Goal: Task Accomplishment & Management: Manage account settings

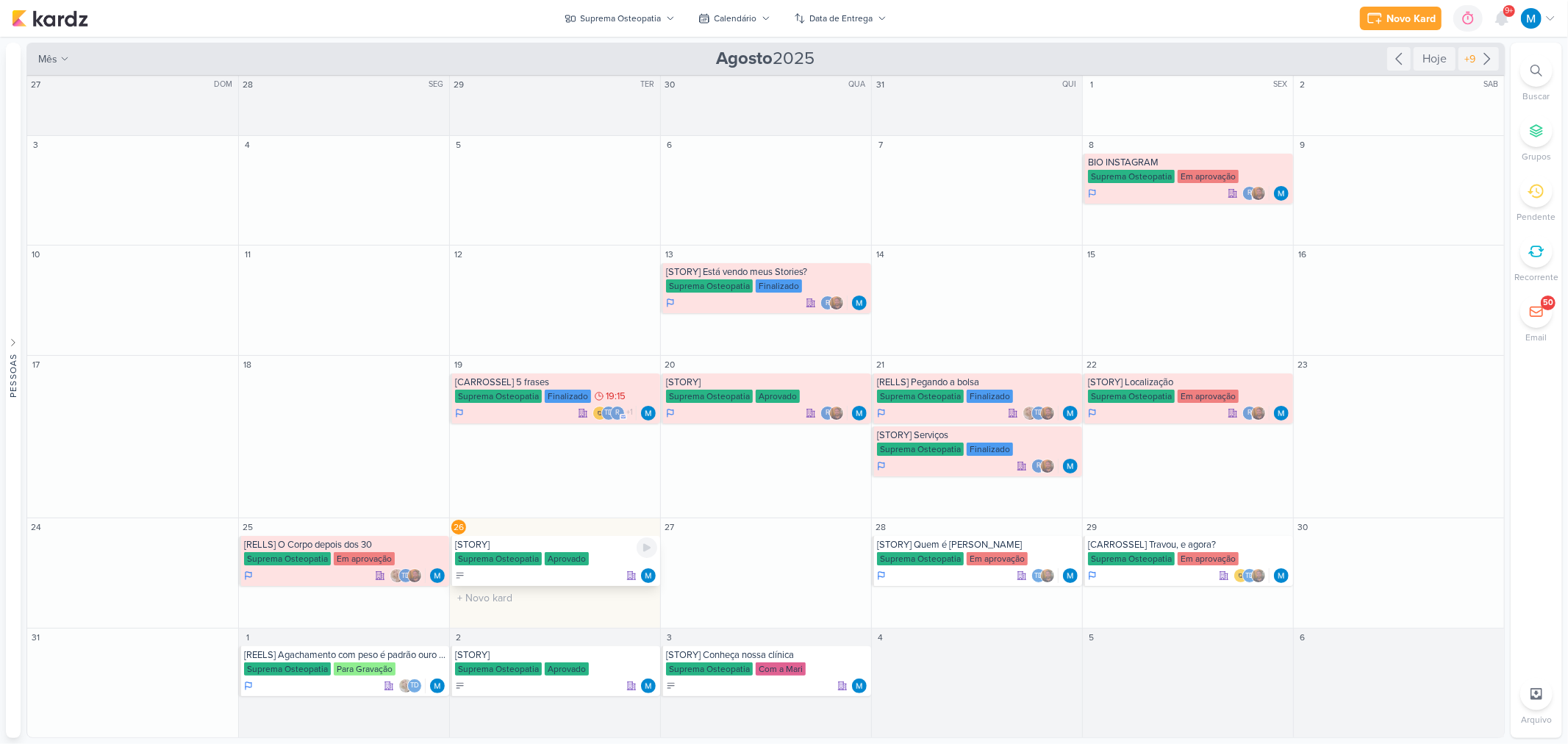
click at [578, 544] on div "[STORY]" at bounding box center [556, 544] width 202 height 11
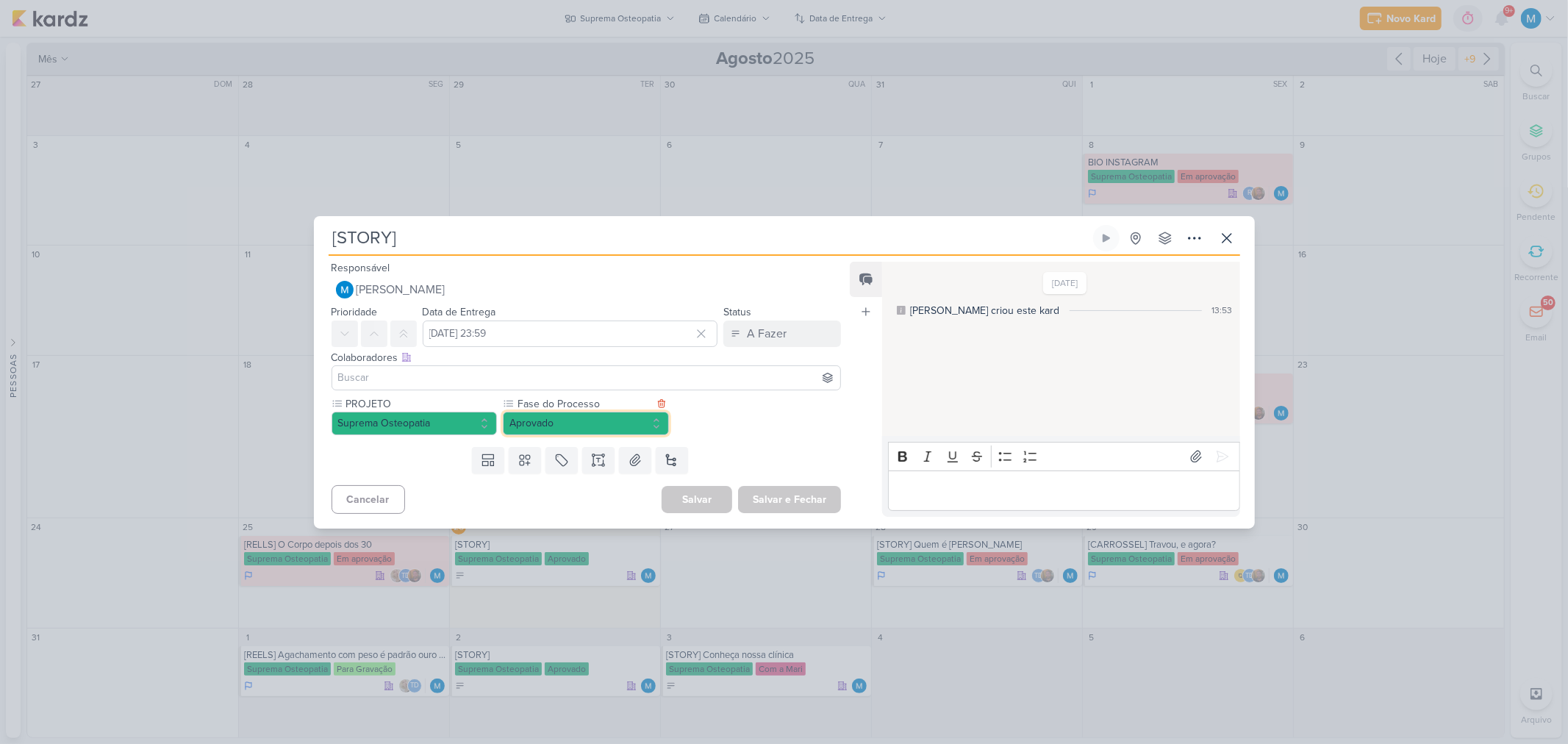
click at [610, 423] on button "Aprovado" at bounding box center [586, 423] width 166 height 24
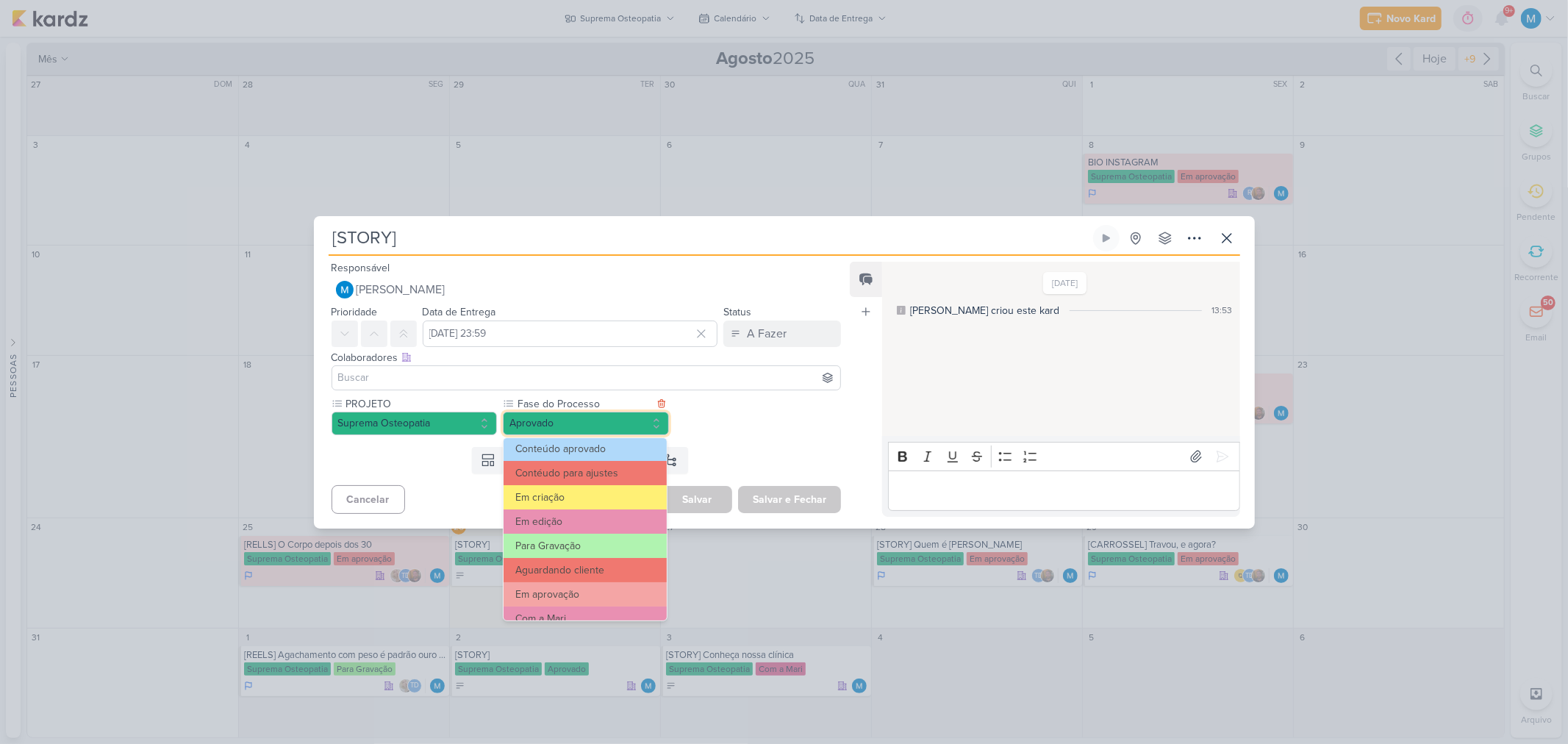
scroll to position [141, 0]
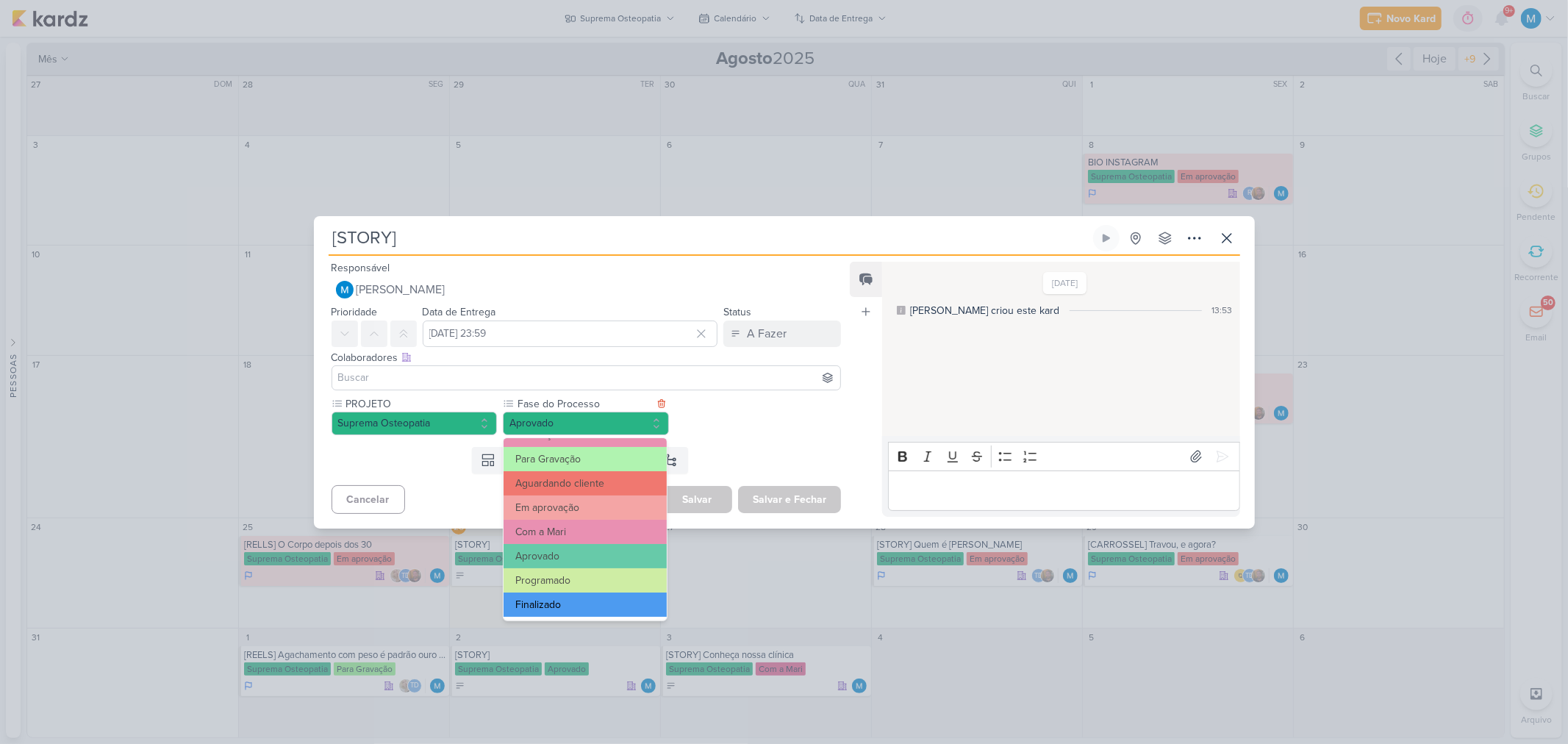
click at [560, 600] on button "Finalizado" at bounding box center [585, 605] width 163 height 25
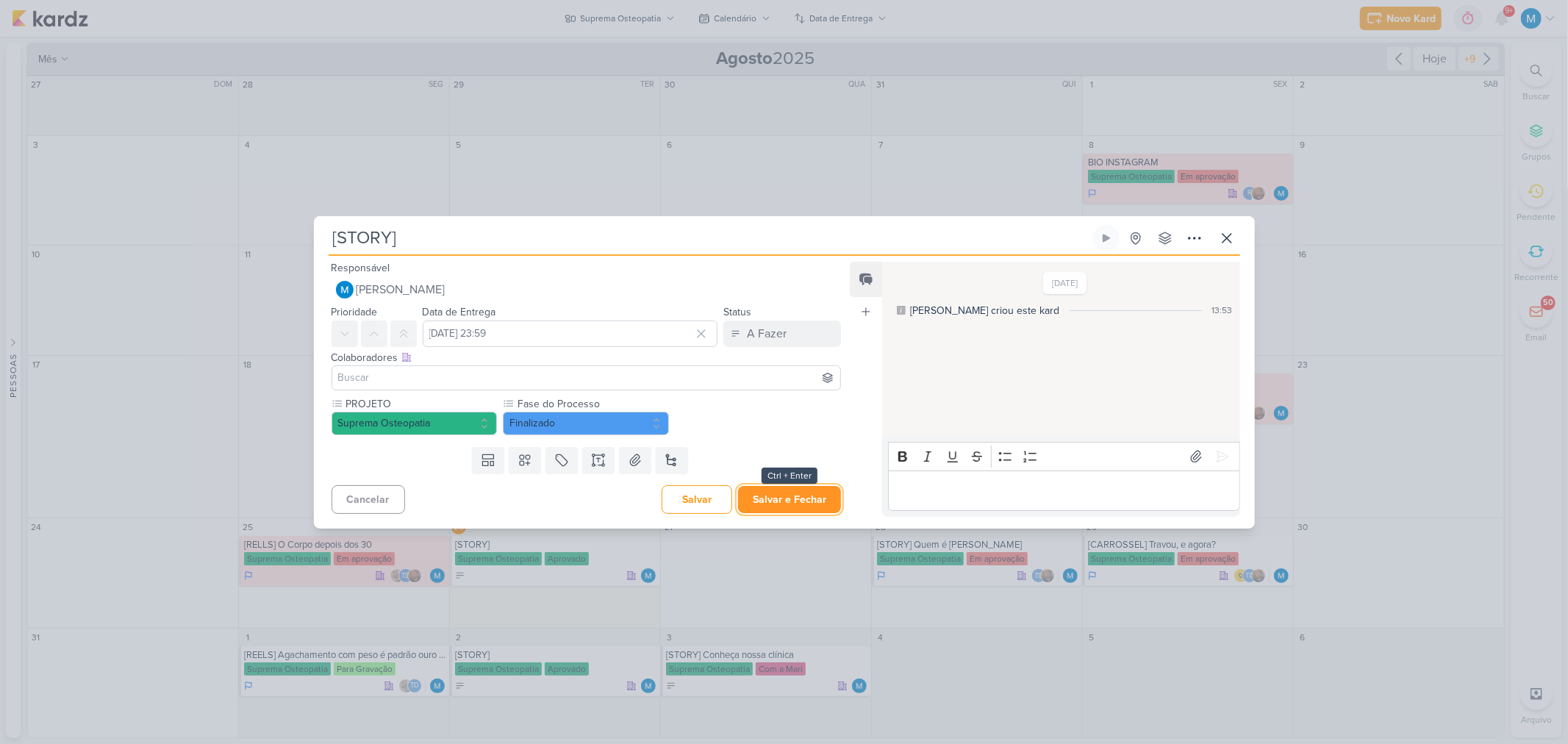
click at [786, 497] on button "Salvar e Fechar" at bounding box center [790, 499] width 103 height 27
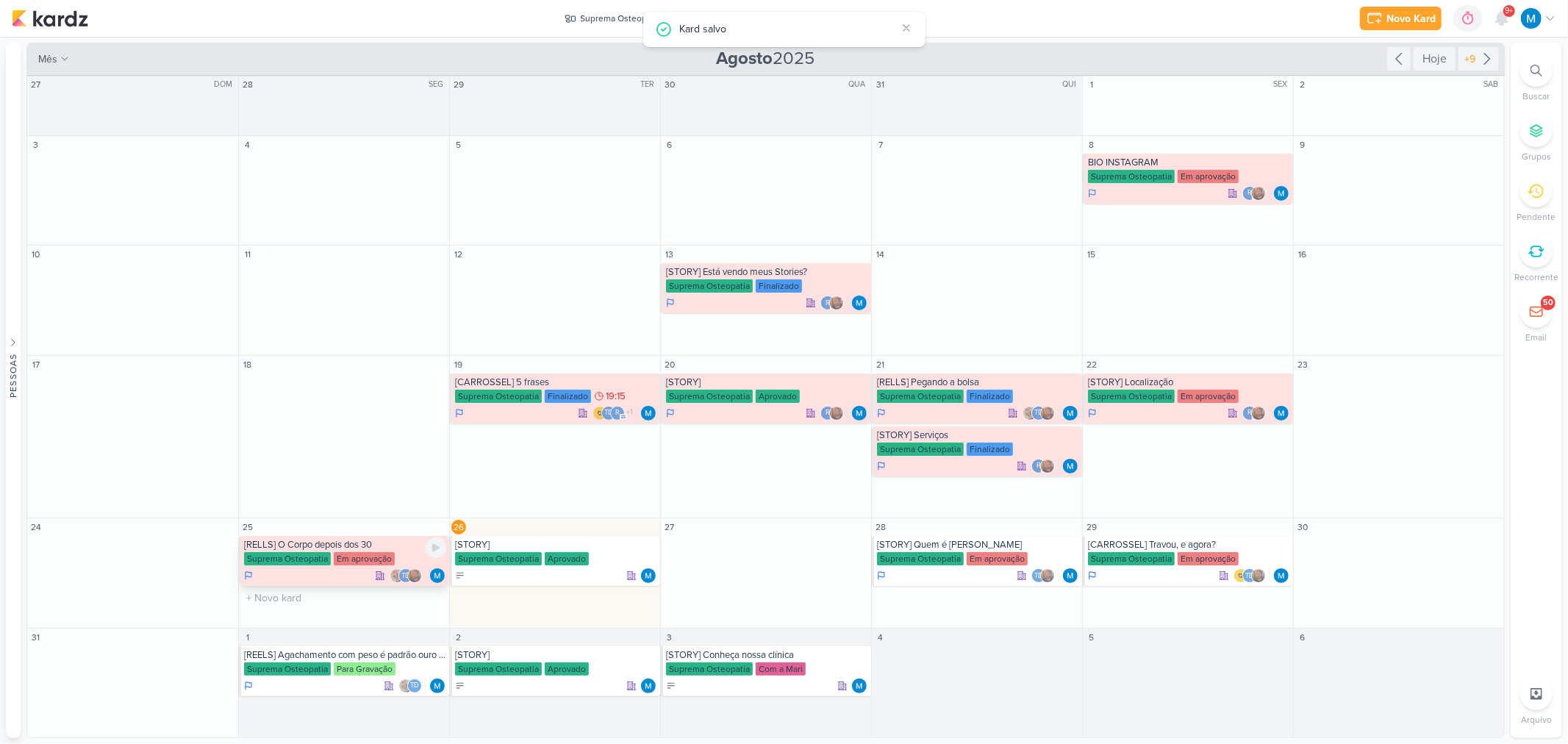
click at [400, 548] on div "[RELLS] O Corpo depois dos 30" at bounding box center [345, 544] width 202 height 11
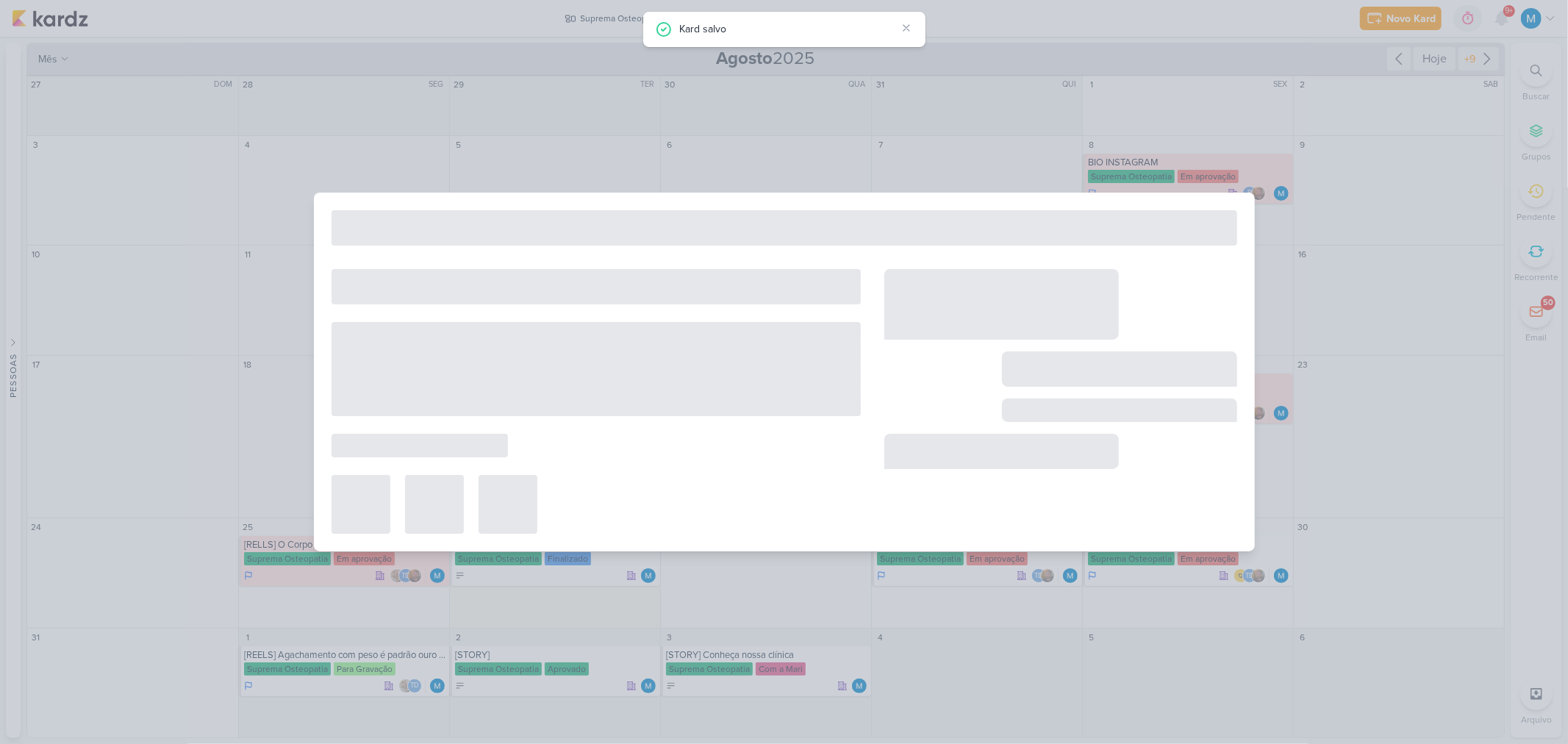
type input "[RELLS] O Corpo depois dos 30"
type input "25 de agosto de 2025 às 23:59"
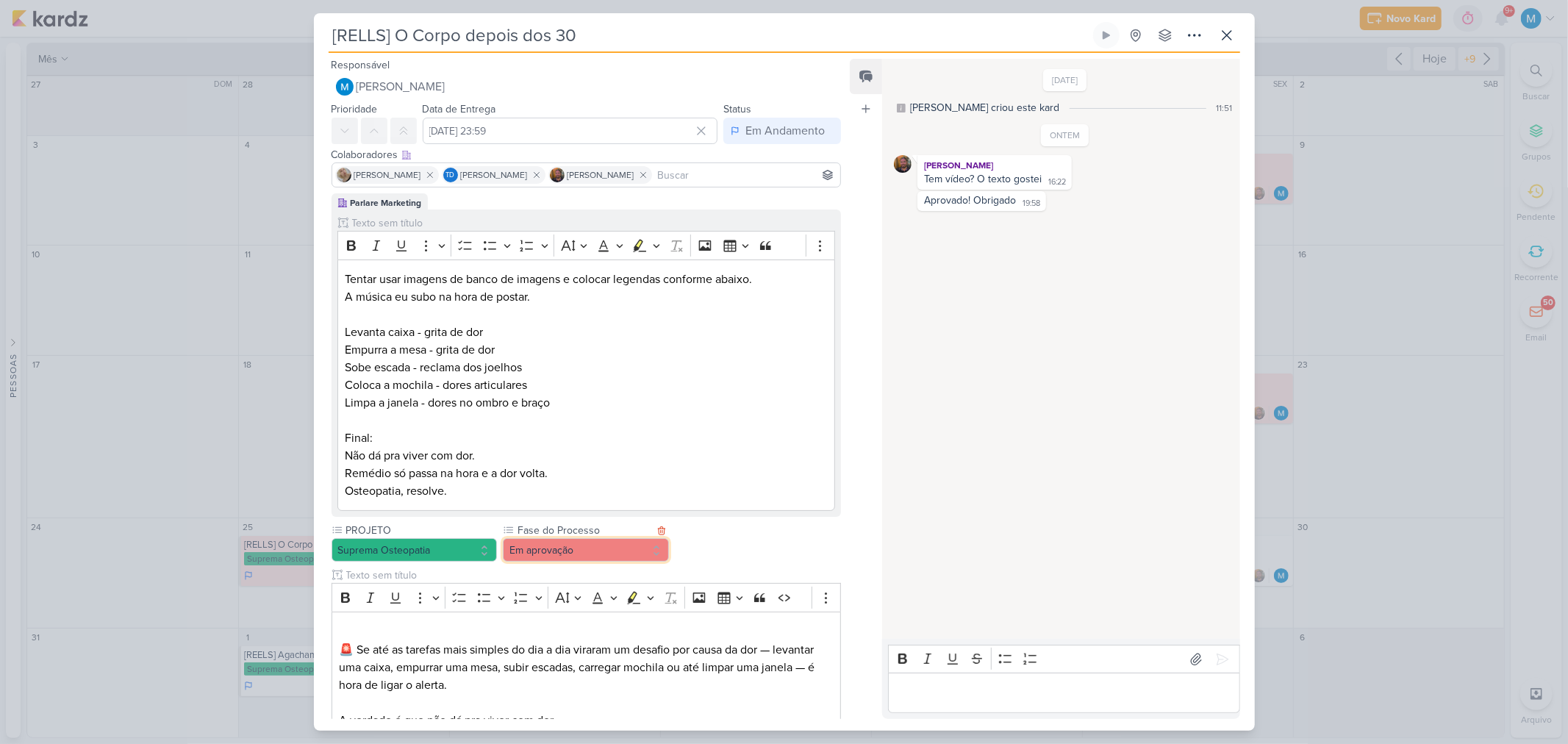
click at [586, 548] on button "Em aprovação" at bounding box center [586, 550] width 166 height 24
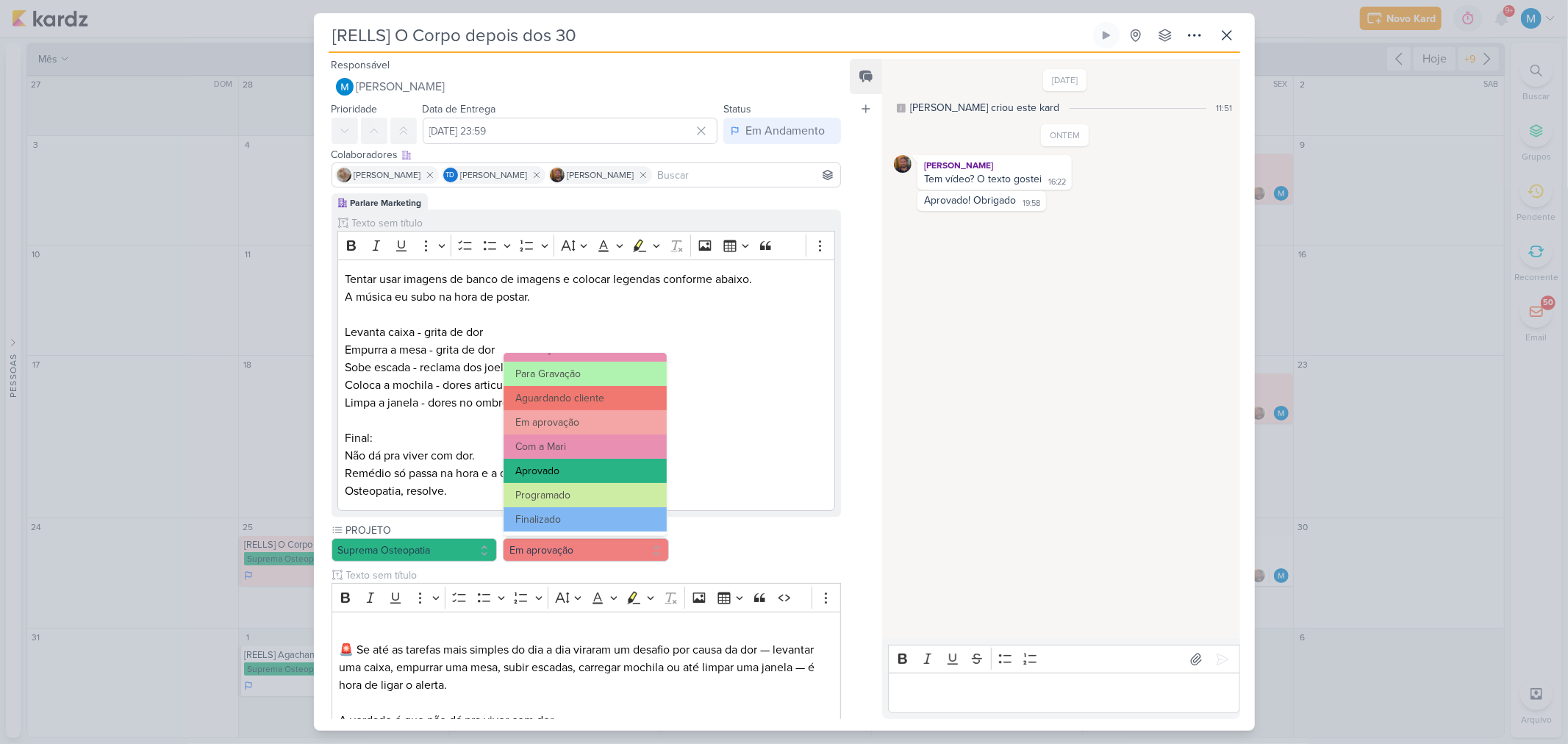
click at [589, 471] on button "Aprovado" at bounding box center [585, 471] width 163 height 25
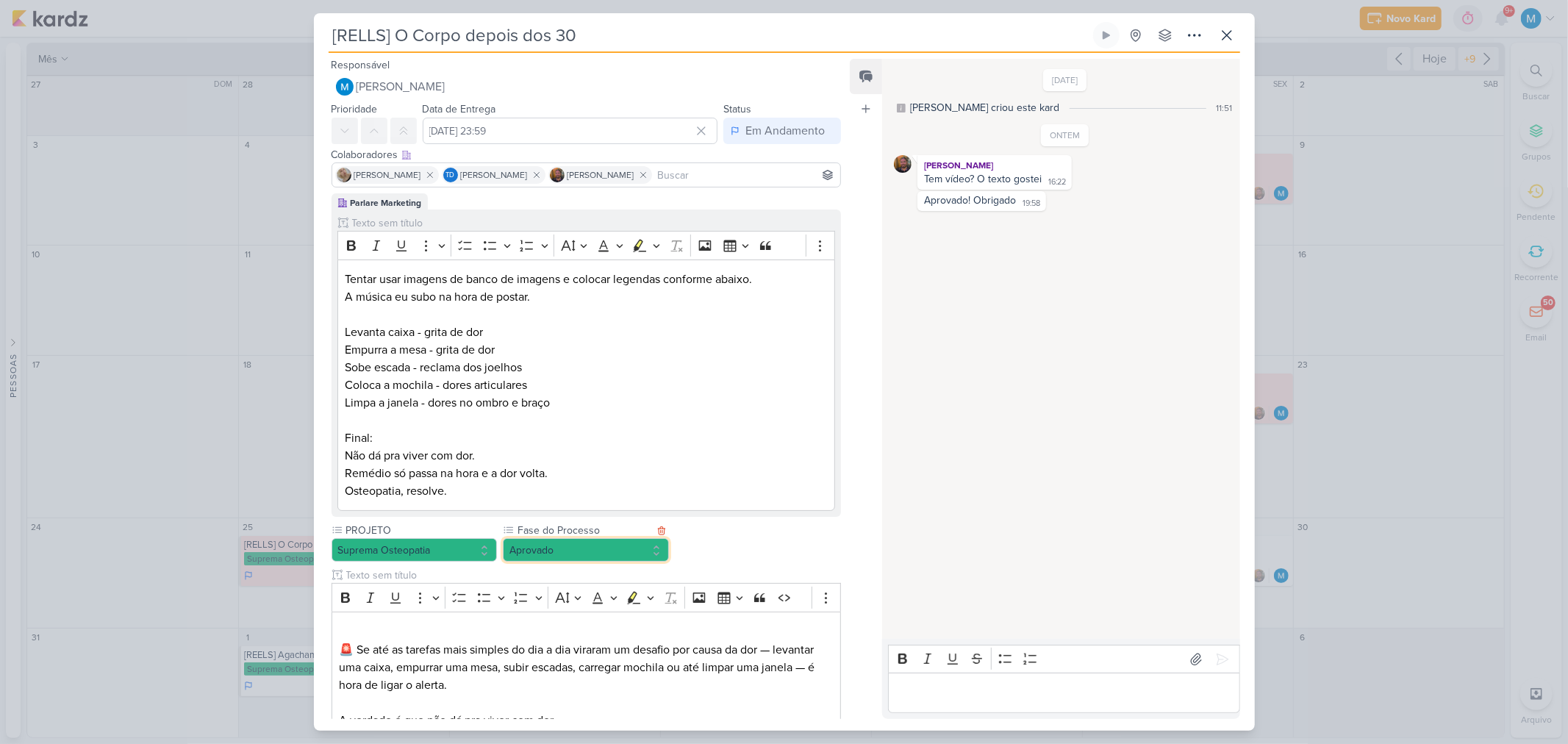
click at [556, 543] on button "Aprovado" at bounding box center [586, 550] width 166 height 24
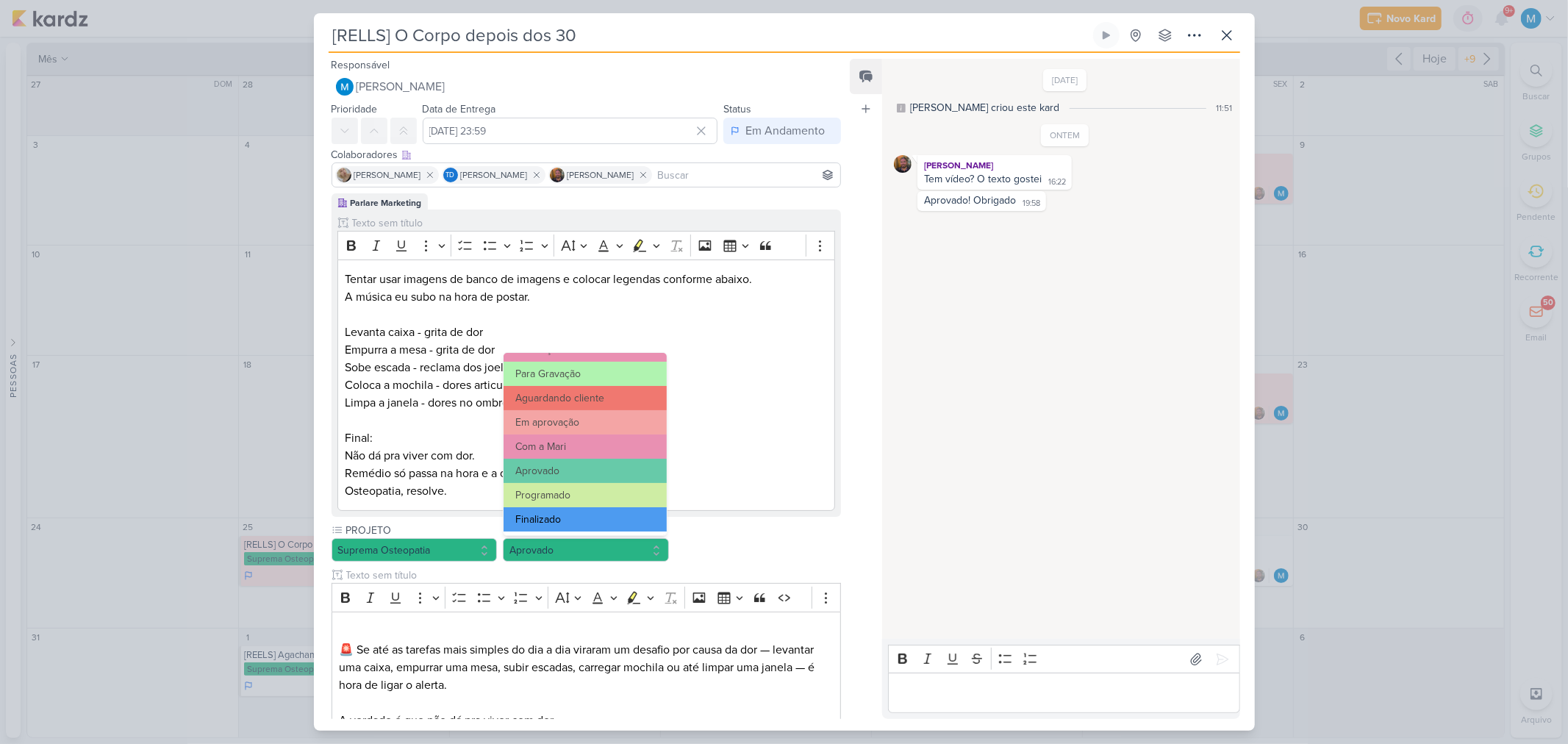
click at [563, 516] on button "Finalizado" at bounding box center [585, 519] width 163 height 25
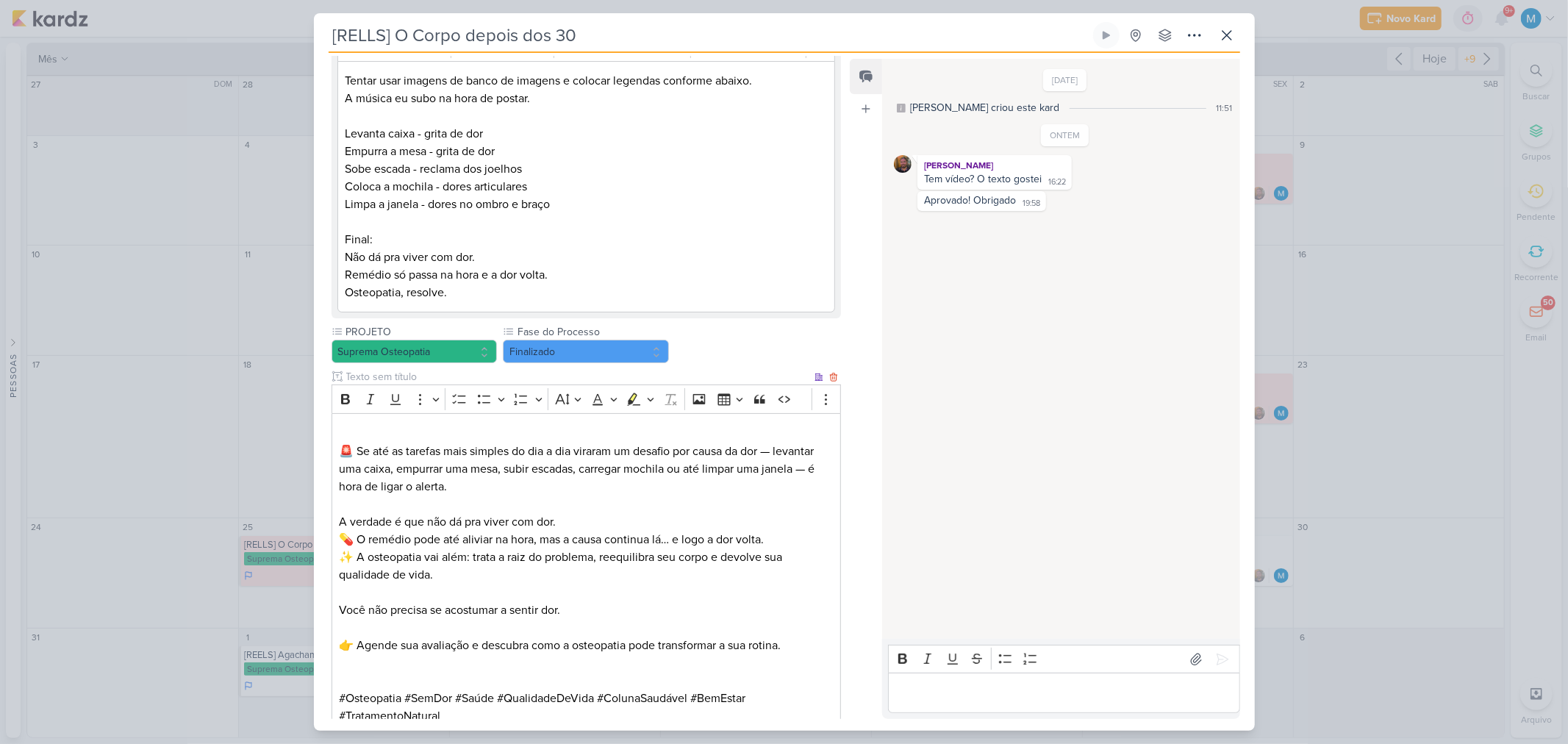
scroll to position [388, 0]
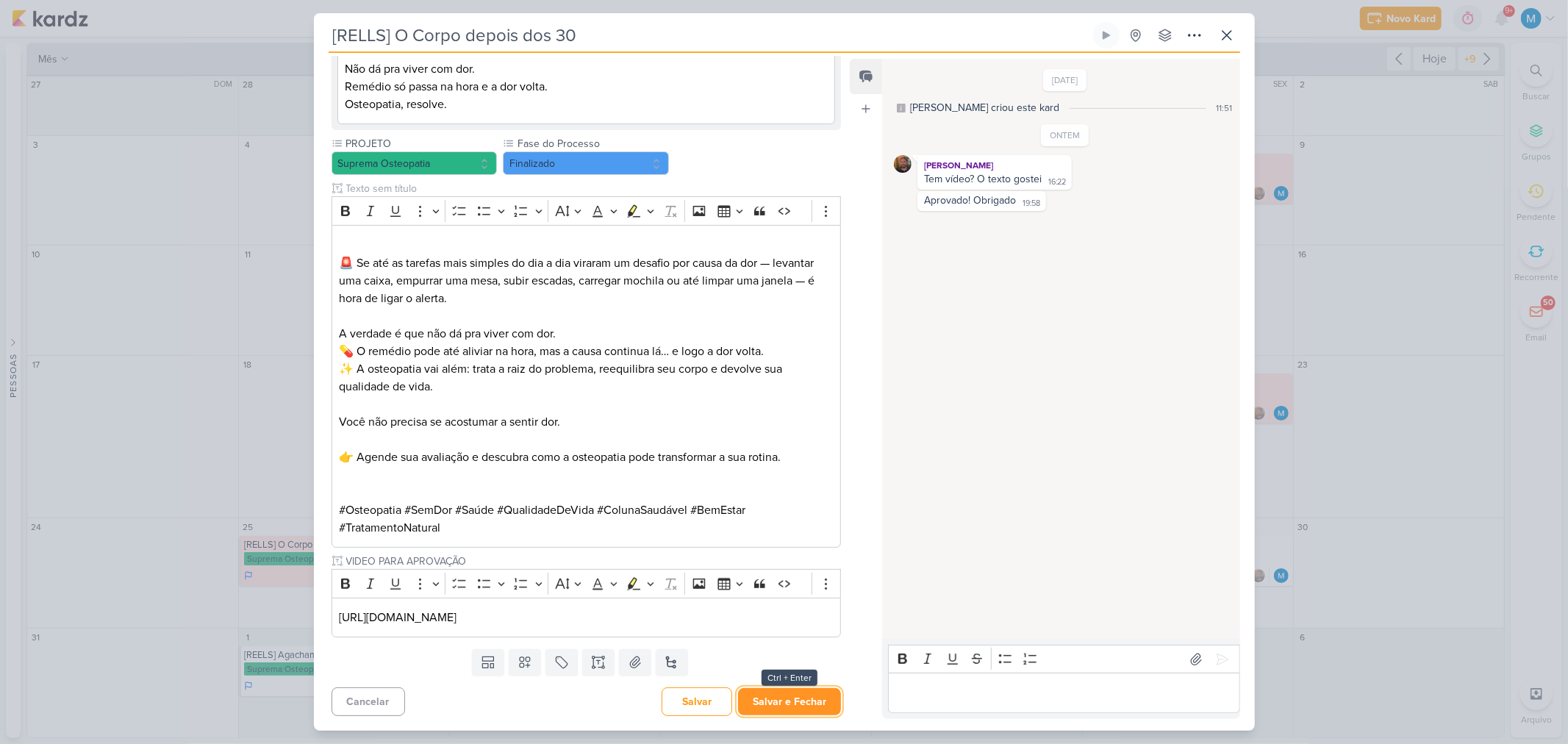
click at [784, 703] on button "Salvar e Fechar" at bounding box center [790, 701] width 103 height 27
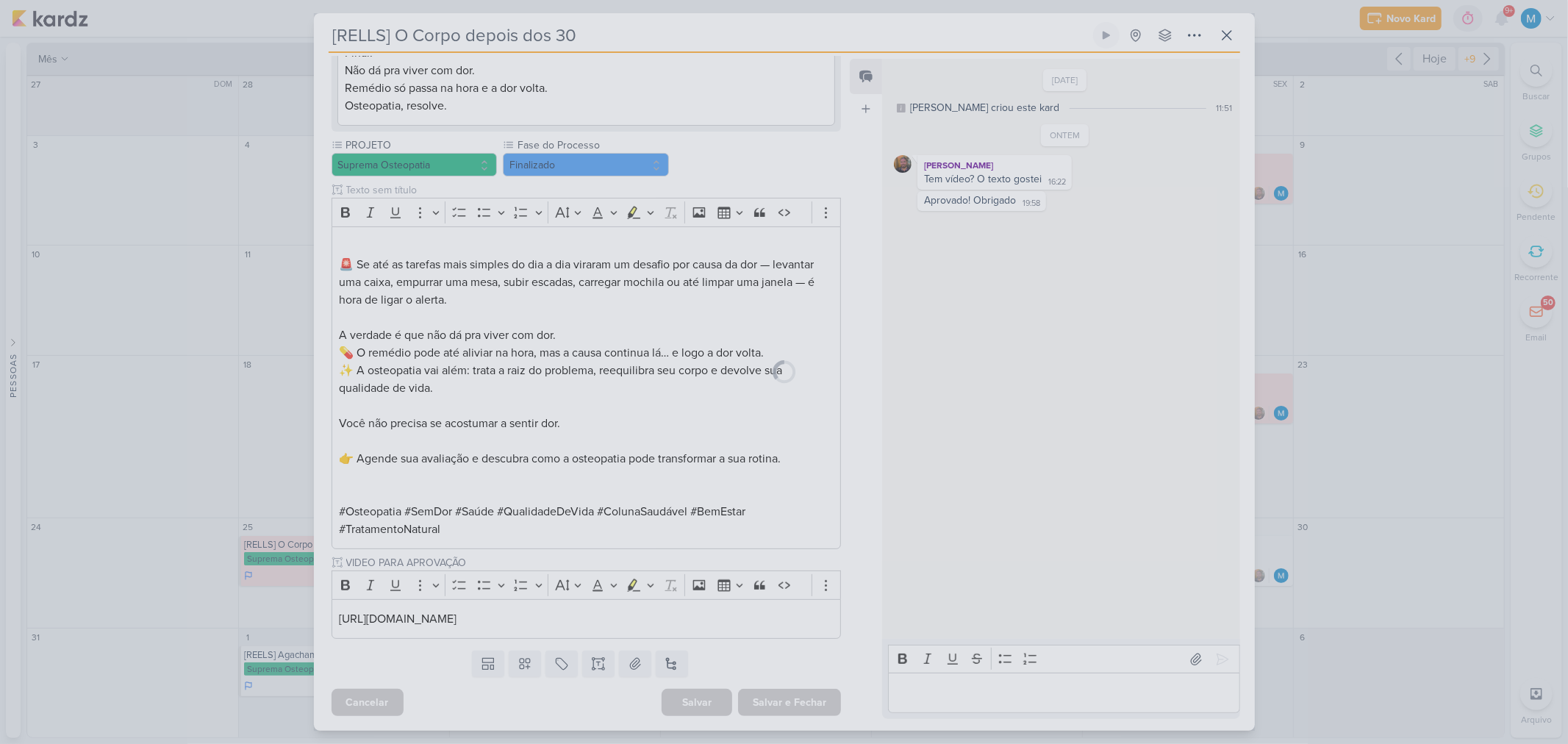
scroll to position [386, 0]
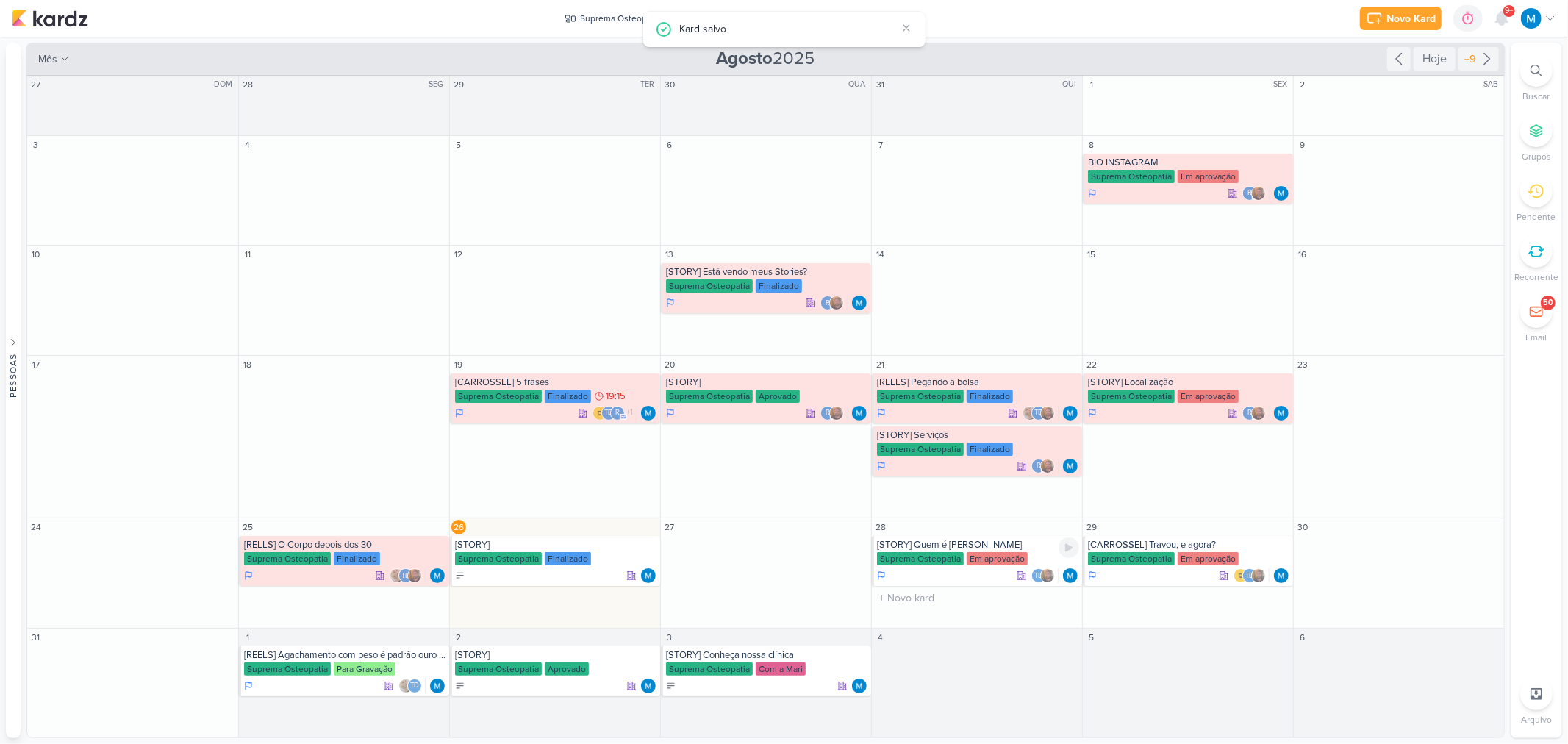
click at [978, 544] on div "[STORY] Quem é Eduardo" at bounding box center [978, 544] width 202 height 11
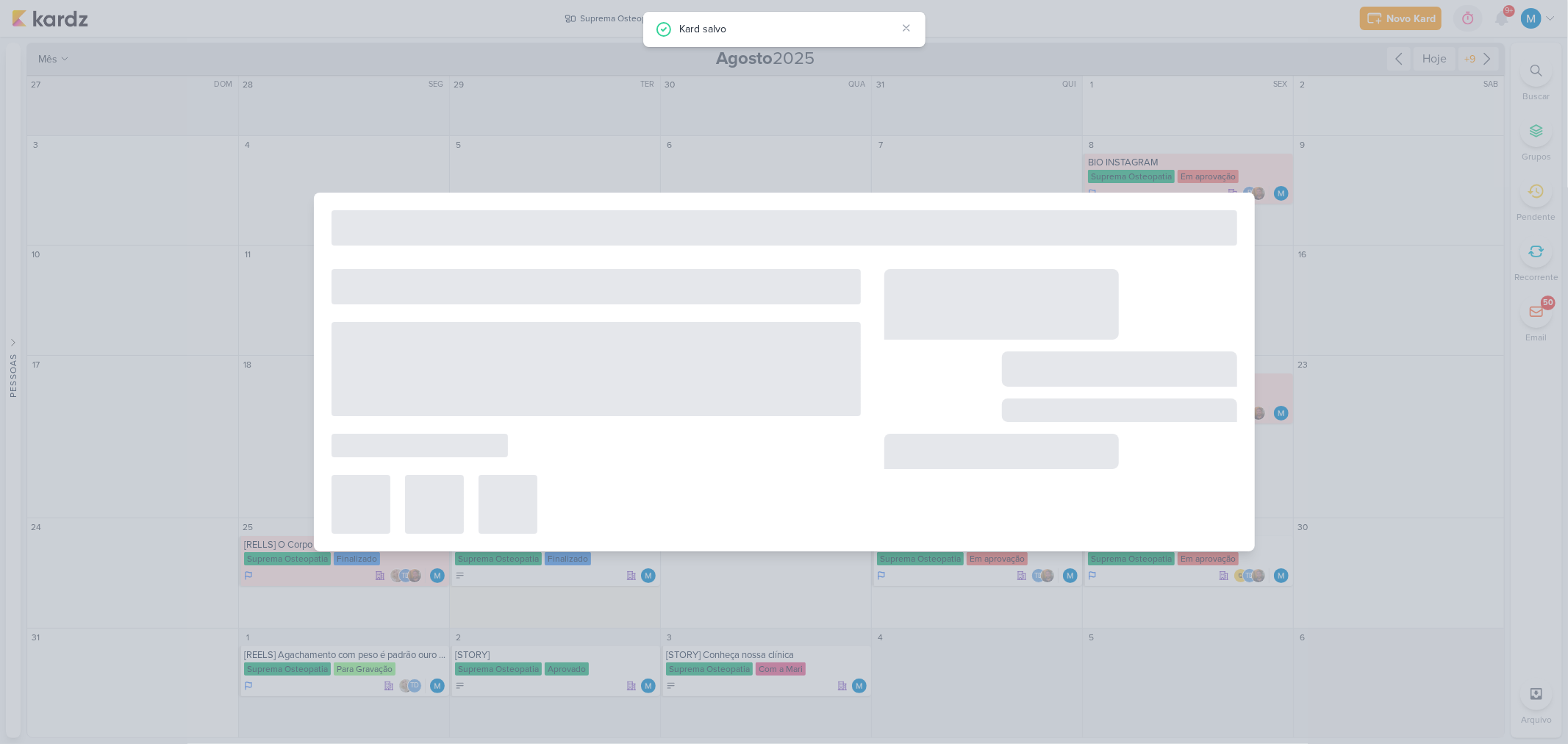
type input "[STORY] Quem é Eduardo"
type input "28 de agosto de 2025 às 23:59"
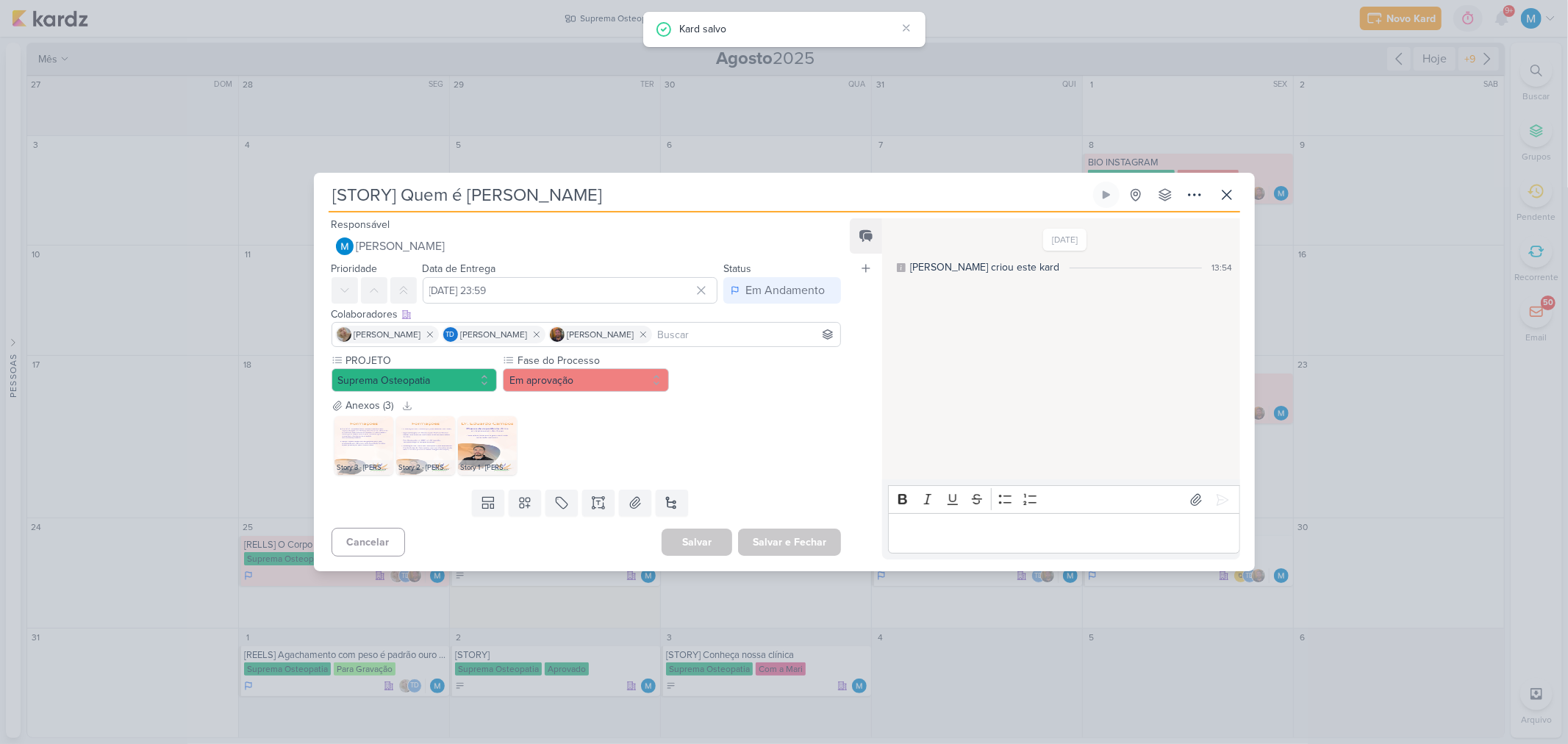
scroll to position [0, 0]
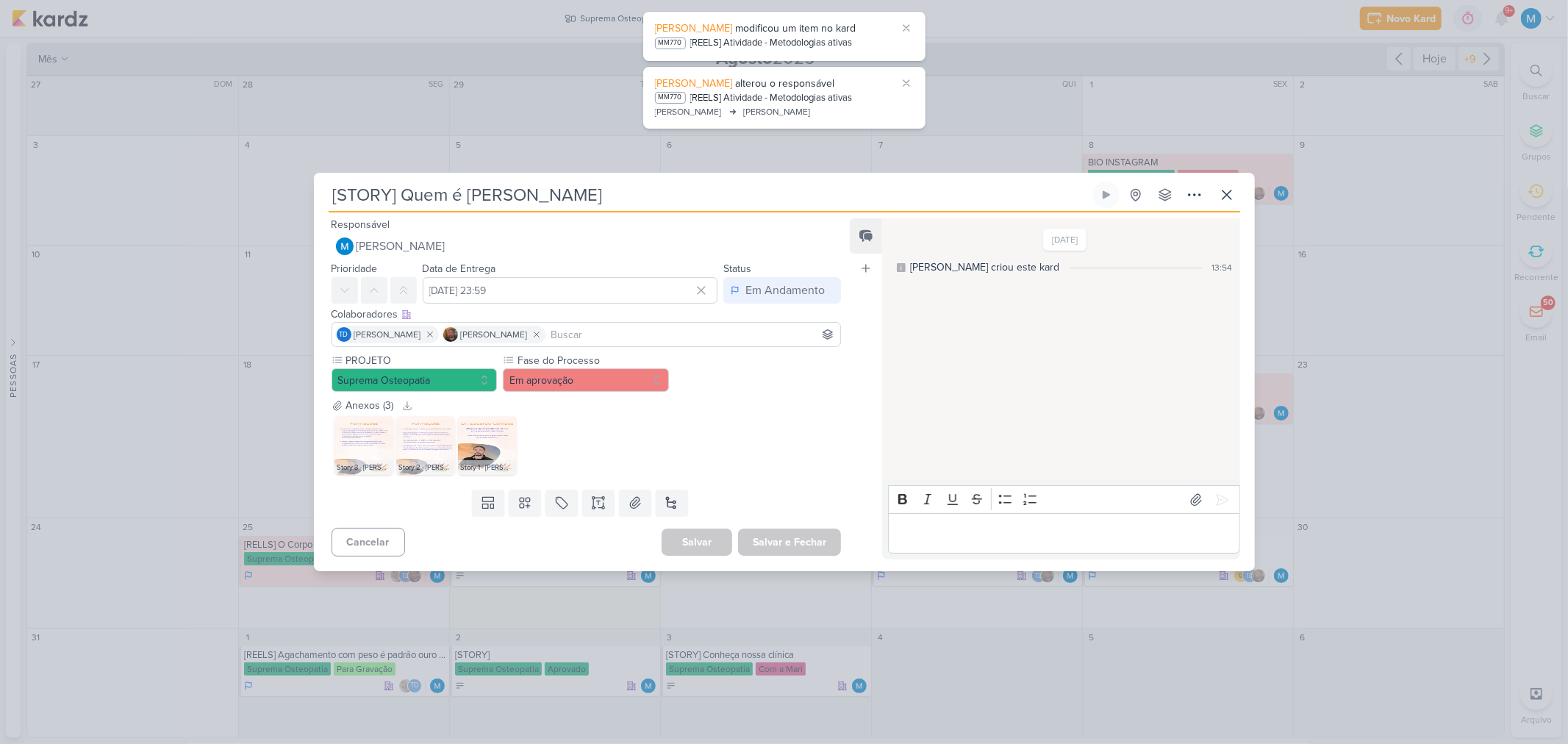
click at [986, 538] on p "Editor editing area: main" at bounding box center [1065, 534] width 336 height 18
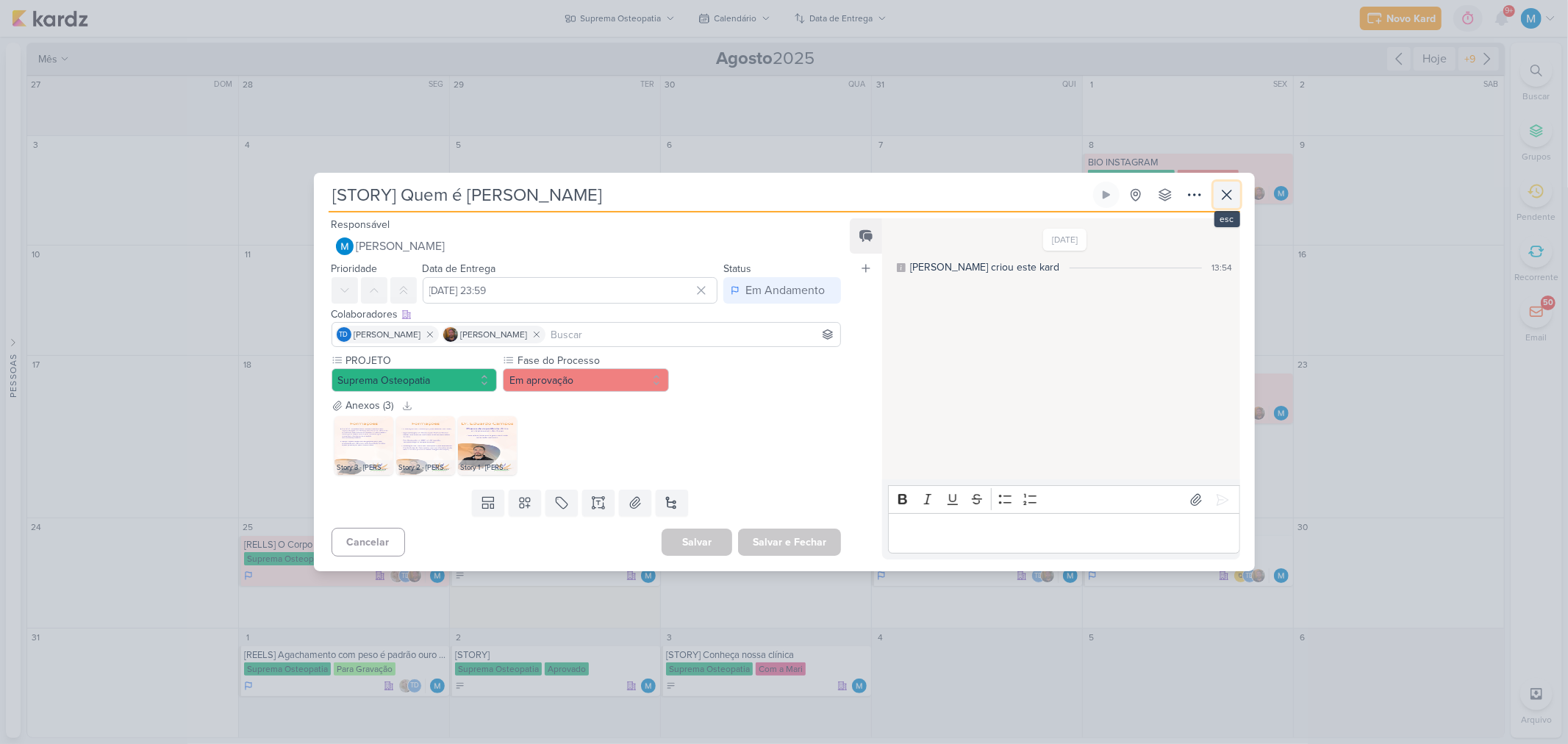
click at [1233, 195] on icon at bounding box center [1227, 194] width 18 height 18
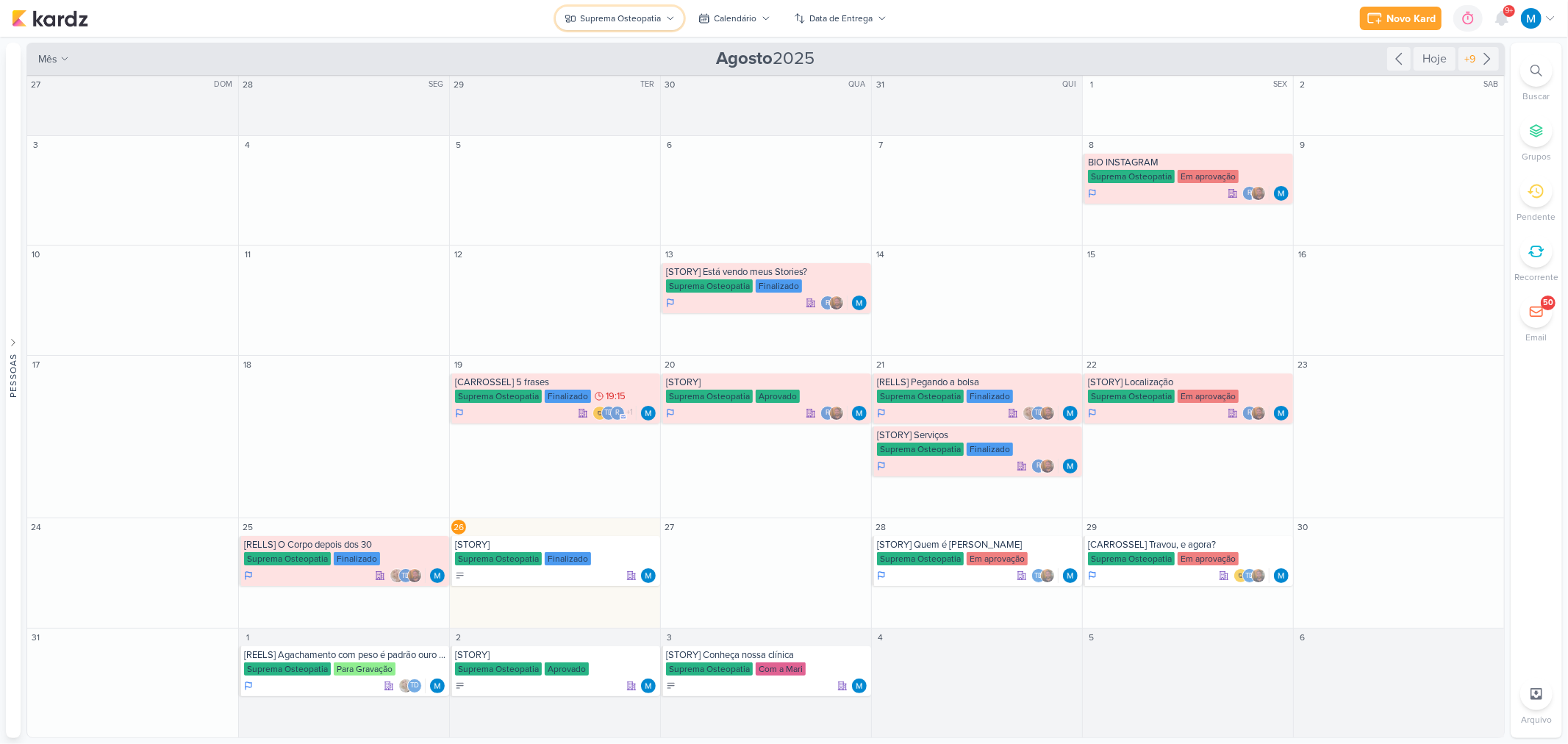
click at [649, 27] on button "Suprema Osteopatia" at bounding box center [620, 18] width 128 height 24
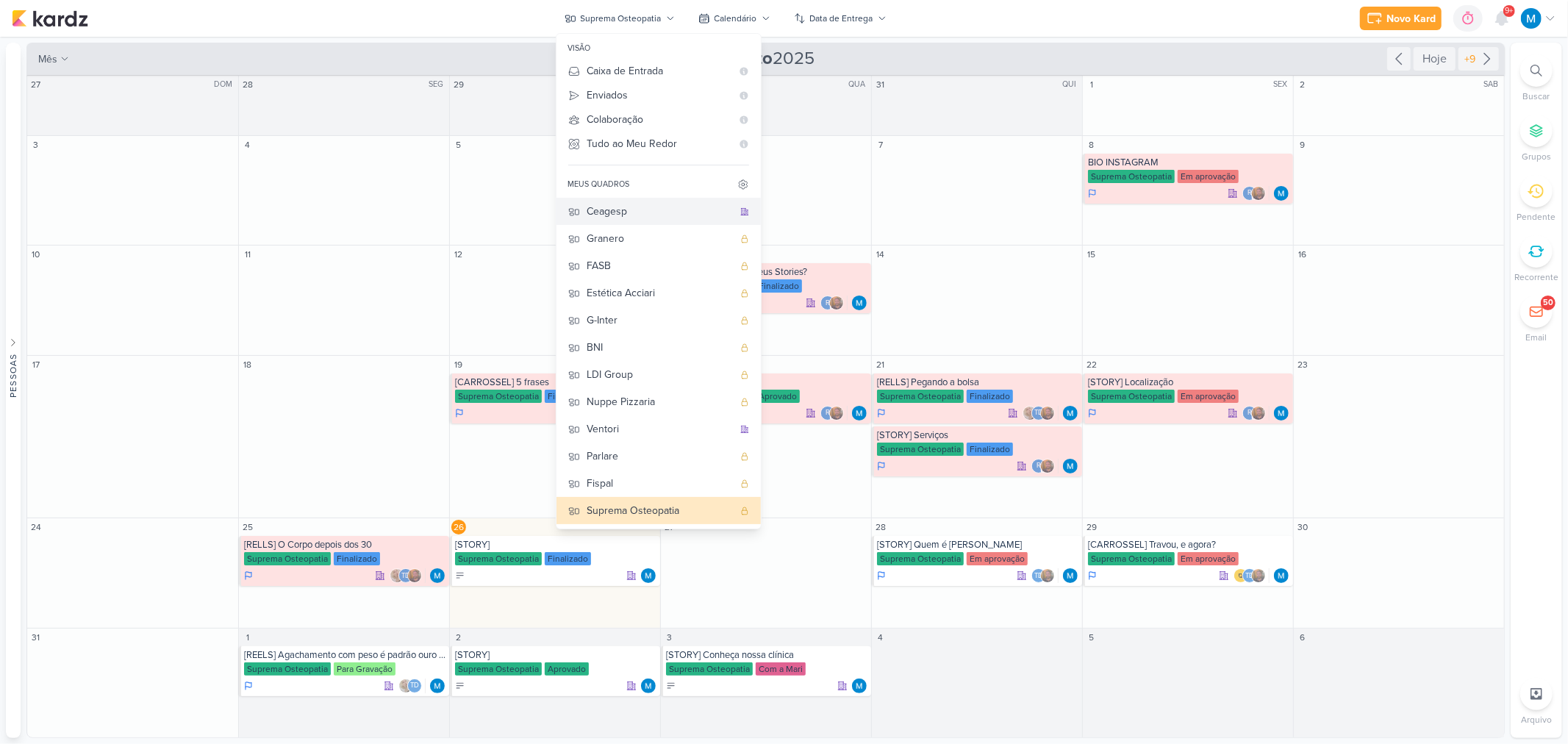
click at [654, 212] on div "Ceagesp" at bounding box center [660, 212] width 145 height 16
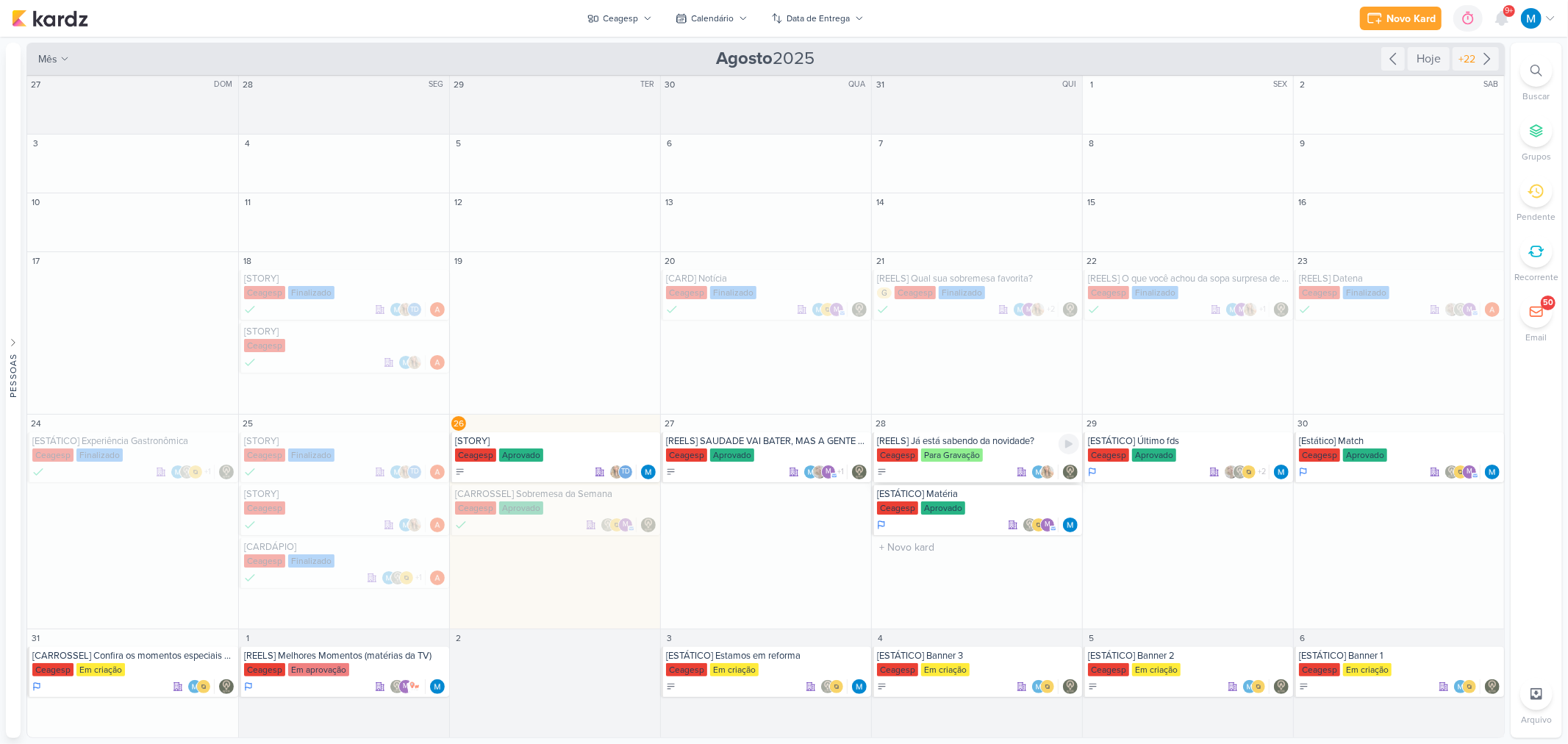
click at [1013, 452] on div "Ceagesp Para Gravação" at bounding box center [978, 455] width 202 height 15
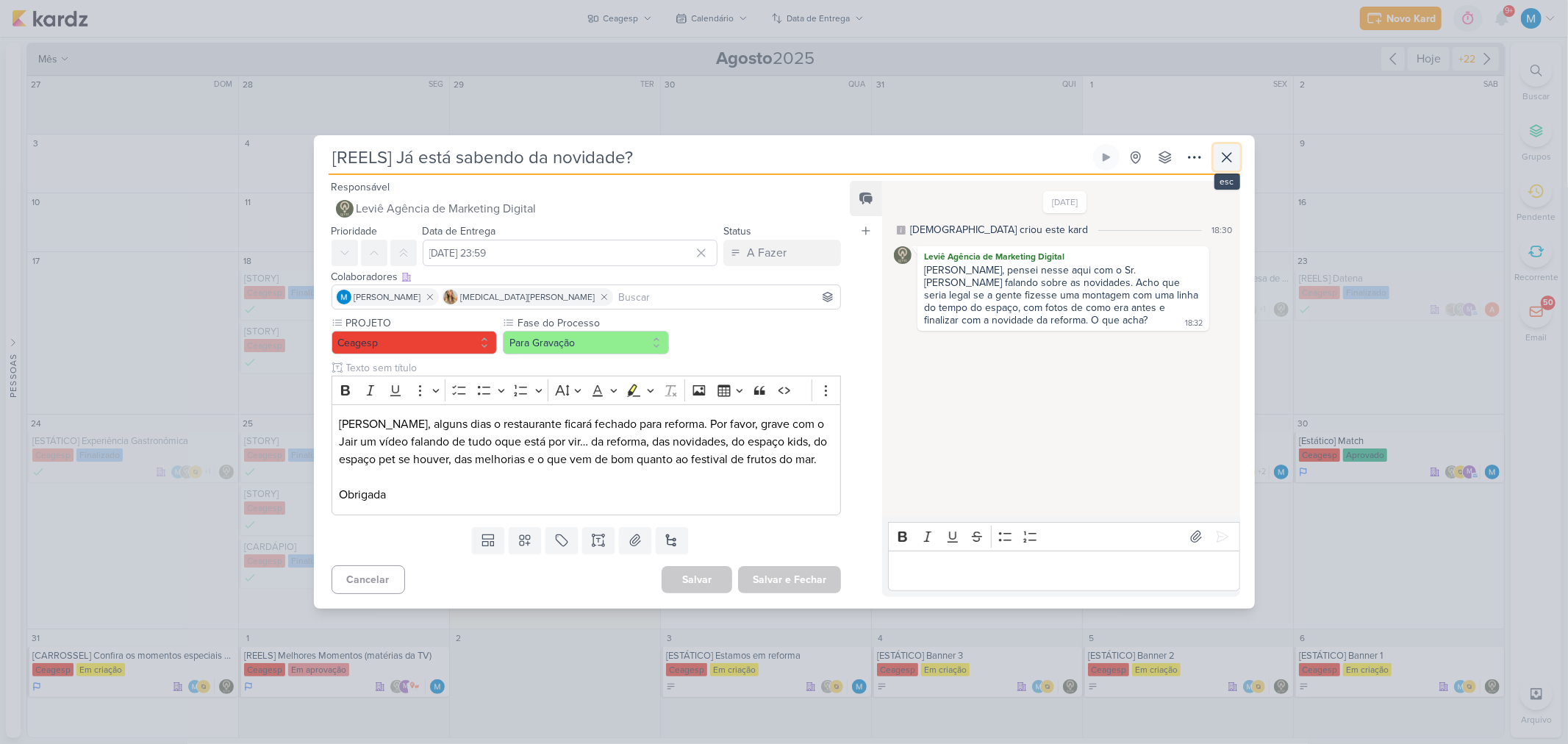
click at [1224, 154] on icon at bounding box center [1227, 158] width 18 height 18
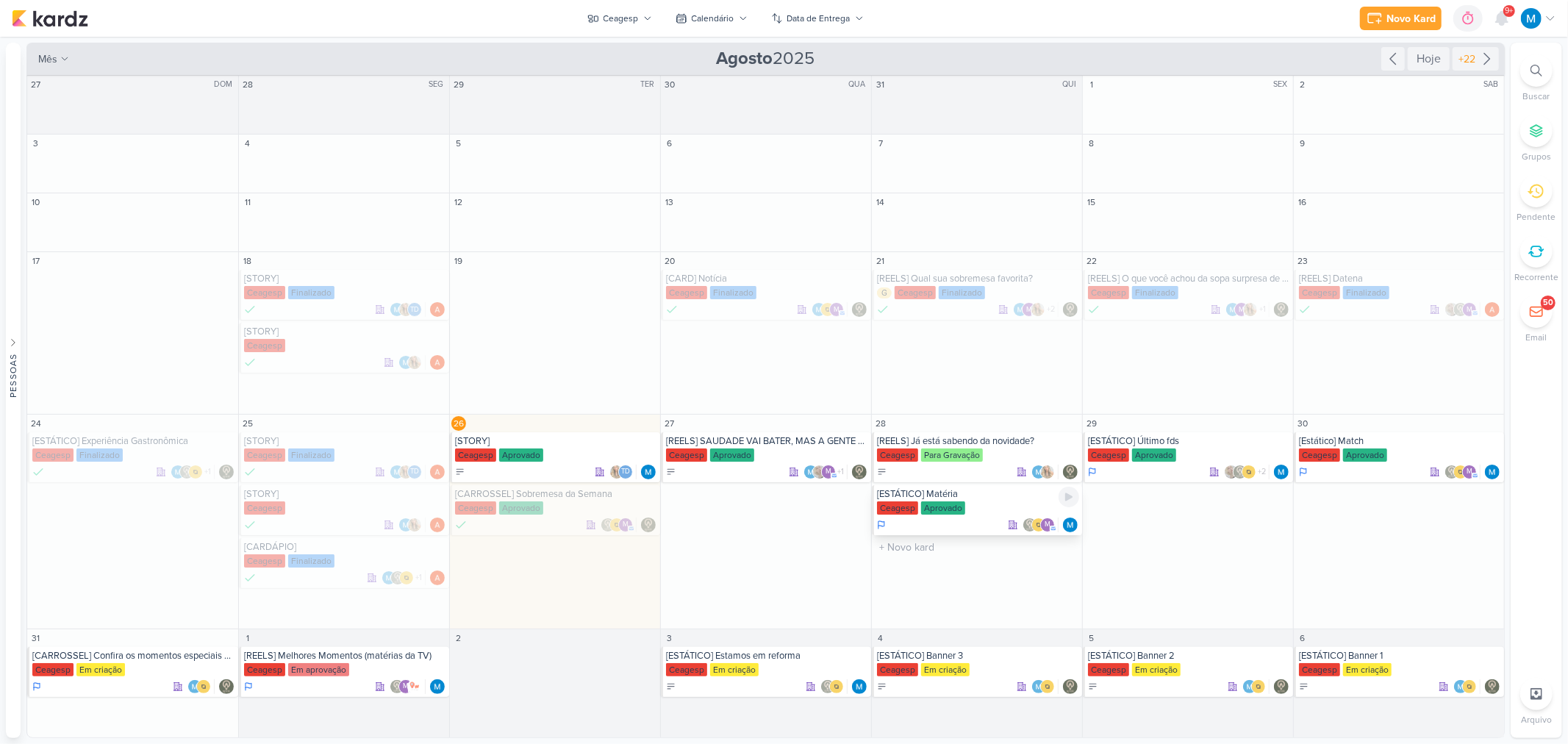
click at [973, 502] on div "Ceagesp Aprovado" at bounding box center [978, 509] width 202 height 15
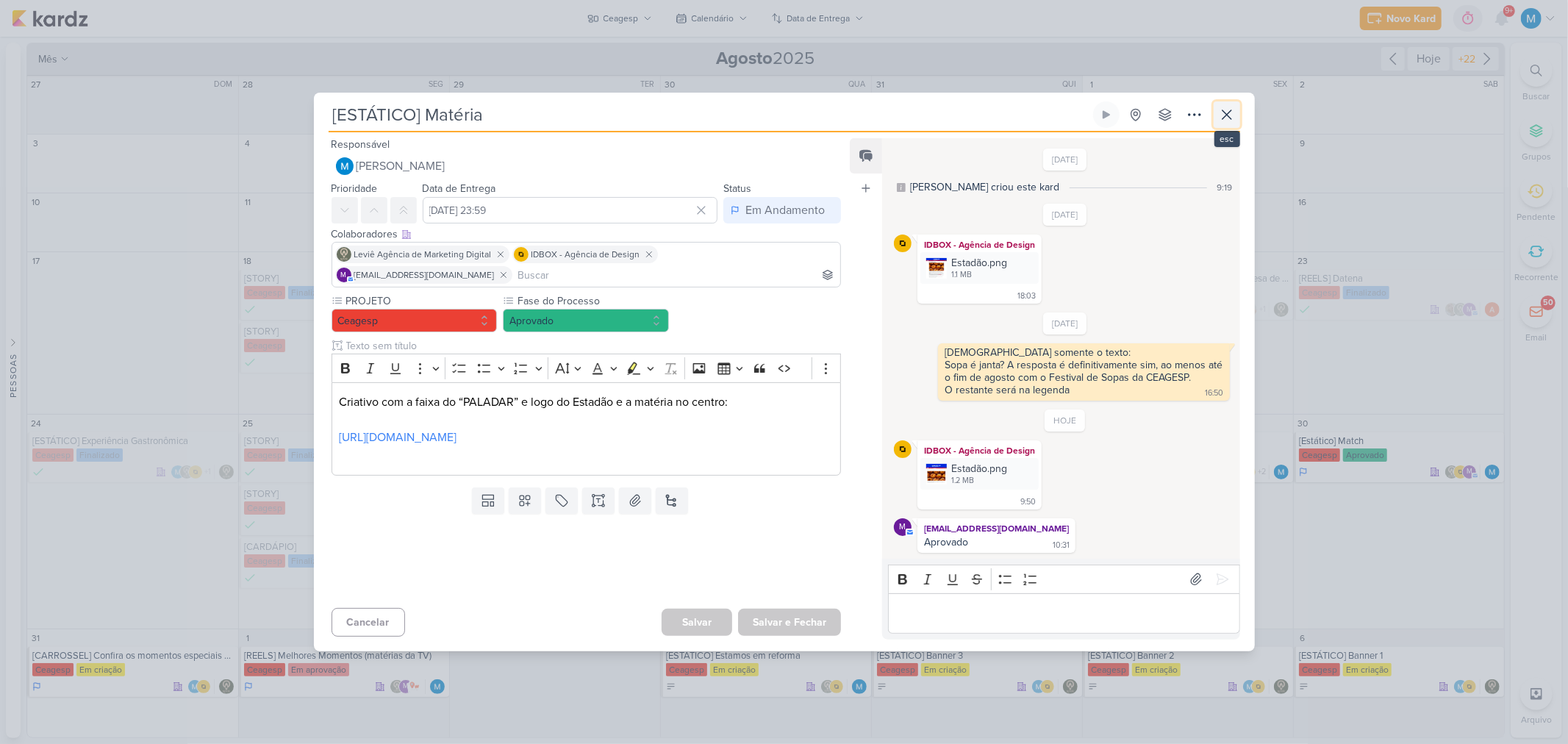
click at [1225, 113] on icon at bounding box center [1227, 115] width 18 height 18
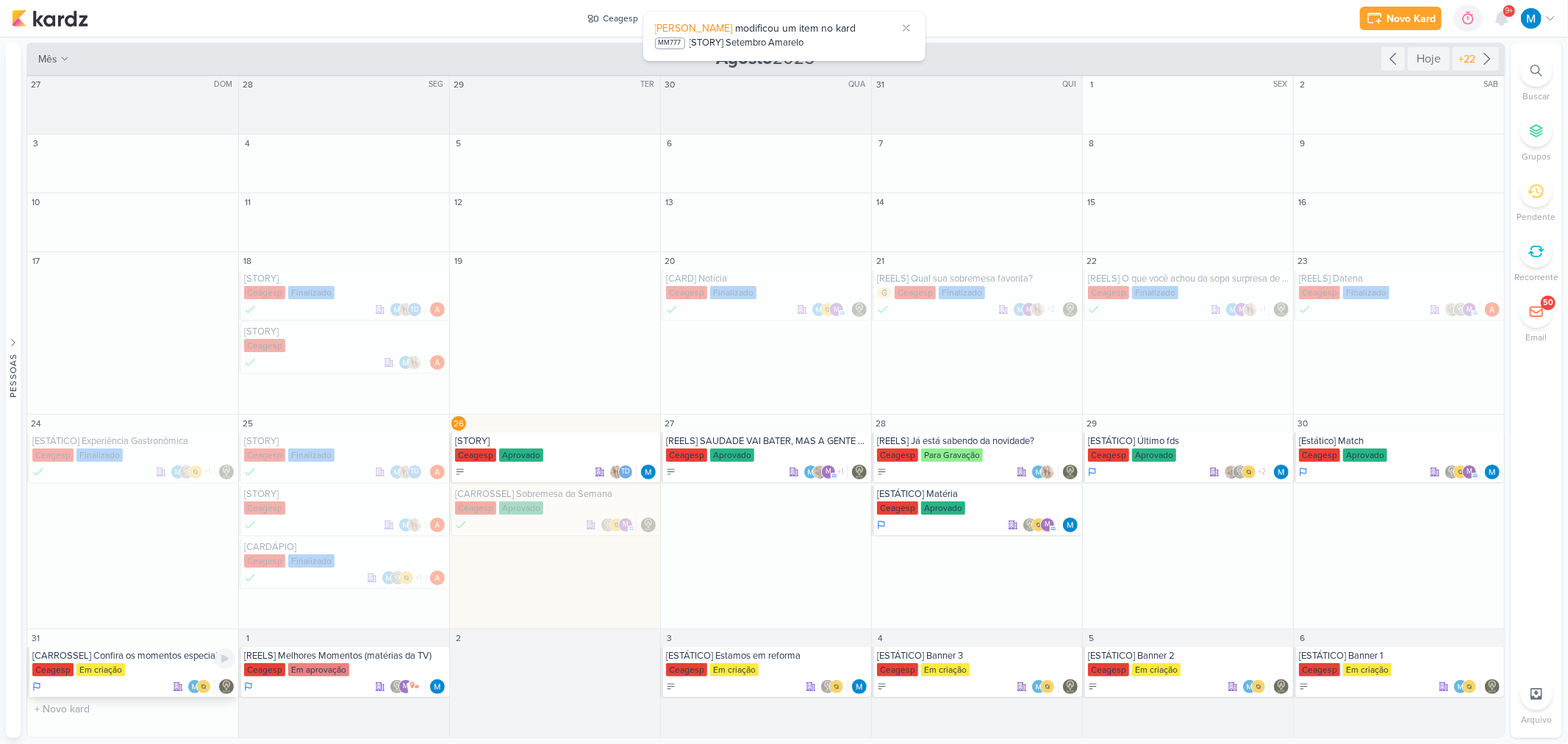
click at [156, 658] on div "[CARROSSEL] Confira os momentos especiais do nosso Festival de Sopas" at bounding box center [134, 655] width 203 height 11
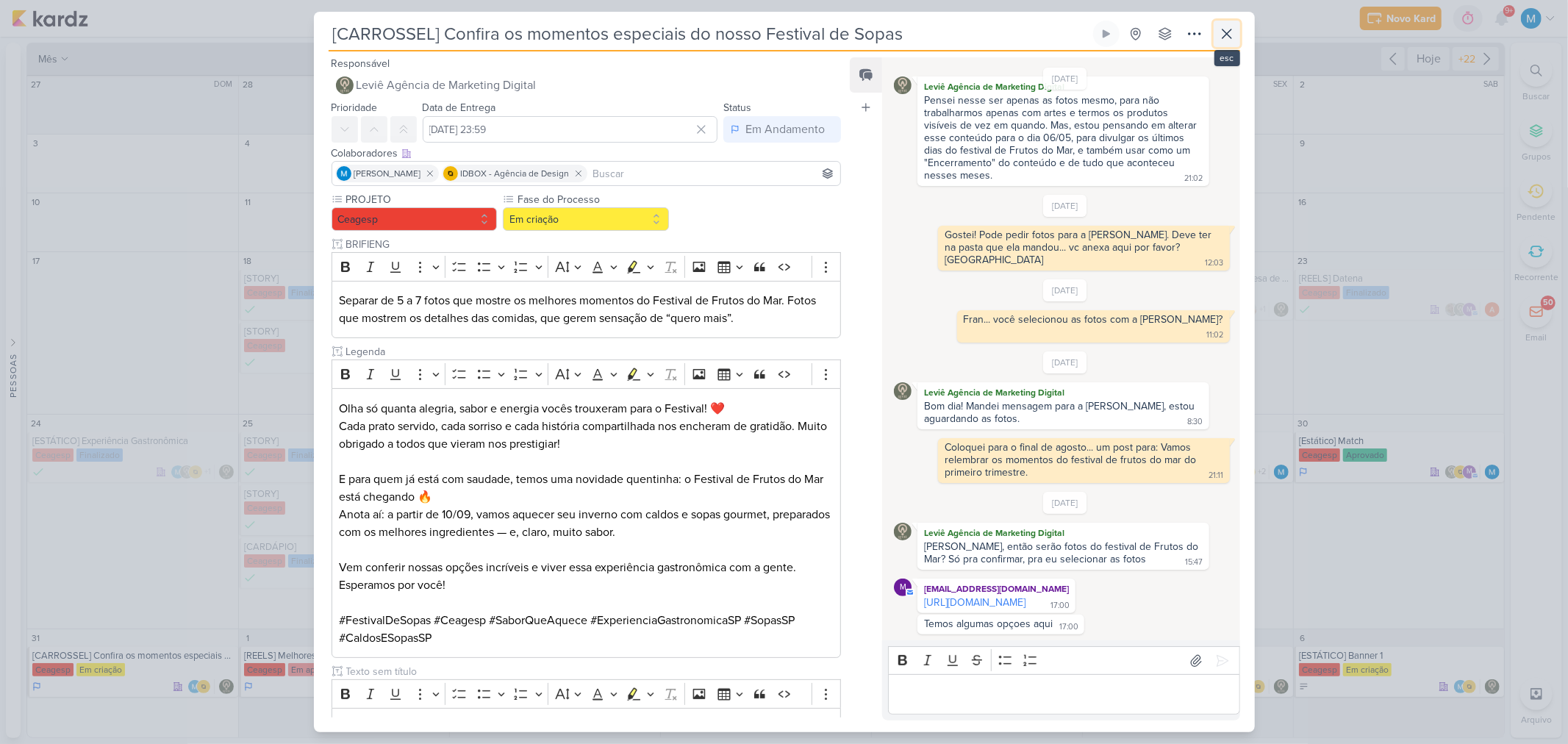
click at [1223, 34] on icon at bounding box center [1227, 34] width 18 height 18
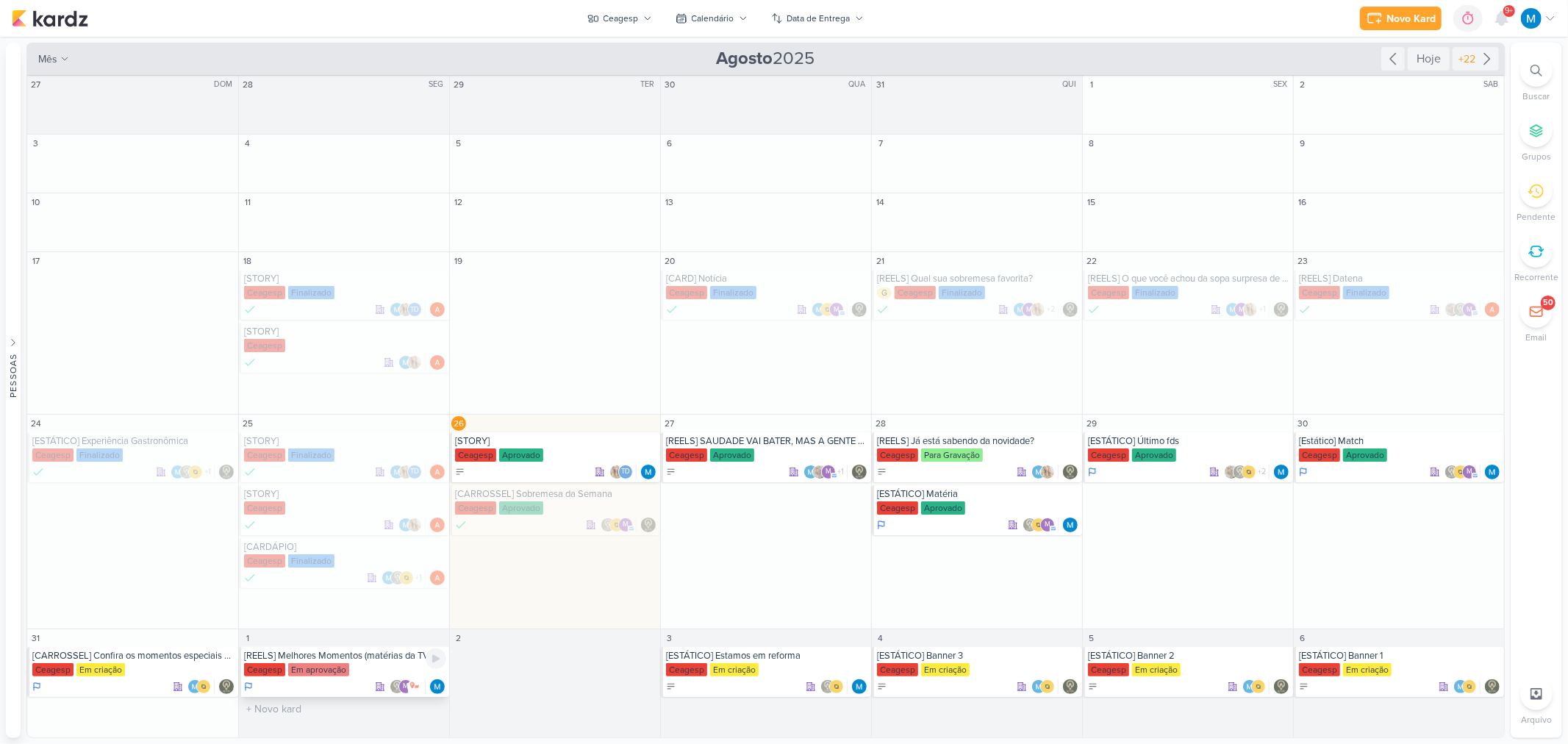
click at [360, 658] on div "[REELS] Melhores Momentos (matérias da TV)" at bounding box center [345, 655] width 202 height 11
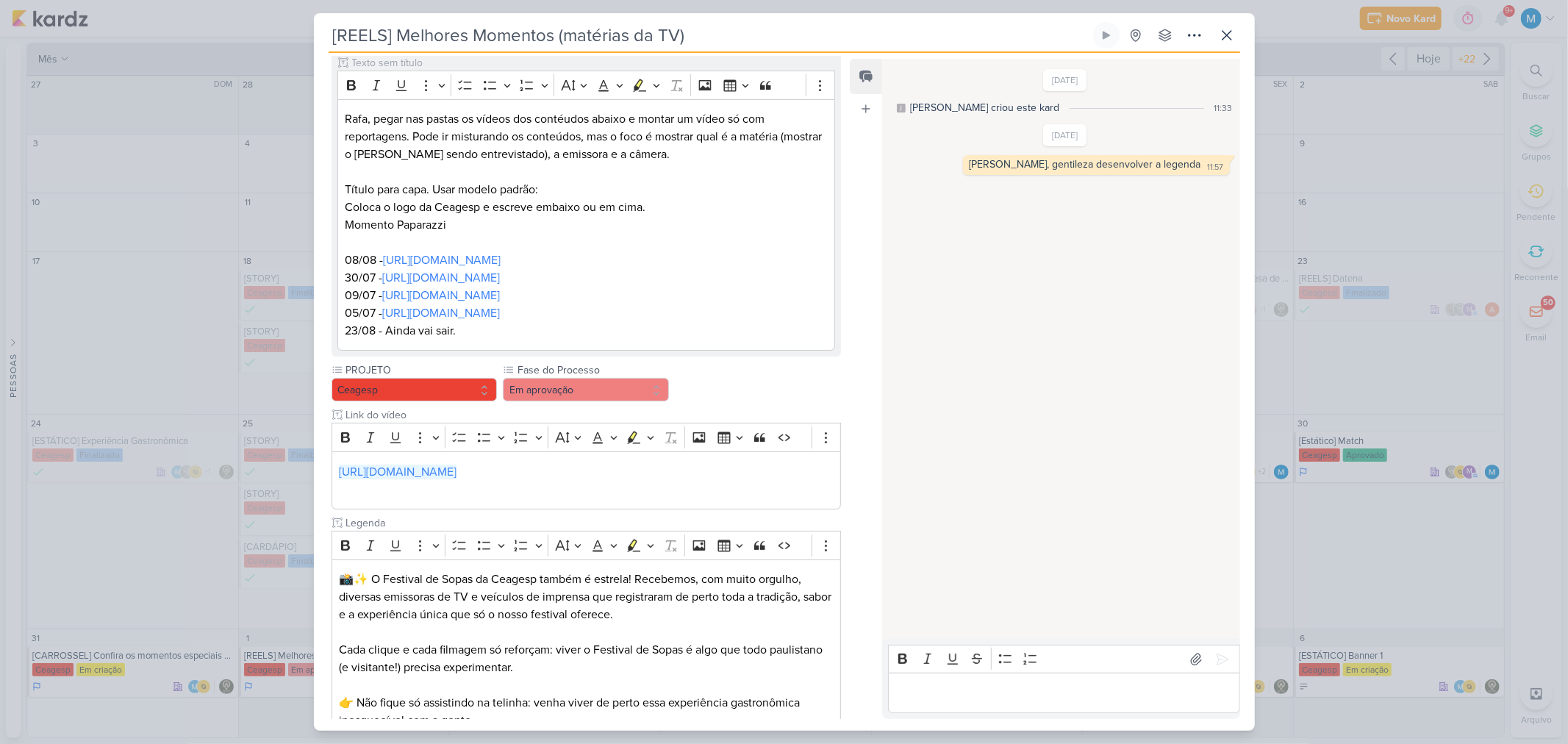
scroll to position [317, 0]
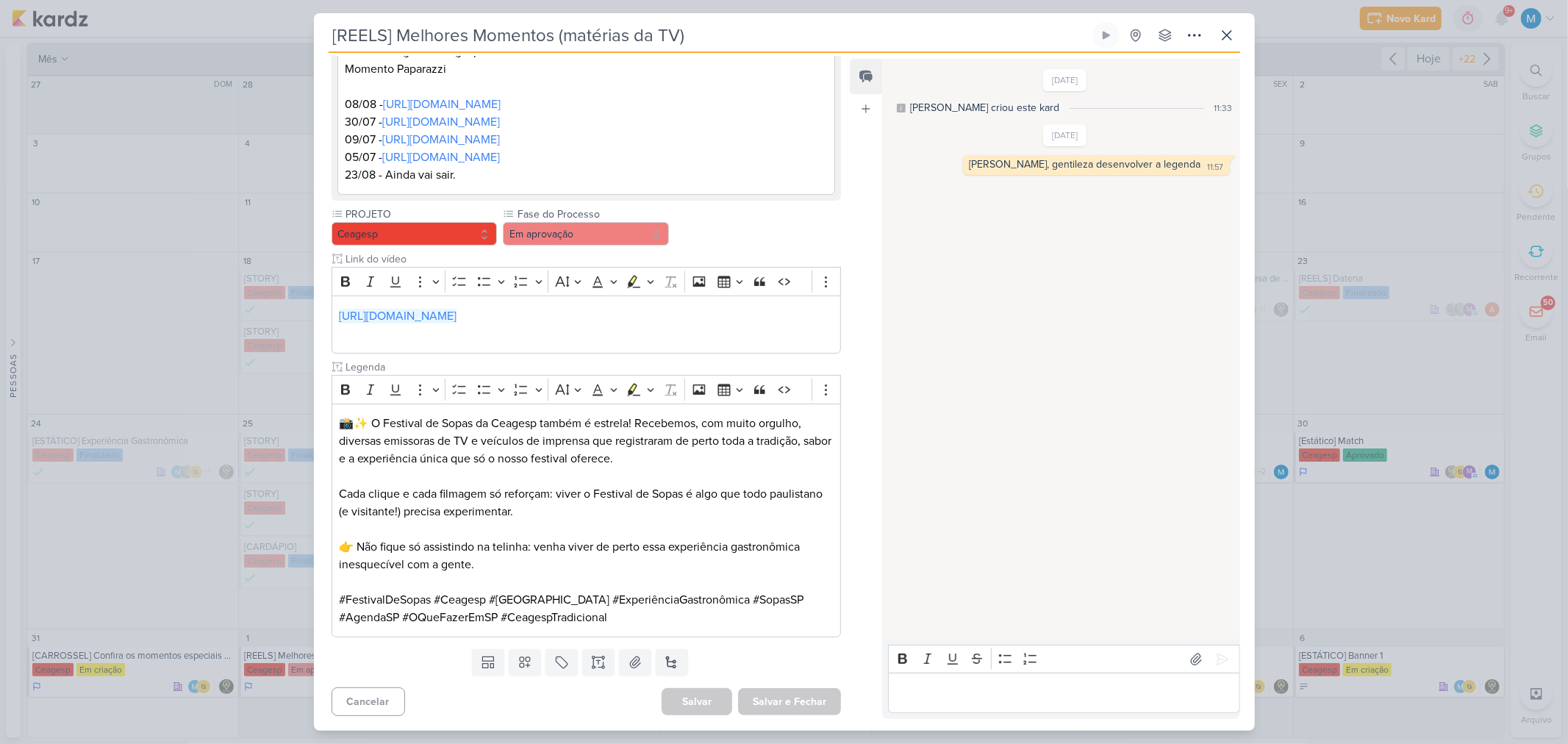
click at [1045, 693] on p "Editor editing area: main" at bounding box center [1065, 693] width 336 height 18
click at [1218, 657] on icon at bounding box center [1222, 659] width 15 height 15
click at [1224, 39] on icon at bounding box center [1227, 35] width 18 height 18
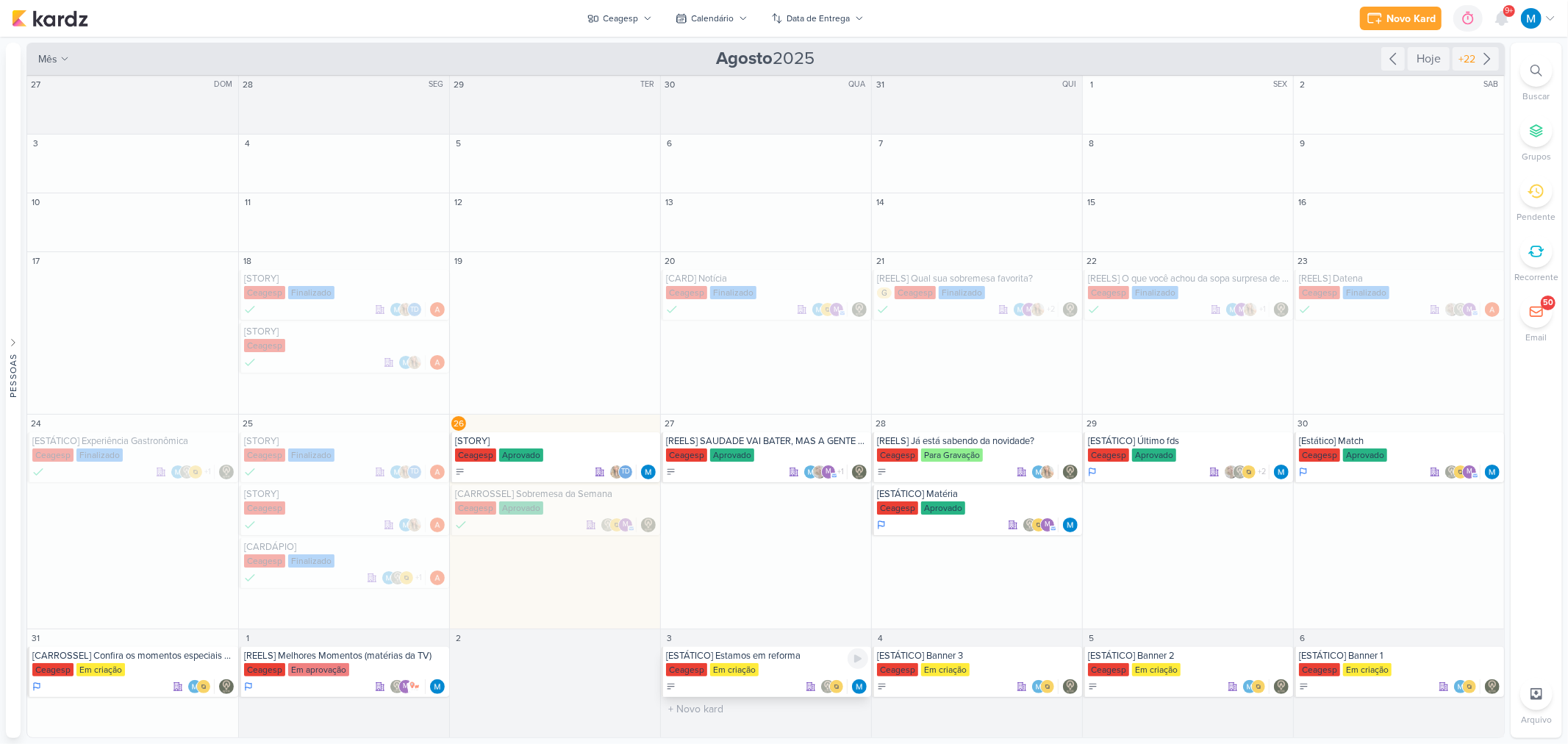
click at [789, 660] on div "[ESTÁTICO] Estamos em reforma" at bounding box center [767, 655] width 202 height 11
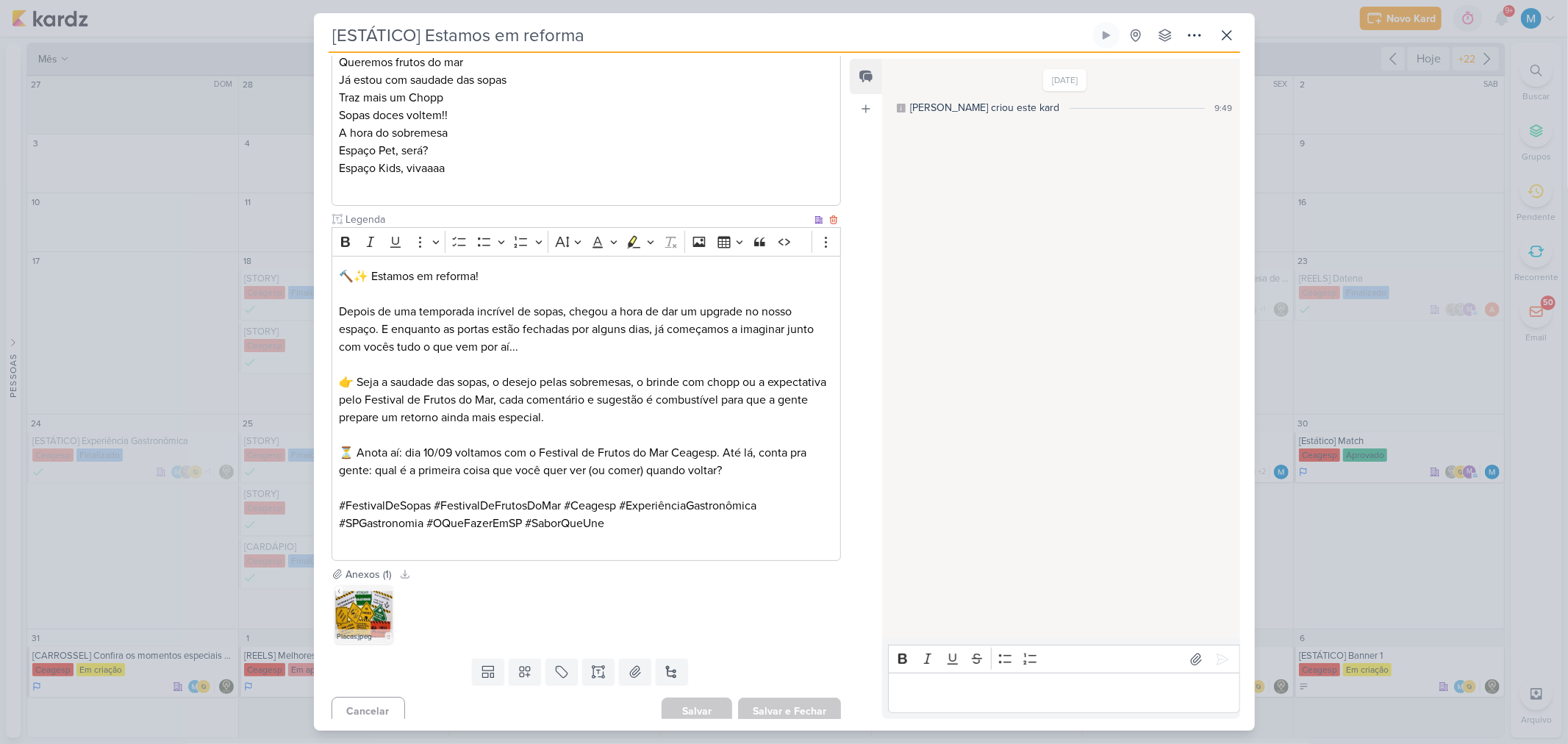
scroll to position [319, 0]
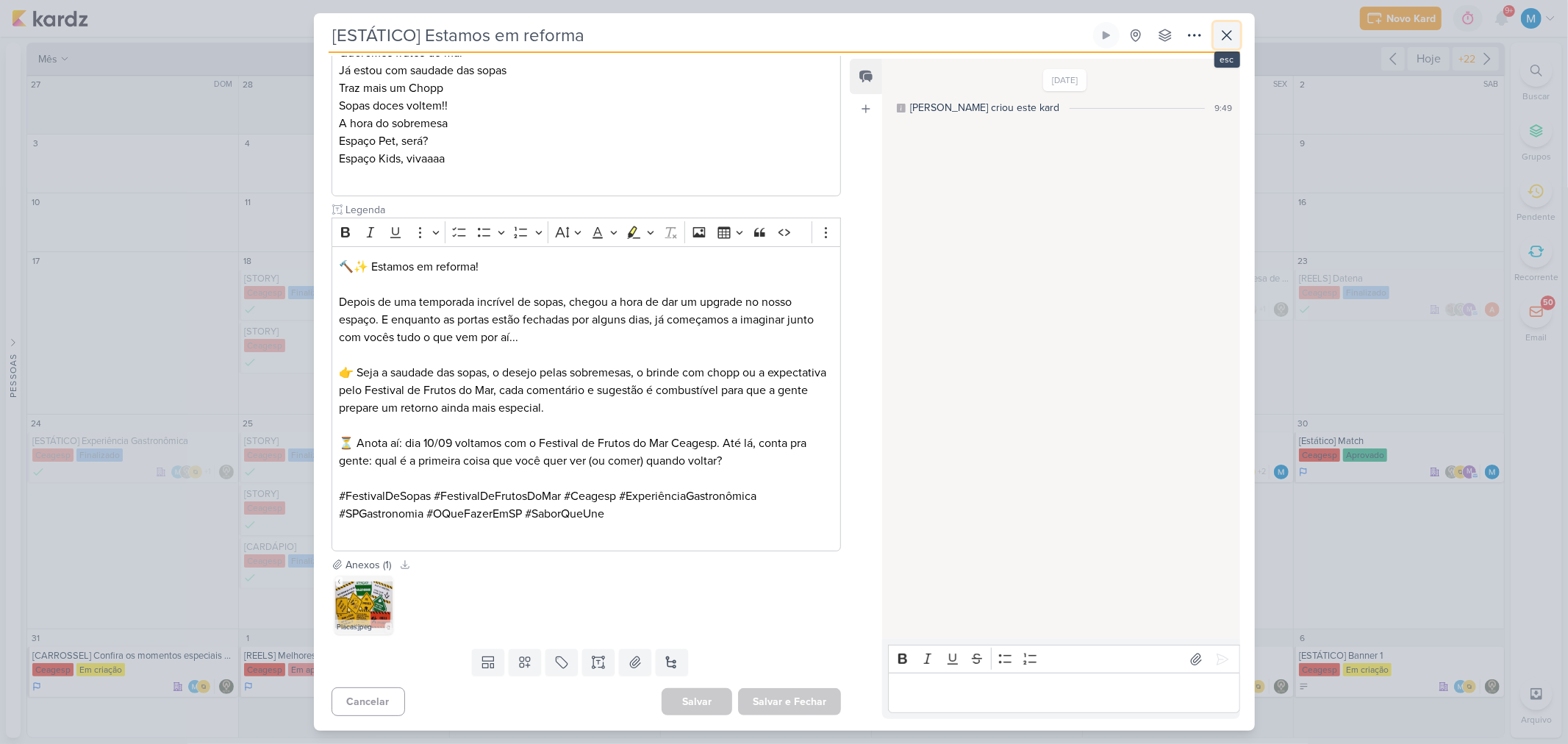
click at [1225, 40] on icon at bounding box center [1227, 35] width 18 height 18
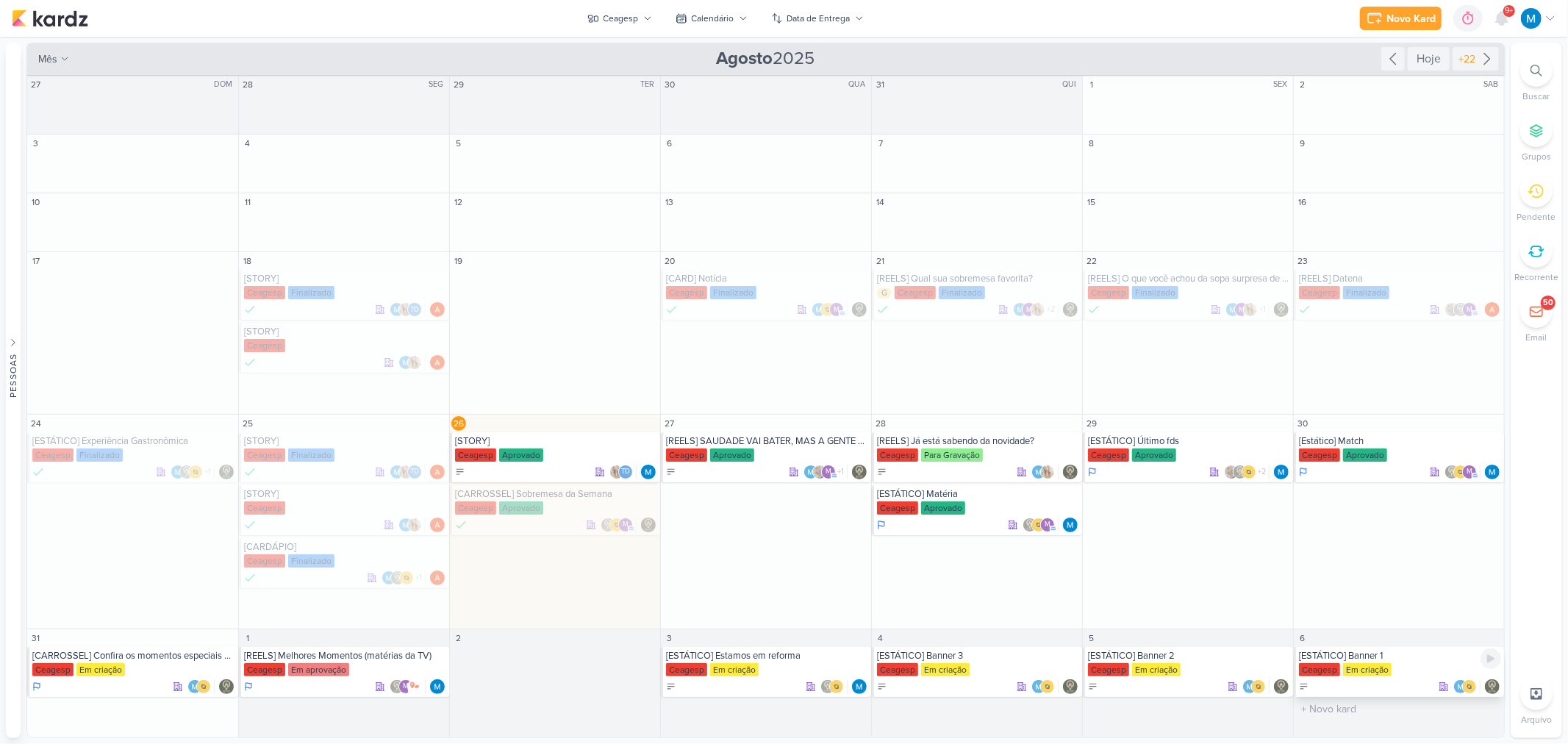
click at [1385, 658] on div "[ESTÁTICO] Banner 1" at bounding box center [1400, 655] width 202 height 11
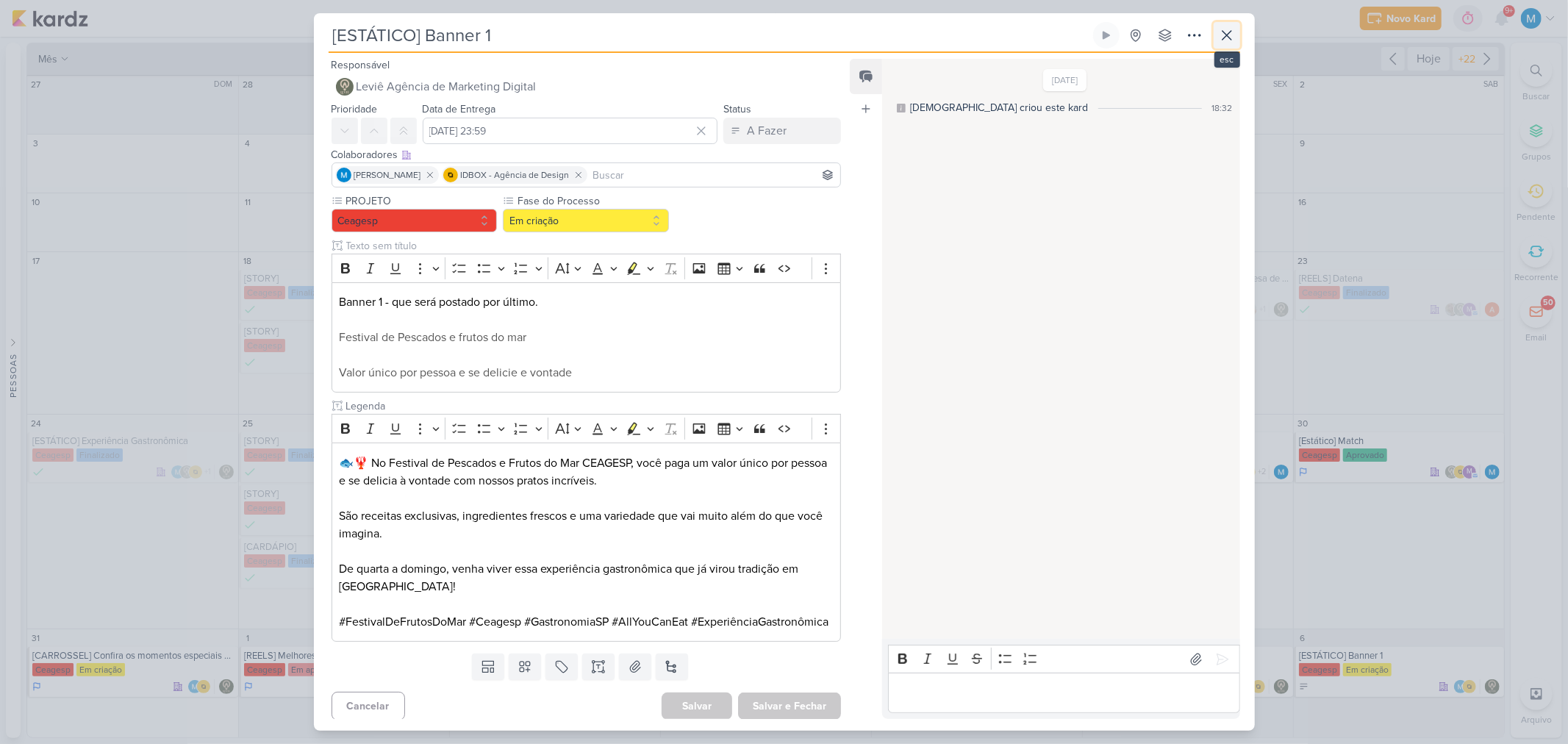
click at [1226, 35] on icon at bounding box center [1227, 35] width 9 height 9
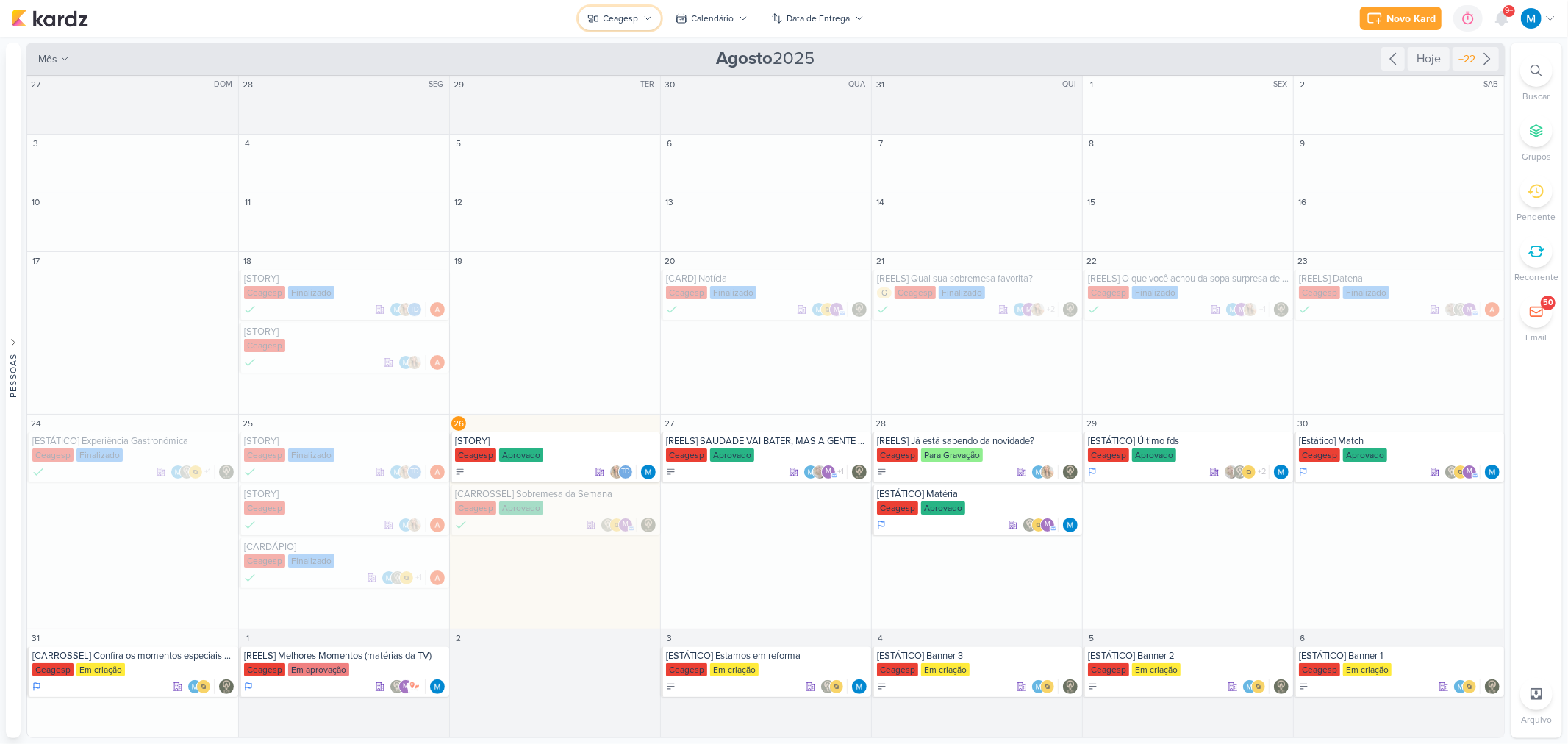
click at [633, 16] on div "Ceagesp" at bounding box center [621, 18] width 35 height 13
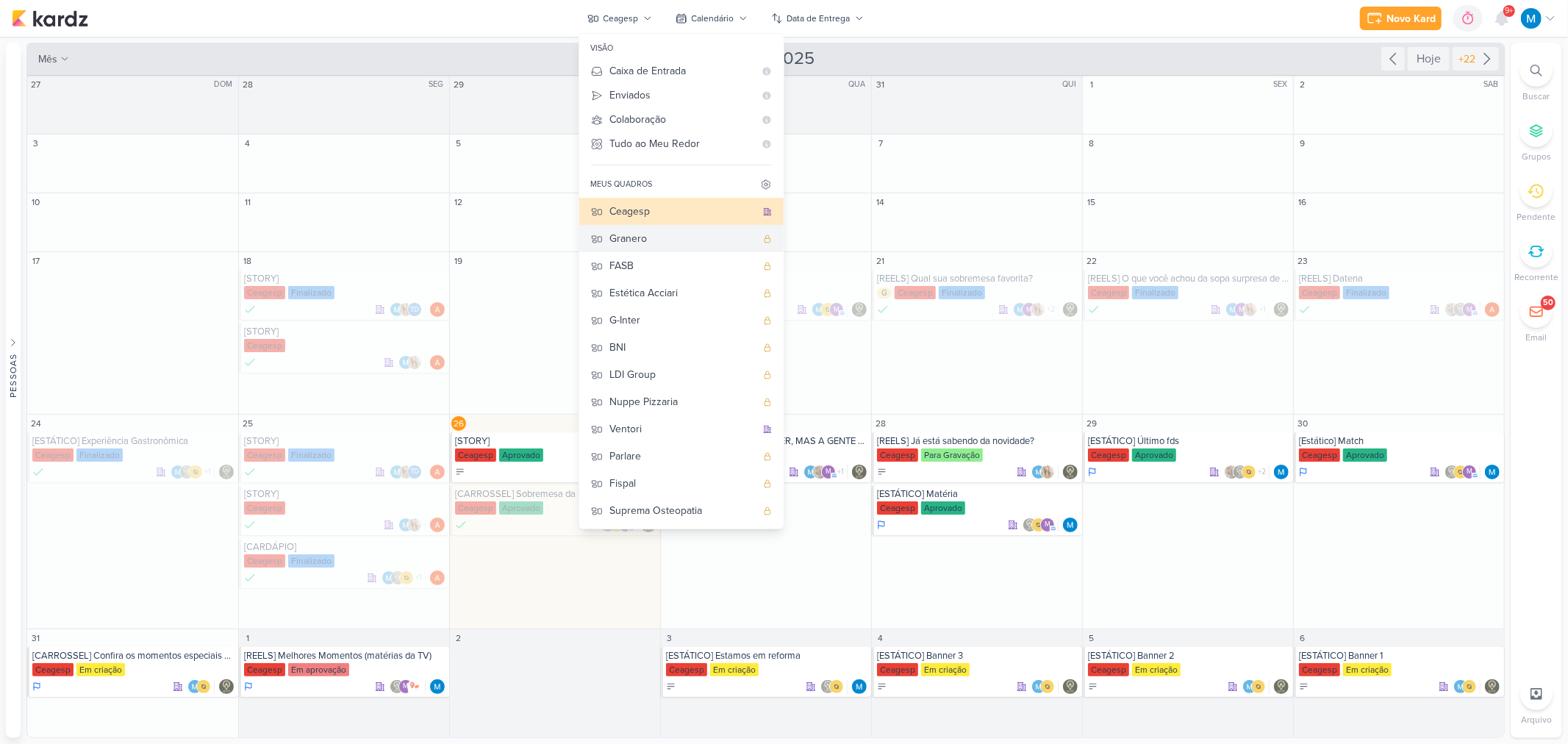
click at [663, 232] on div "Granero" at bounding box center [683, 239] width 145 height 16
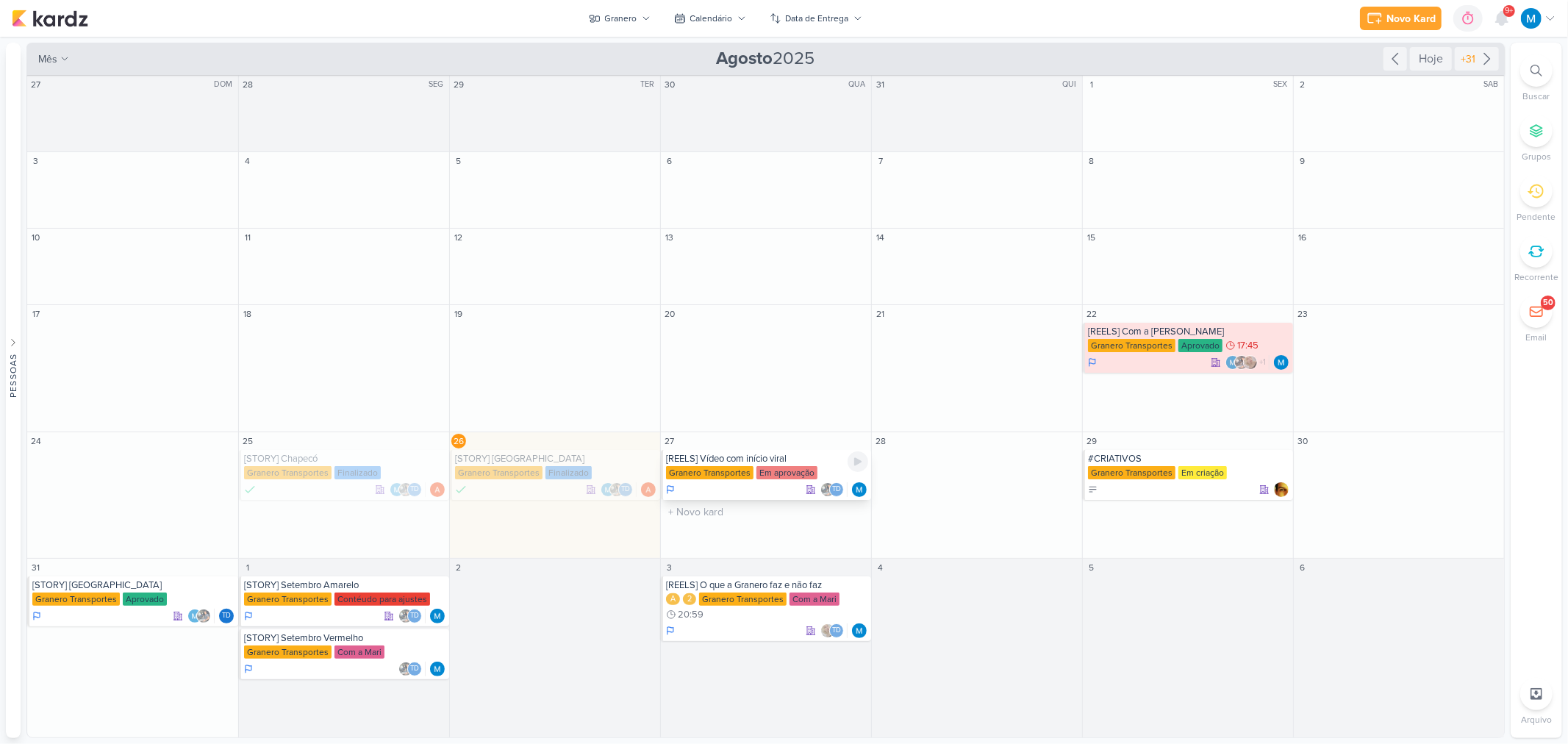
click at [805, 460] on div "[REELS] Vídeo com início viral" at bounding box center [767, 458] width 202 height 11
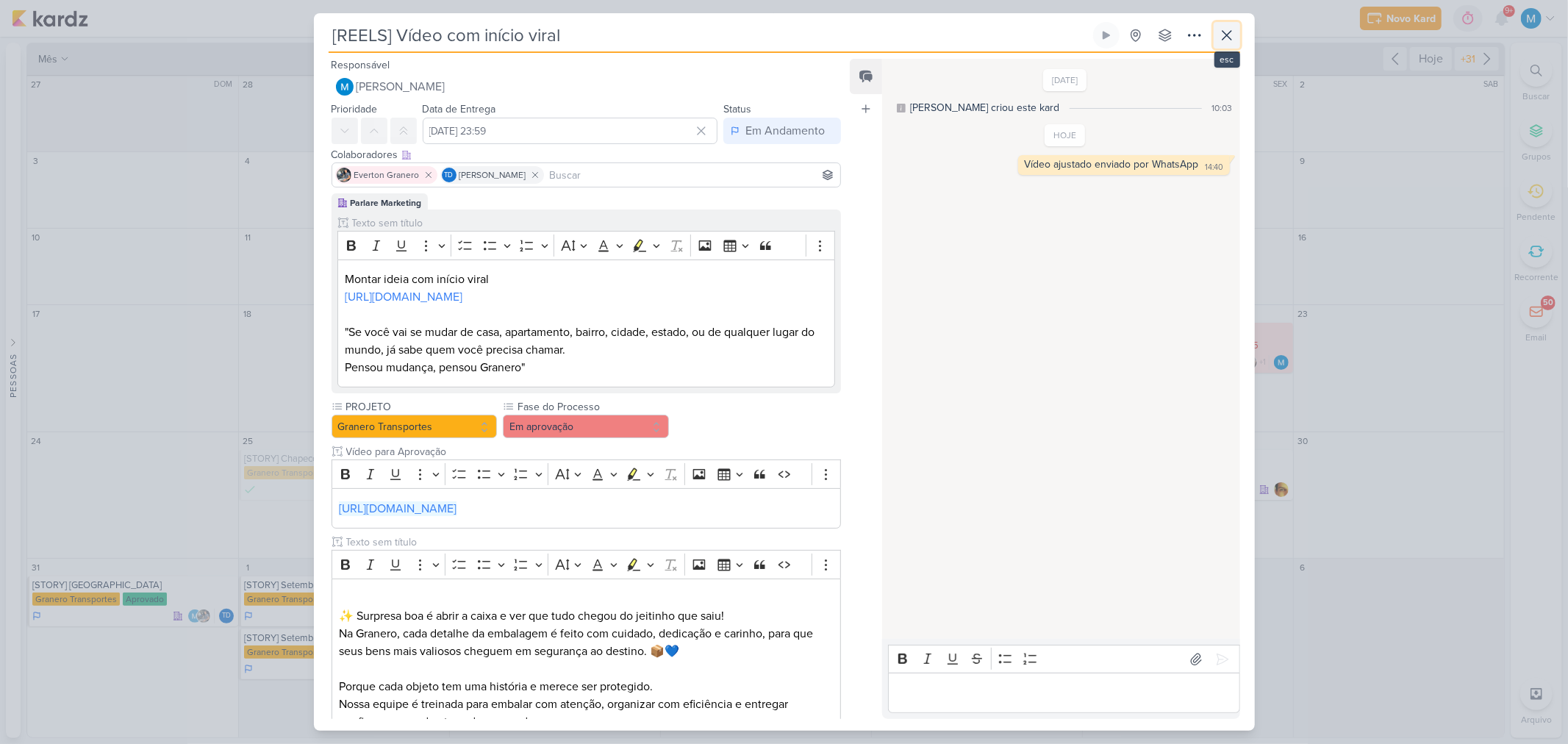
click at [1219, 33] on icon at bounding box center [1227, 35] width 18 height 18
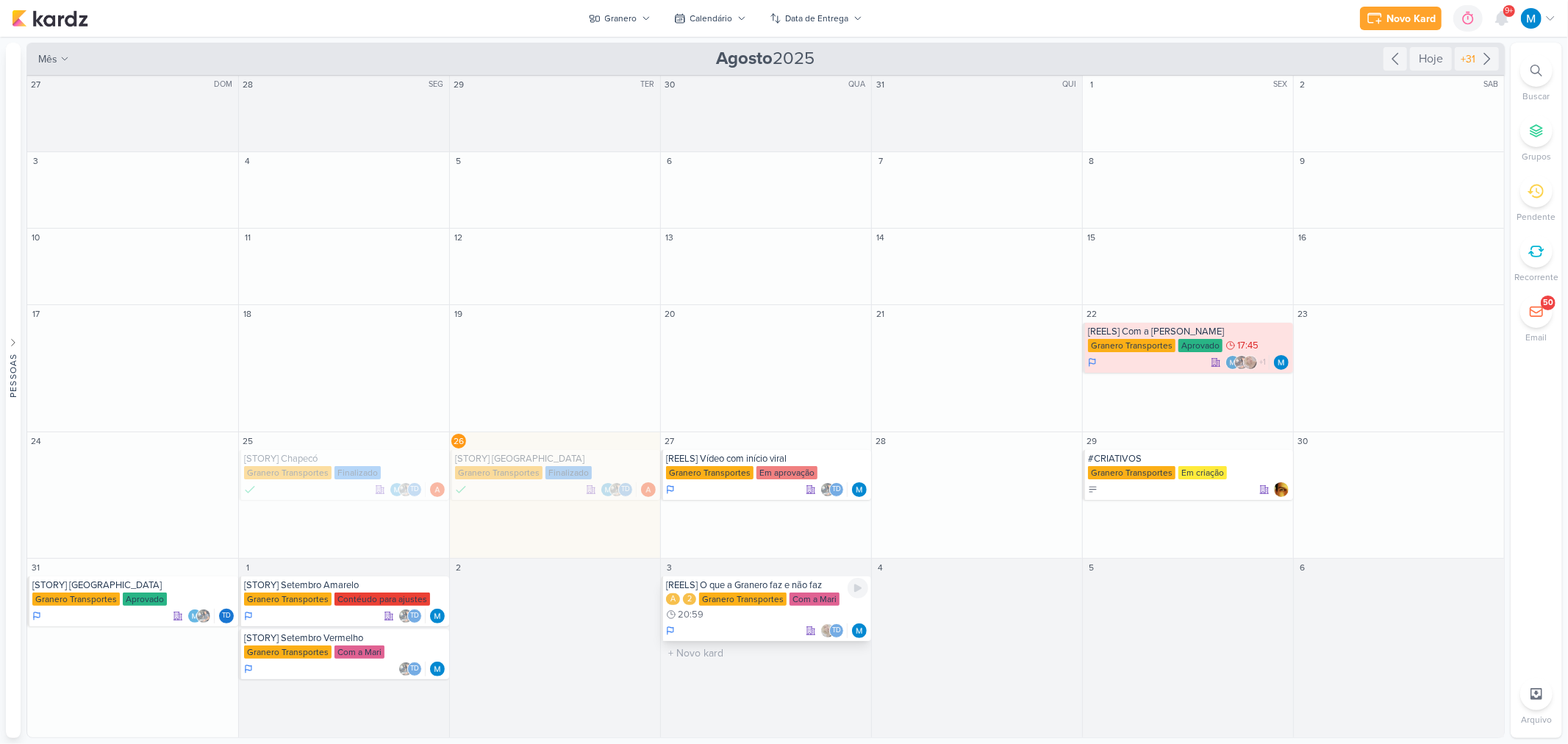
click at [775, 586] on div "[REELS] O que a Granero faz e não faz" at bounding box center [767, 585] width 202 height 11
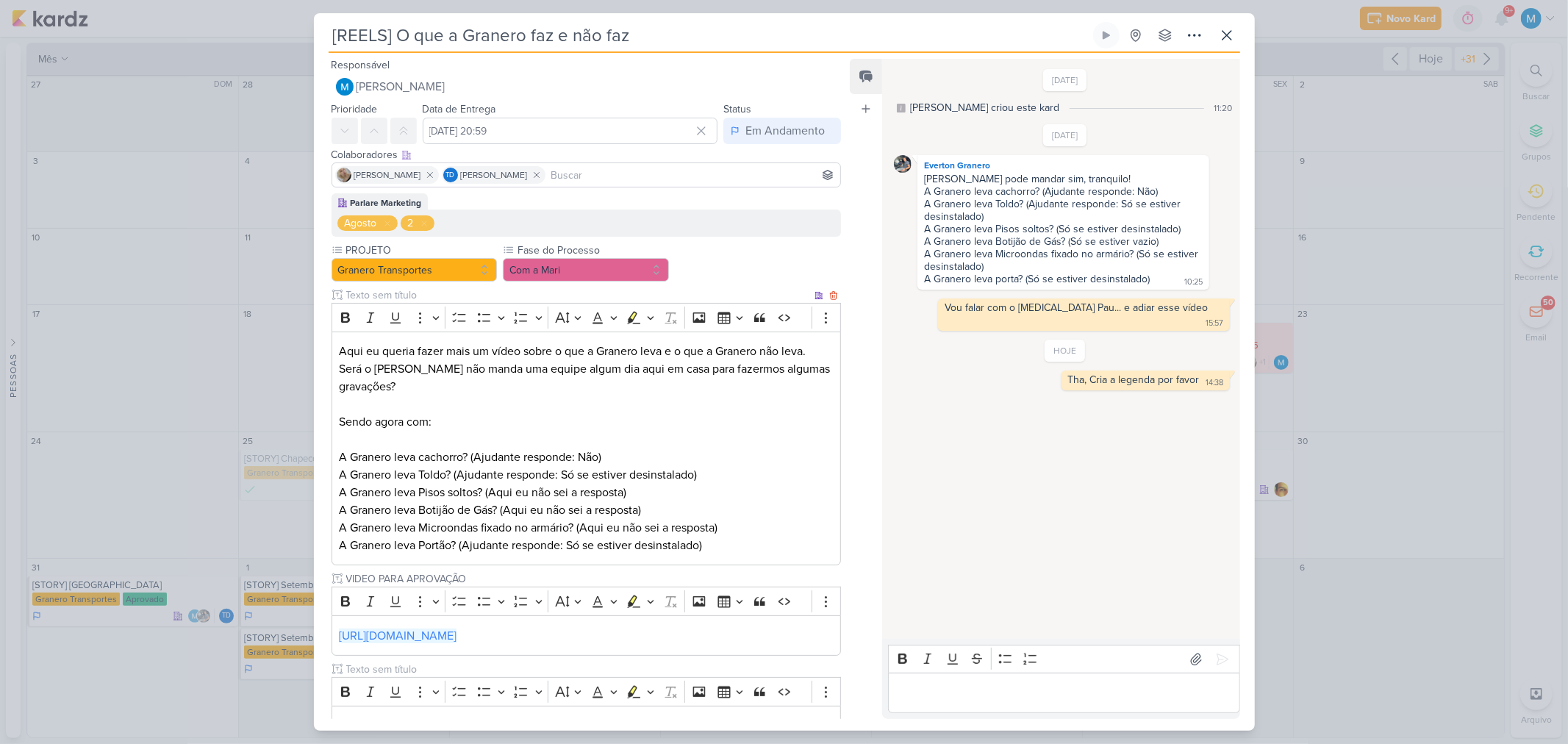
scroll to position [461, 0]
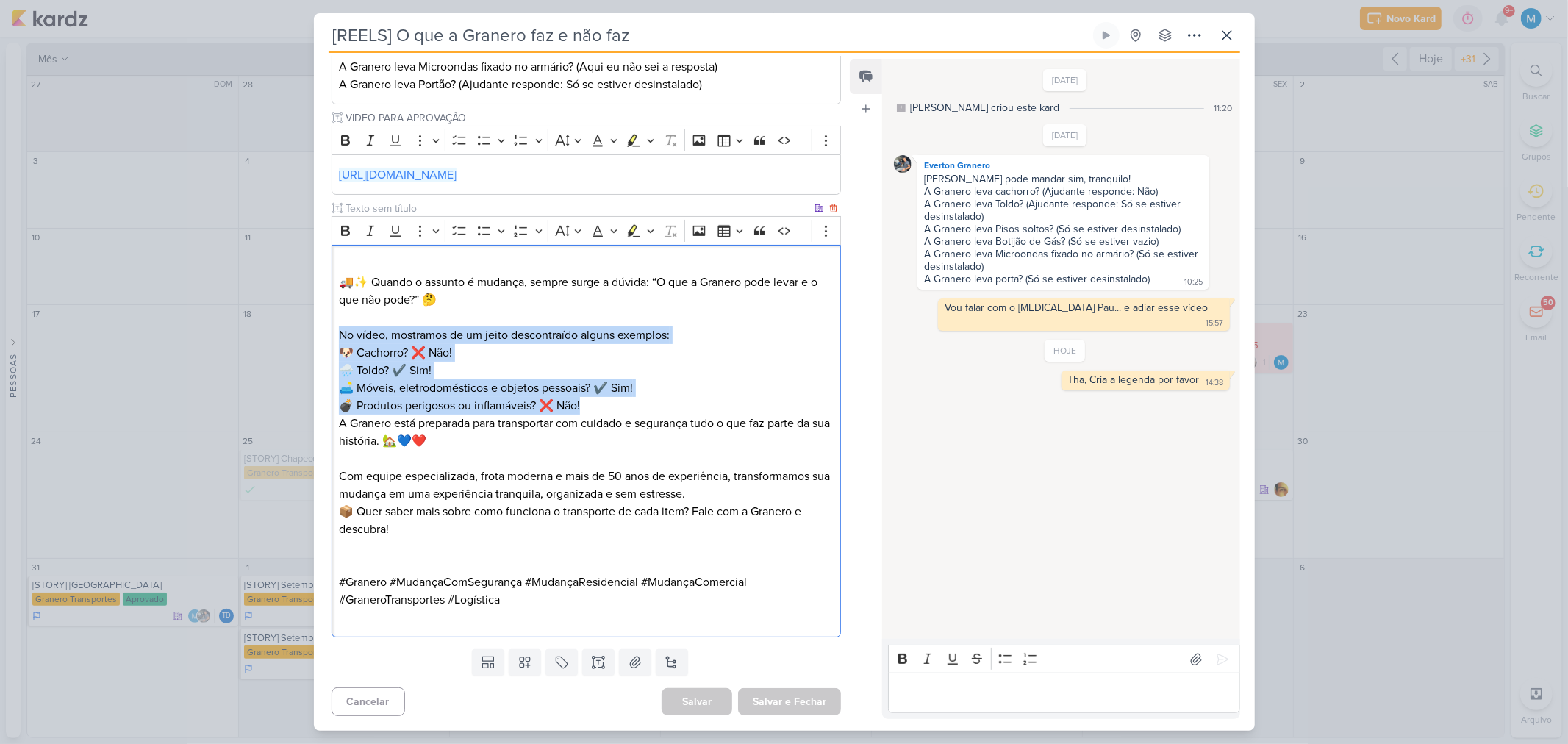
drag, startPoint x: 671, startPoint y: 333, endPoint x: 671, endPoint y: 403, distance: 70.0
click at [671, 403] on p "No vídeo, mostramos de um jeito descontraído alguns exemplos: 🐶 Cachorro? ❌ Não…" at bounding box center [586, 370] width 494 height 88
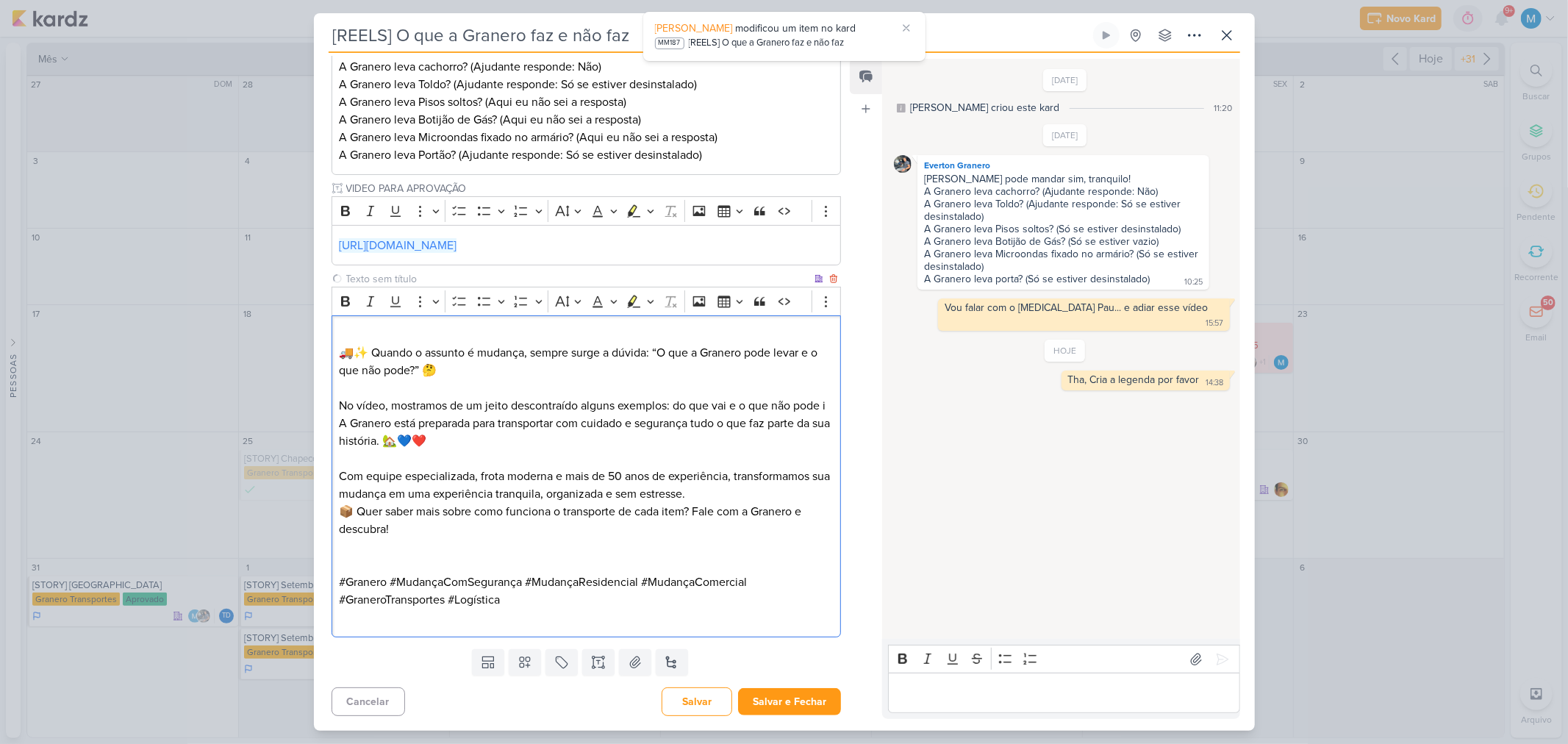
scroll to position [409, 0]
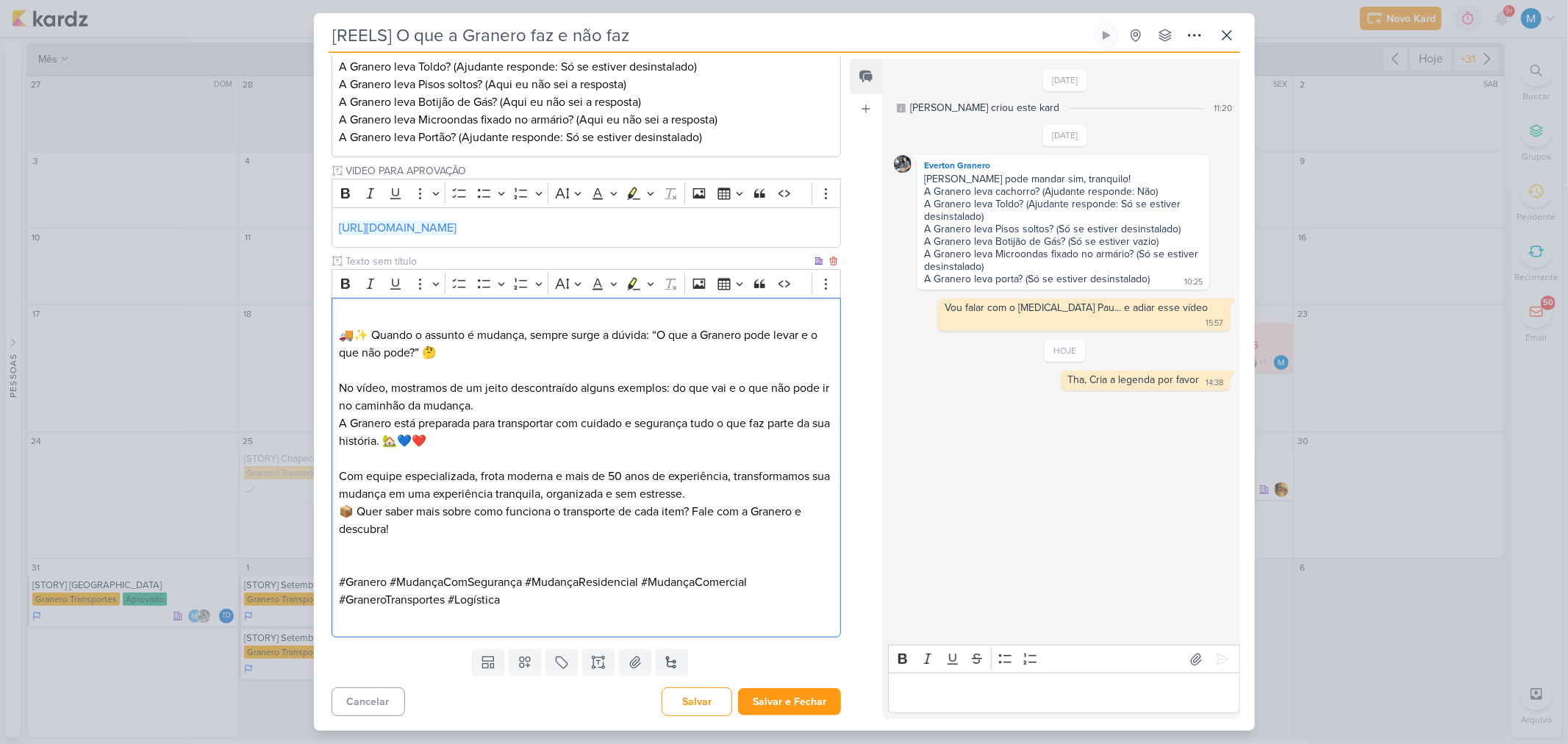
click at [671, 385] on p "No vídeo, mostramos de um jeito descontraído alguns exemplos: do que vai e o qu…" at bounding box center [586, 397] width 494 height 35
click at [599, 548] on p "Editor editing area: main" at bounding box center [586, 547] width 494 height 18
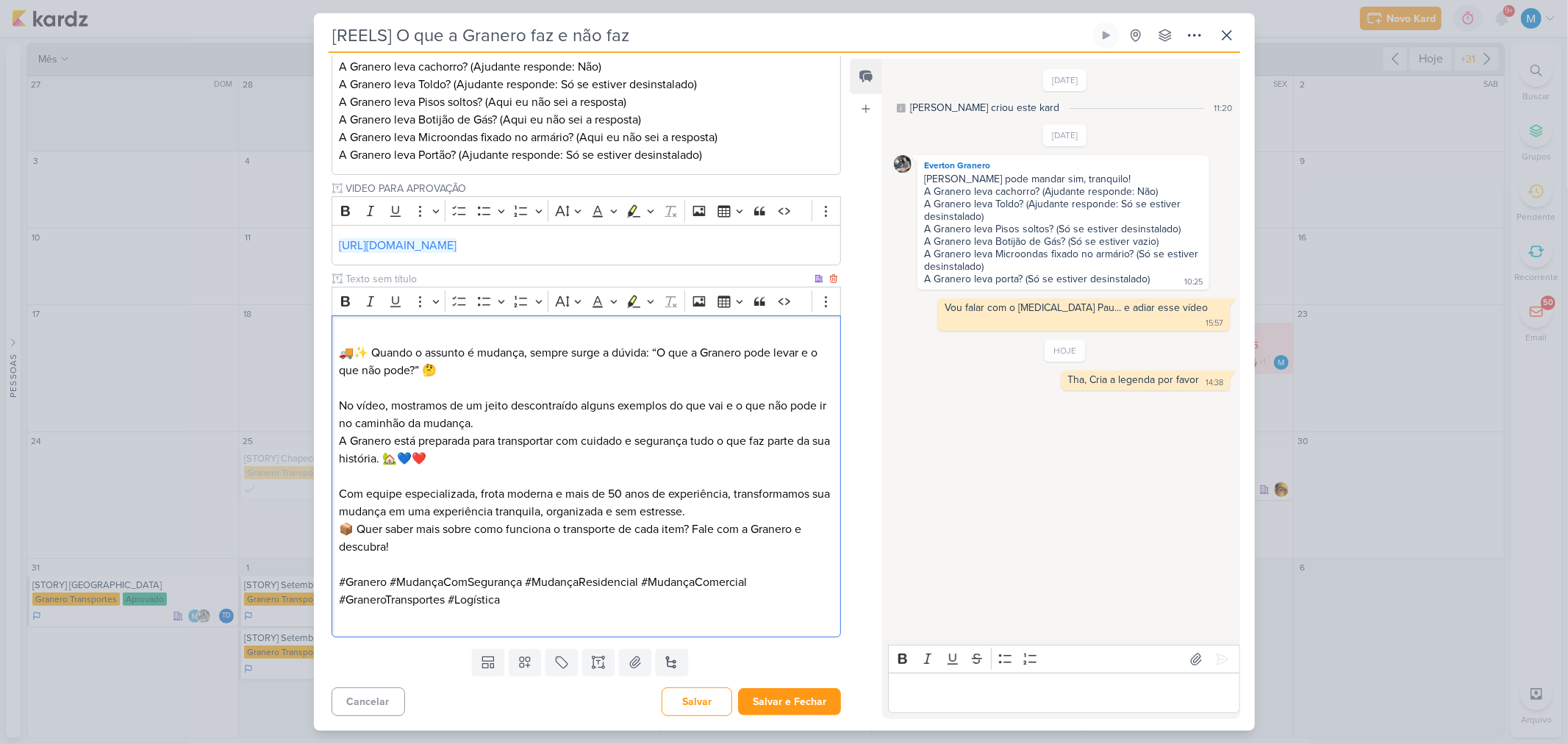
scroll to position [391, 0]
drag, startPoint x: 737, startPoint y: 530, endPoint x: 800, endPoint y: 527, distance: 63.1
click at [800, 527] on p "📦 Quer saber mais sobre como funciona o transporte de cada item? Fale com a Gra…" at bounding box center [586, 538] width 494 height 35
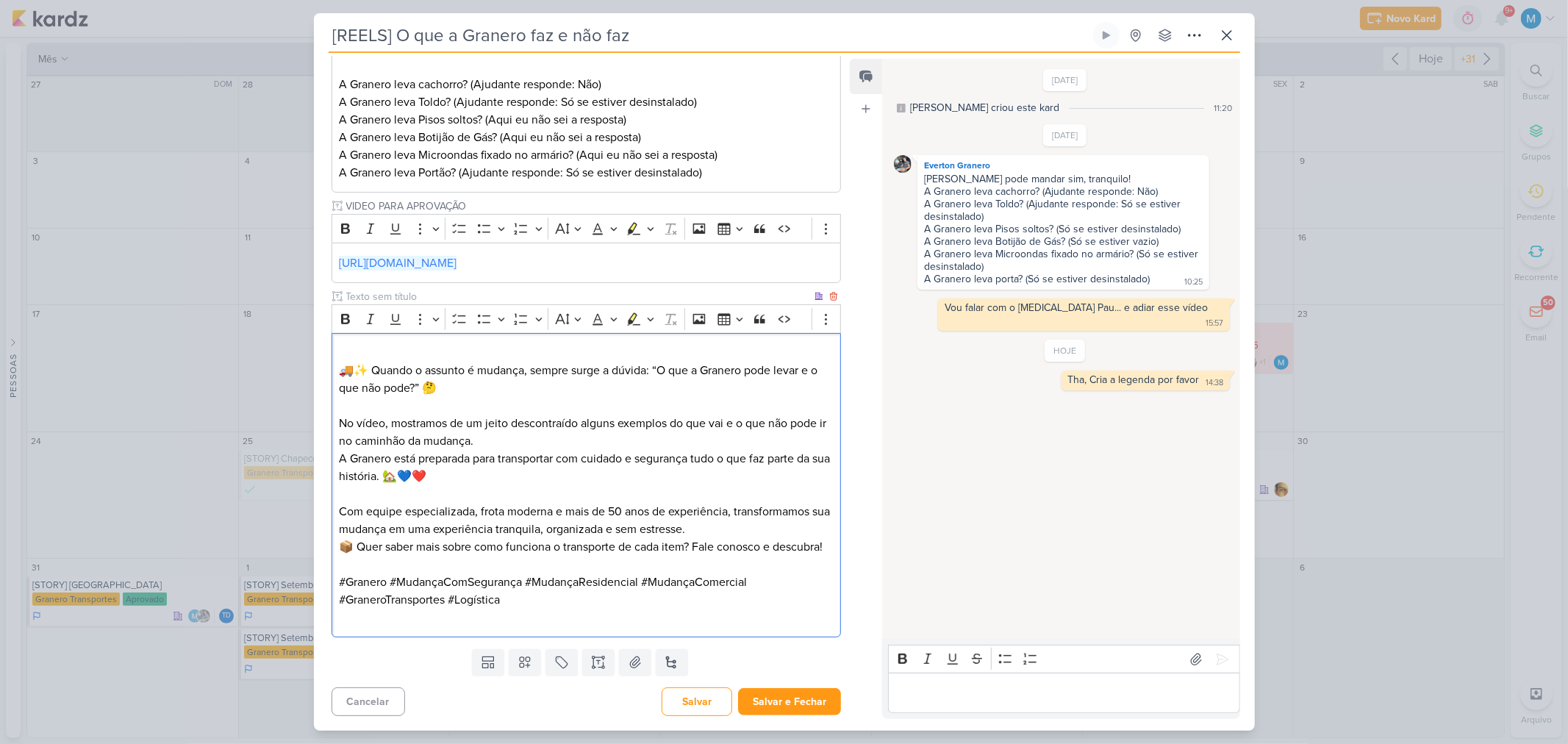
click at [497, 547] on p "📦 Quer saber mais sobre como funciona o transporte de cada item? Fale conosco e…" at bounding box center [586, 547] width 494 height 18
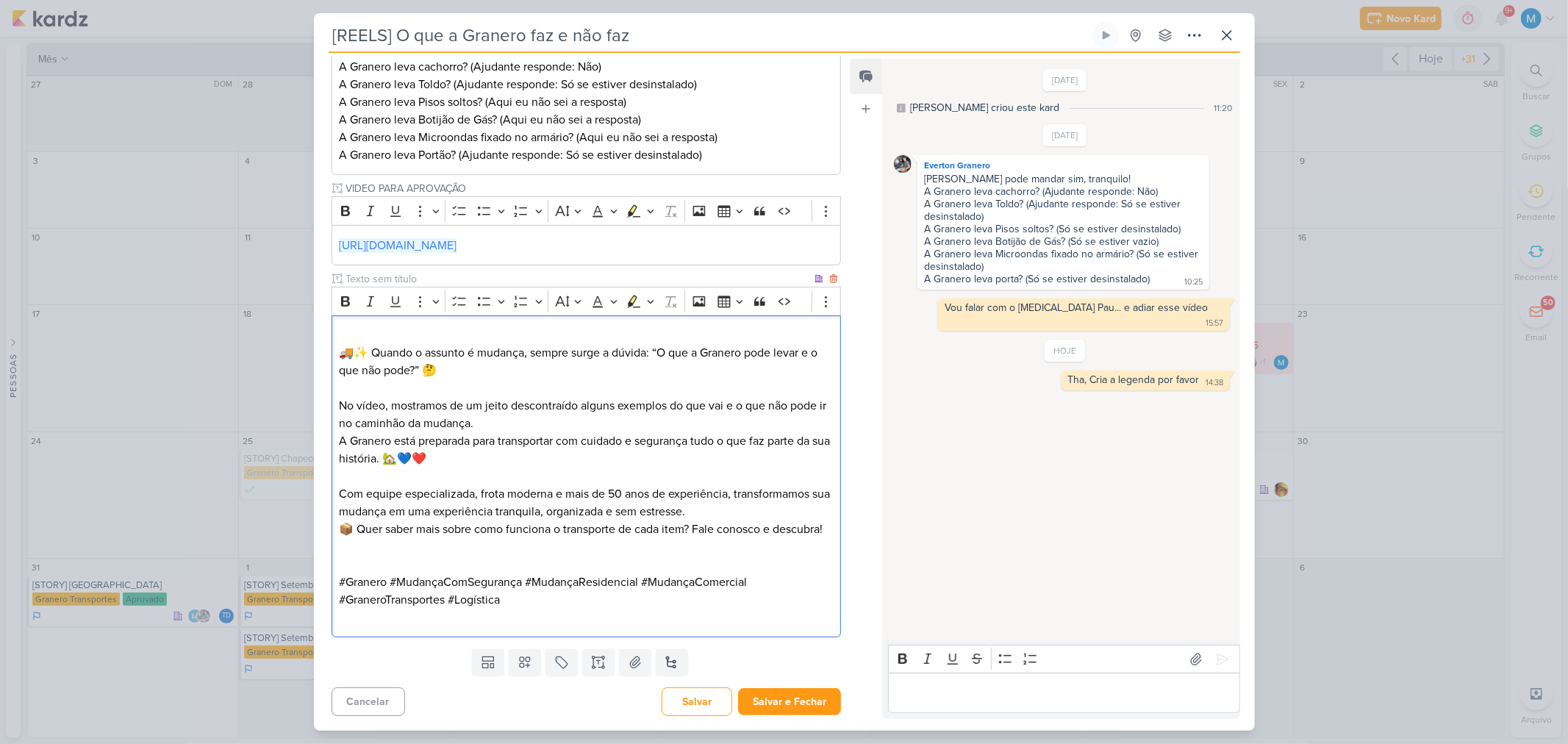
scroll to position [409, 0]
drag, startPoint x: 347, startPoint y: 549, endPoint x: 334, endPoint y: 551, distance: 13.2
click at [334, 551] on div "🚚✨ Quando o assunto é mudança, sempre surge a dúvida: “O que a Granero pode lev…" at bounding box center [587, 476] width 510 height 323
drag, startPoint x: 359, startPoint y: 544, endPoint x: 334, endPoint y: 544, distance: 25.0
click at [334, 544] on div "🚚✨ Quando o assunto é mudança, sempre surge a dúvida: “O que a Granero pode lev…" at bounding box center [587, 476] width 510 height 323
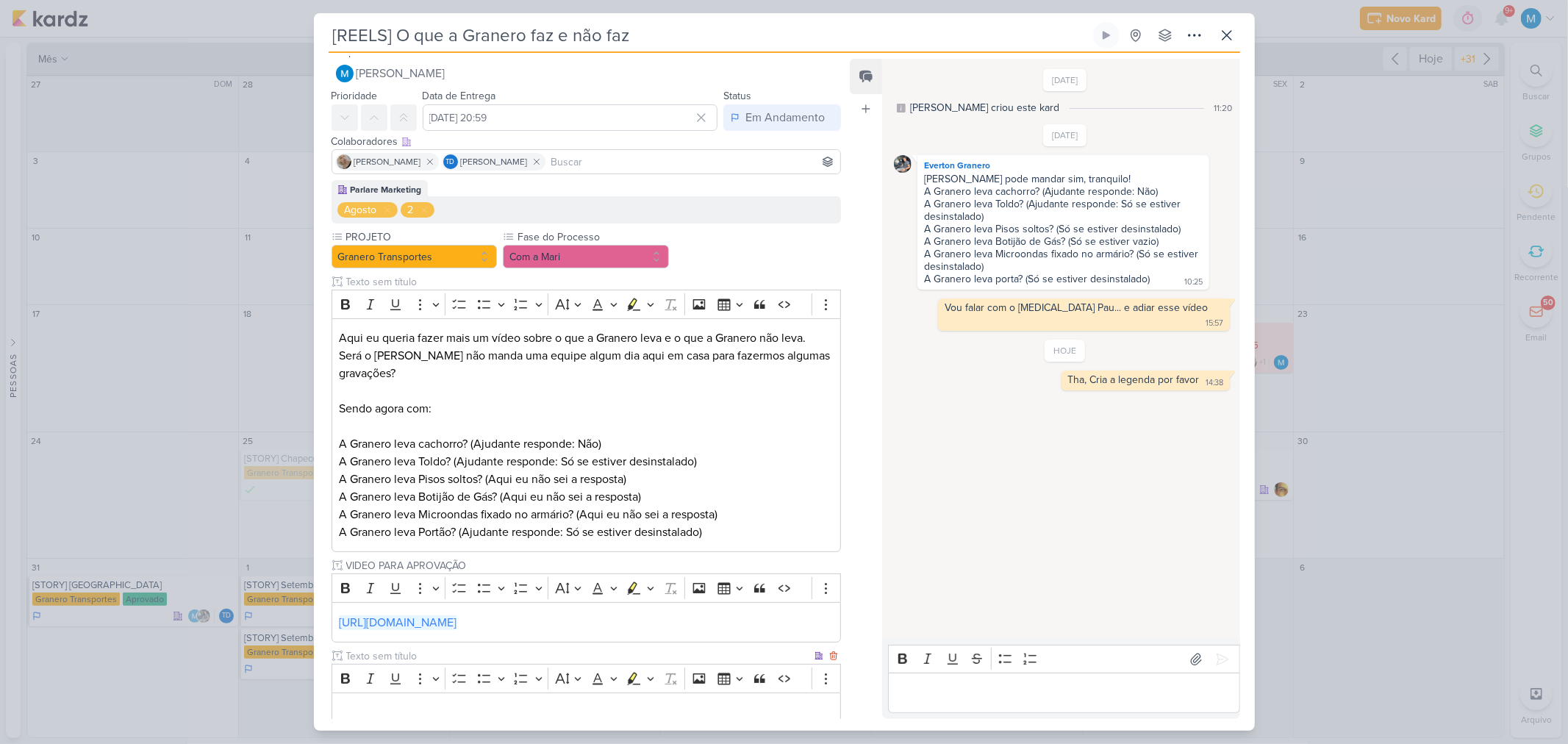
scroll to position [0, 0]
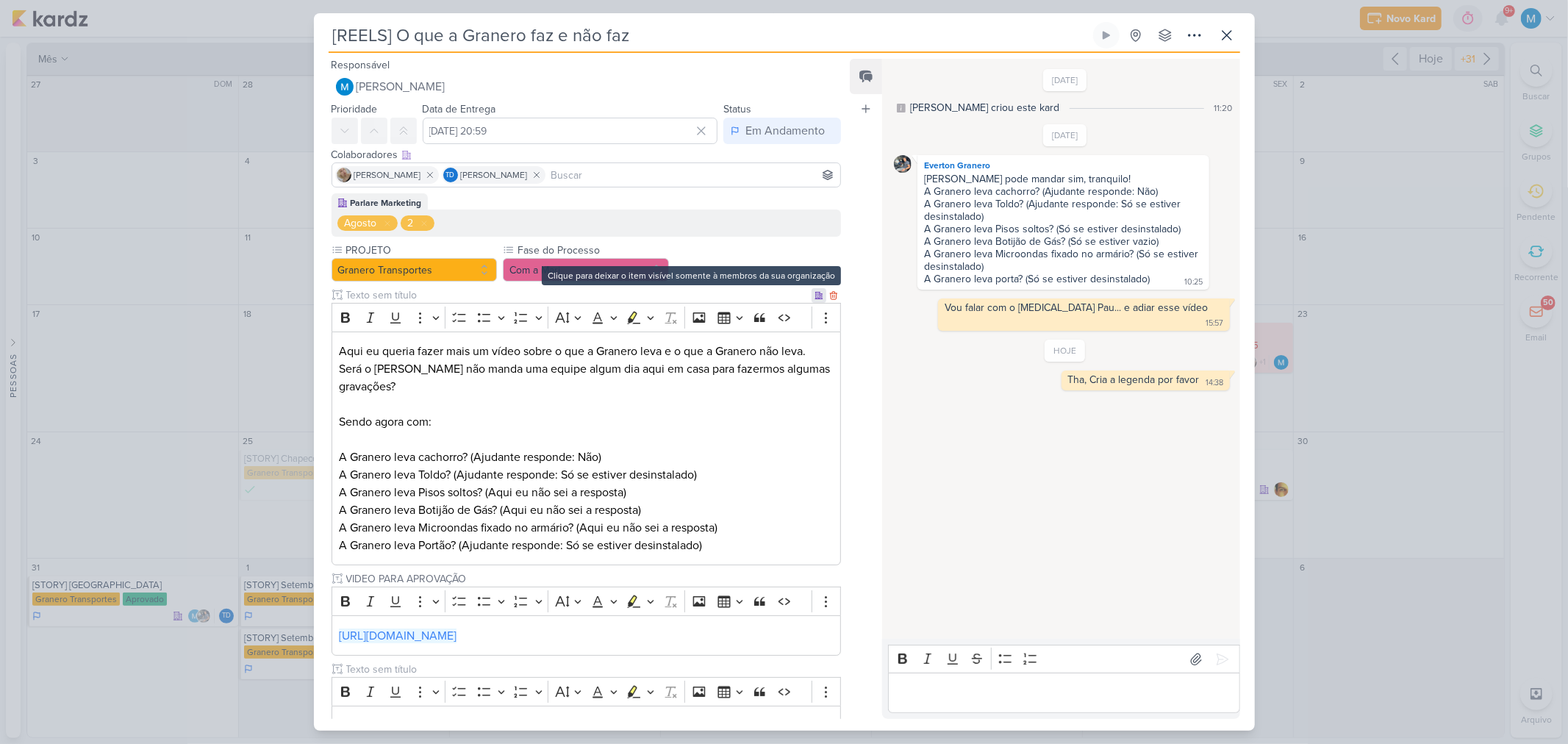
click at [814, 294] on icon at bounding box center [819, 296] width 9 height 9
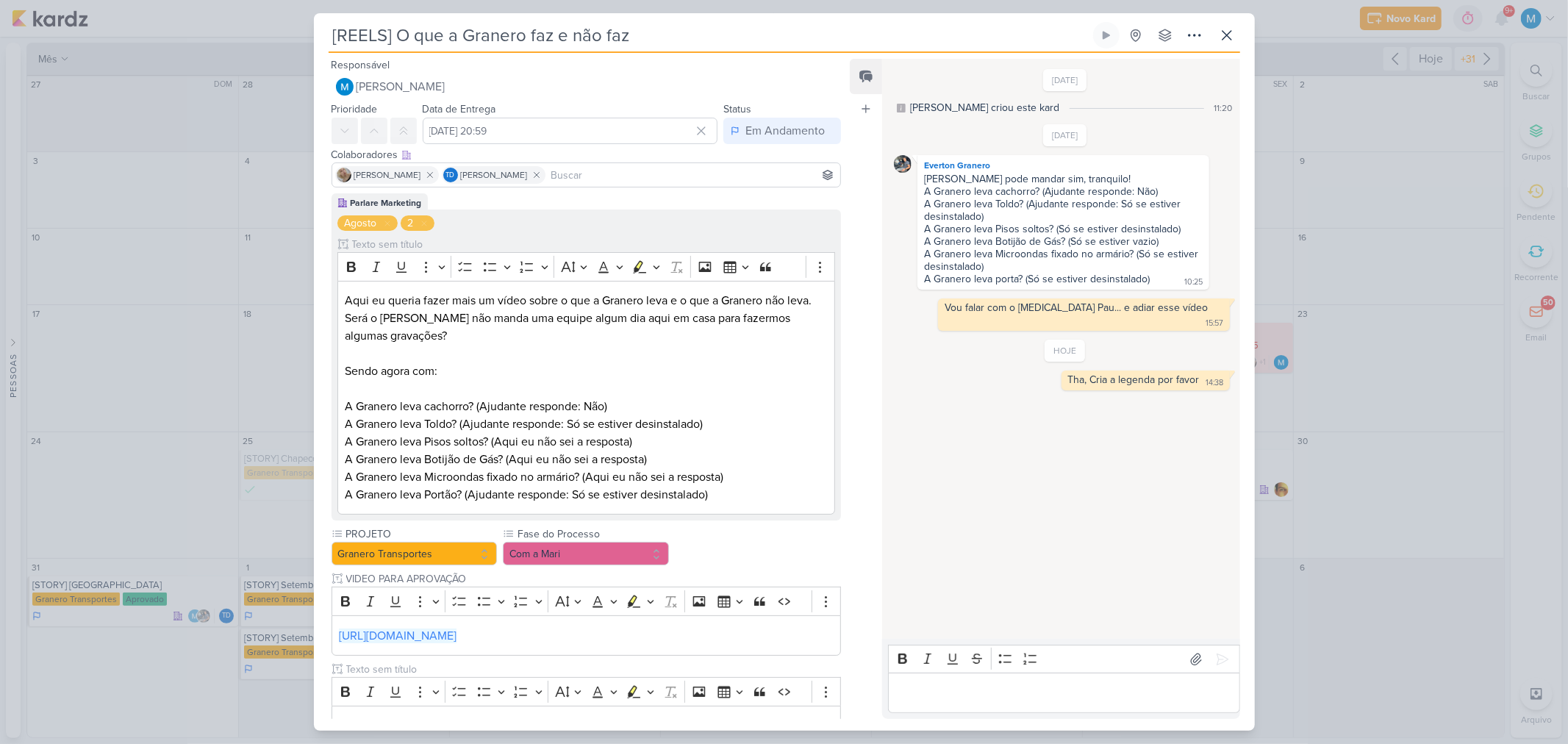
click at [580, 169] on input at bounding box center [693, 175] width 290 height 18
type input "evert"
click at [575, 197] on button "Everton Granero" at bounding box center [587, 203] width 509 height 26
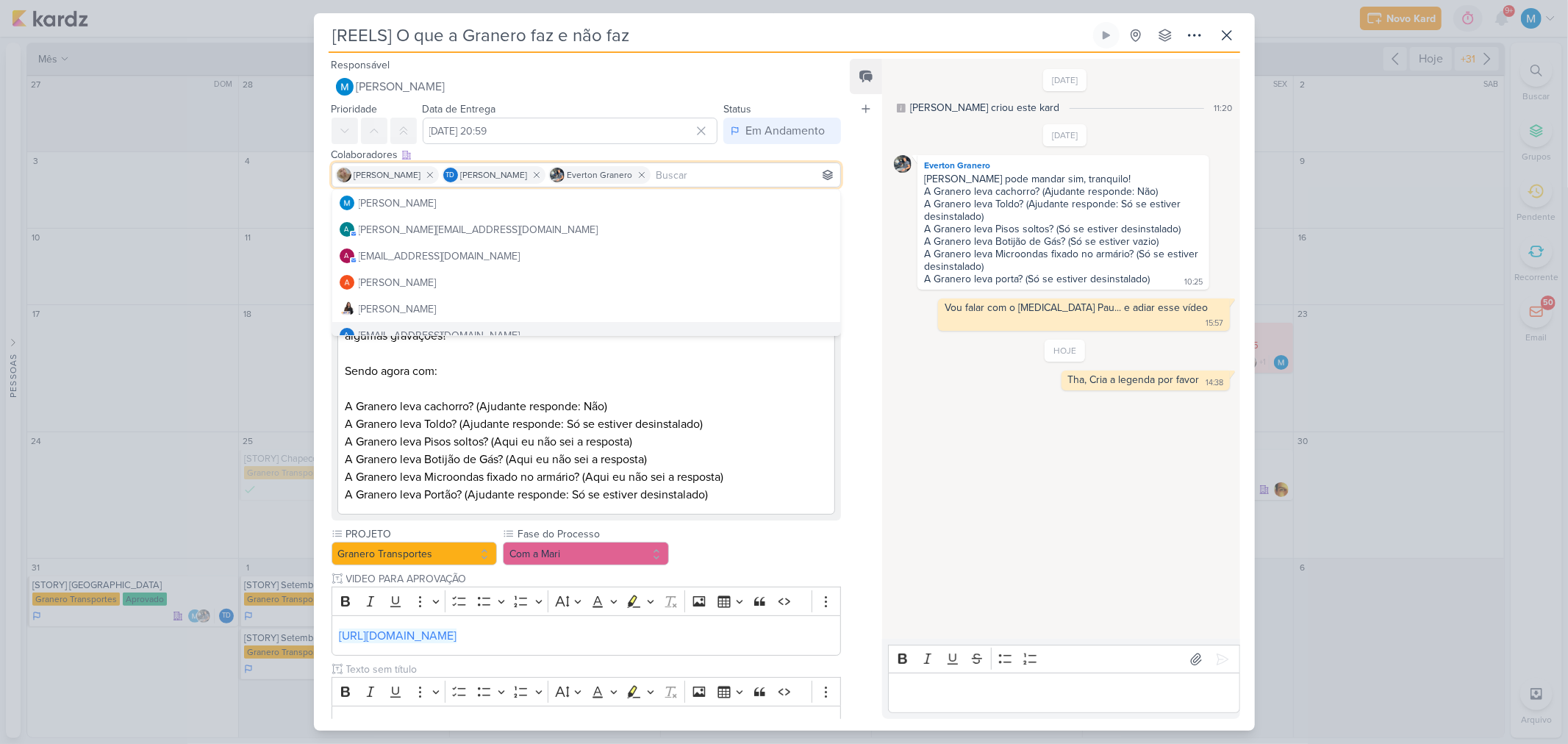
click at [743, 450] on p "Será o Marcos não manda uma equipe algum dia aqui em casa para fazermos algumas…" at bounding box center [586, 407] width 482 height 194
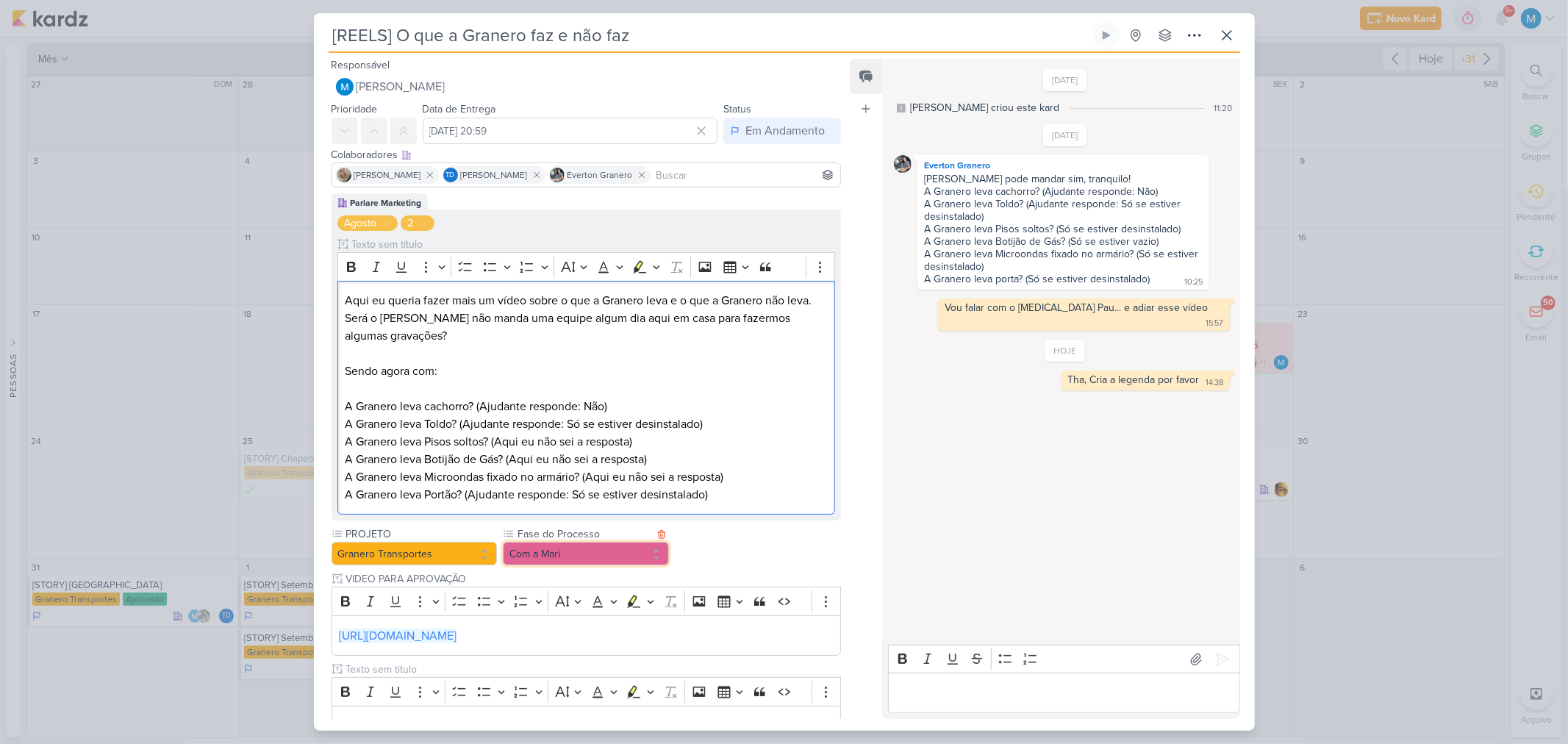
click at [593, 556] on button "Com a Mari" at bounding box center [586, 553] width 166 height 24
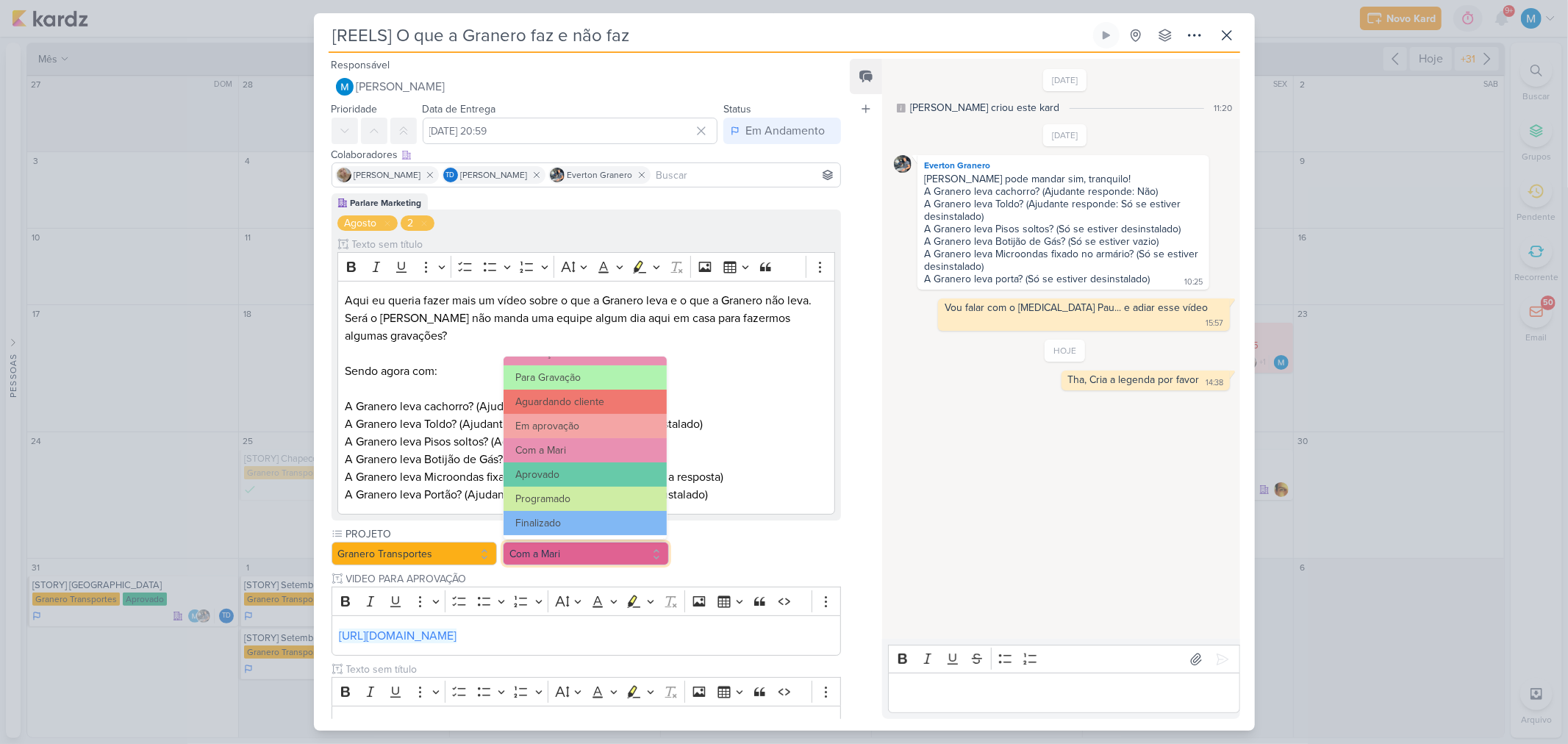
scroll to position [142, 0]
click at [596, 419] on button "Em aprovação" at bounding box center [585, 425] width 163 height 25
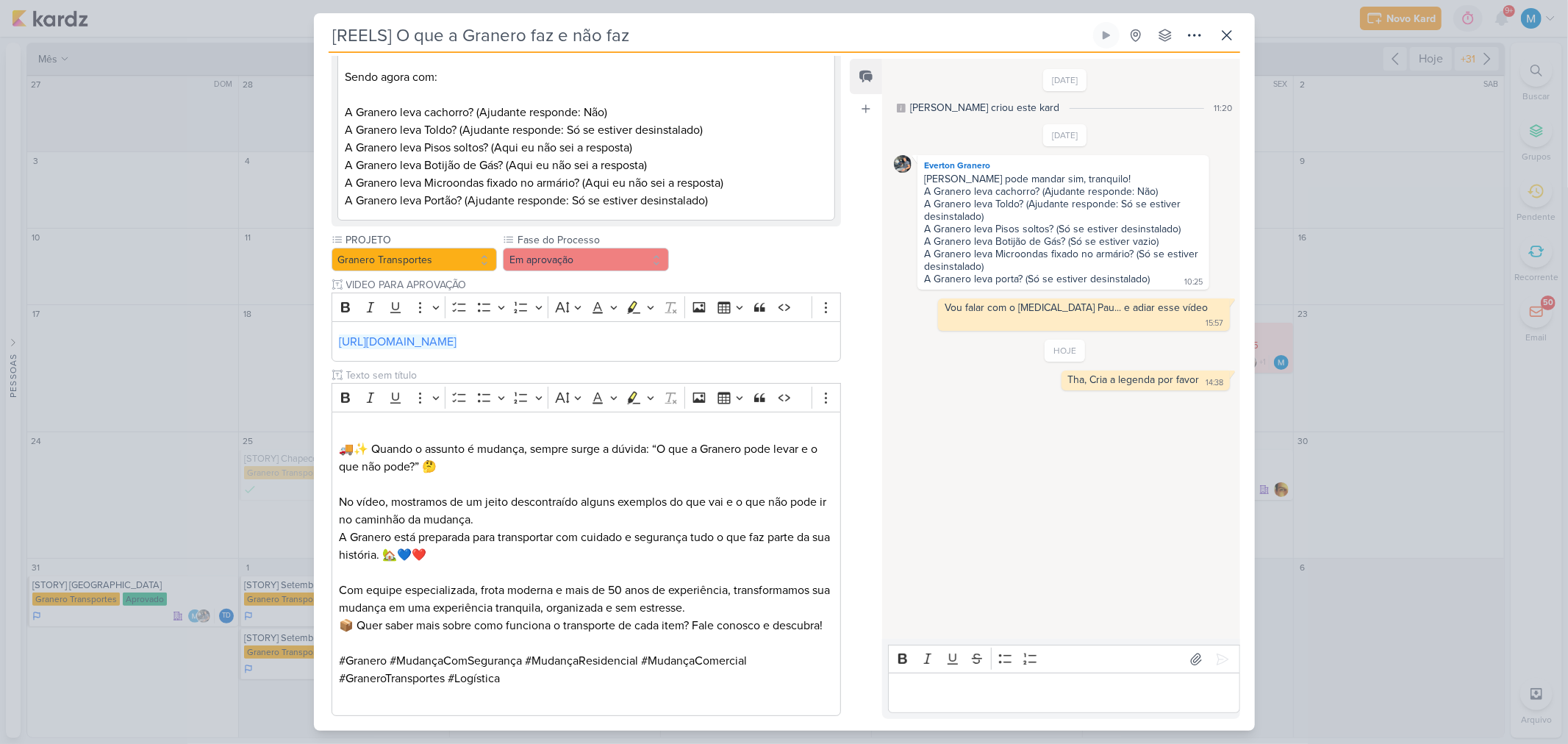
scroll to position [391, 0]
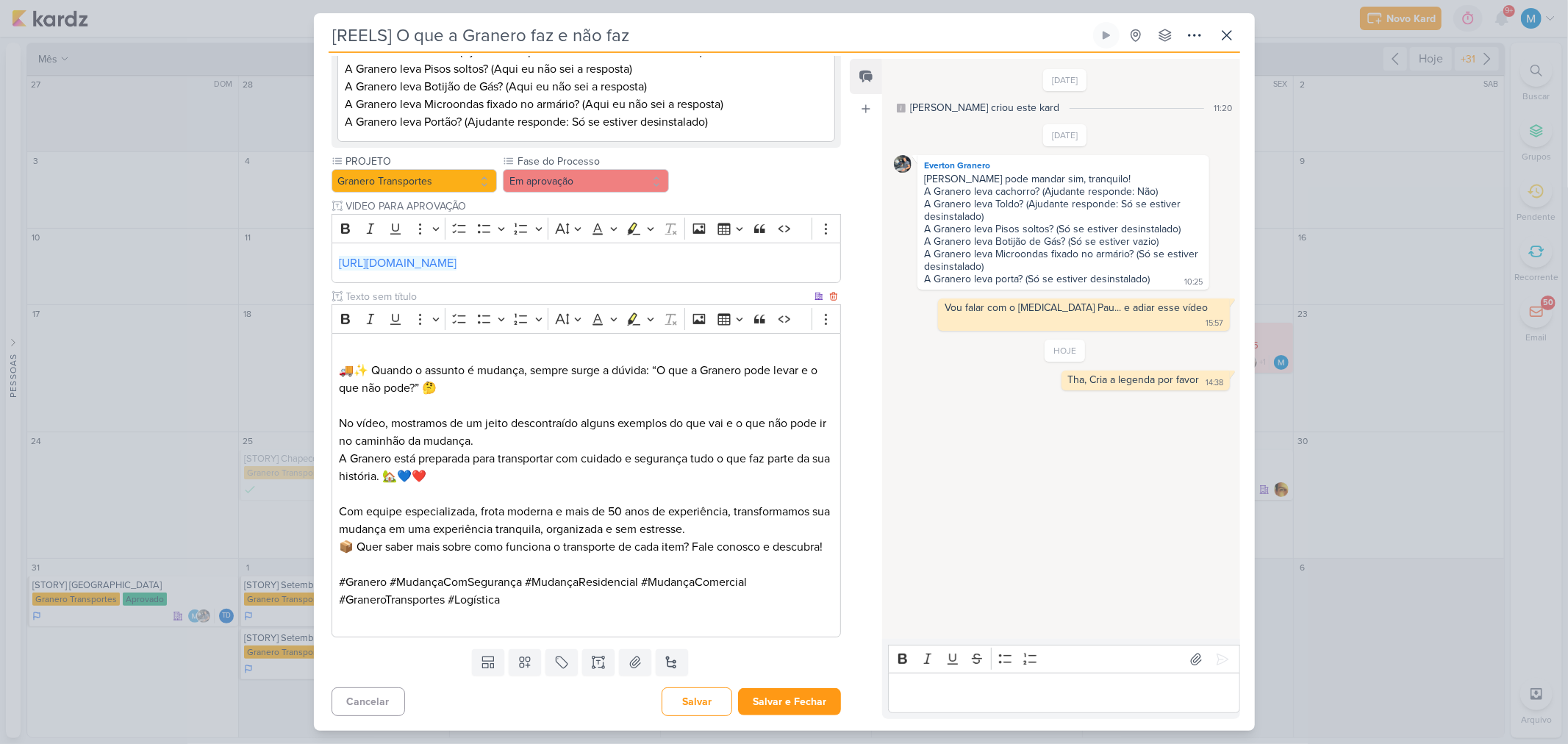
click at [708, 344] on p "Editor editing area: main" at bounding box center [586, 353] width 494 height 18
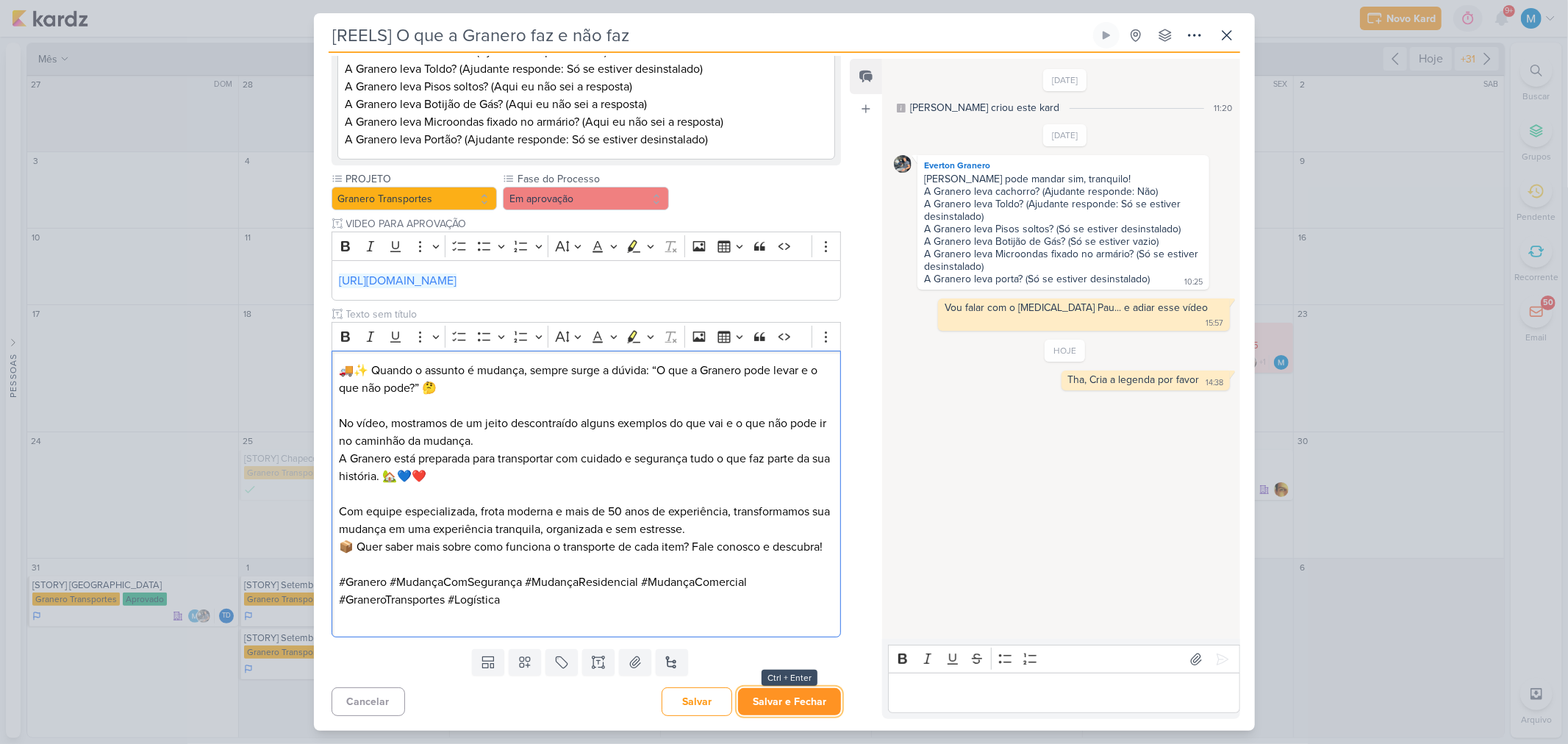
click at [807, 704] on button "Salvar e Fechar" at bounding box center [790, 701] width 103 height 27
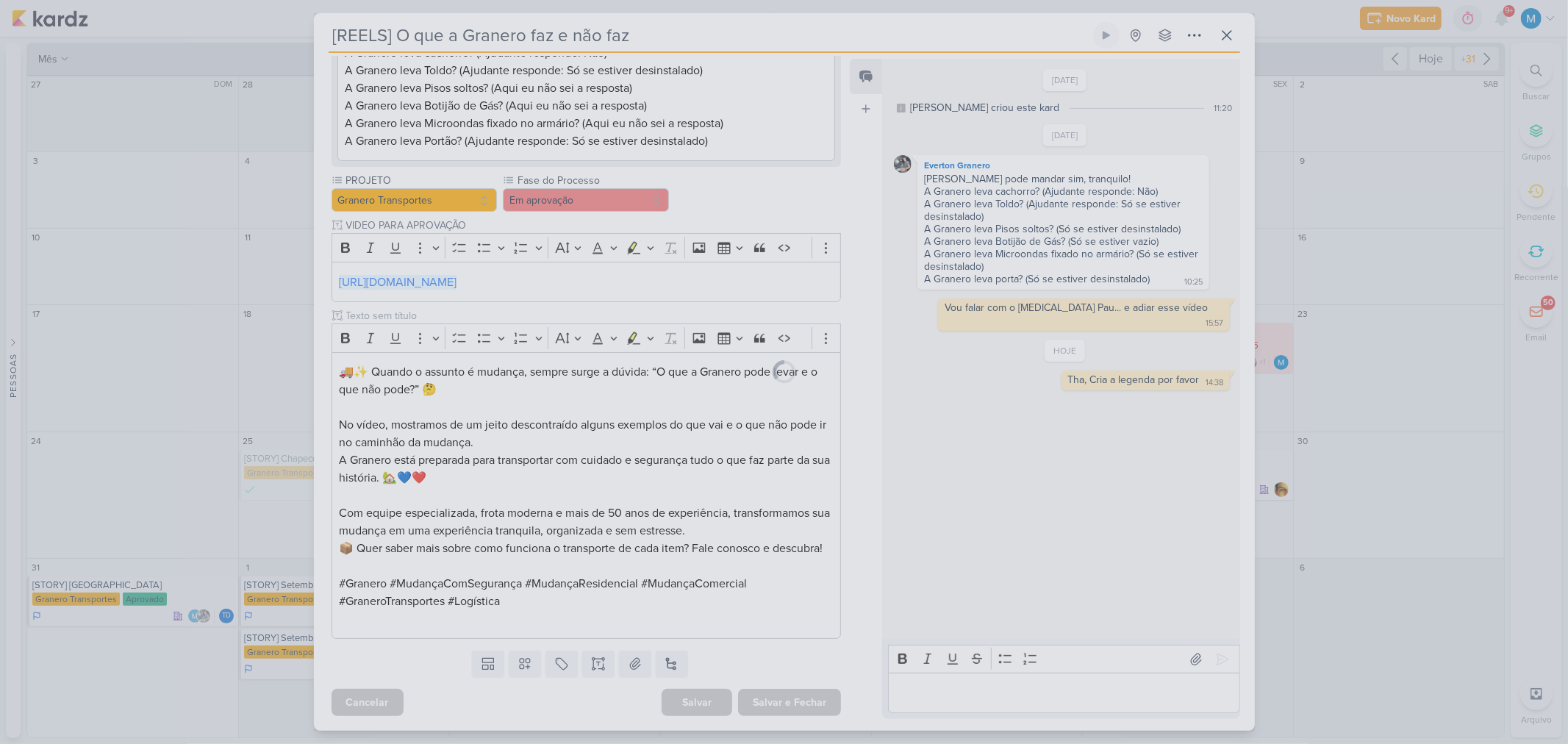
scroll to position [372, 0]
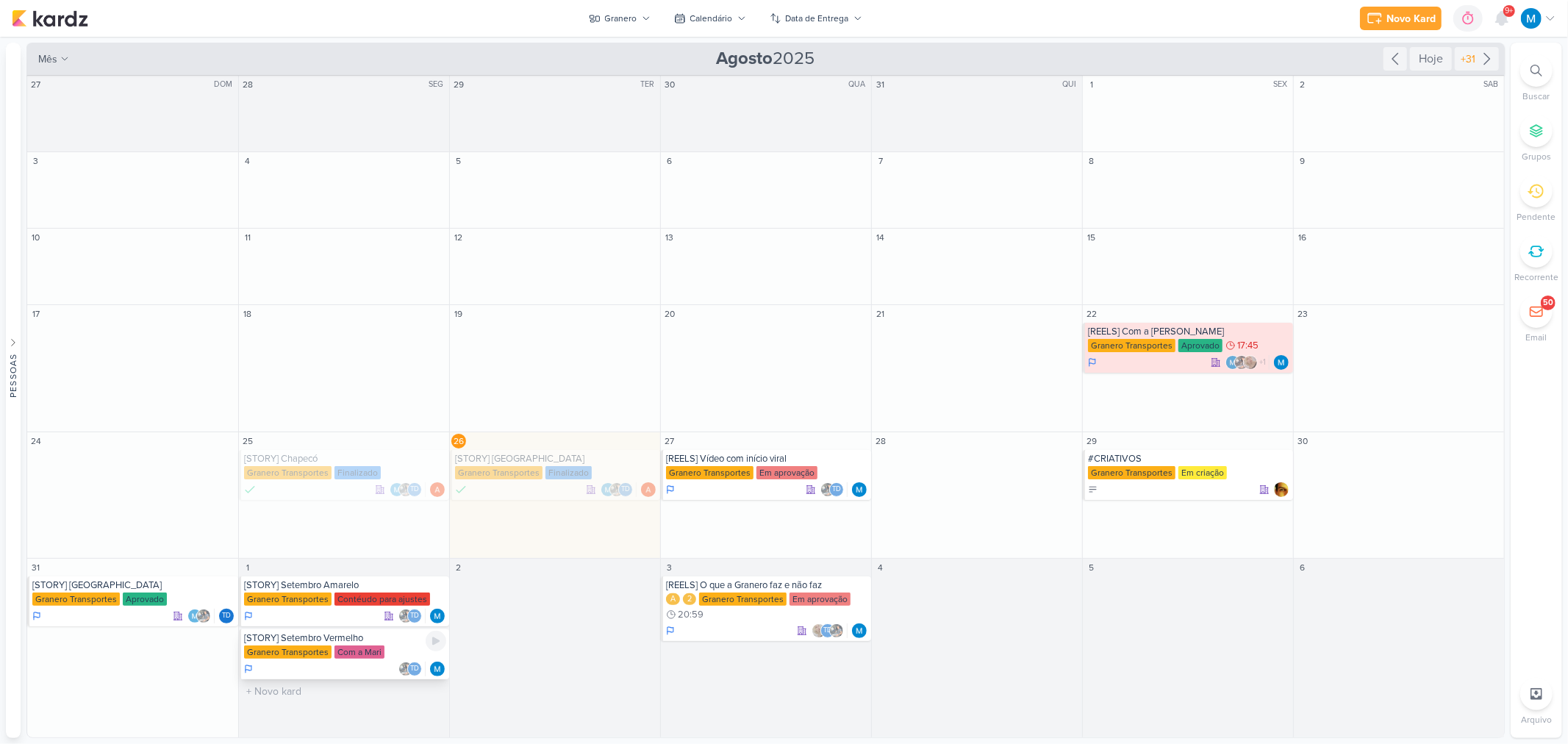
click at [370, 640] on div "[STORY] Setembro Vermelho" at bounding box center [345, 637] width 202 height 11
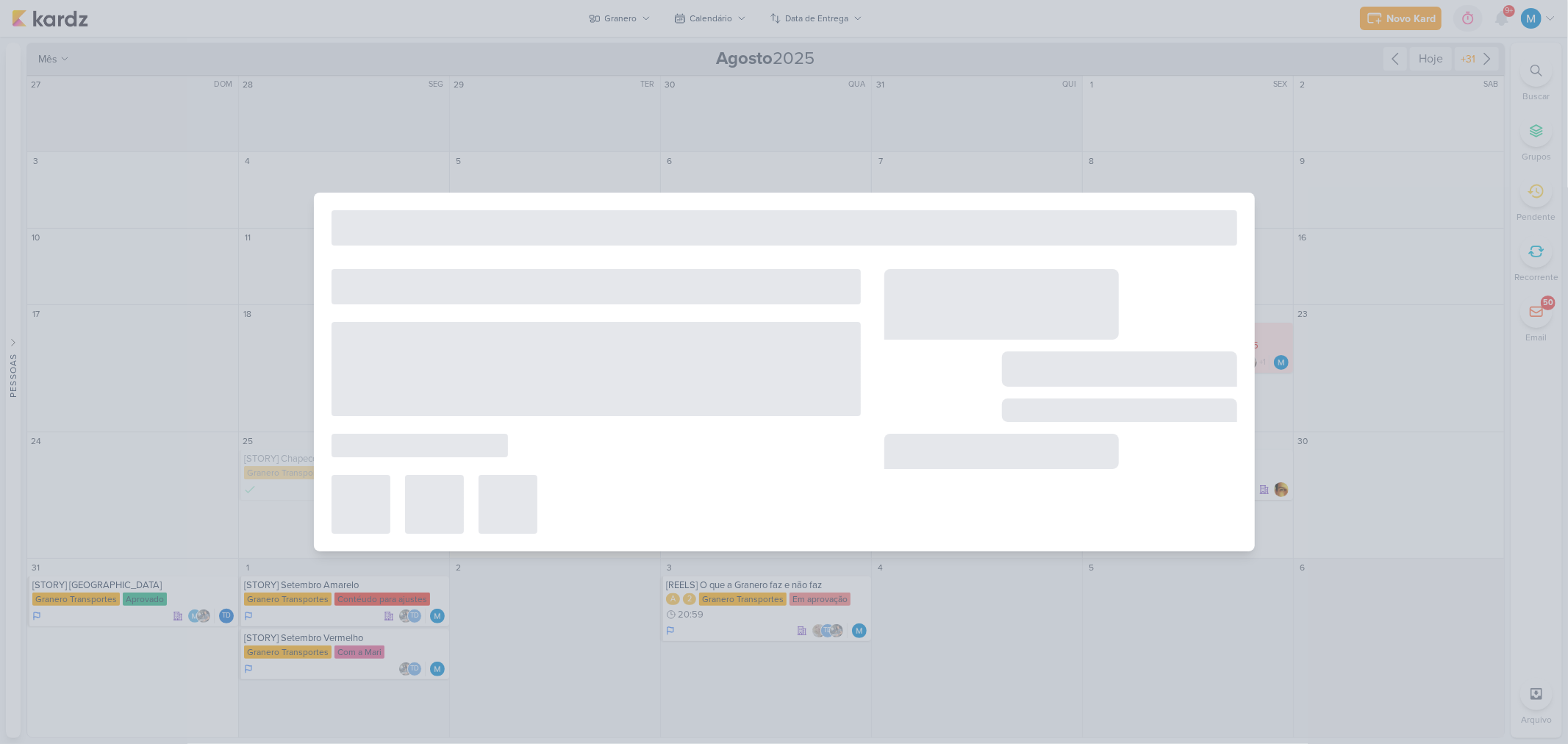
type input "[STORY] Setembro Vermelho"
type input "1 de setembro de 2025 às 23:59"
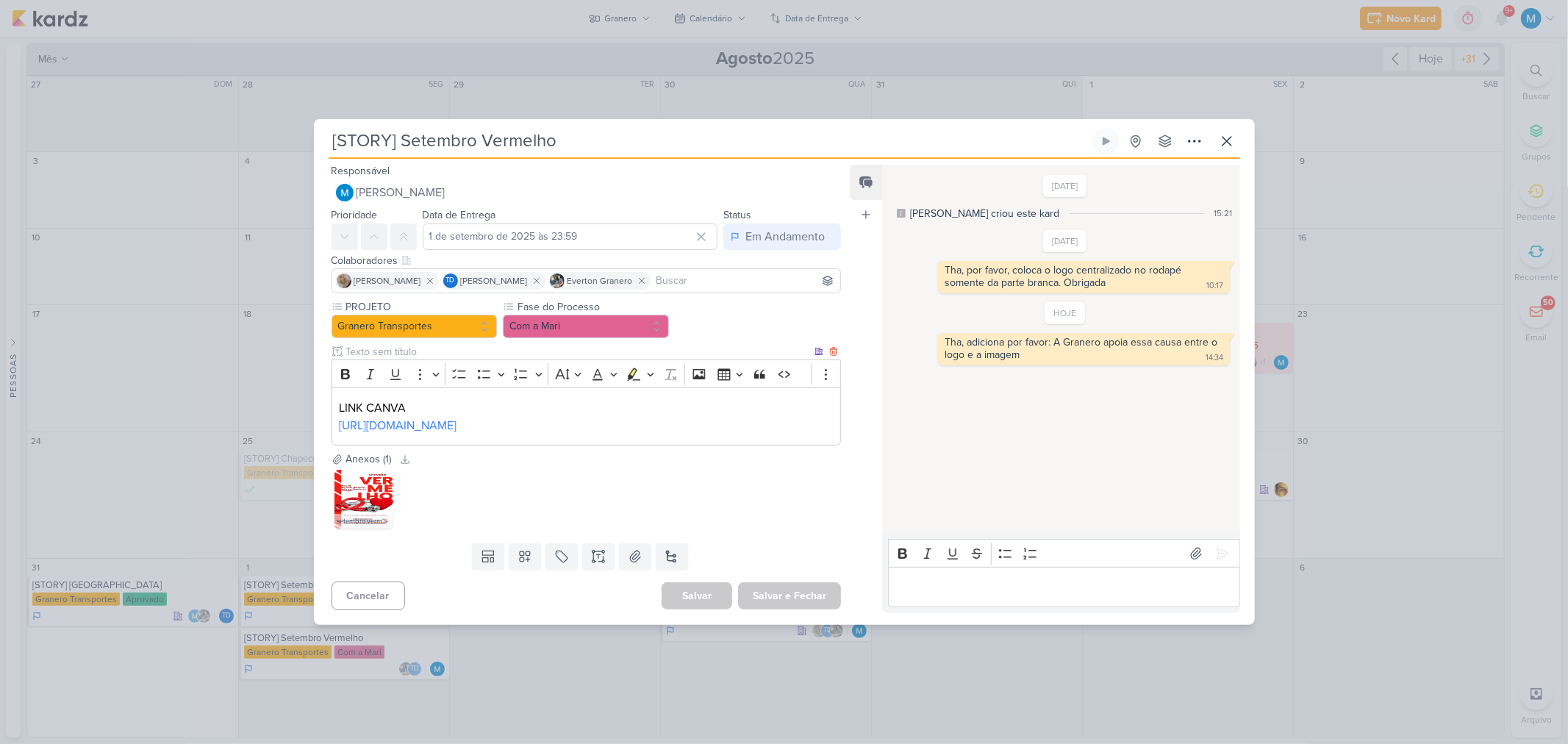
scroll to position [0, 0]
click at [369, 521] on img at bounding box center [363, 499] width 59 height 59
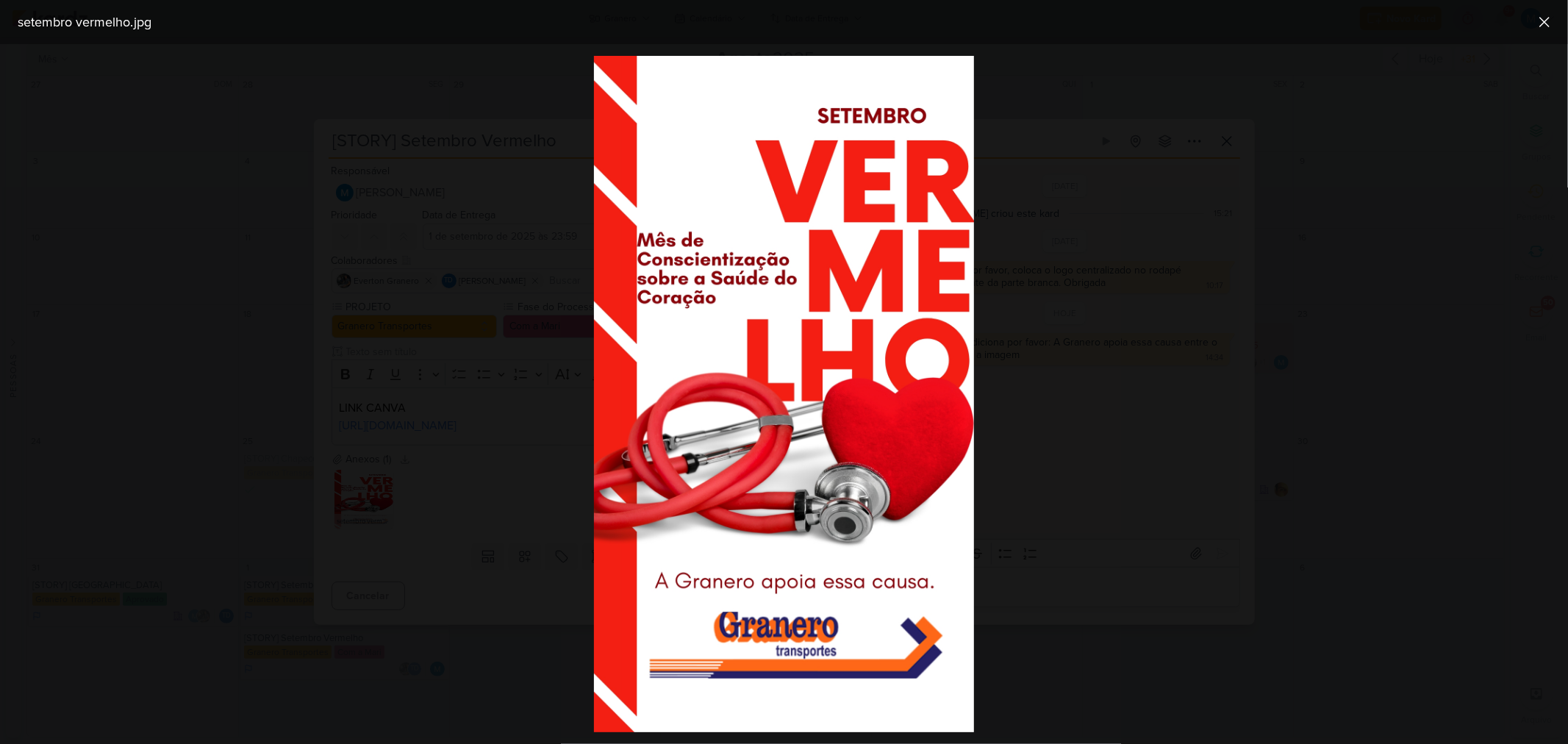
click at [1163, 378] on div at bounding box center [784, 393] width 1568 height 699
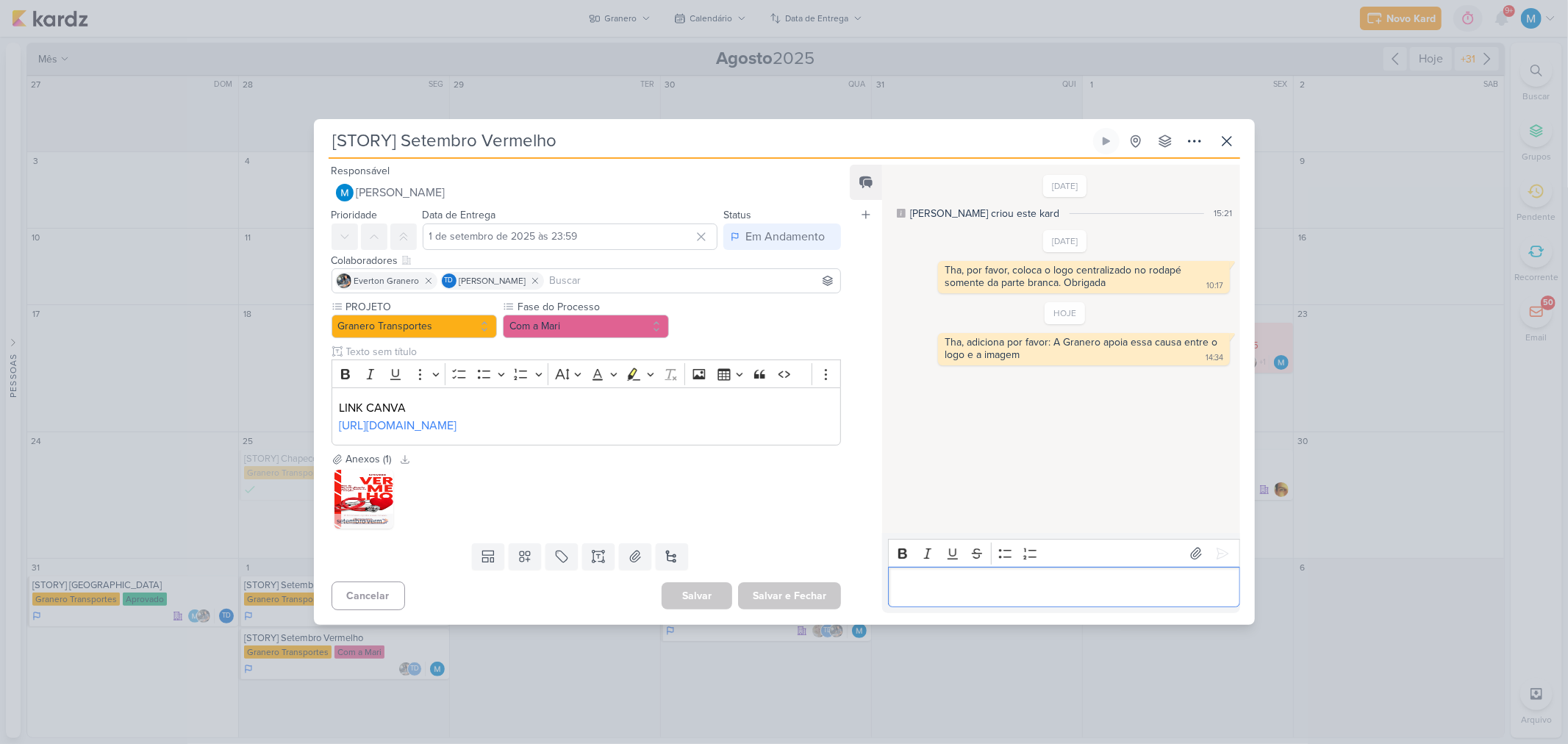
click at [931, 595] on p "Editor editing area: main" at bounding box center [1065, 587] width 336 height 18
click at [617, 314] on button "Com a Mari" at bounding box center [586, 326] width 166 height 24
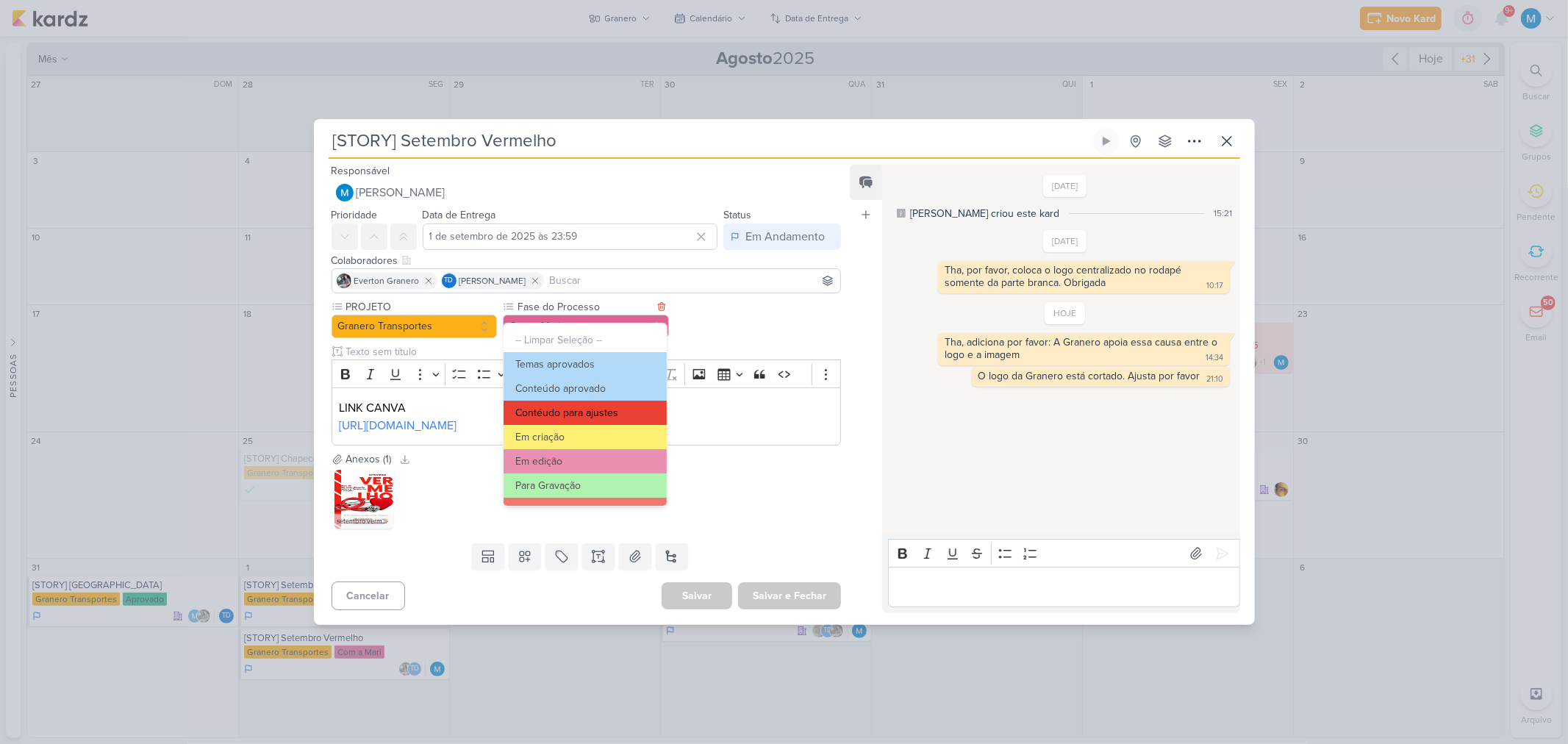
click at [599, 409] on button "Contéudo para ajustes" at bounding box center [585, 413] width 163 height 25
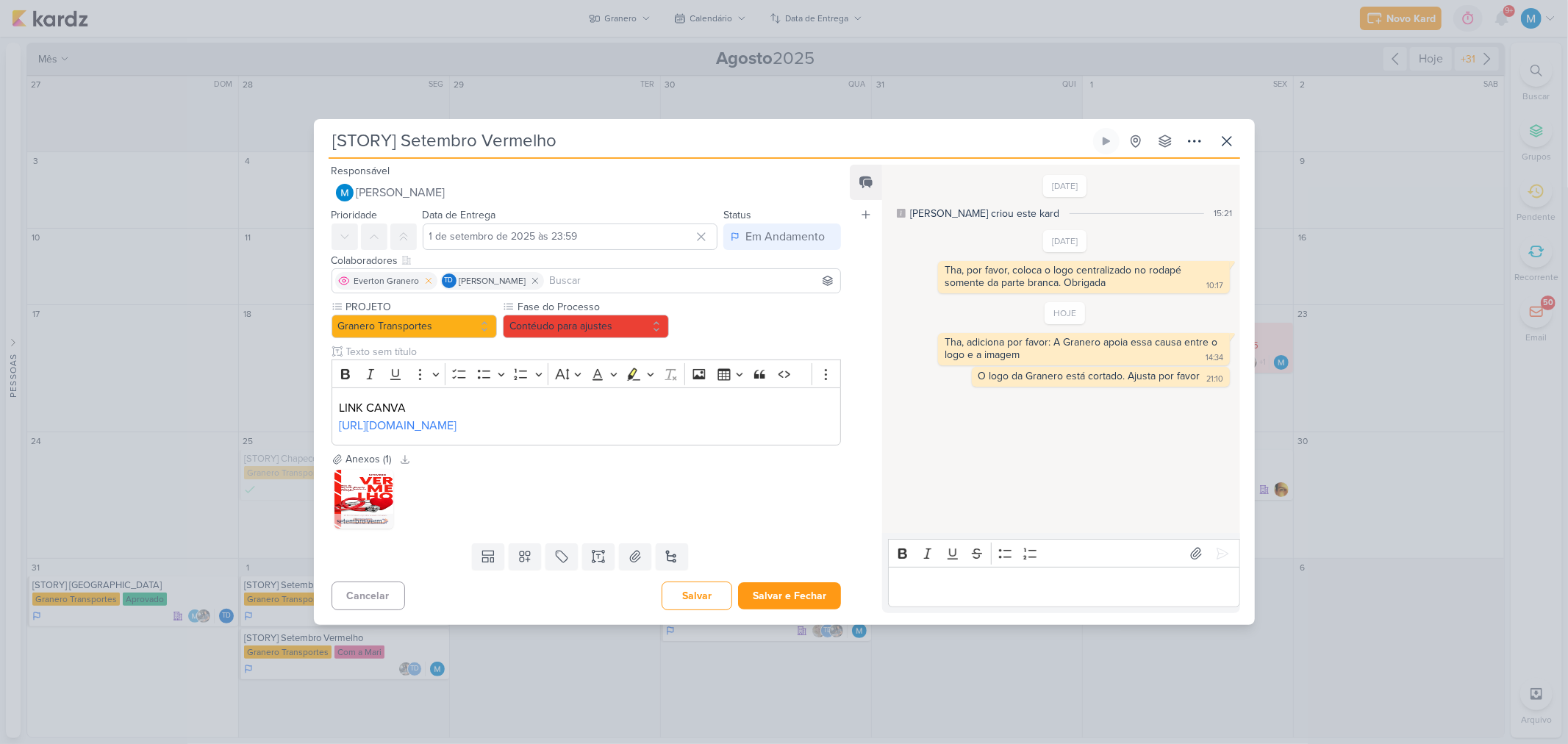
click at [428, 277] on icon at bounding box center [428, 280] width 5 height 5
click at [810, 609] on button "Salvar e Fechar" at bounding box center [790, 595] width 103 height 27
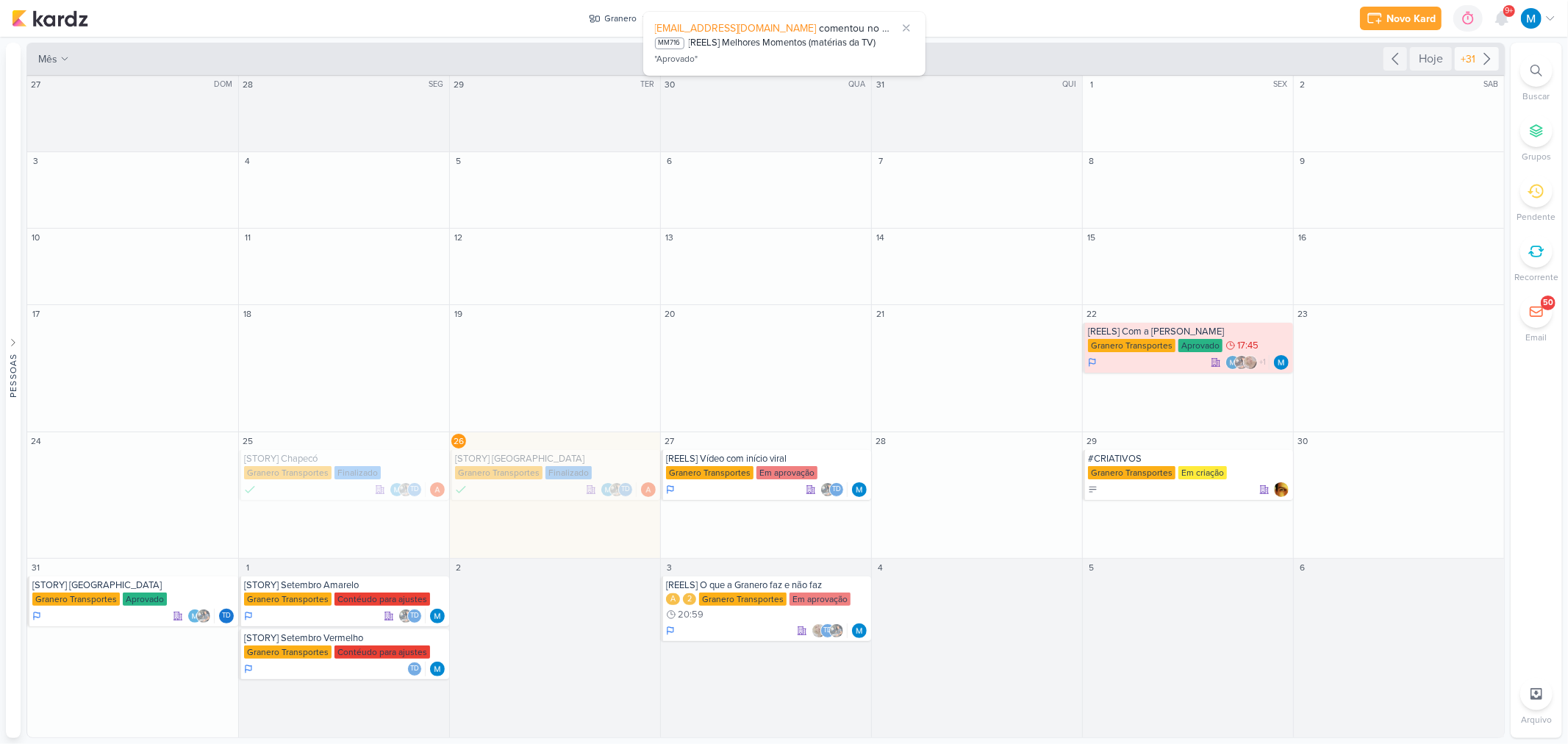
click at [1490, 55] on icon at bounding box center [1487, 59] width 18 height 18
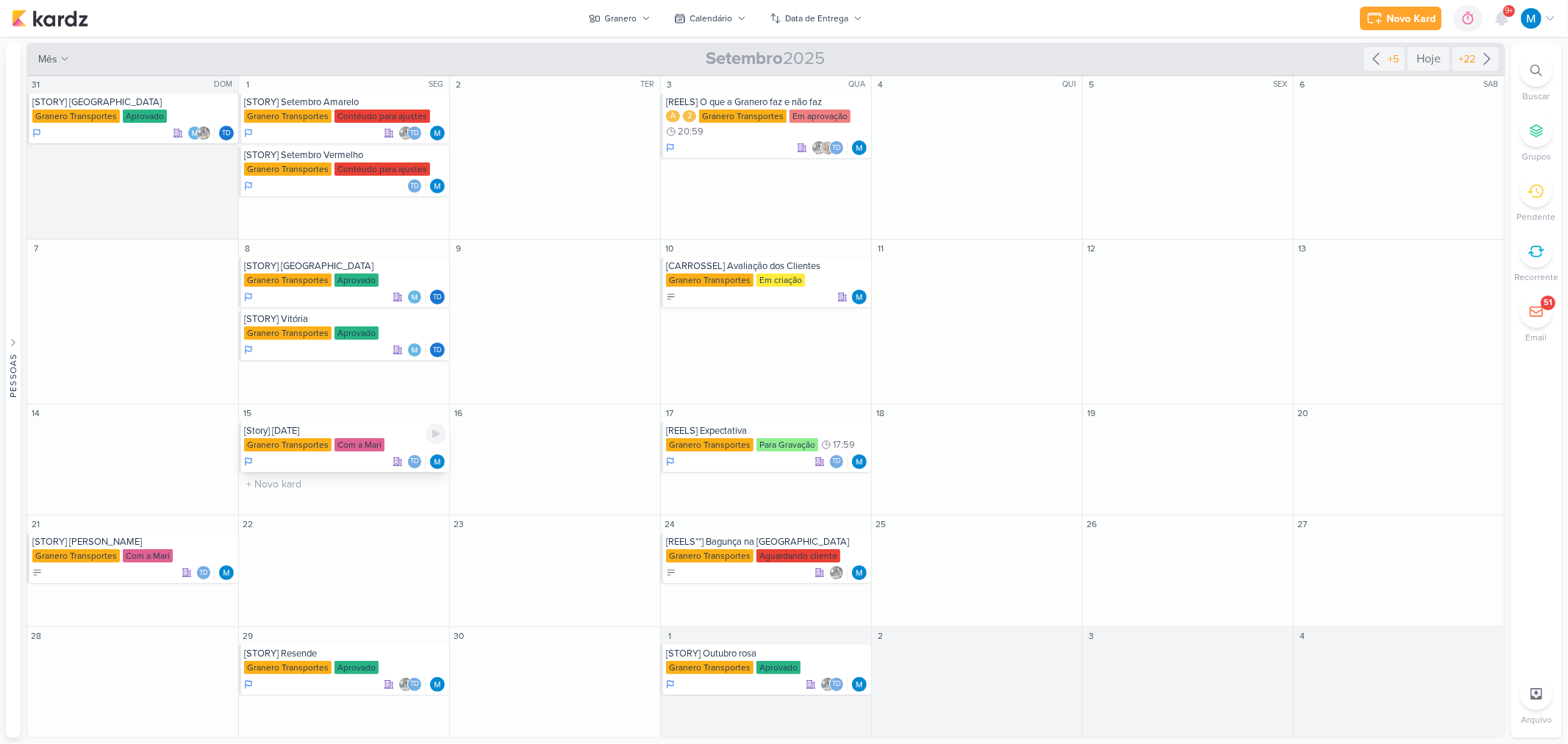
click at [311, 430] on div "[Story] Dia do Cliente" at bounding box center [345, 430] width 202 height 11
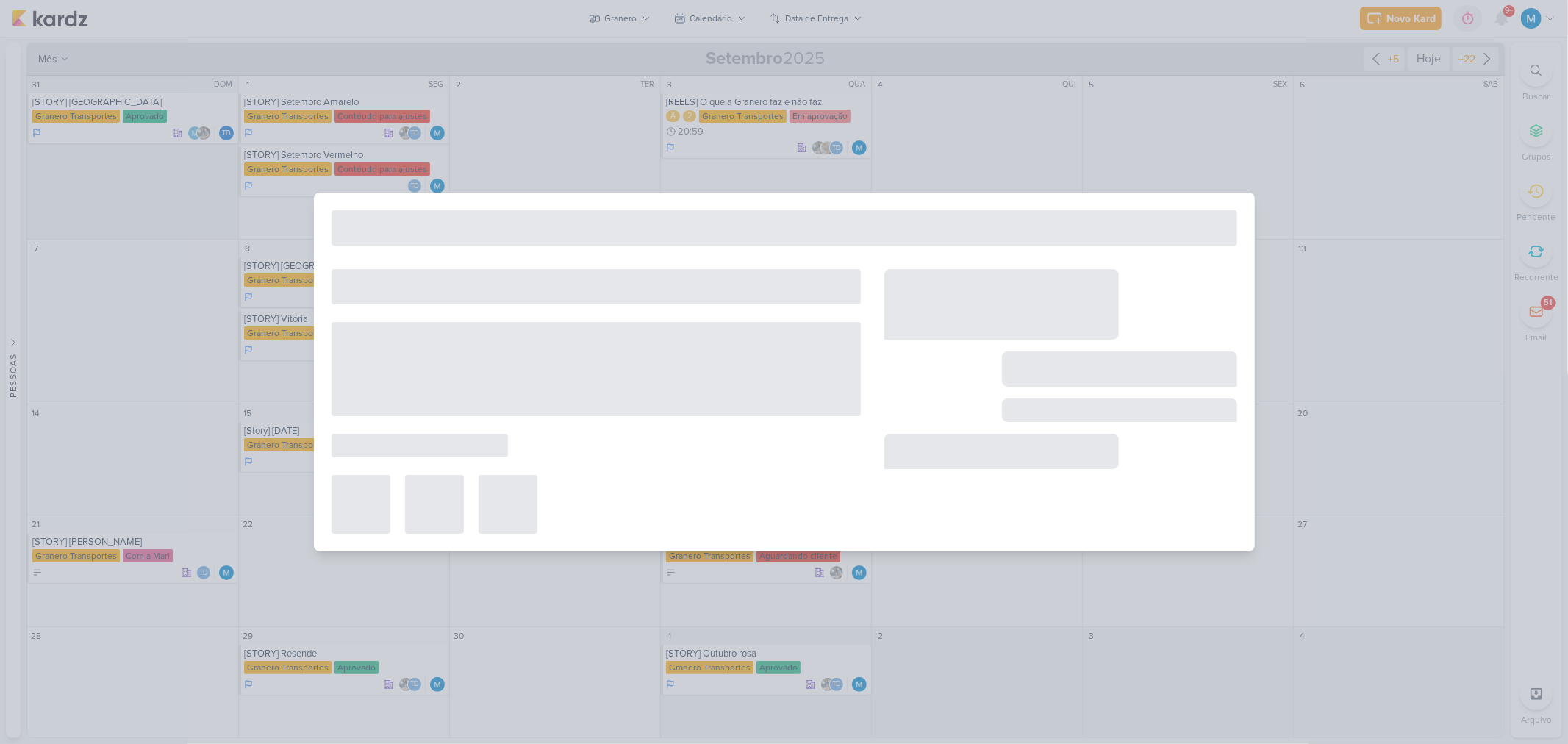
type input "[Story] Dia do Cliente"
type input "15 de setembro de 2025 às 23:59"
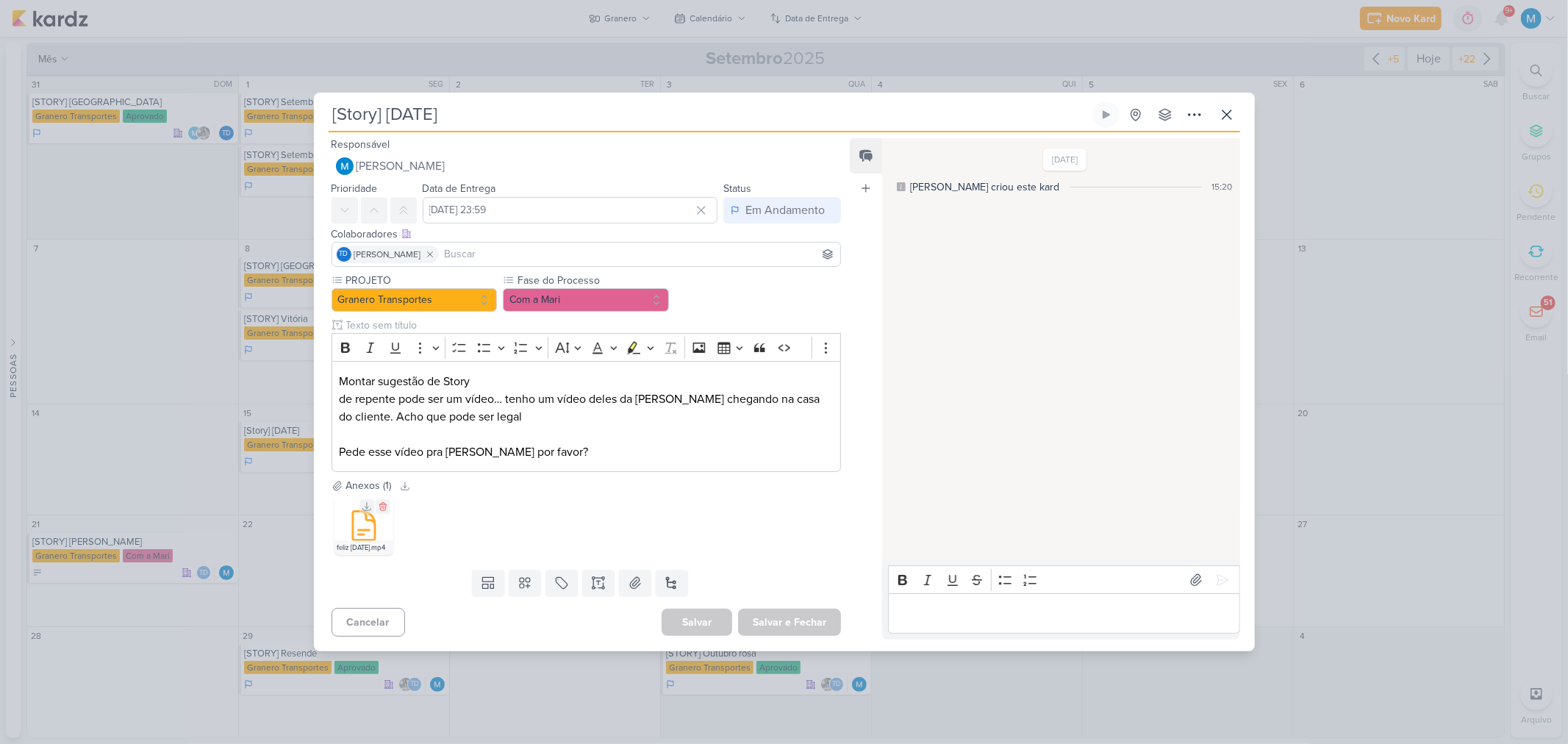
click at [346, 537] on icon at bounding box center [363, 525] width 35 height 35
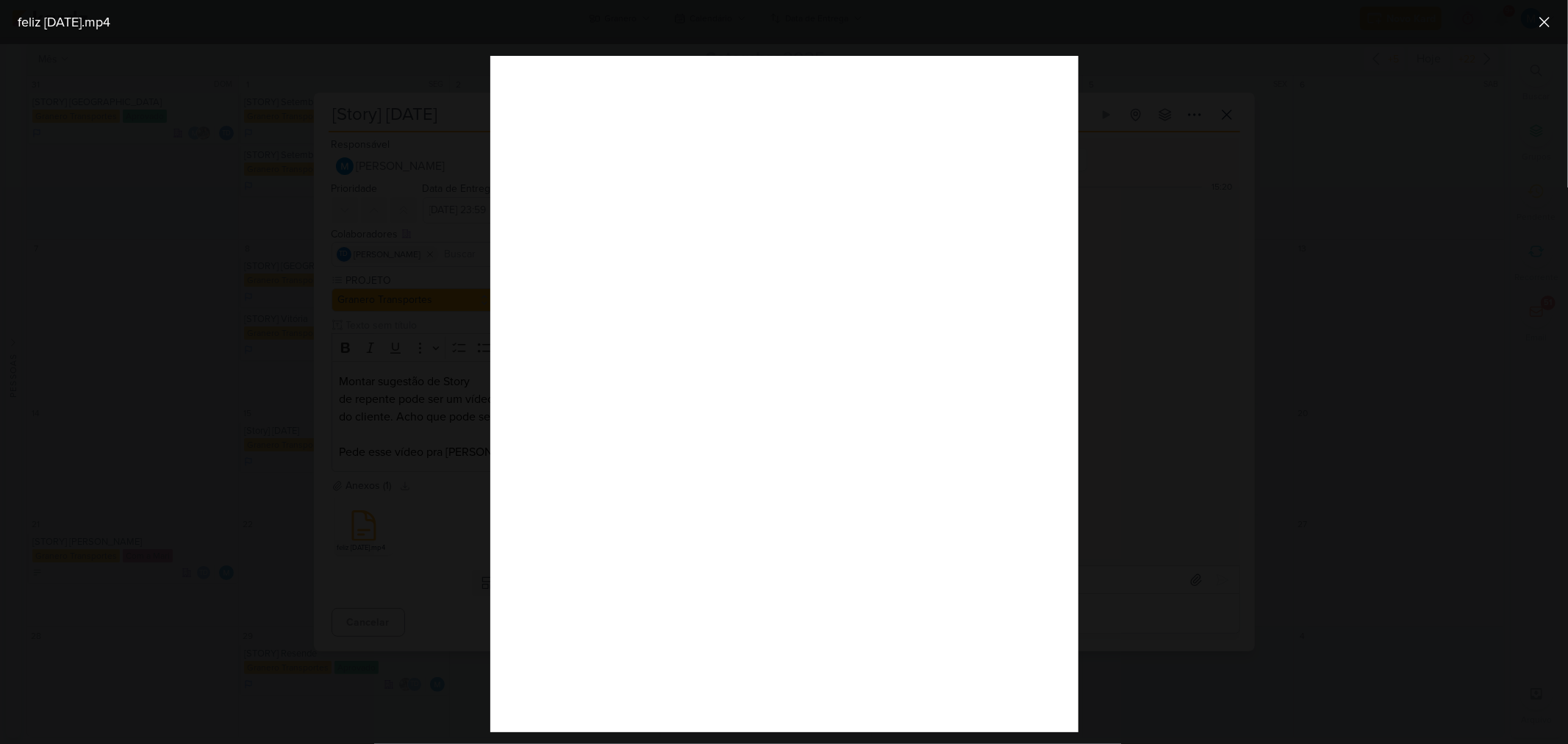
click at [1169, 506] on div at bounding box center [784, 393] width 1568 height 699
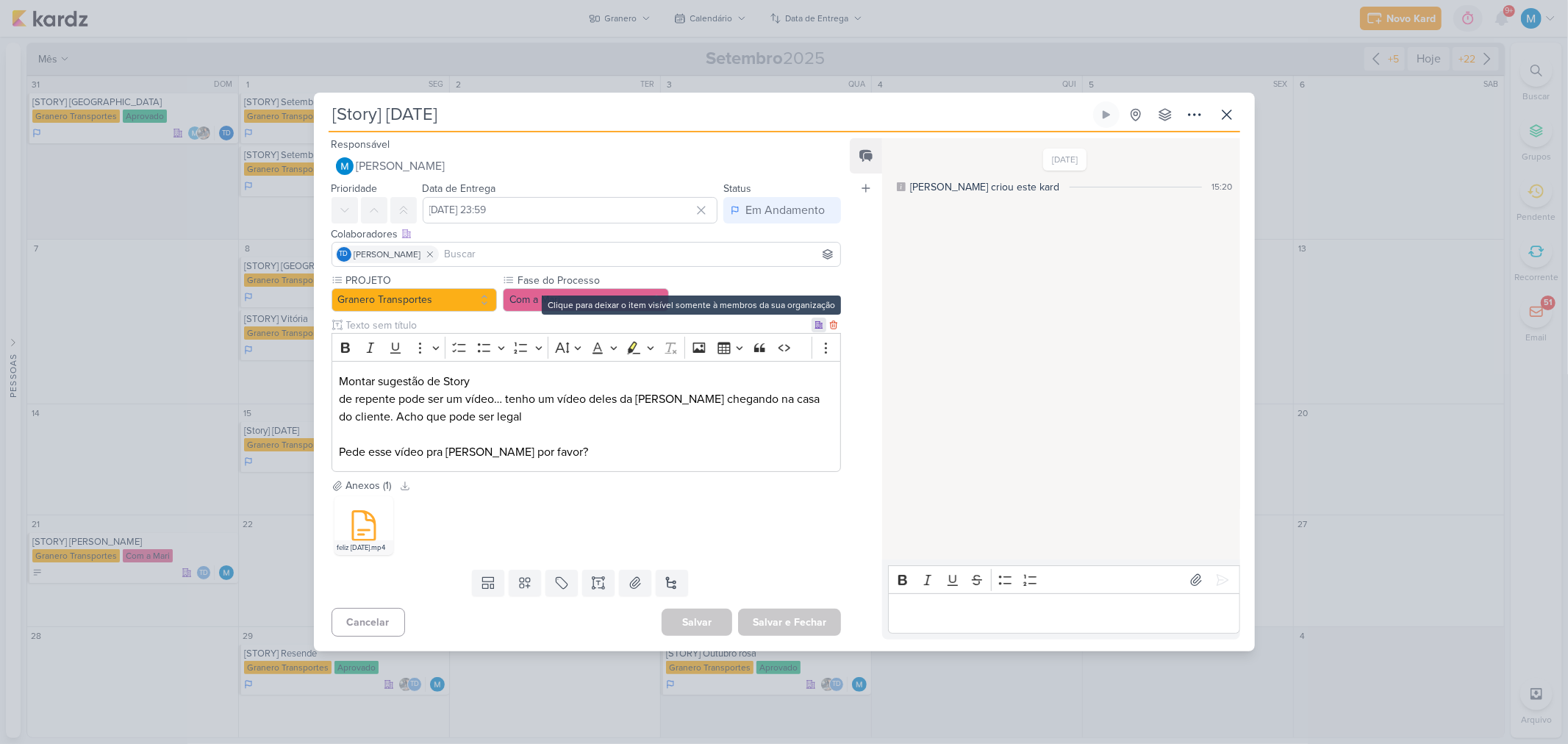
click at [813, 328] on div at bounding box center [819, 325] width 15 height 15
click at [598, 306] on button "Com a Mari" at bounding box center [586, 299] width 166 height 24
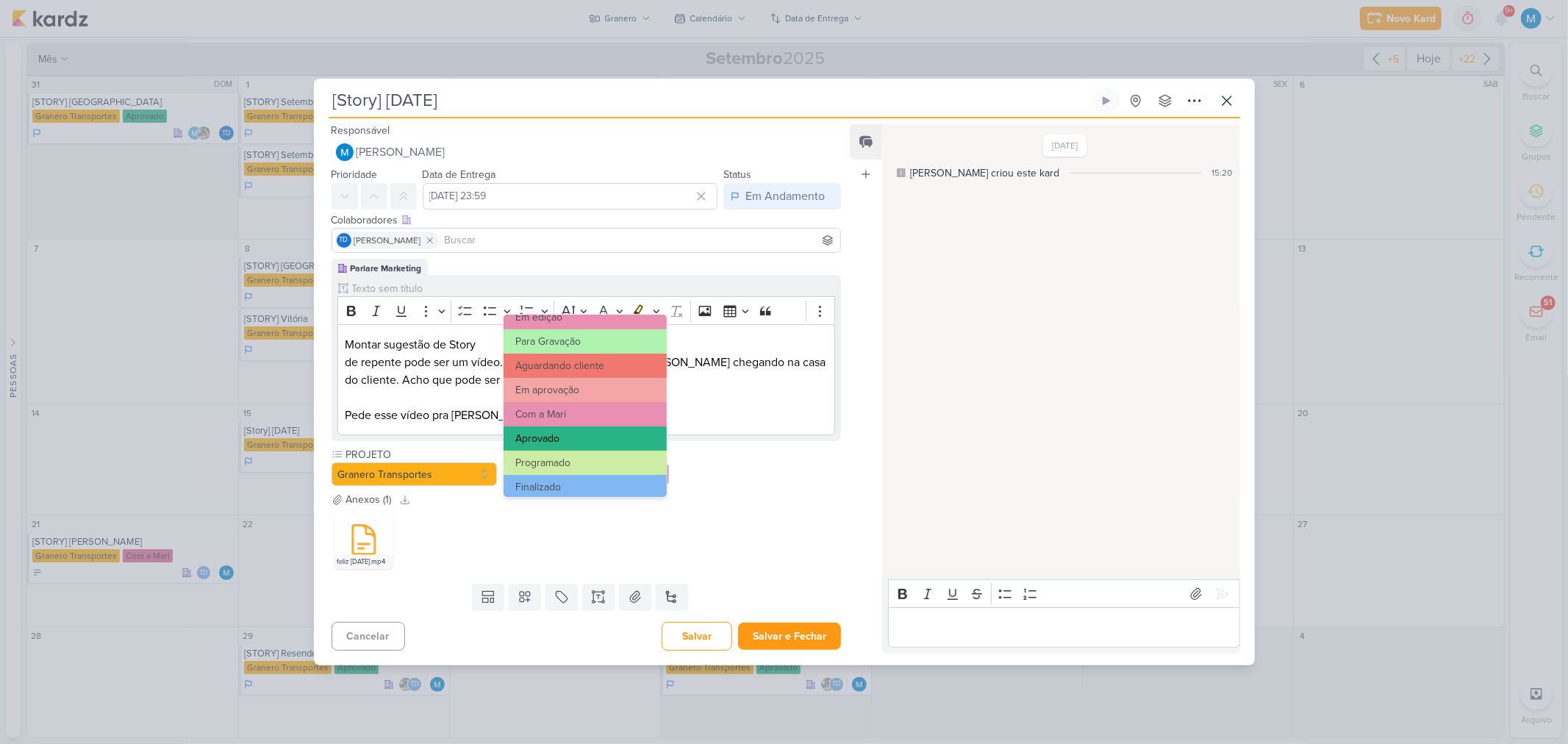
scroll to position [141, 0]
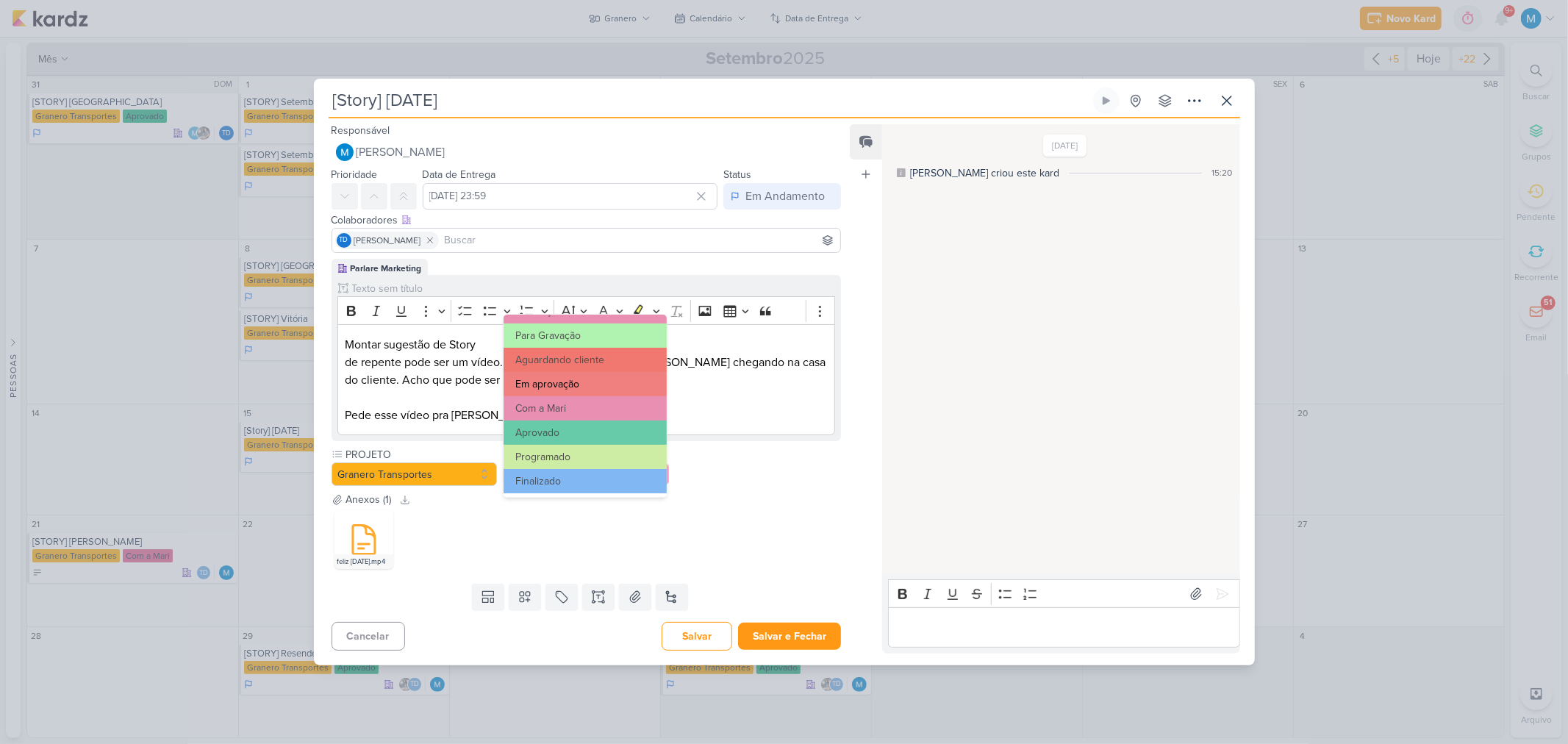
click at [579, 388] on button "Em aprovação" at bounding box center [585, 384] width 163 height 25
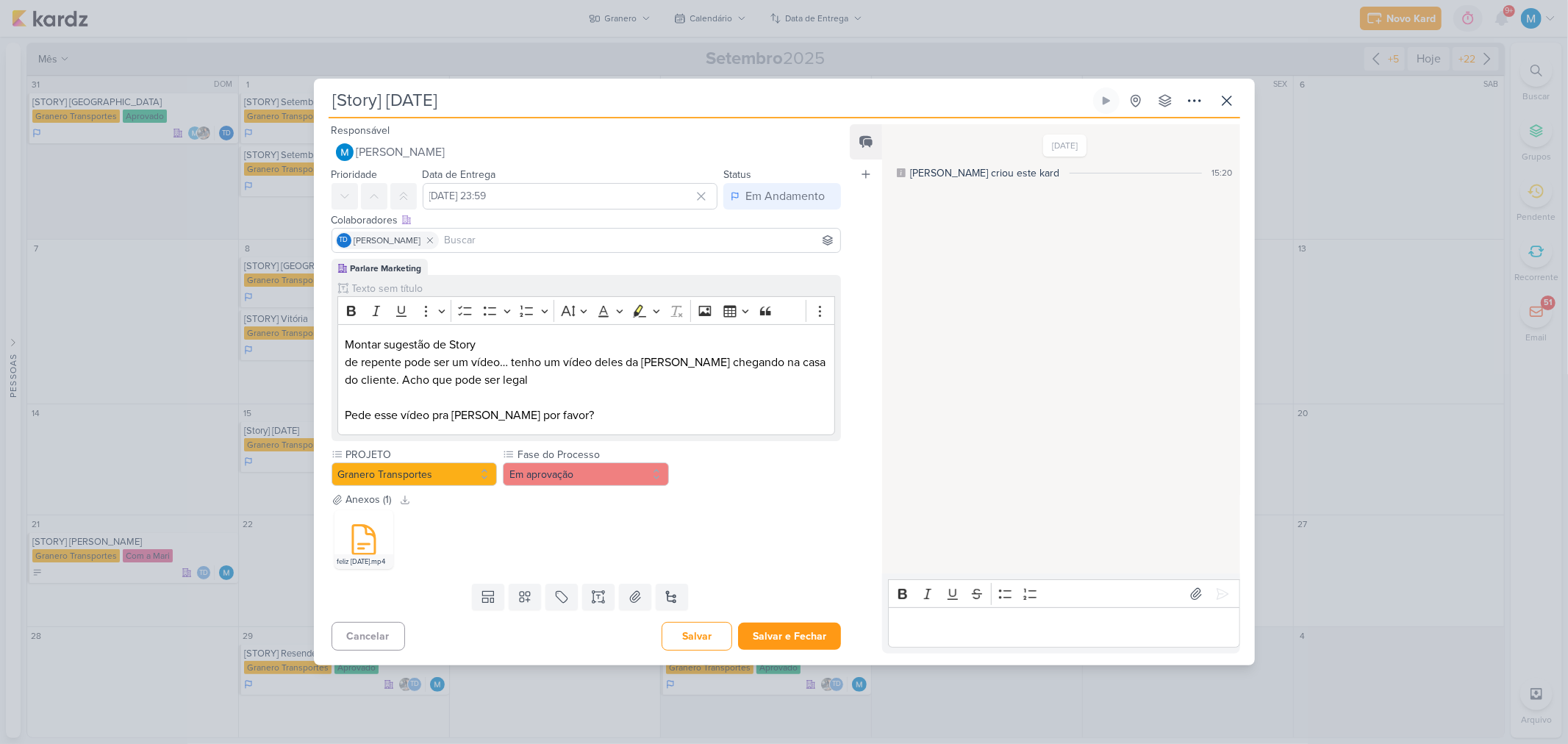
click at [468, 241] on input at bounding box center [640, 241] width 397 height 18
type input "evert"
click at [481, 259] on button "Everton Granero" at bounding box center [587, 268] width 509 height 26
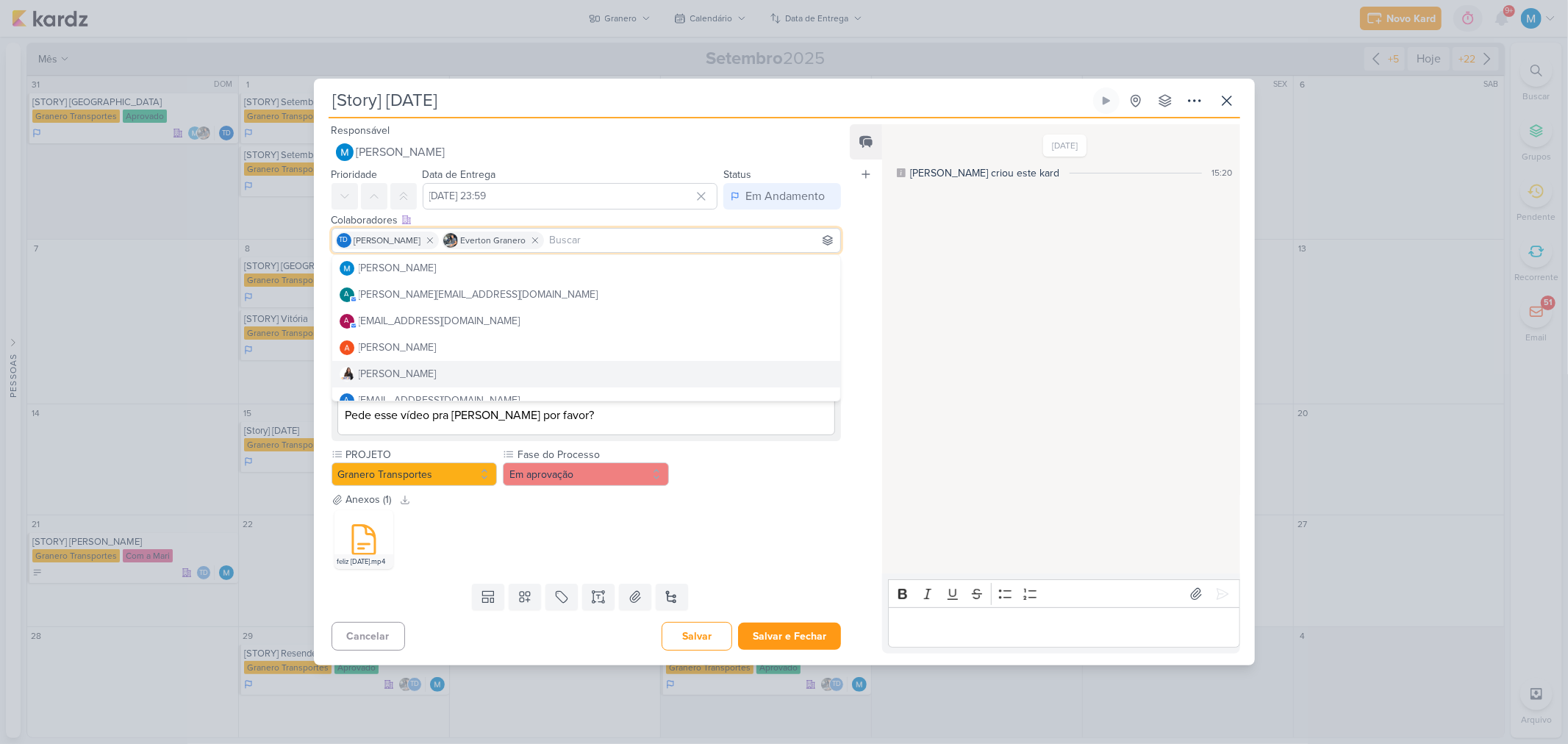
click at [784, 495] on div "Anexos (1) Baixar todos" at bounding box center [587, 500] width 510 height 16
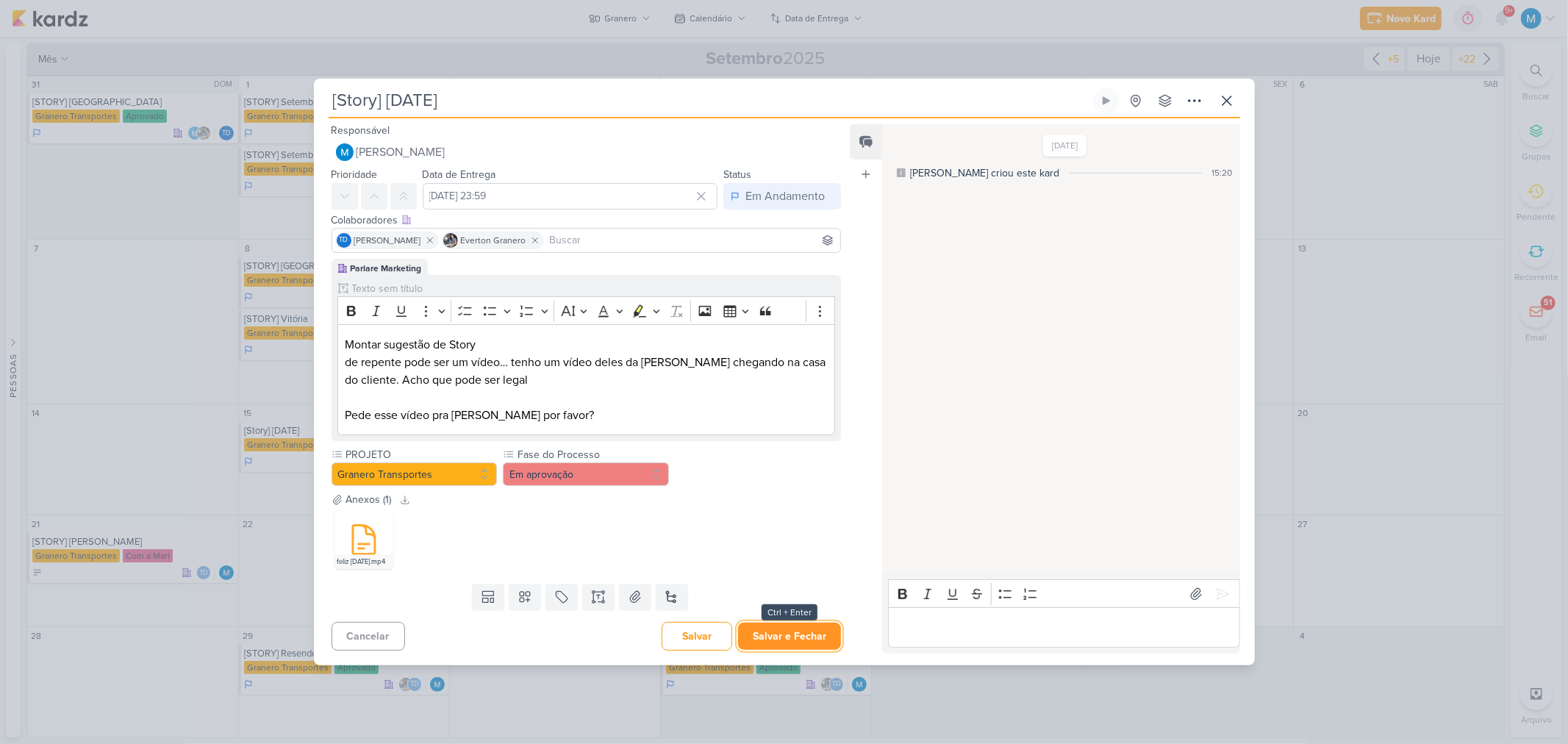
click at [816, 637] on button "Salvar e Fechar" at bounding box center [790, 635] width 103 height 27
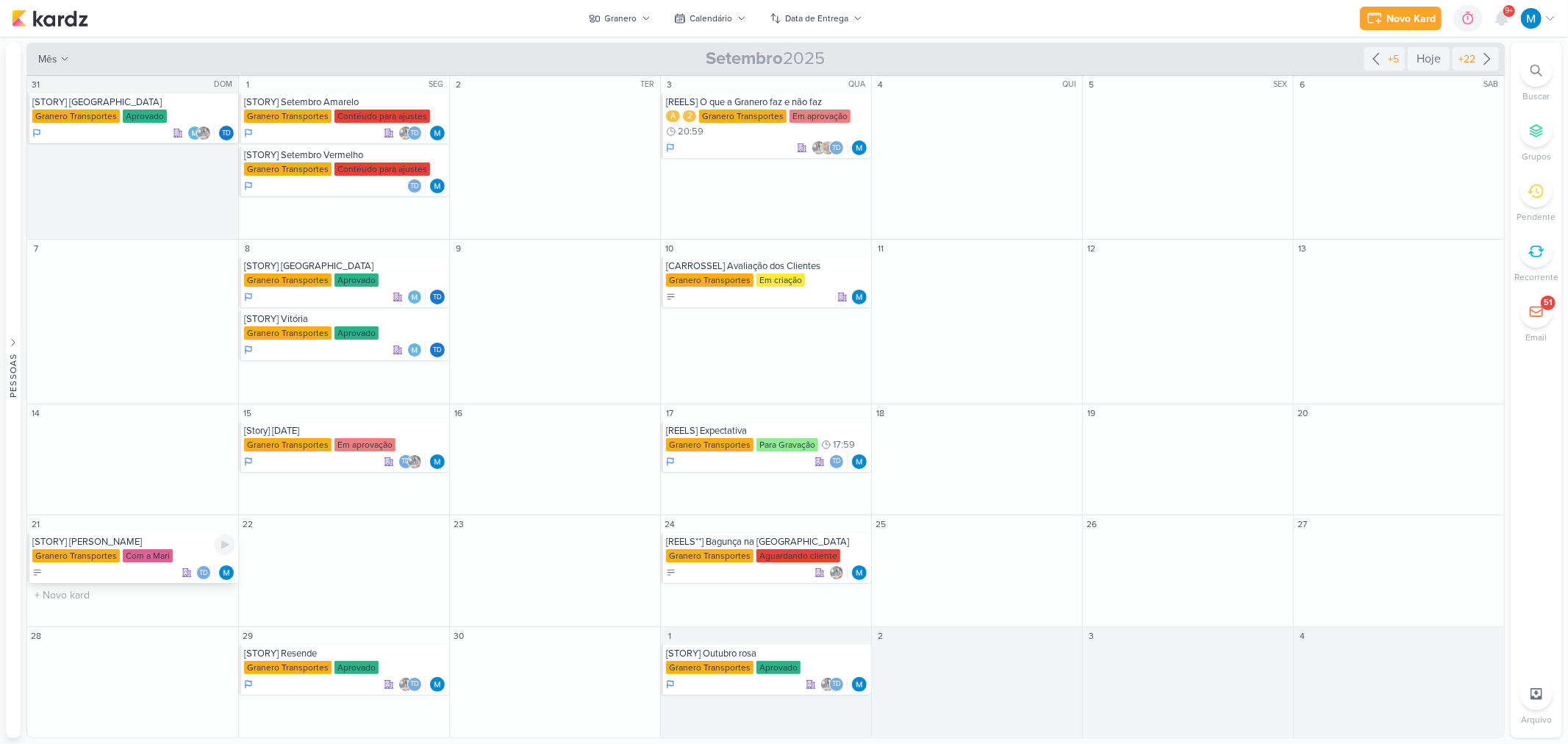
click at [103, 546] on div "[STORY] Petrolina" at bounding box center [134, 541] width 203 height 11
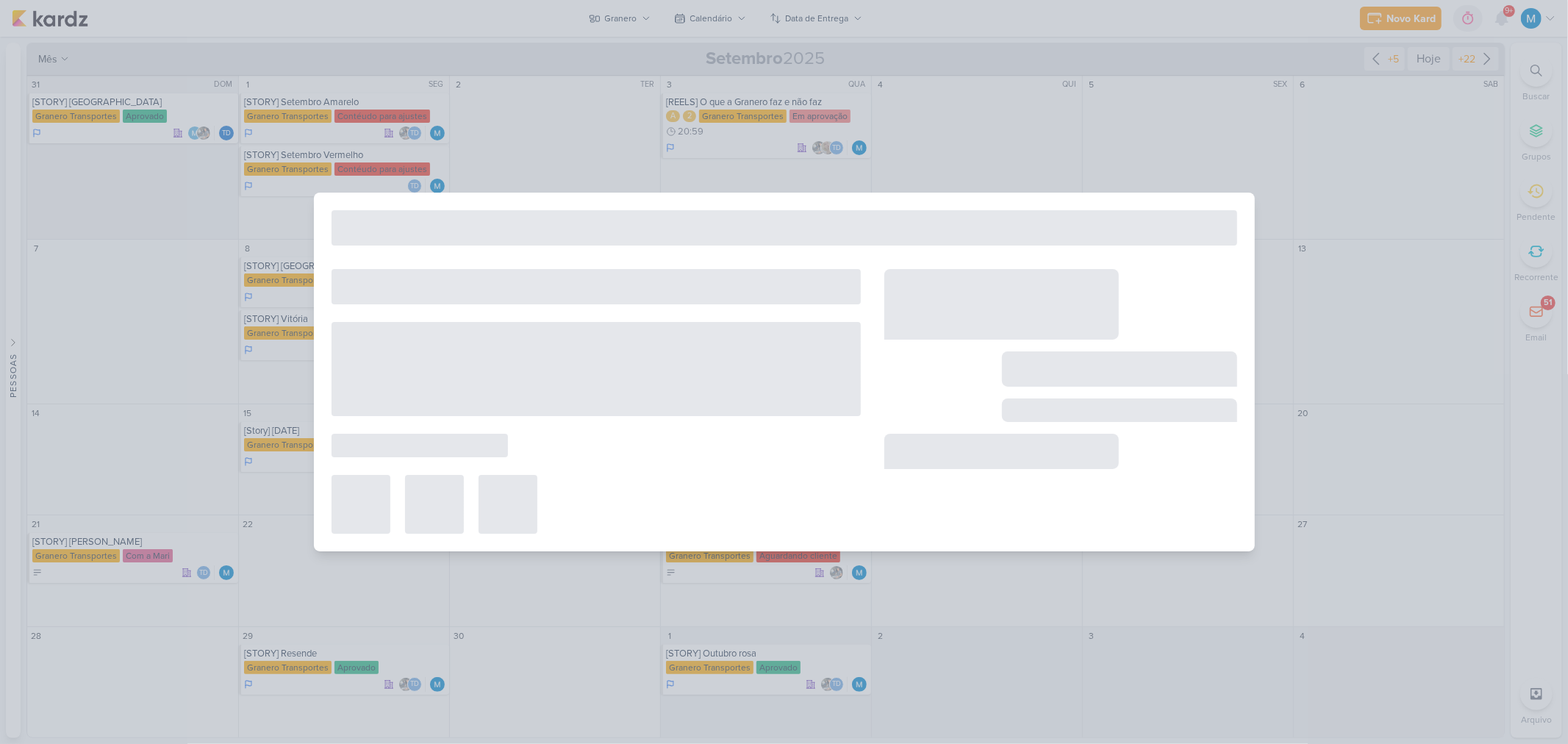
type input "[STORY] Petrolina"
type input "21 de setembro de 2025 às 23:59"
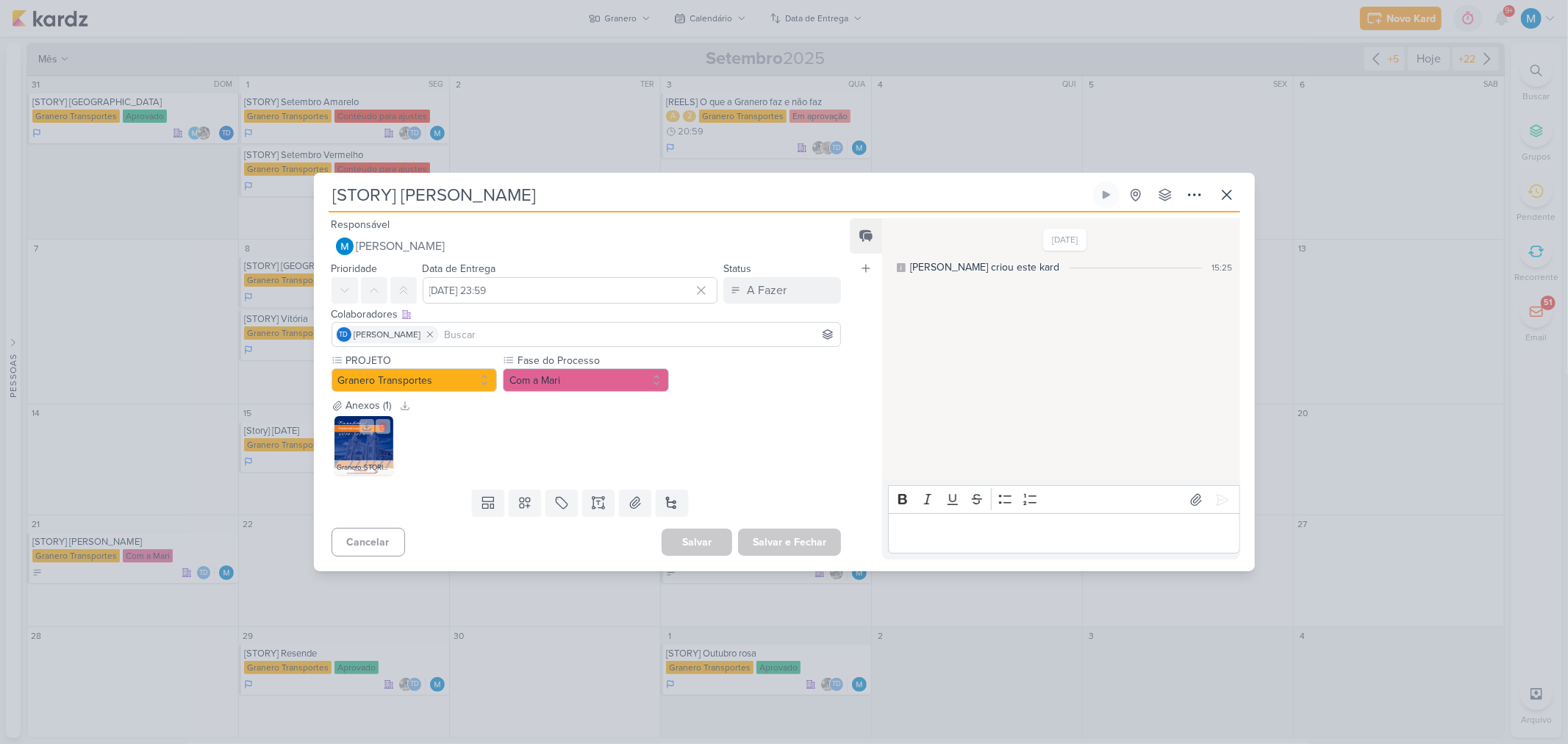
click at [341, 449] on img at bounding box center [363, 445] width 59 height 59
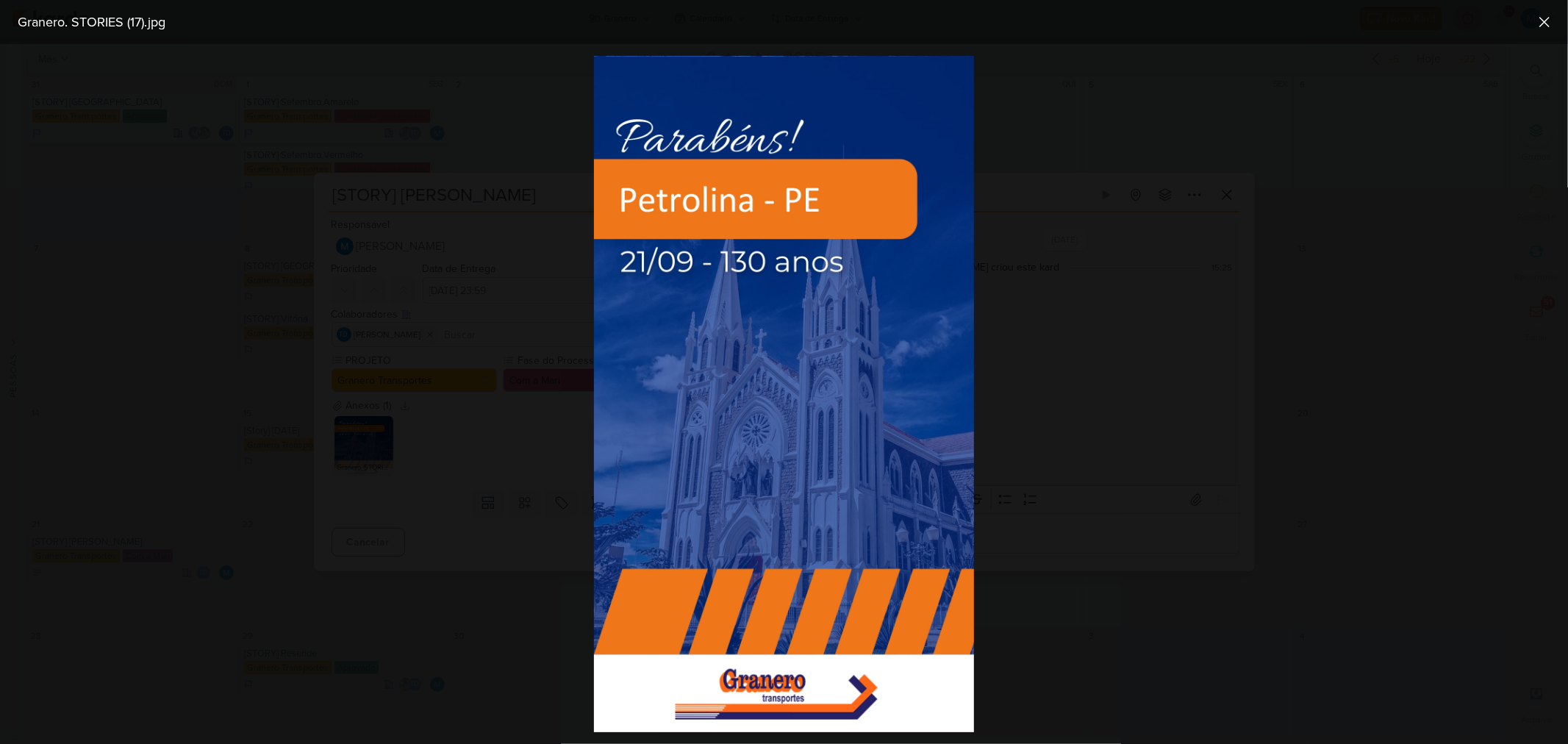
click at [1223, 457] on div at bounding box center [784, 393] width 1568 height 699
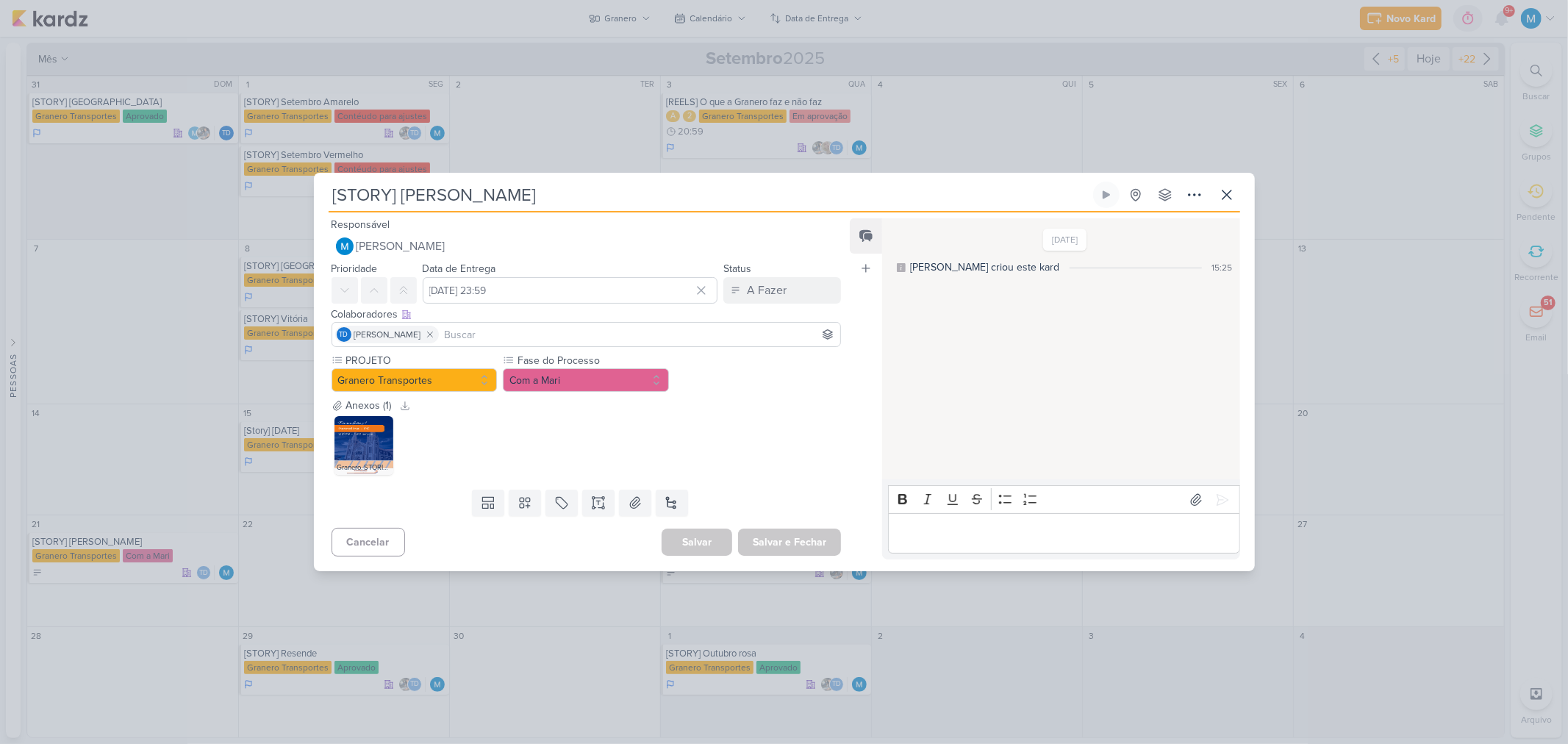
click at [510, 332] on input at bounding box center [640, 334] width 397 height 18
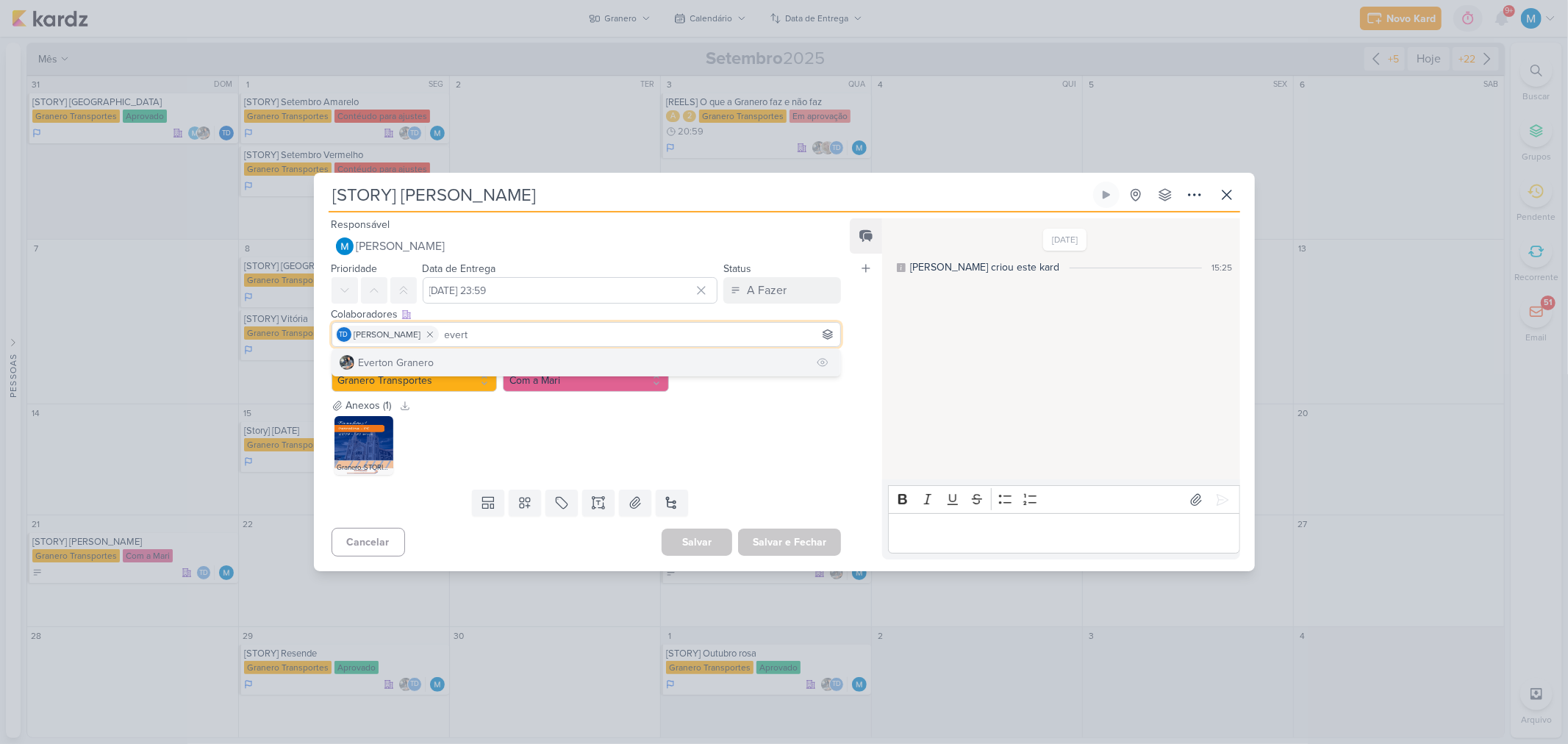
type input "evert"
click at [511, 362] on button "Everton Granero" at bounding box center [587, 362] width 509 height 26
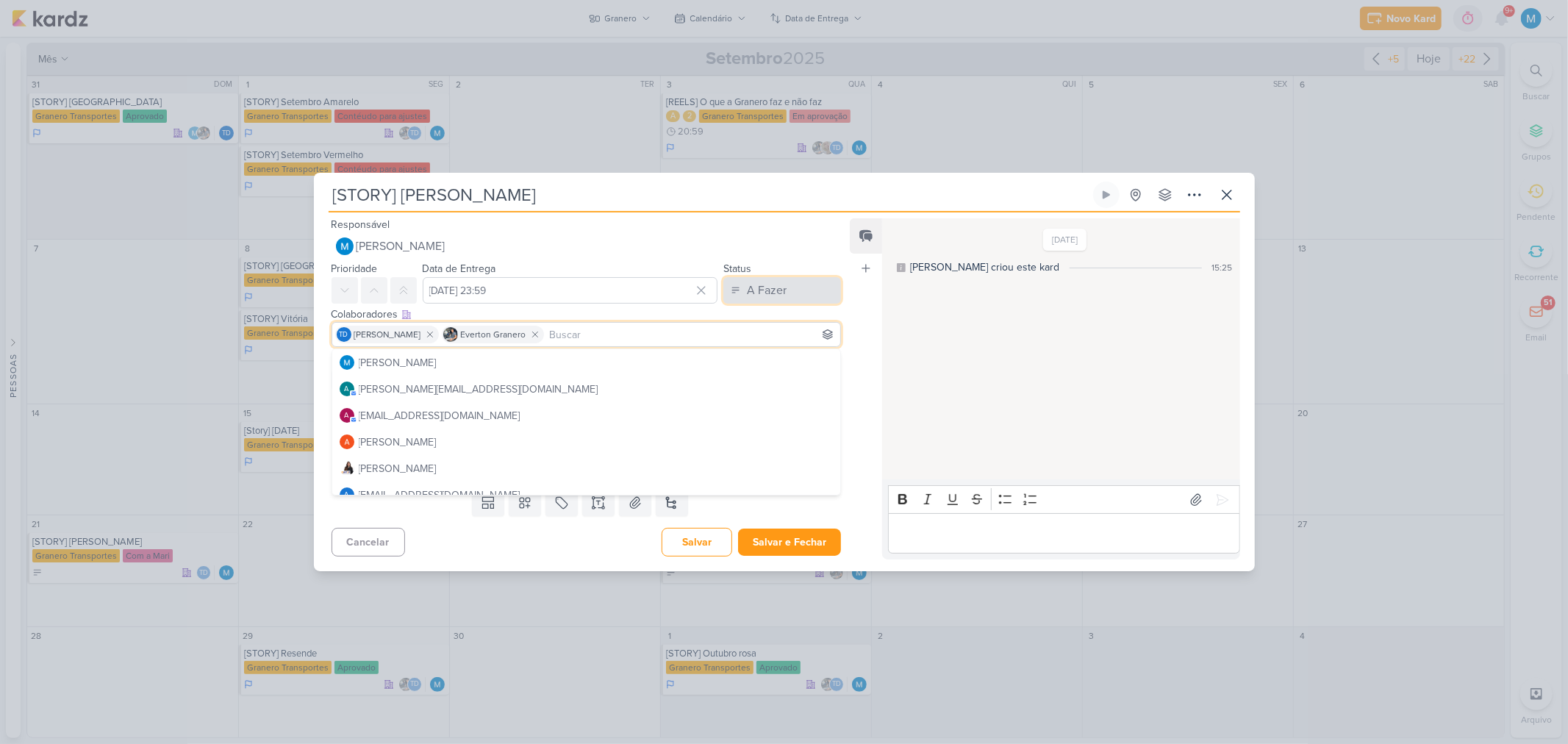
click at [763, 288] on div "A Fazer" at bounding box center [766, 291] width 39 height 18
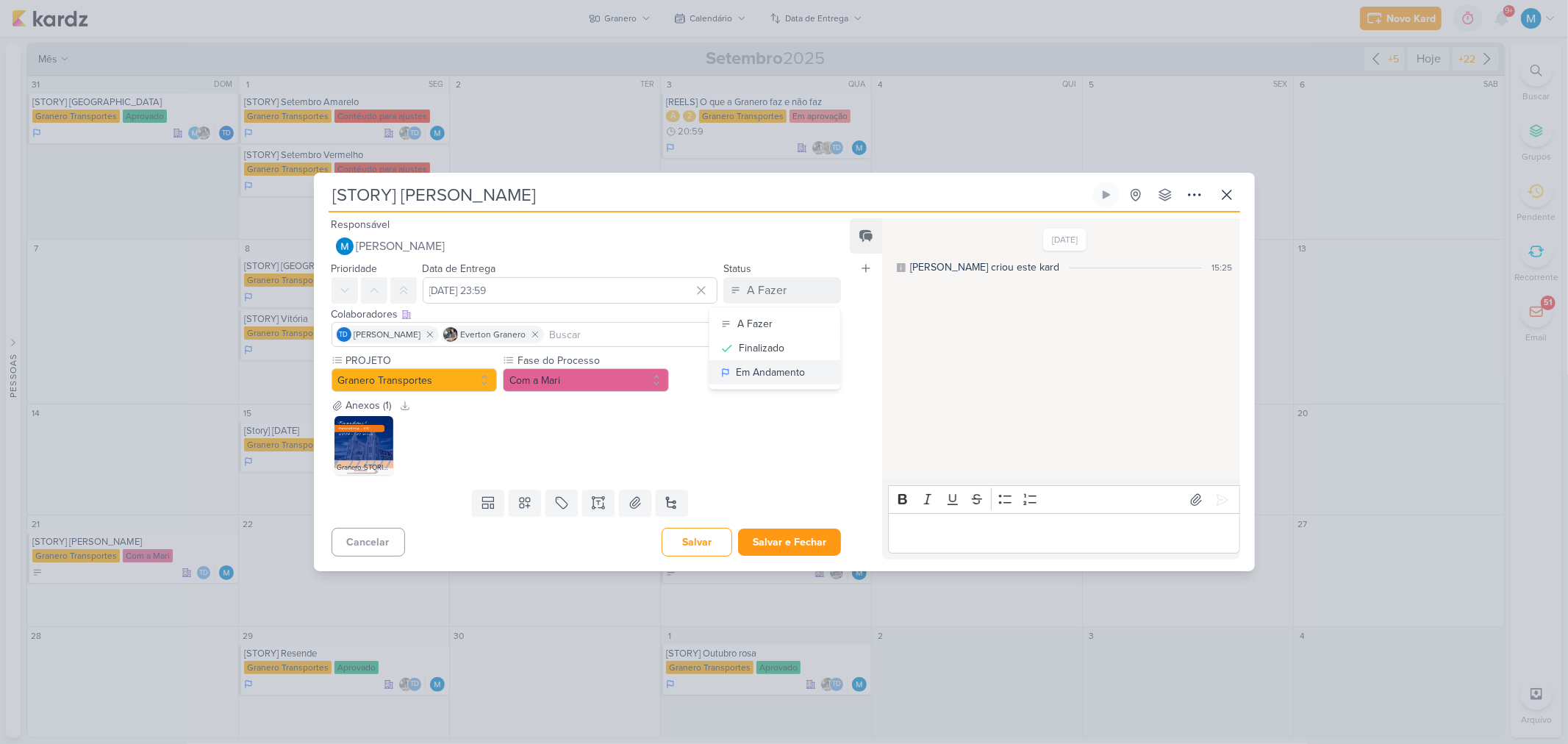
click at [792, 371] on div "Em Andamento" at bounding box center [770, 372] width 69 height 16
click at [580, 378] on button "Com a Mari" at bounding box center [586, 380] width 166 height 24
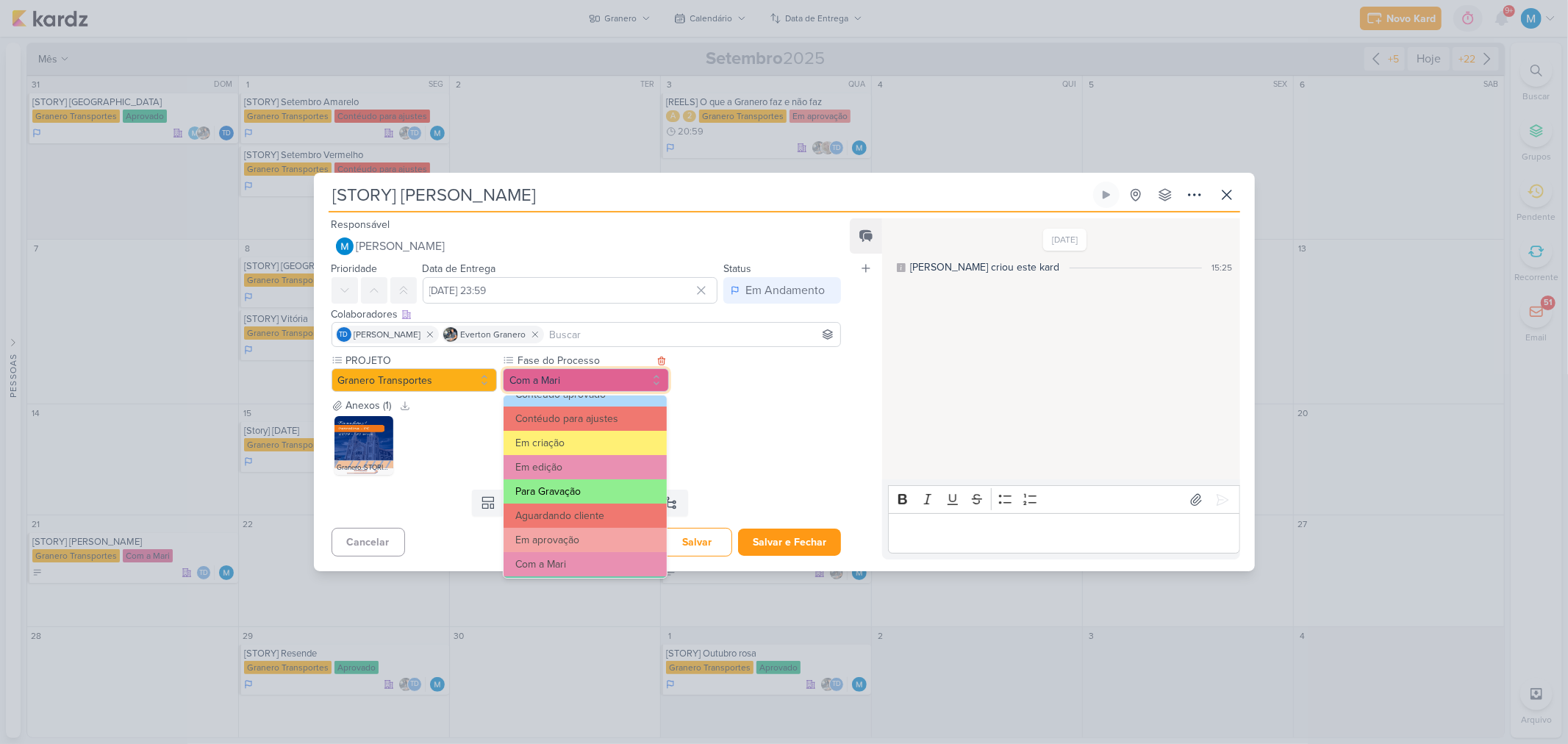
scroll to position [81, 0]
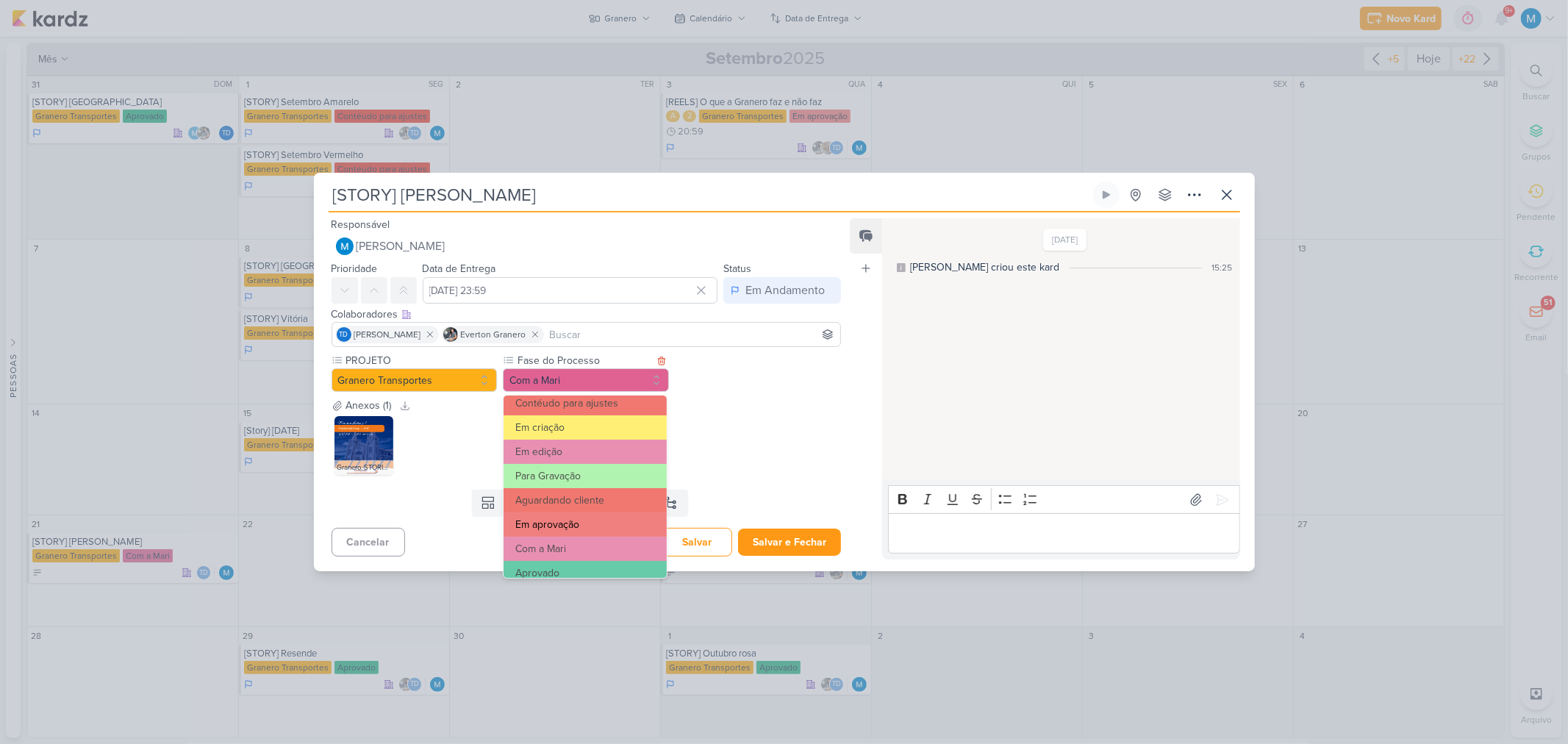
click at [575, 524] on button "Em aprovação" at bounding box center [585, 524] width 163 height 25
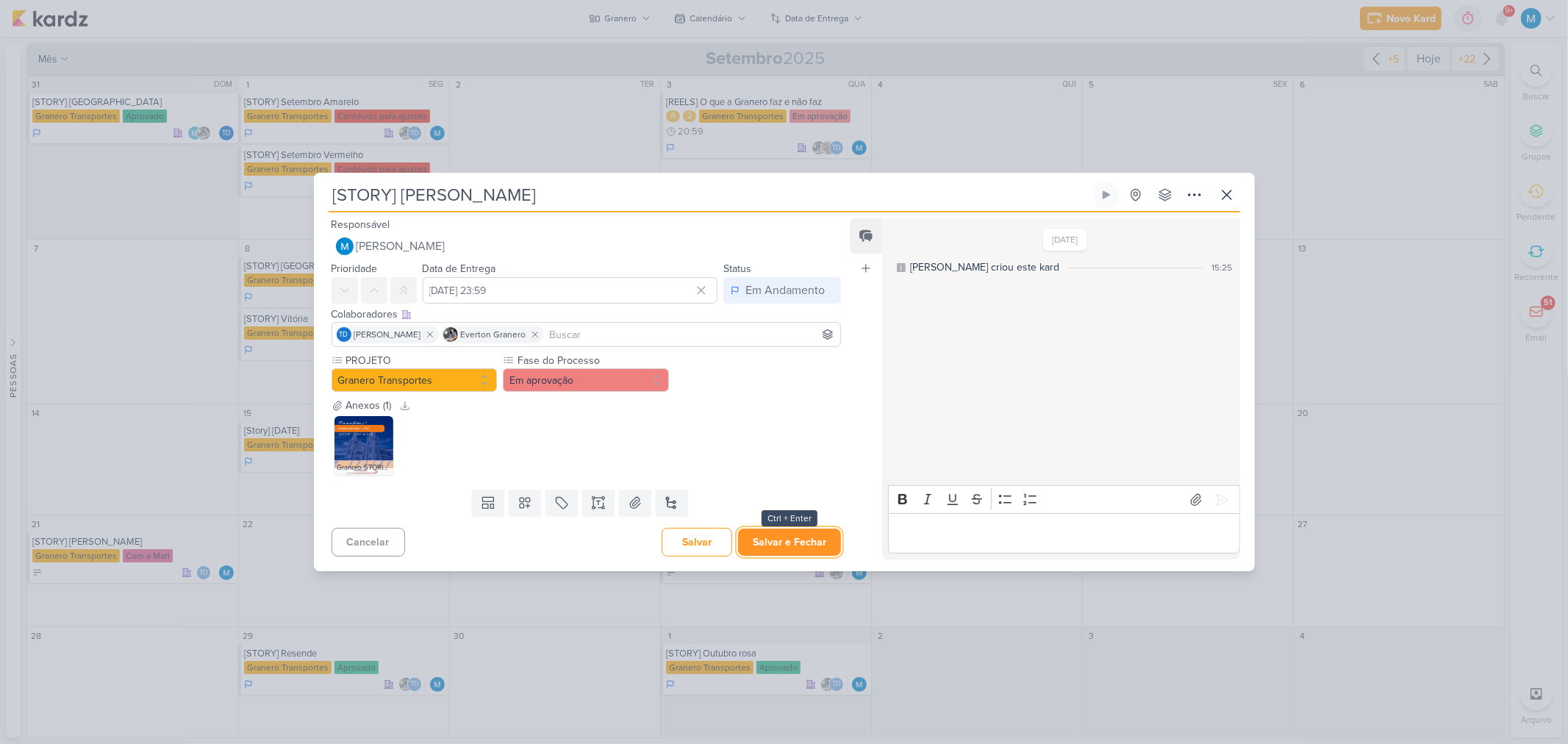
click at [783, 542] on button "Salvar e Fechar" at bounding box center [790, 542] width 103 height 27
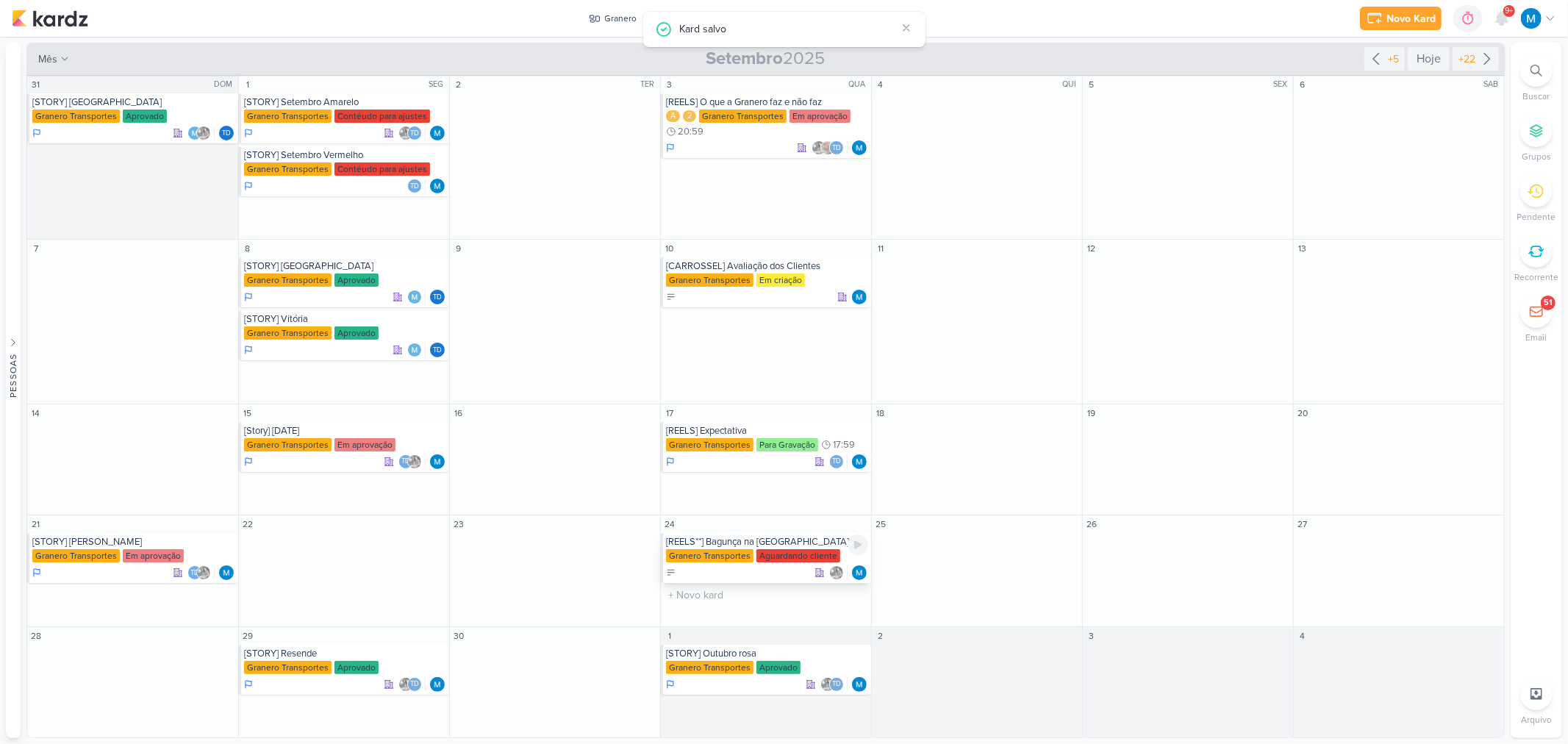
click at [777, 543] on div "[REELS**] Bagunça na Mudança" at bounding box center [767, 541] width 202 height 11
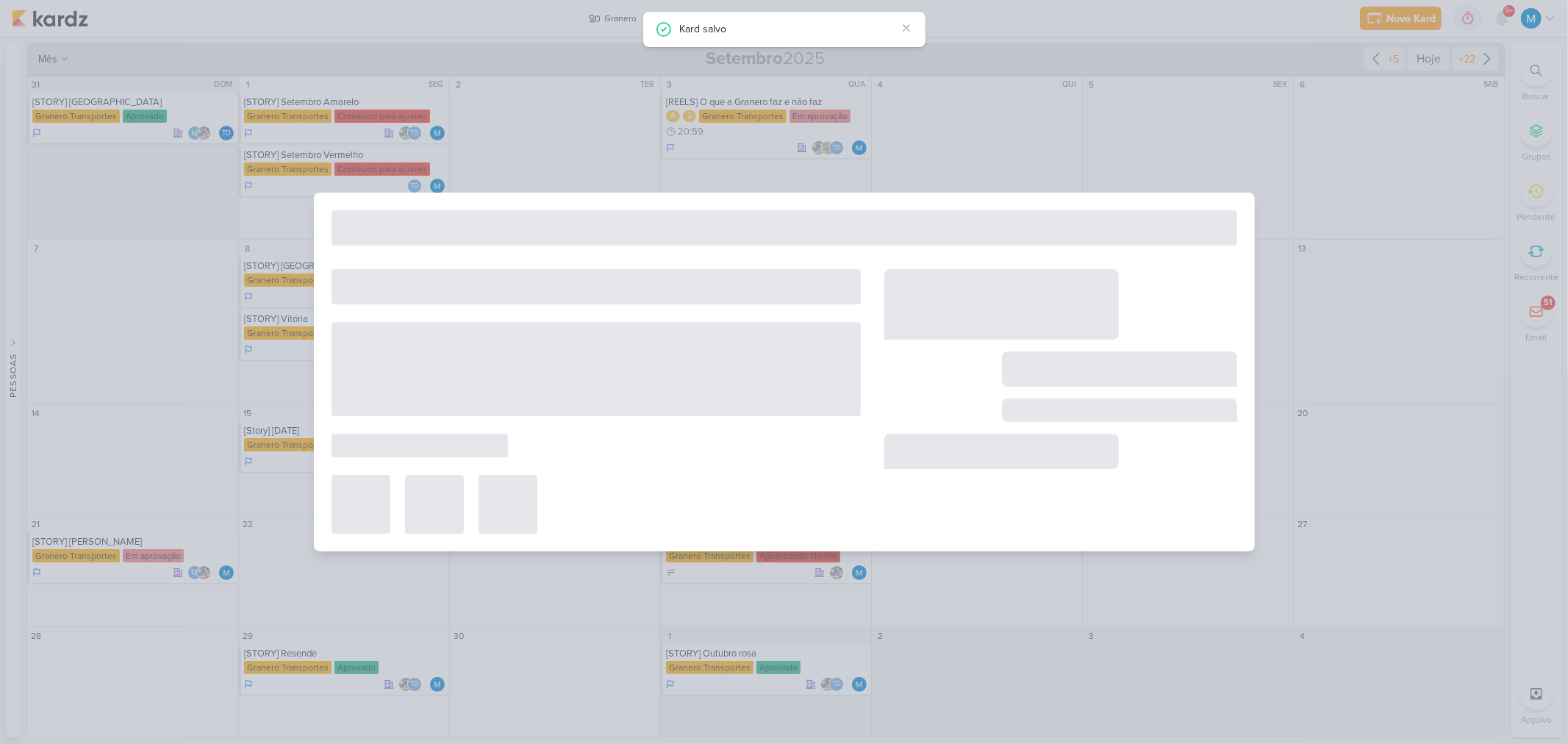
type input "[REELS**] Bagunça na Mudança"
type input "24 de setembro de 2025 às 23:59"
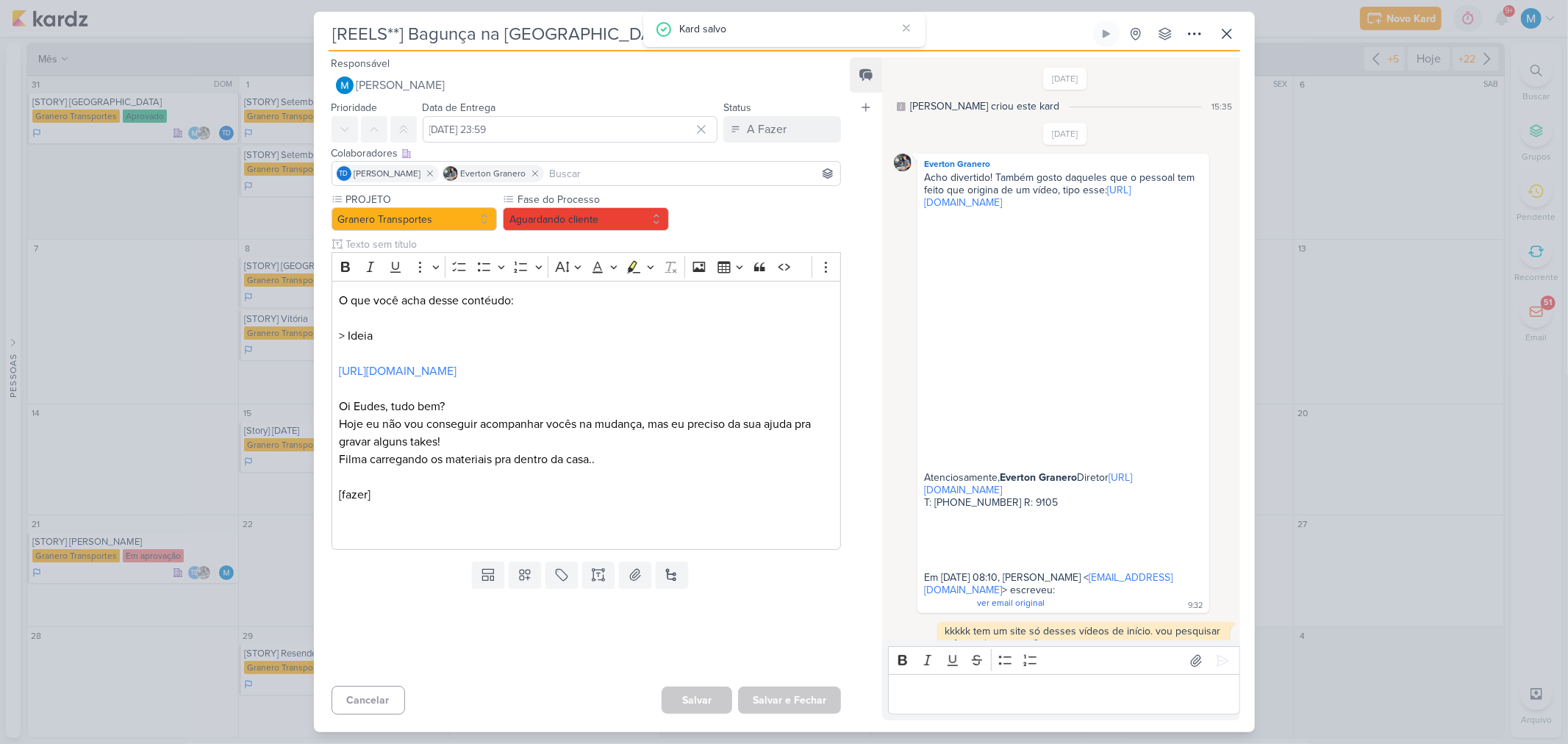
scroll to position [704, 0]
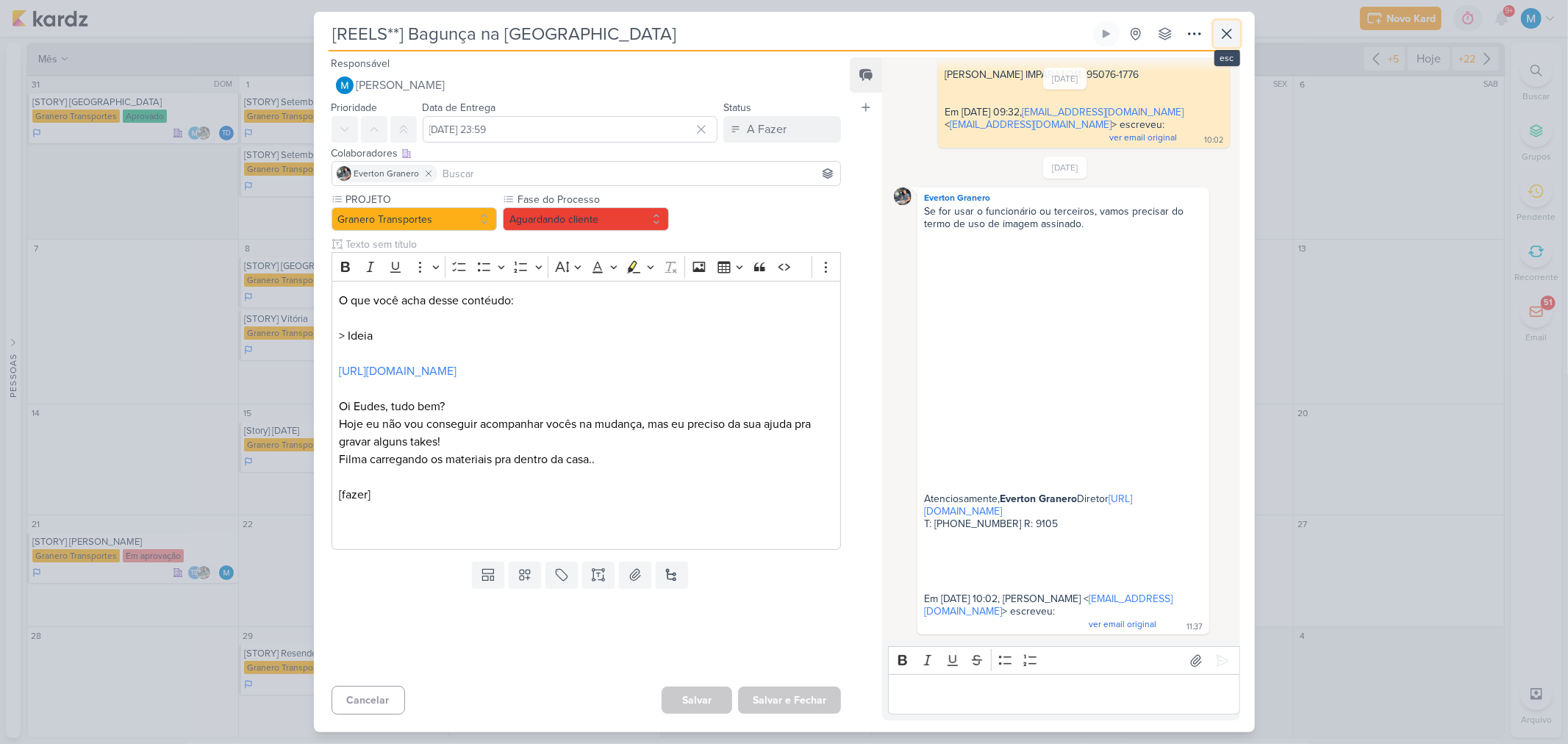
click at [1230, 39] on icon at bounding box center [1227, 34] width 18 height 18
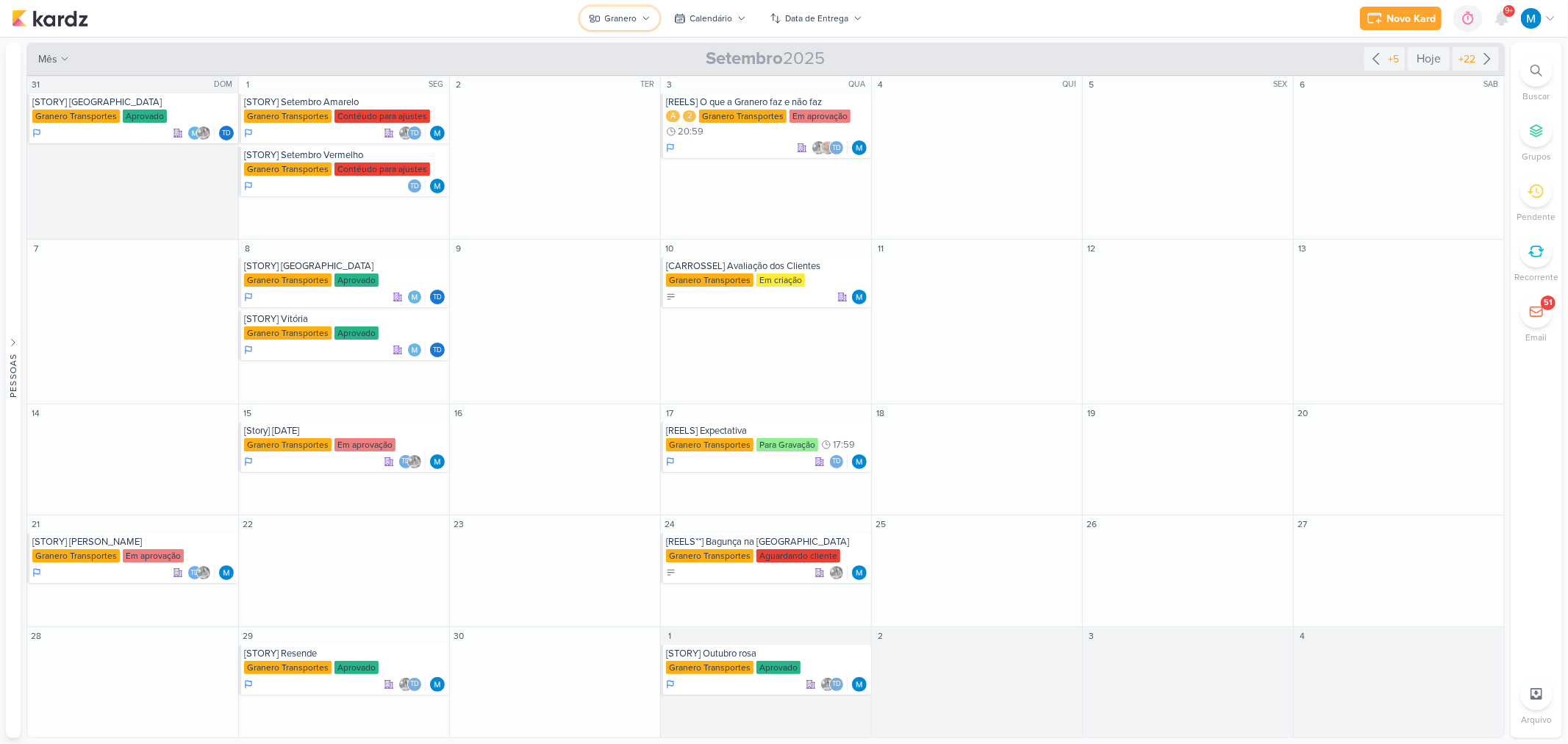
click at [615, 16] on div "Granero" at bounding box center [621, 18] width 32 height 13
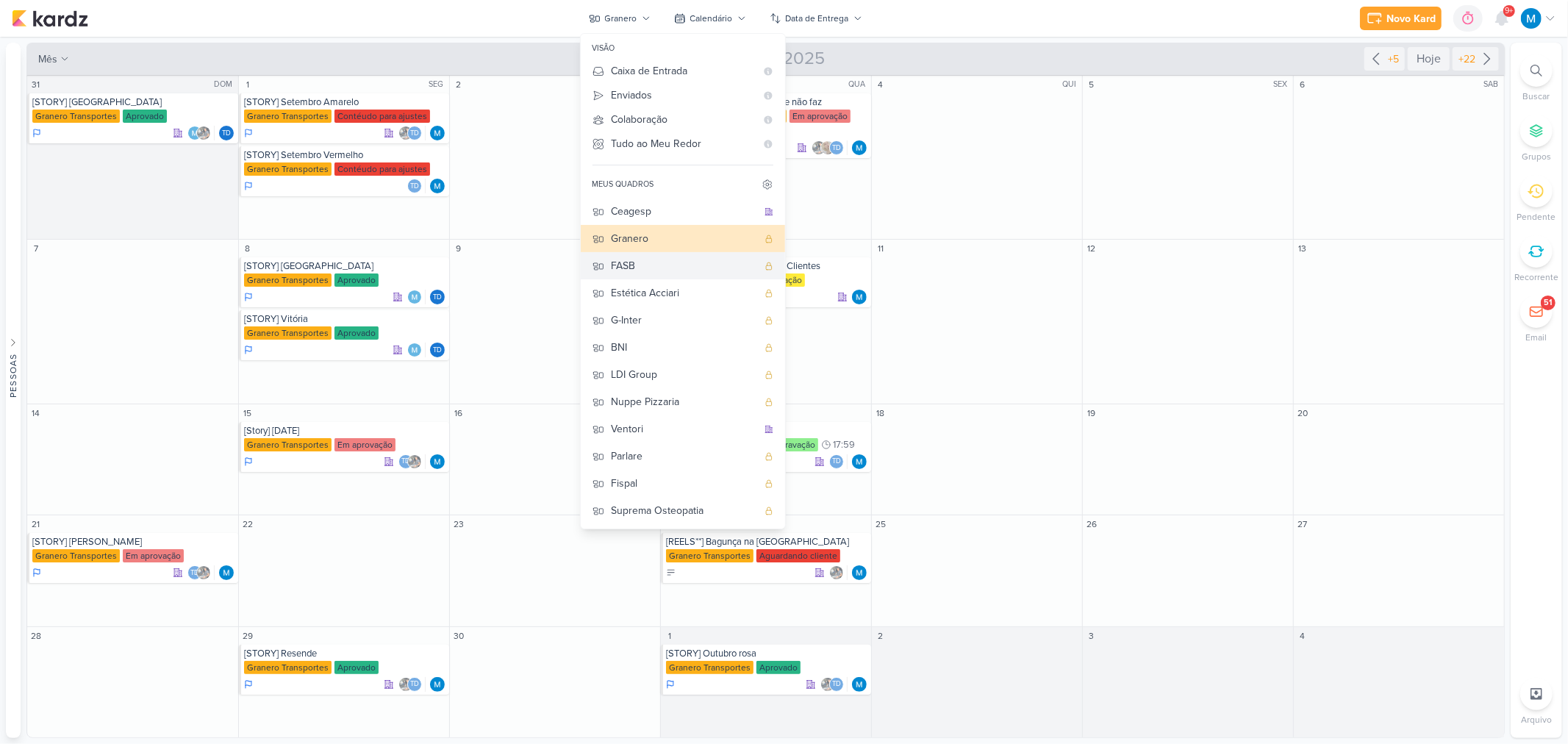
click at [662, 257] on button "FASB" at bounding box center [682, 265] width 204 height 27
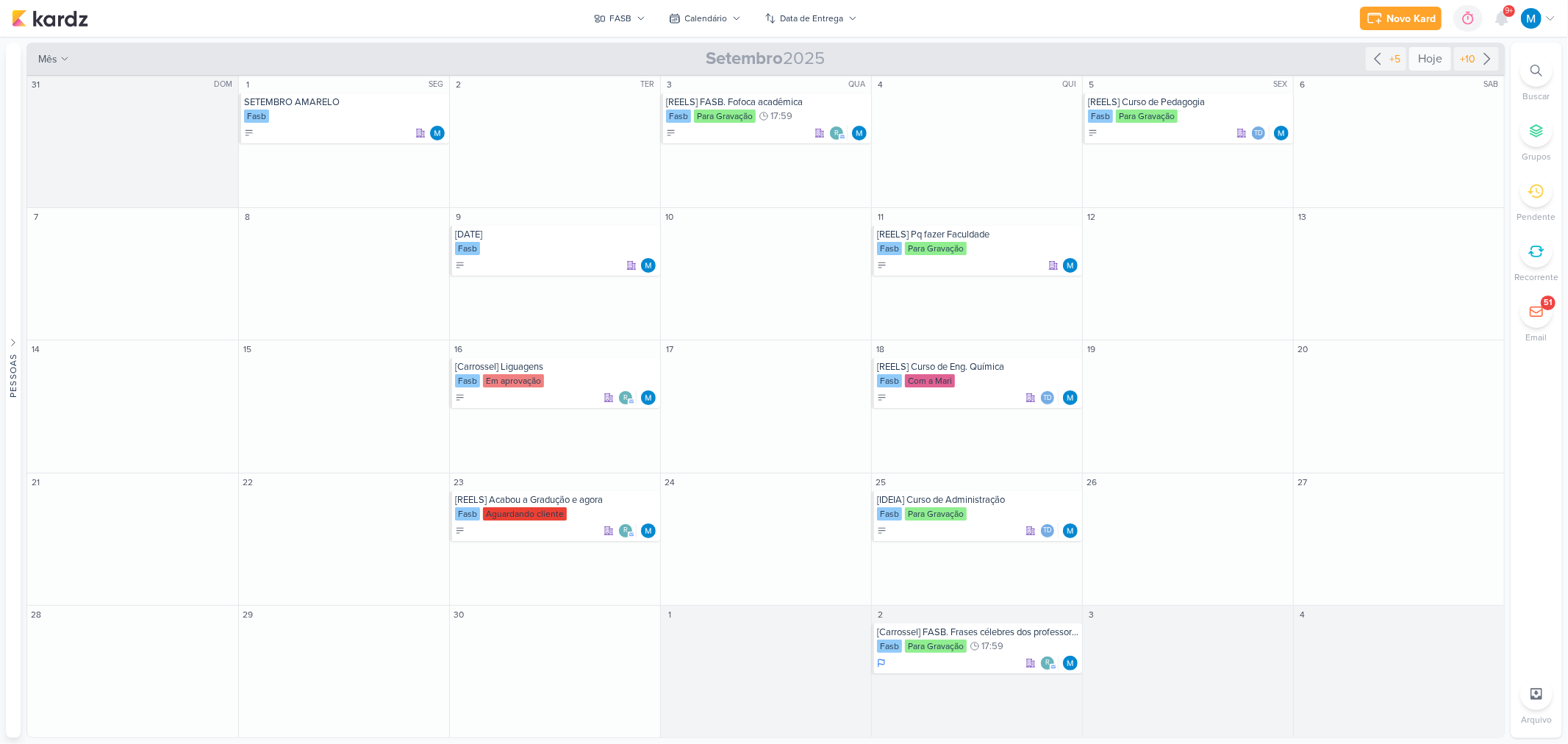
click at [1431, 60] on div "Hoje" at bounding box center [1431, 59] width 42 height 24
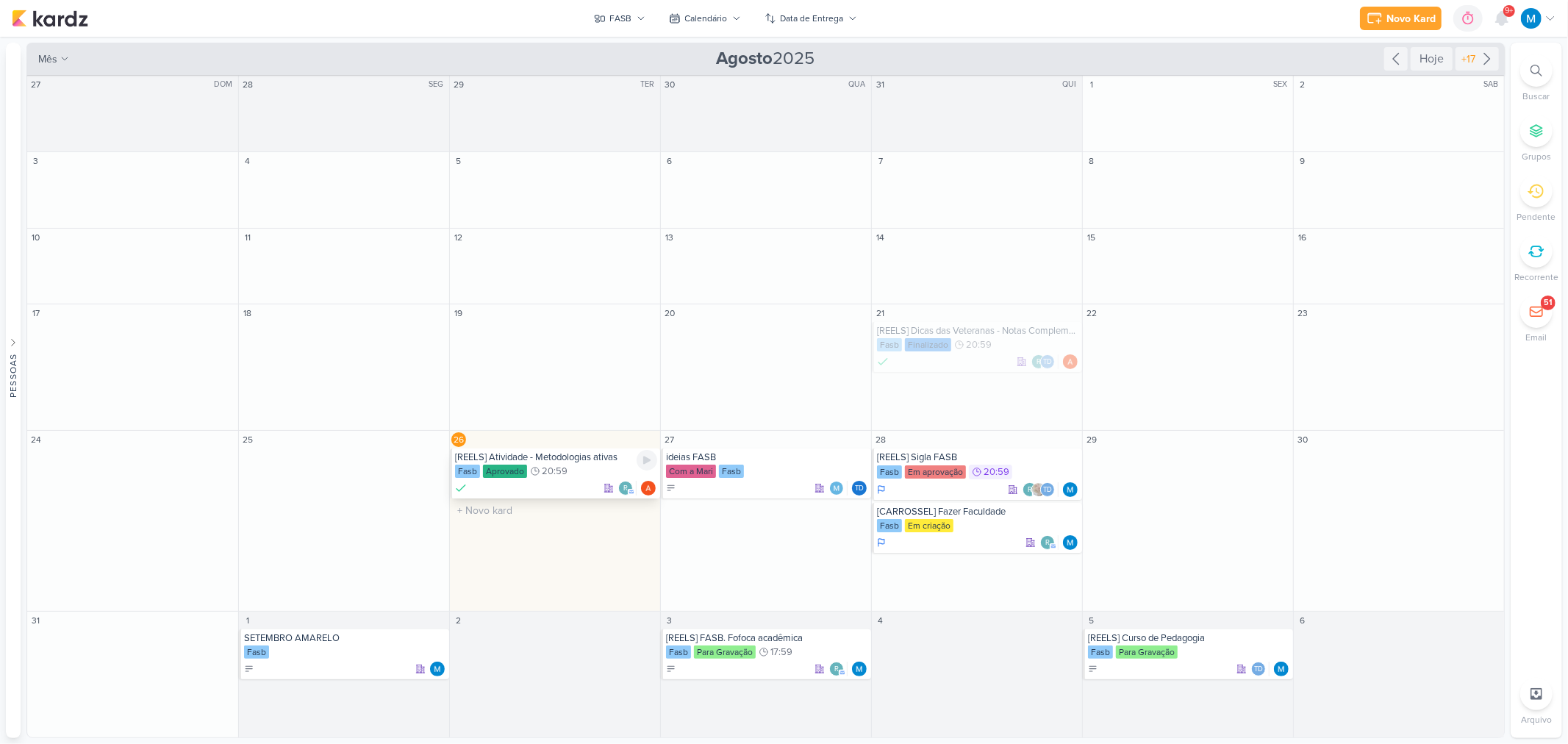
click at [592, 467] on div "Fasb Aprovado 20:59" at bounding box center [556, 472] width 202 height 15
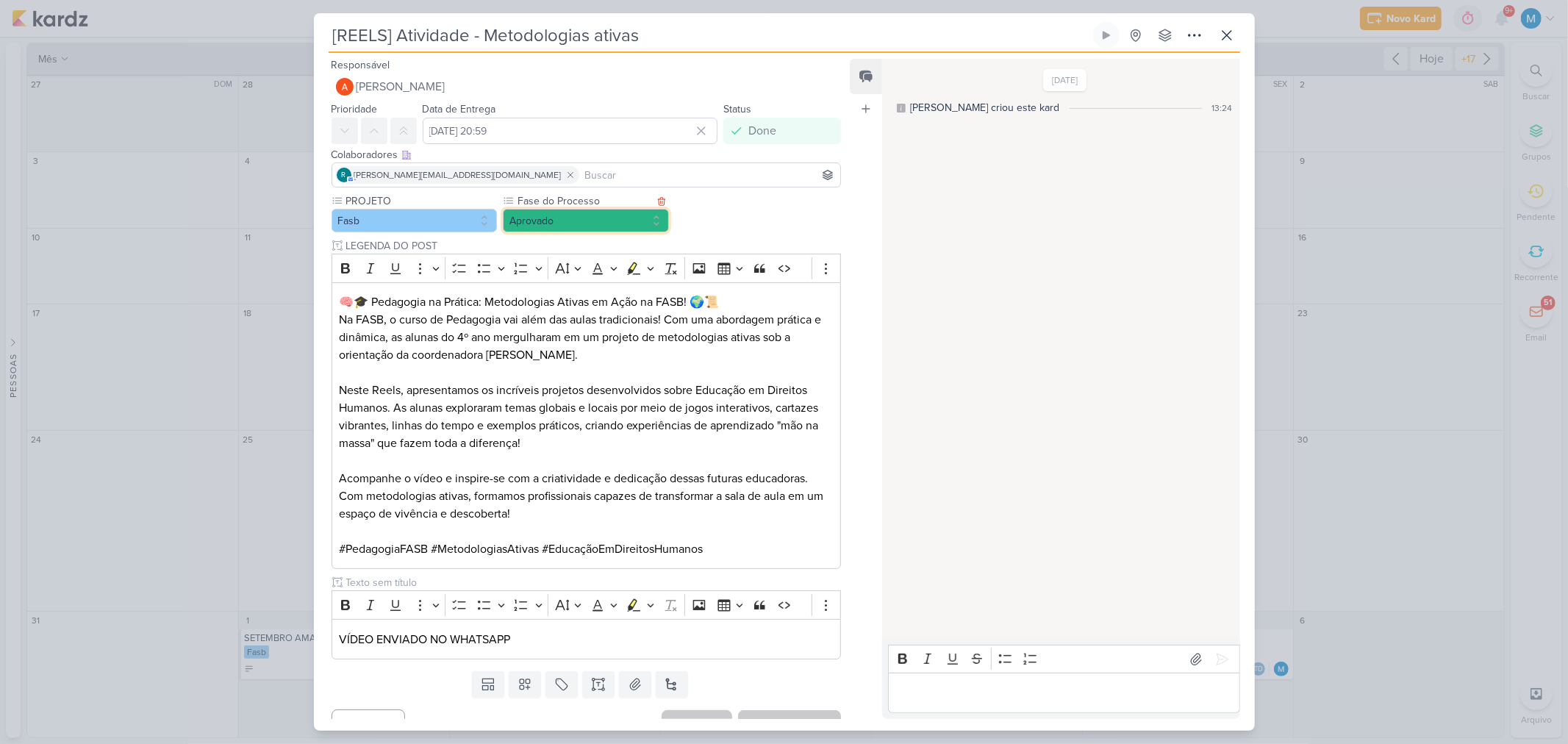
click at [614, 217] on button "Aprovado" at bounding box center [586, 220] width 166 height 24
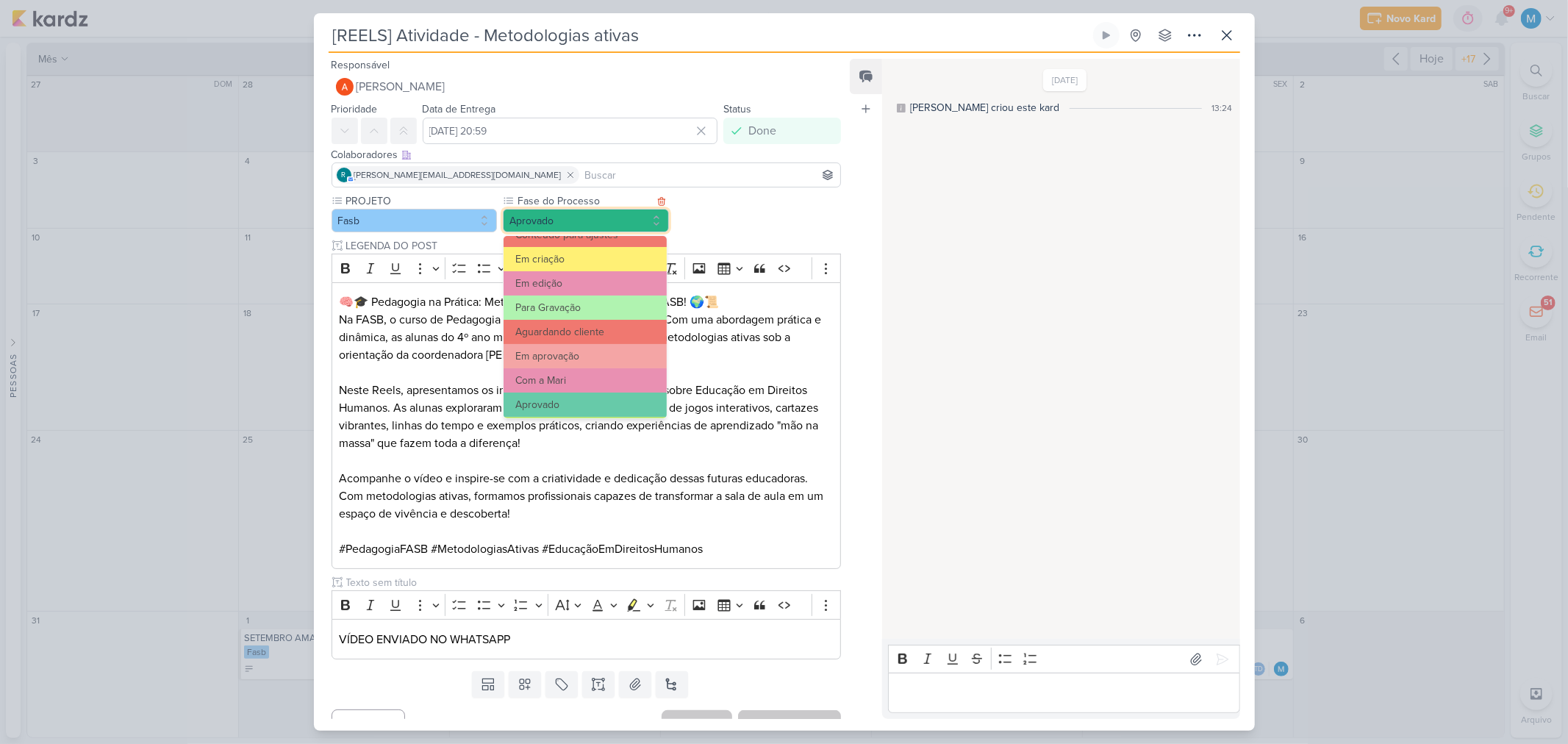
scroll to position [141, 0]
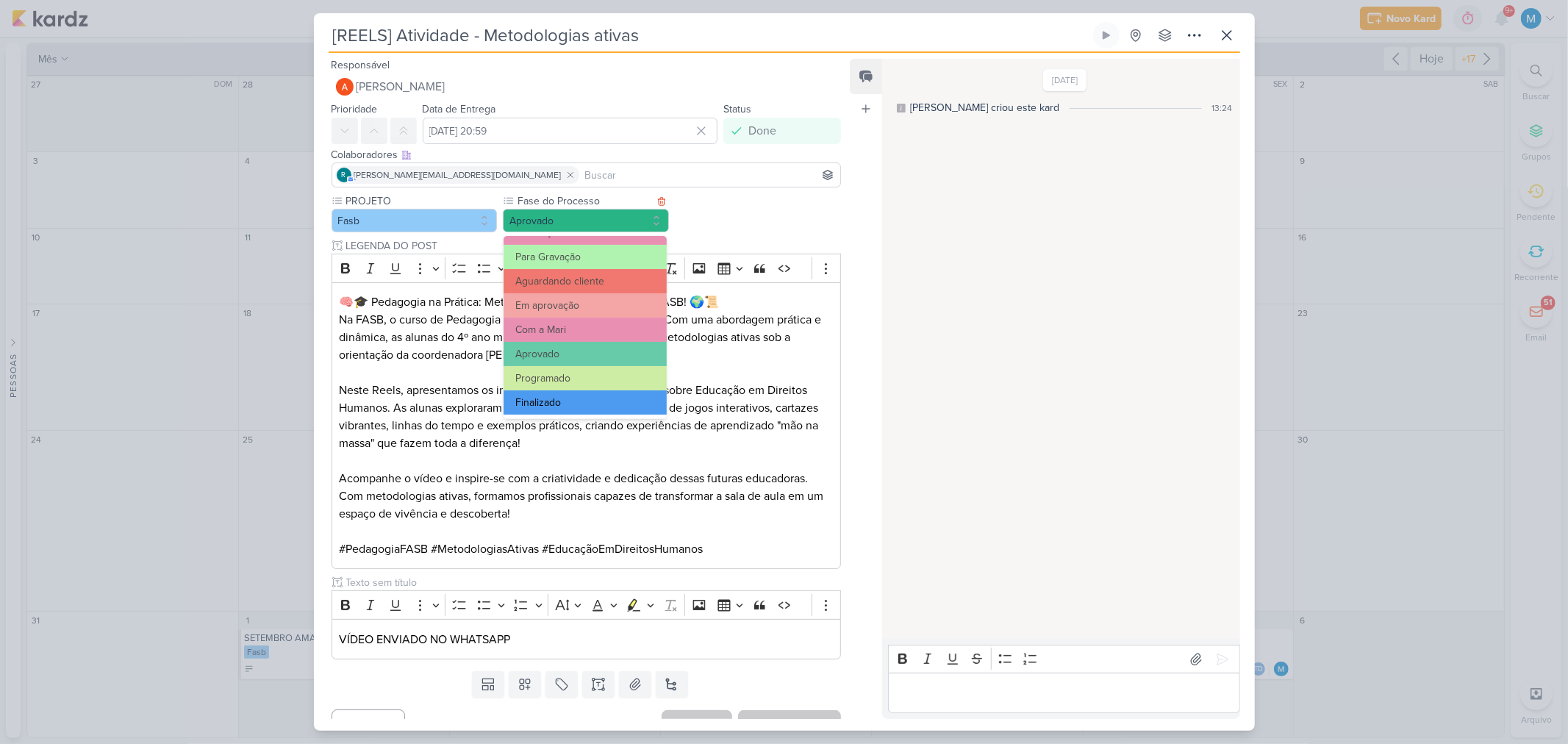
click at [566, 397] on button "Finalizado" at bounding box center [585, 403] width 163 height 25
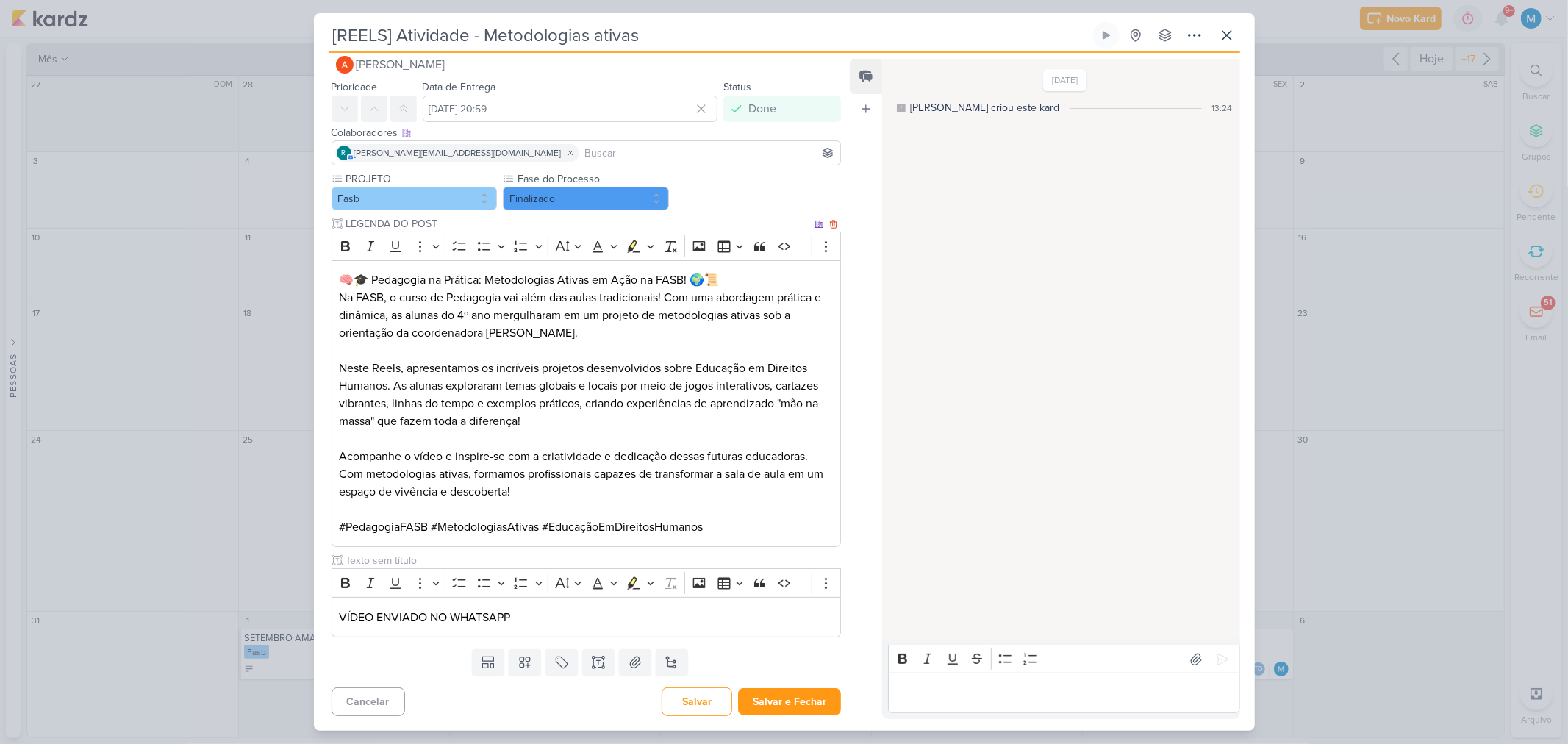
scroll to position [0, 0]
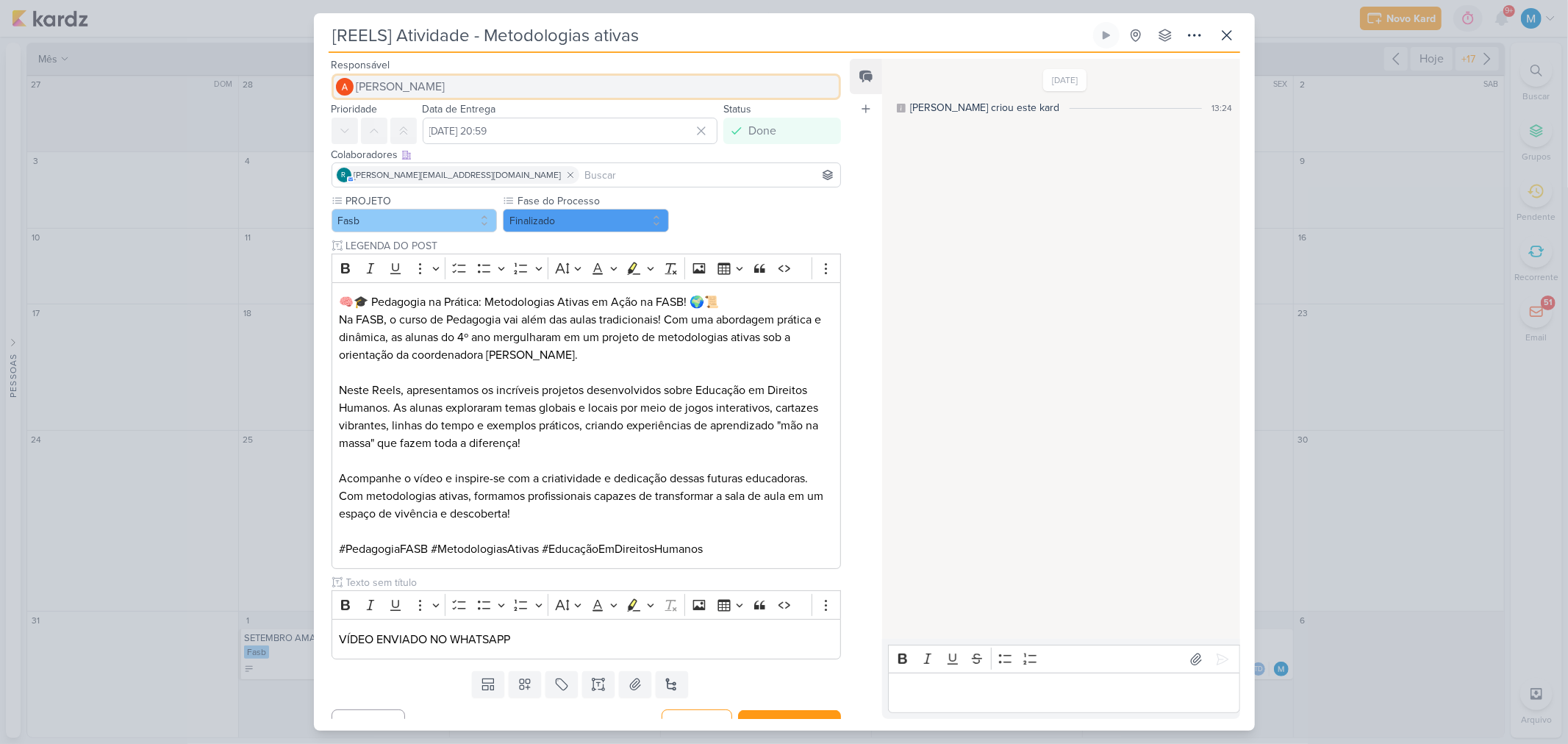
click at [459, 78] on button "Amanda ARAUJO" at bounding box center [587, 87] width 510 height 26
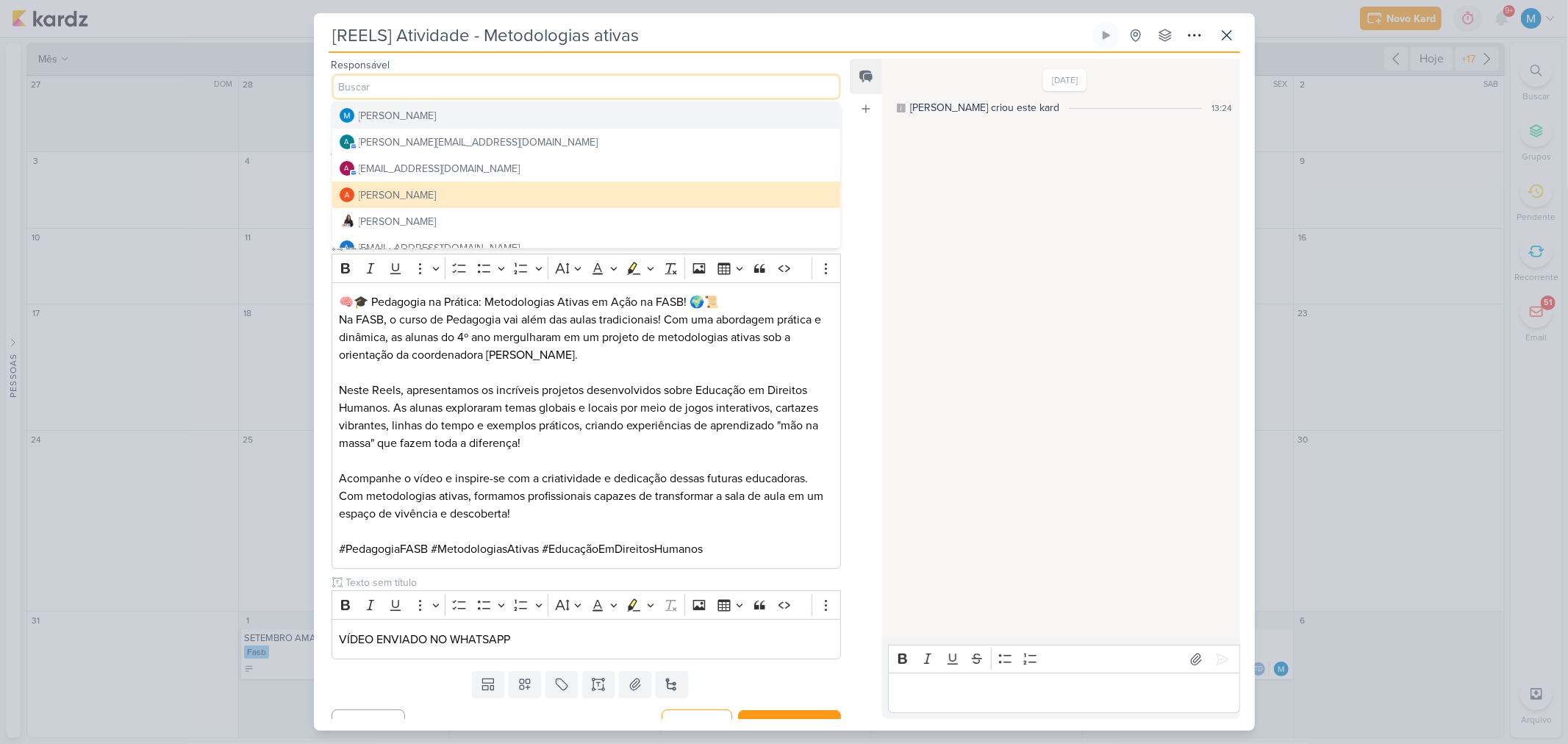
click at [403, 116] on div "[PERSON_NAME]" at bounding box center [397, 116] width 78 height 16
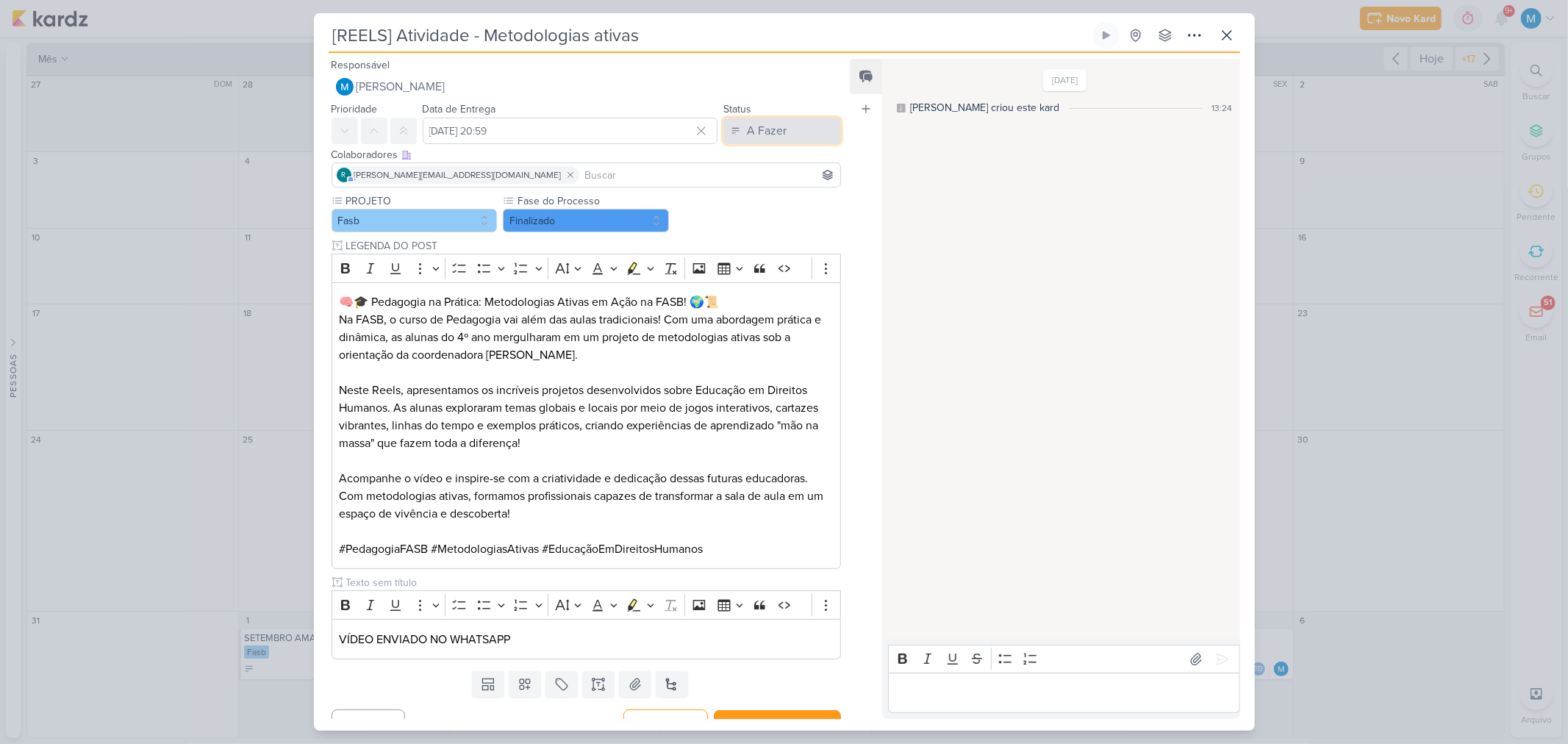
click at [757, 133] on div "A Fazer" at bounding box center [766, 130] width 39 height 18
click at [770, 215] on div "Em Andamento" at bounding box center [770, 213] width 69 height 16
click at [798, 715] on button "Redesignar e Fechar" at bounding box center [777, 723] width 127 height 27
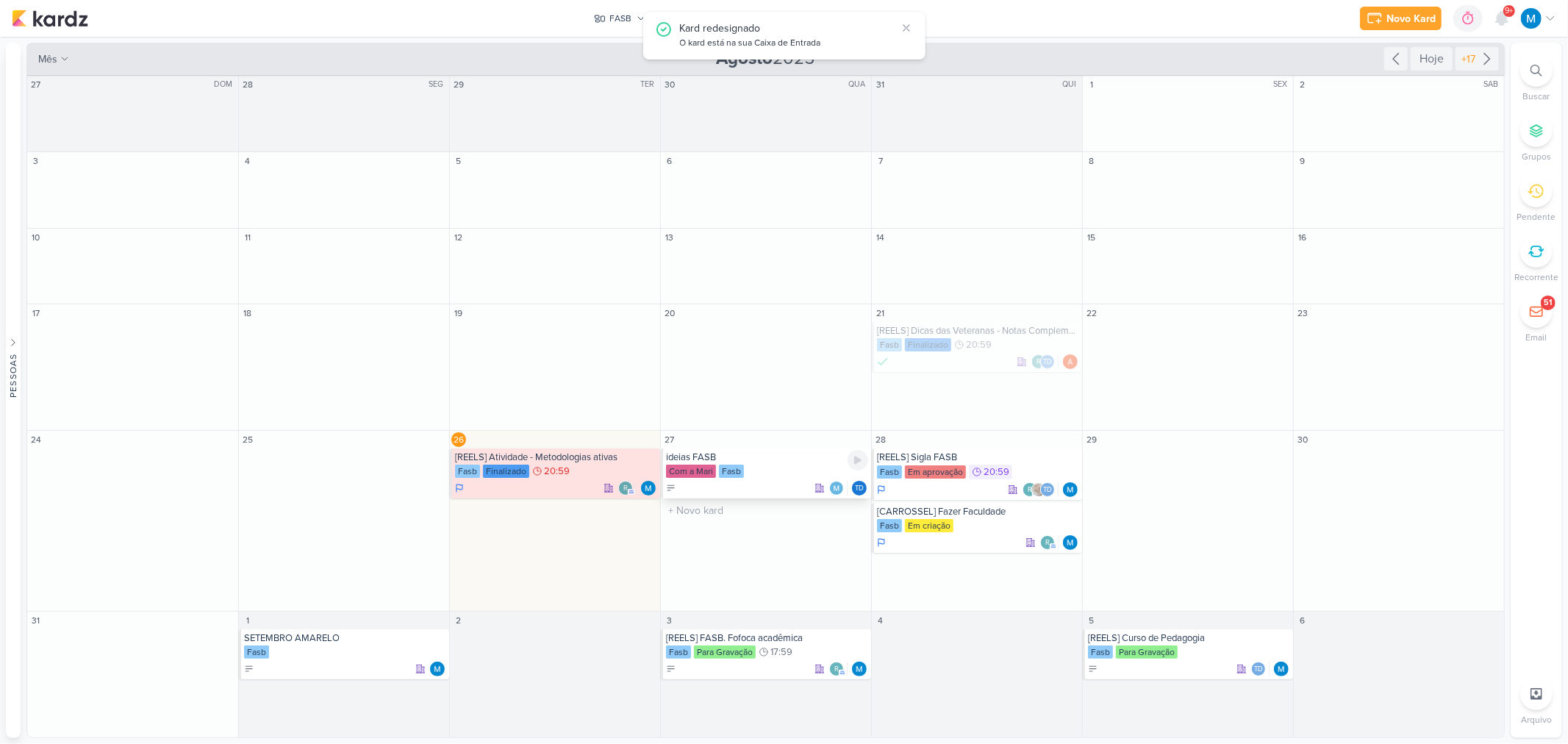
click at [700, 456] on div "ideias FASB" at bounding box center [767, 457] width 202 height 11
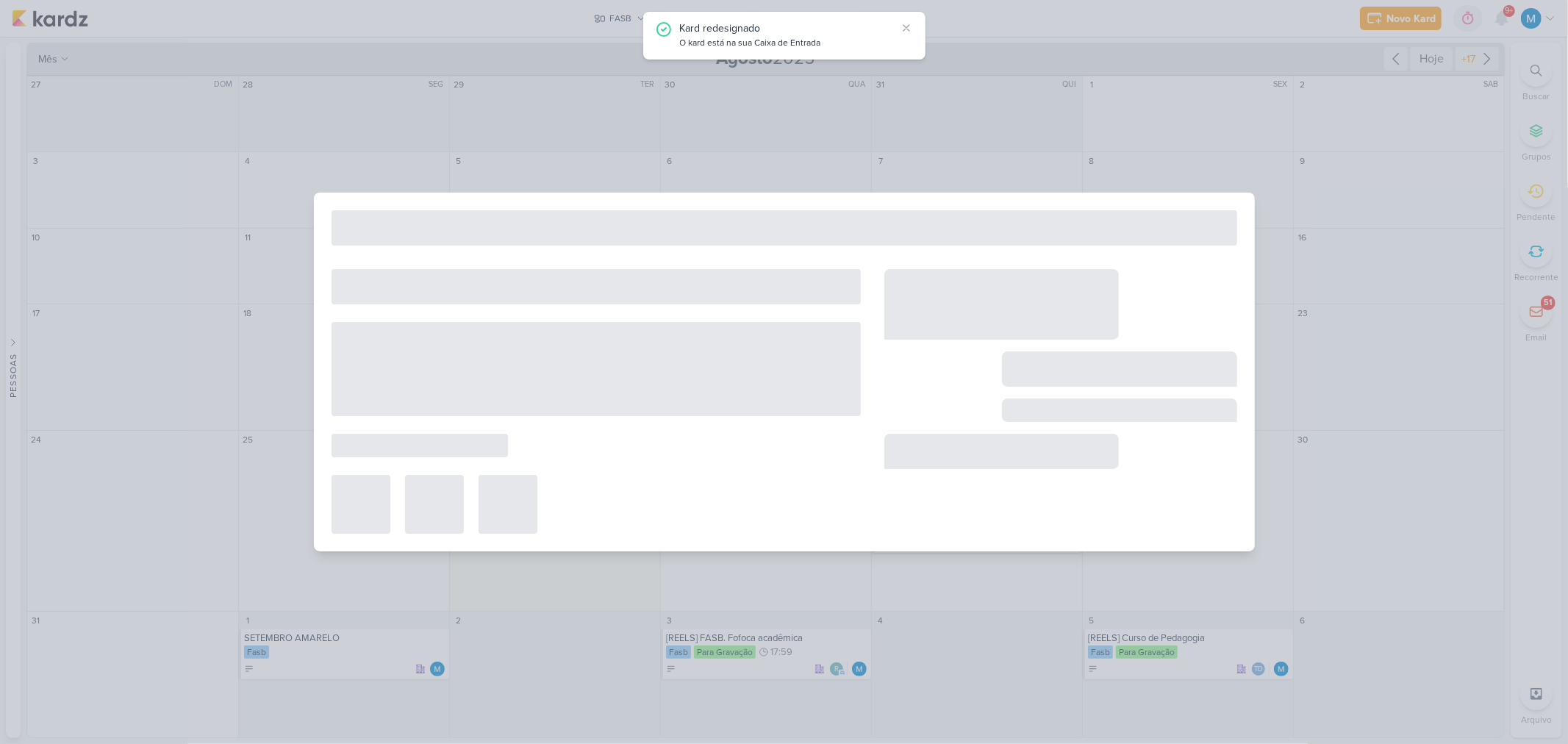
type input "ideias FASB"
type input "27 de agosto de 2025 às 23:59"
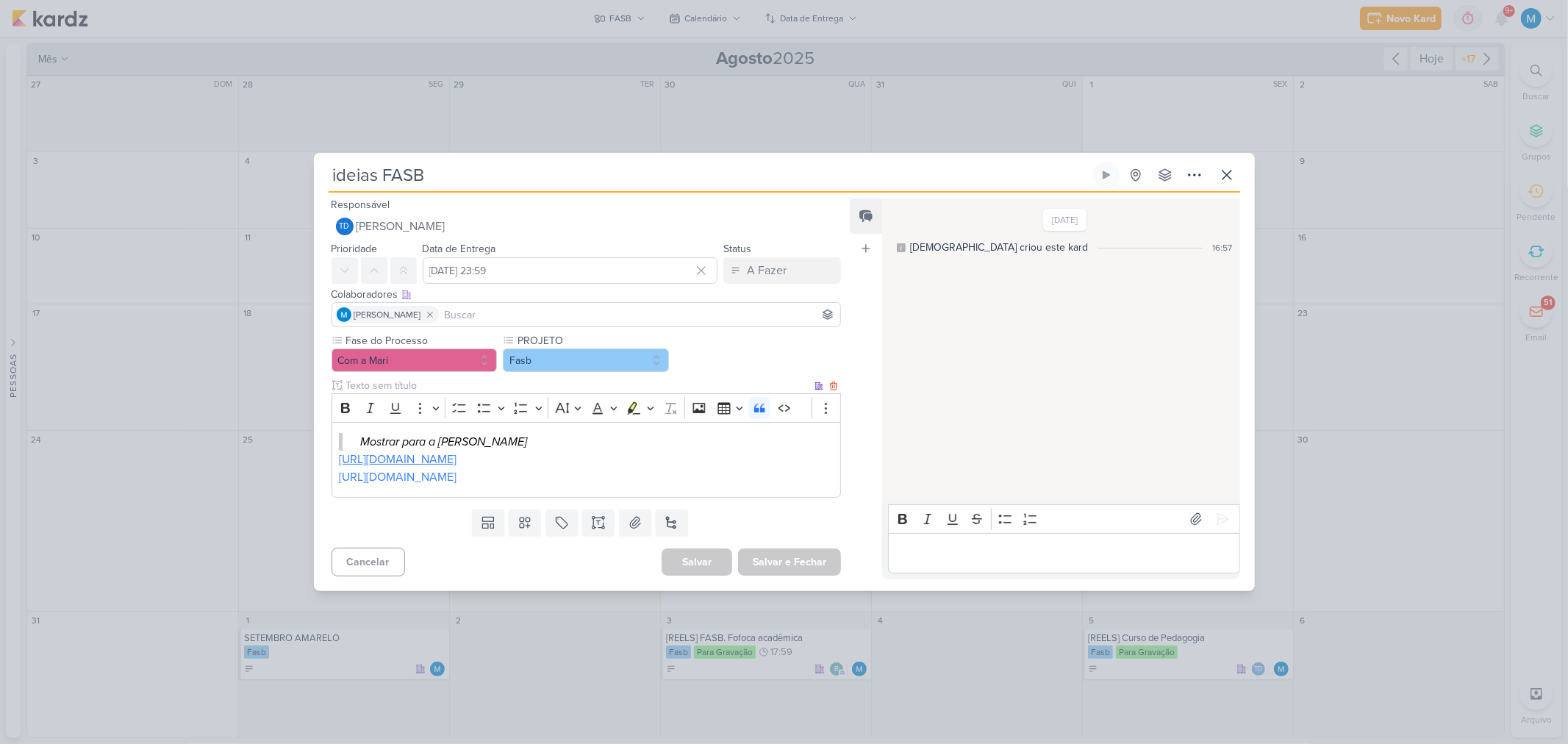
click at [456, 460] on link "https://vm.tiktok.com/ZMAdt7dAW/" at bounding box center [397, 459] width 117 height 15
drag, startPoint x: 630, startPoint y: 467, endPoint x: 546, endPoint y: 485, distance: 85.9
click at [629, 467] on p "https://vm.tiktok.com/ZMAdt7dAW/" at bounding box center [586, 460] width 494 height 18
drag, startPoint x: 438, startPoint y: 479, endPoint x: 324, endPoint y: 467, distance: 114.6
click at [324, 467] on div "Fase do Processo Com a Mari PROJETO" at bounding box center [581, 418] width 534 height 170
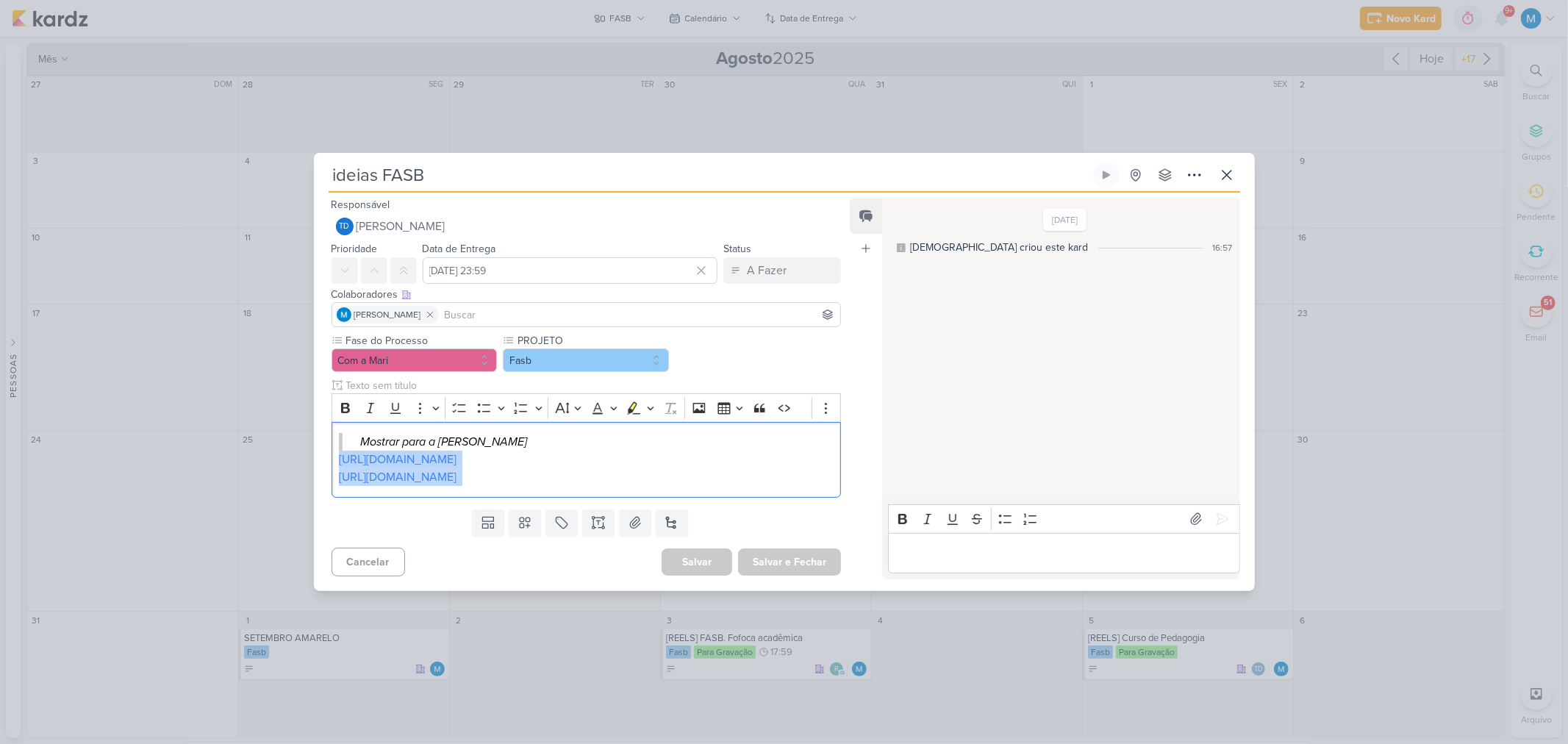
copy div "https://vm.tiktok.com/ZMAdt7dAW/ https://vm.tiktok.com/ZMAdtGcjc/"
drag, startPoint x: 544, startPoint y: 484, endPoint x: 307, endPoint y: 474, distance: 237.2
click at [306, 475] on div "ideias FASB Criado por Thais" at bounding box center [784, 372] width 1568 height 744
copy p "https://vm.tiktok.com/ZMAdtGcjc/"
click at [533, 488] on div "Mostrar para a Roberta https://vm.tiktok.com/ZMAdt7dAW/ https://vm.tiktok.com/Z…" at bounding box center [587, 460] width 510 height 75
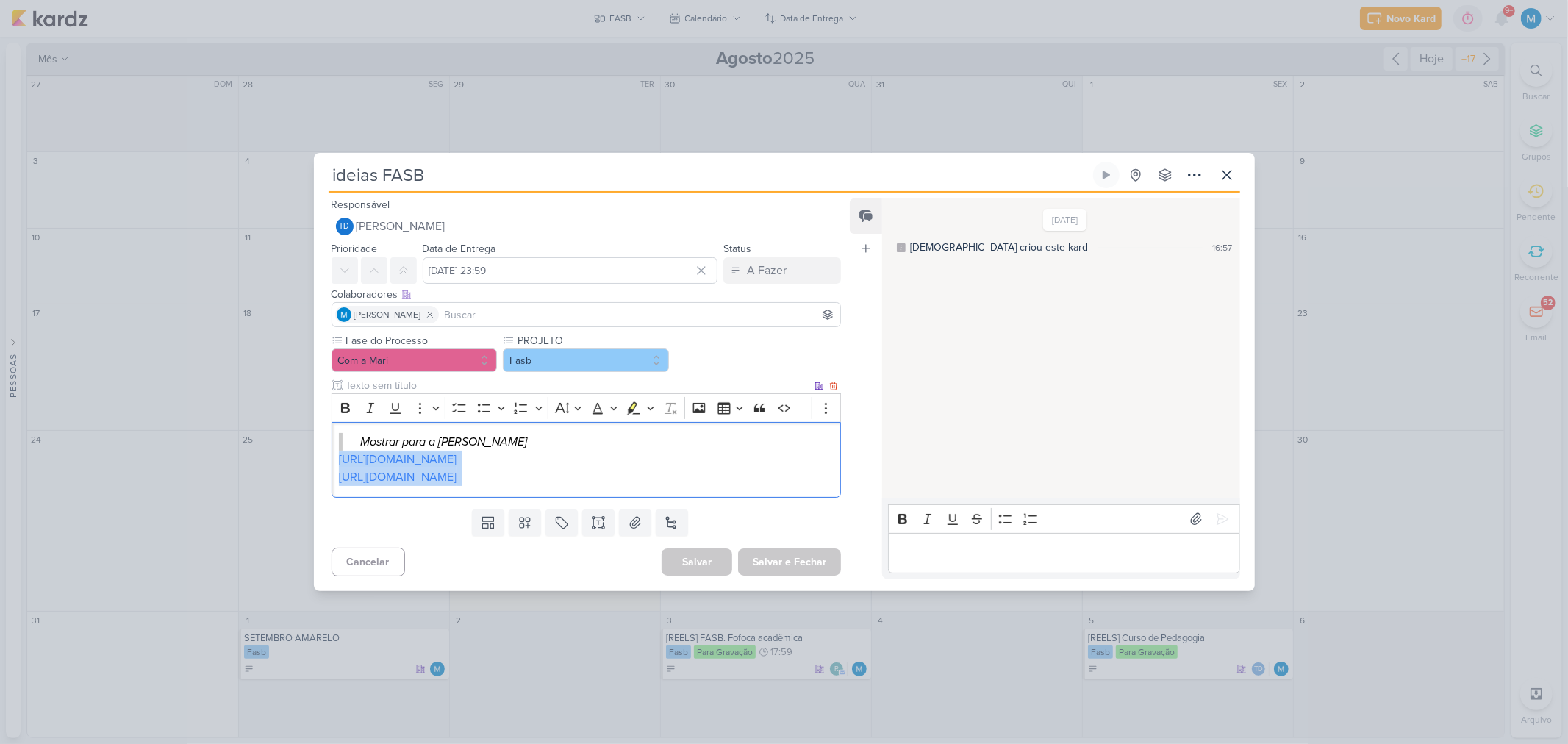
drag, startPoint x: 560, startPoint y: 484, endPoint x: 335, endPoint y: 457, distance: 226.6
click at [335, 457] on div "Mostrar para a Roberta https://vm.tiktok.com/ZMAdt7dAW/ https://vm.tiktok.com/Z…" at bounding box center [587, 460] width 510 height 75
copy div "https://vm.tiktok.com/ZMAdt7dAW/ https://vm.tiktok.com/ZMAdtGcjc/"
click at [1191, 174] on icon at bounding box center [1194, 175] width 18 height 18
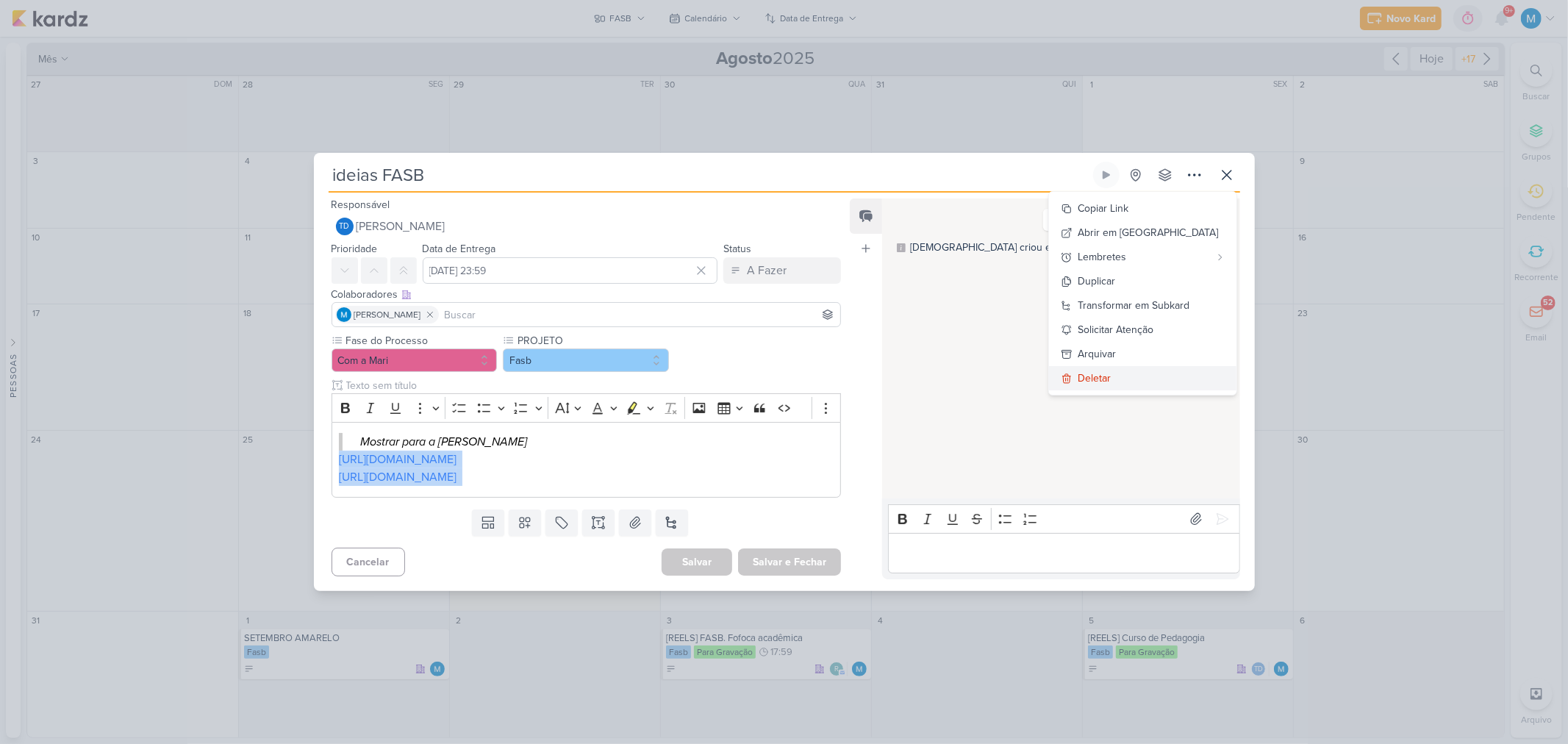
click at [1112, 378] on div "Deletar" at bounding box center [1095, 378] width 33 height 16
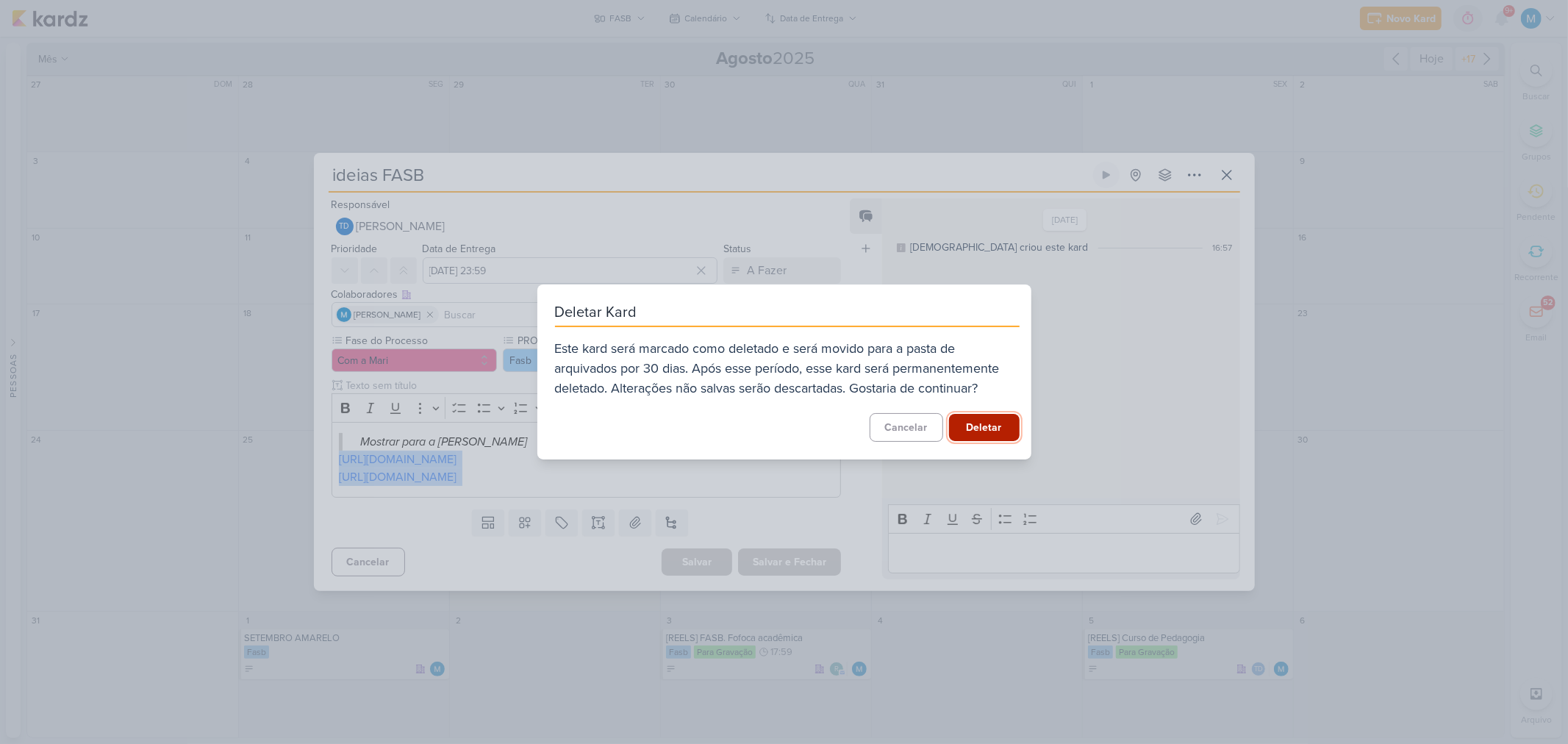
click at [985, 430] on button "Deletar" at bounding box center [984, 427] width 71 height 27
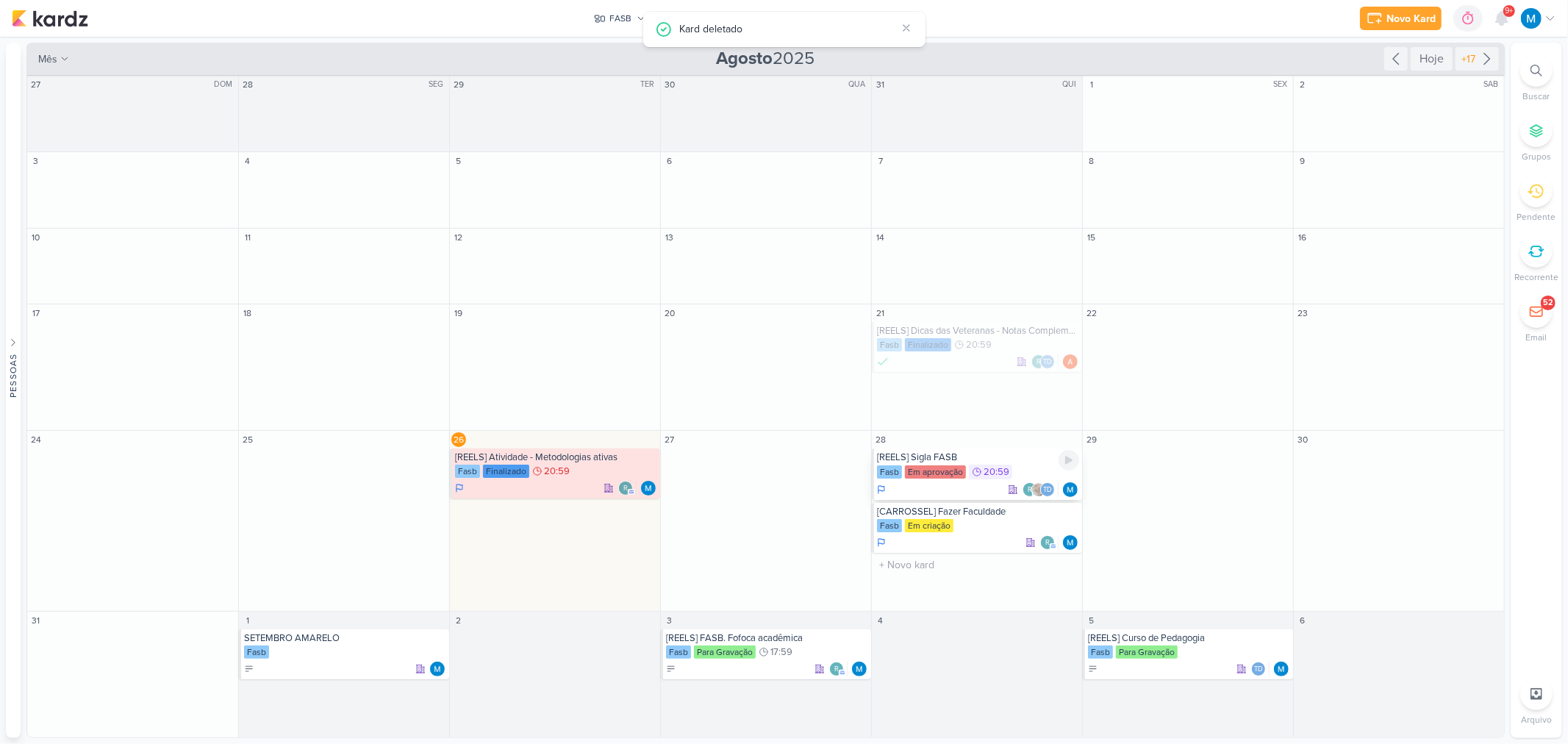
click at [1032, 464] on div "[REELS] Sigla FASB Fasb Em aprovação 20:59 r" at bounding box center [977, 474] width 210 height 52
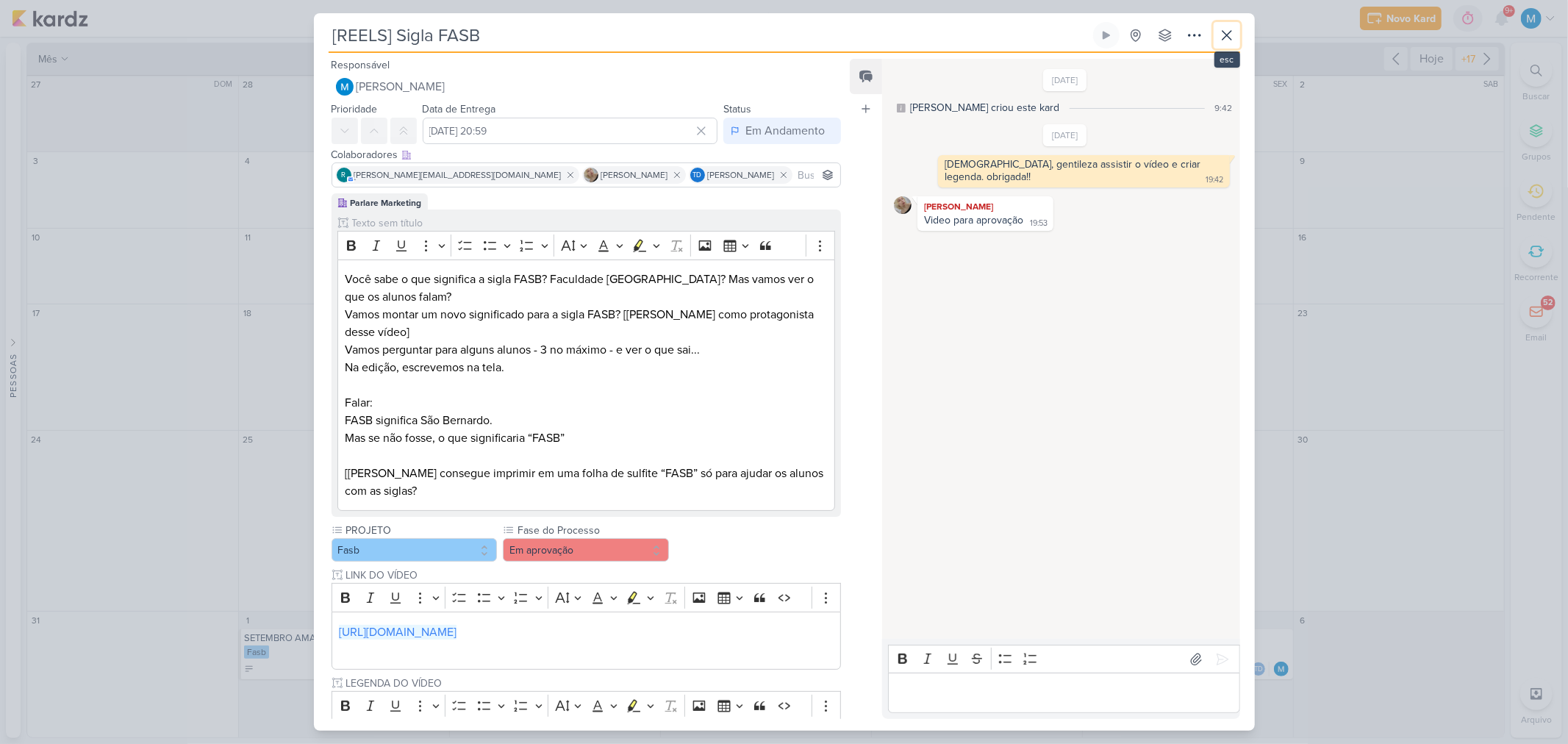
drag, startPoint x: 1236, startPoint y: 40, endPoint x: 1213, endPoint y: 82, distance: 47.9
click at [1236, 40] on button at bounding box center [1227, 35] width 26 height 26
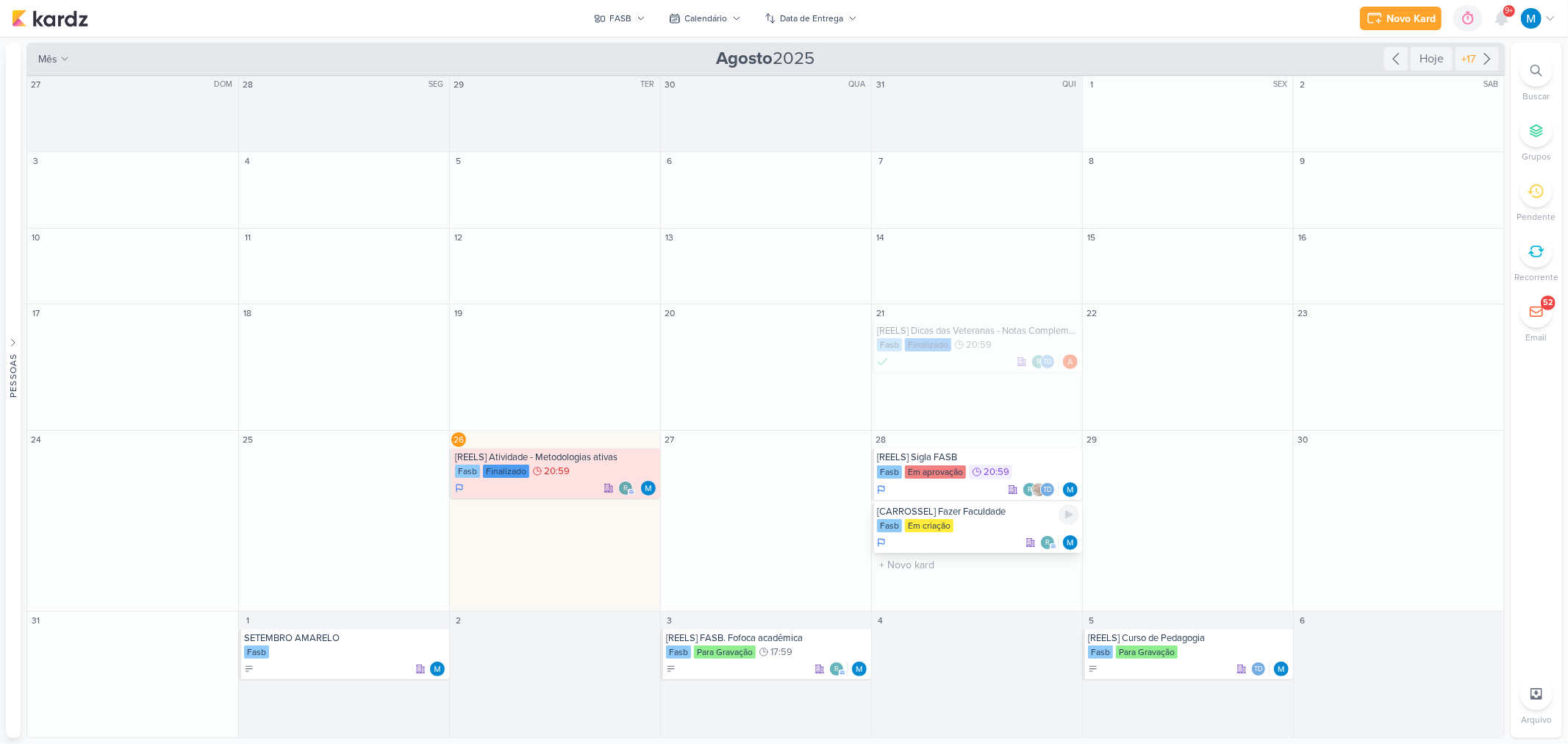
click at [1000, 516] on div "[CARROSSEL] Fazer Faculdade" at bounding box center [978, 511] width 202 height 11
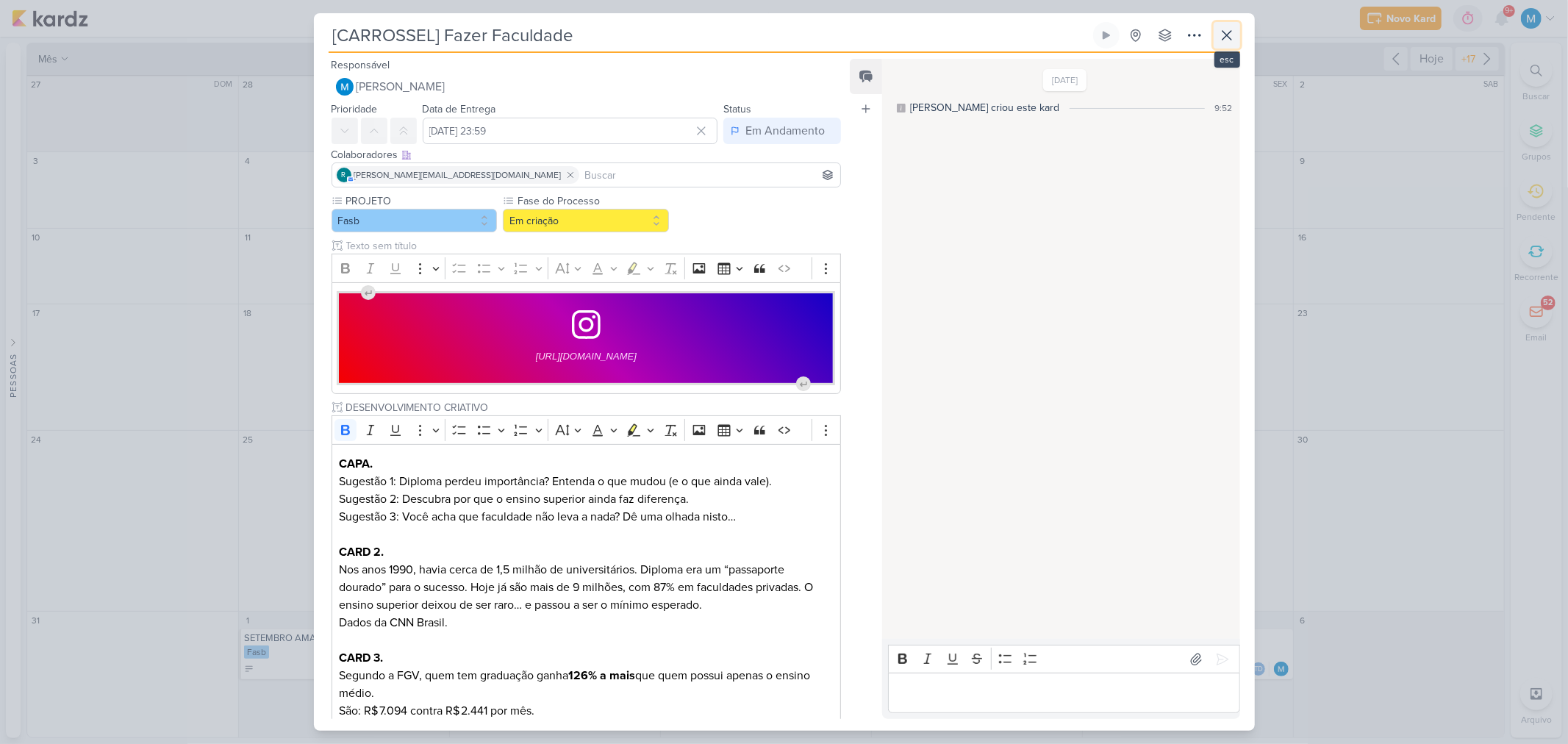
click at [1232, 30] on icon at bounding box center [1227, 35] width 18 height 18
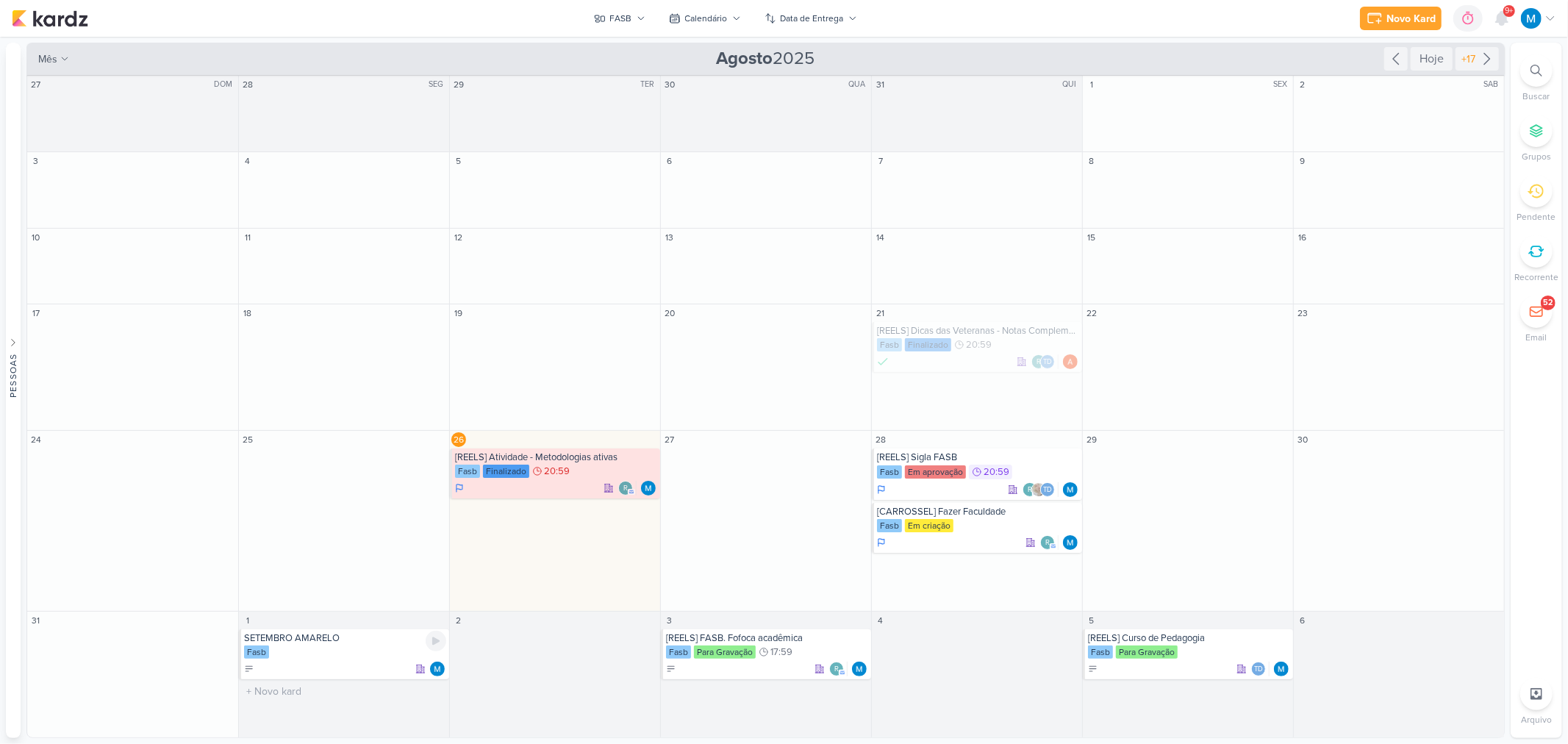
click at [328, 649] on div "Fasb" at bounding box center [345, 652] width 202 height 15
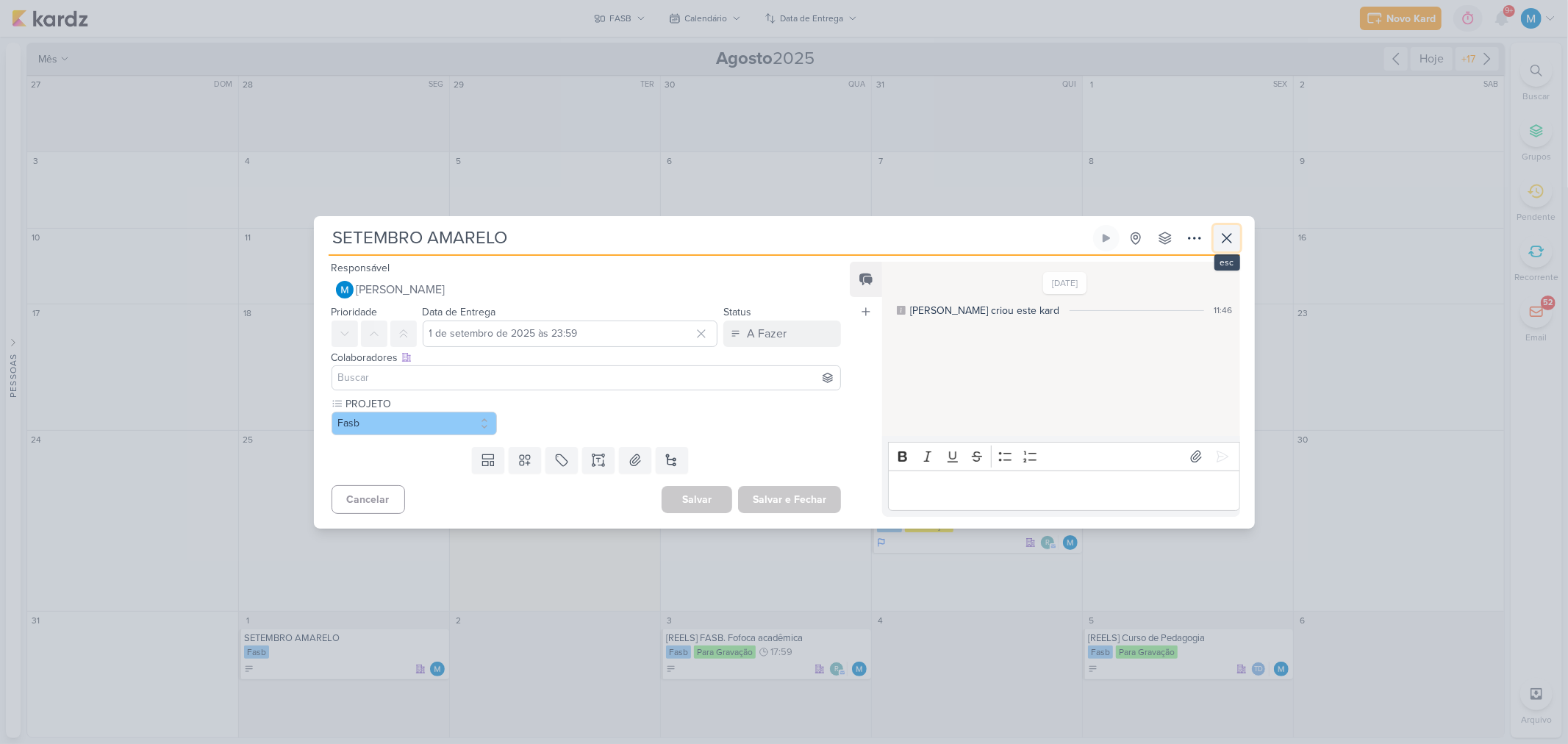
click at [1222, 243] on icon at bounding box center [1227, 238] width 18 height 18
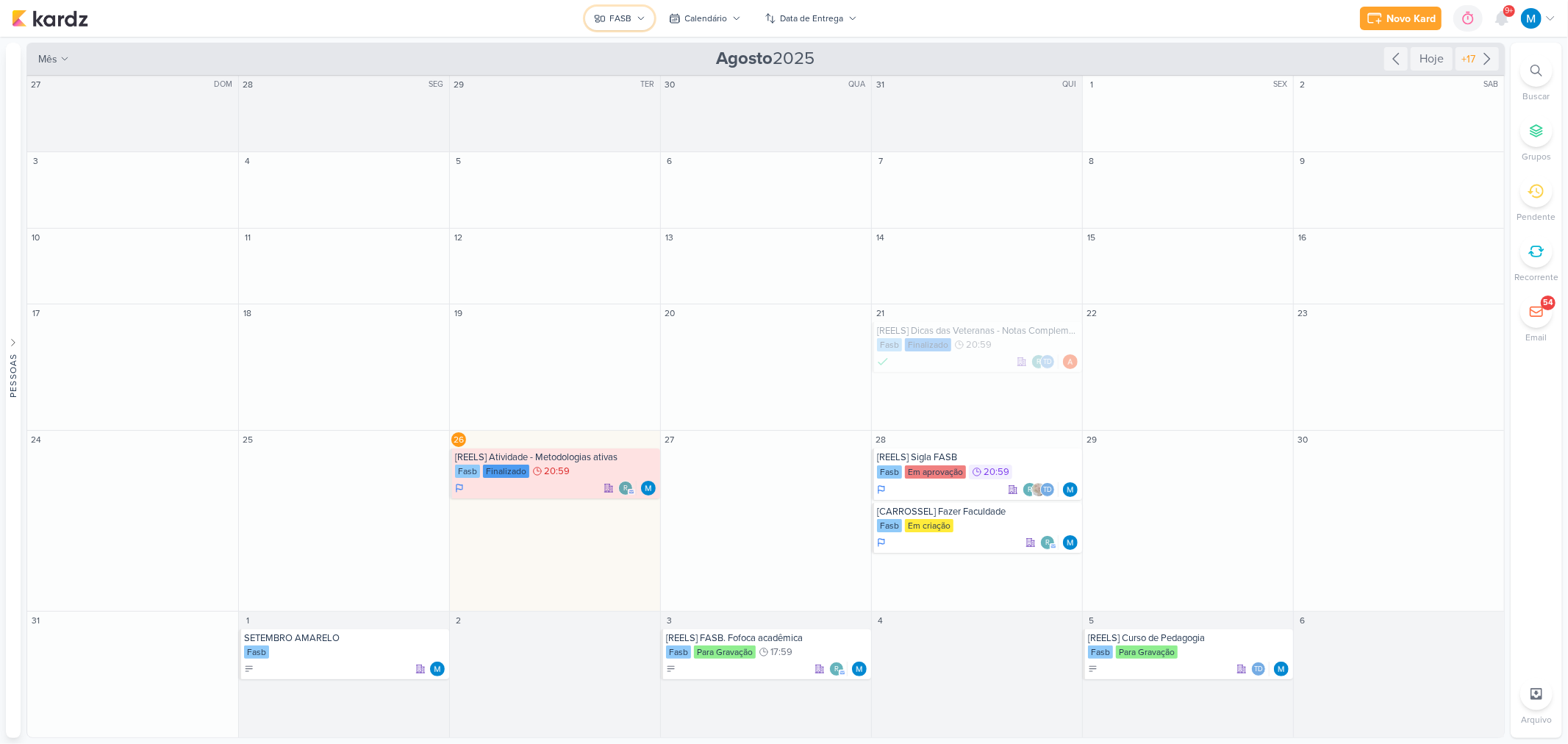
click at [638, 17] on icon at bounding box center [641, 18] width 6 height 3
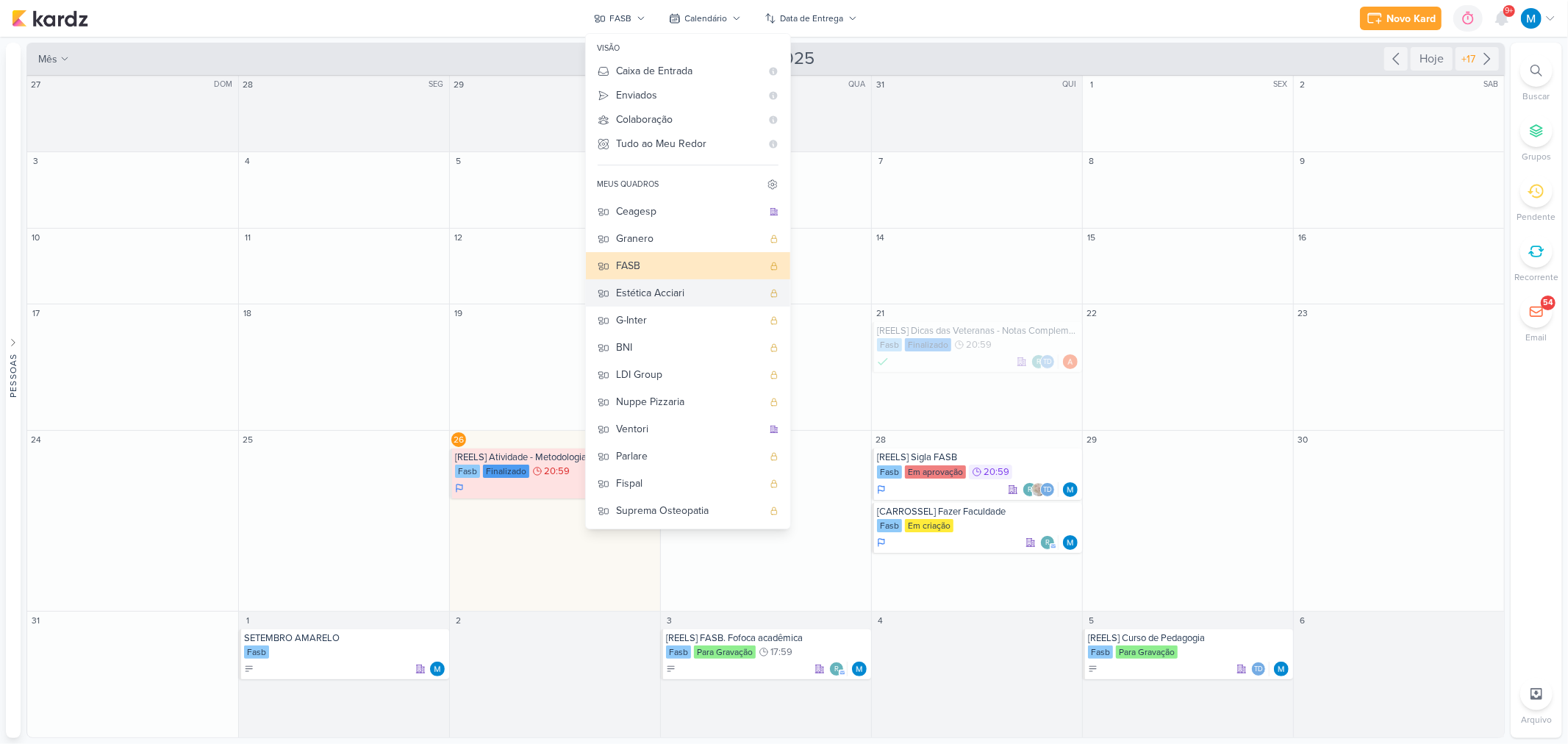
click at [689, 291] on div "Estética Acciari" at bounding box center [690, 293] width 145 height 16
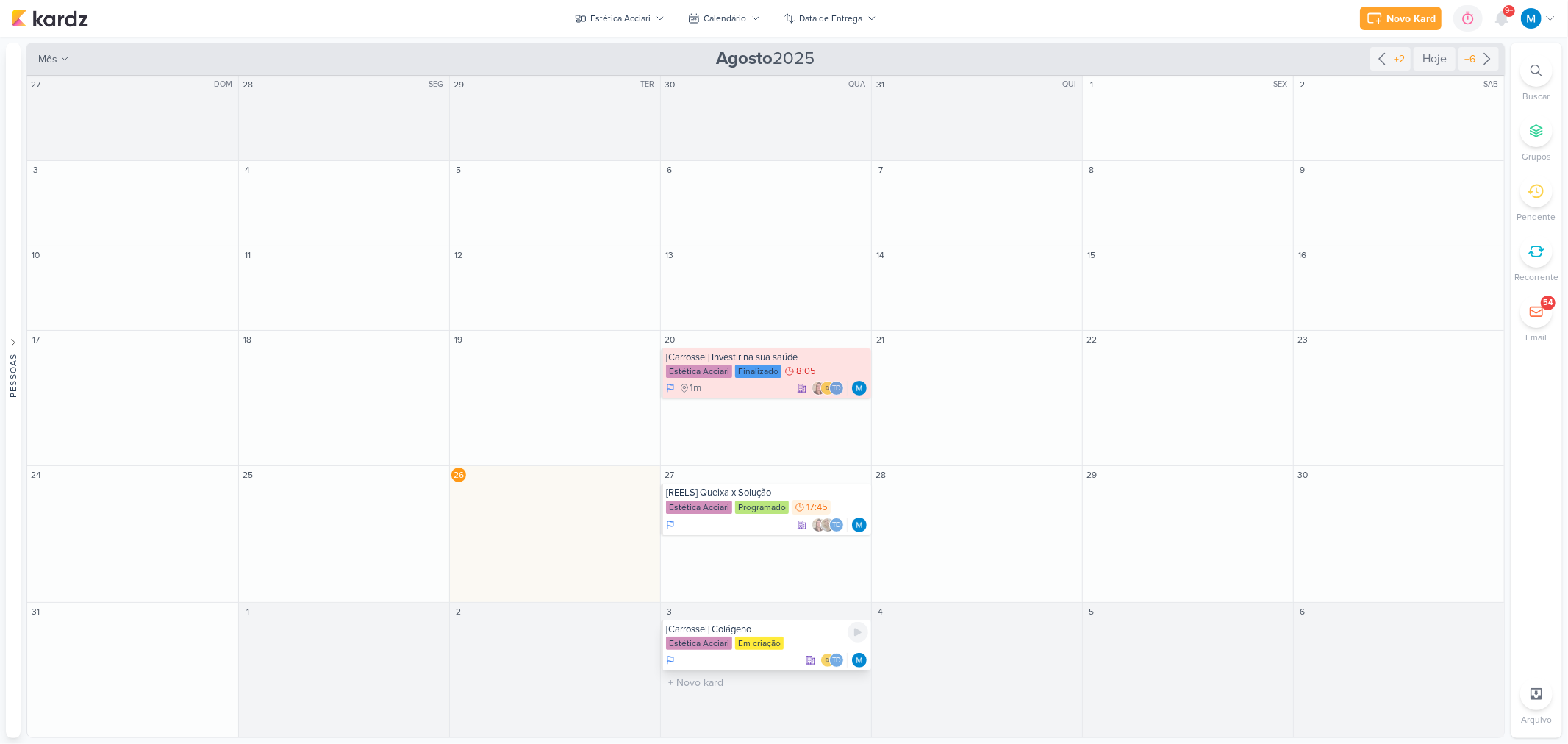
click at [809, 637] on div "Estética Acciari Em criação" at bounding box center [767, 643] width 202 height 15
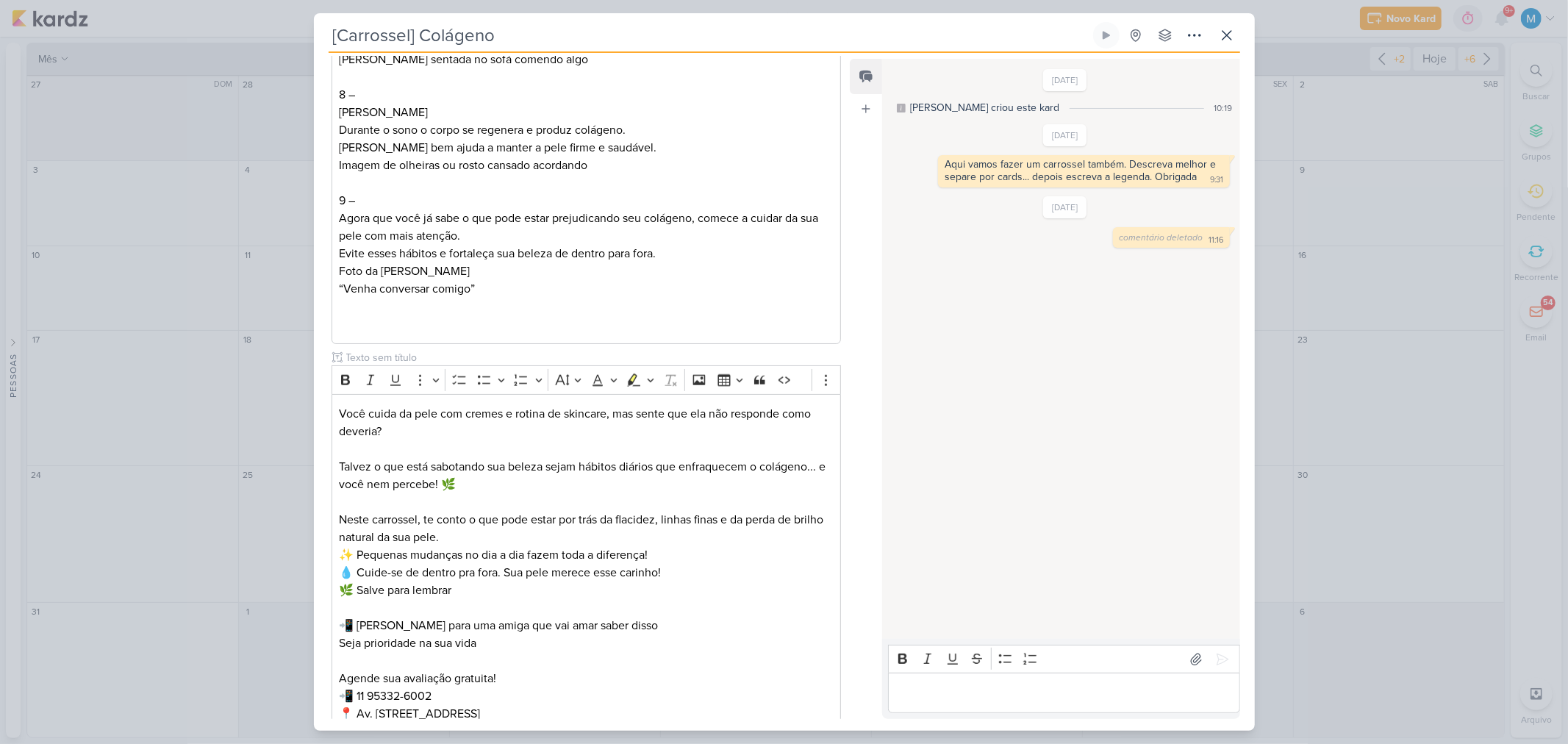
scroll to position [1552, 0]
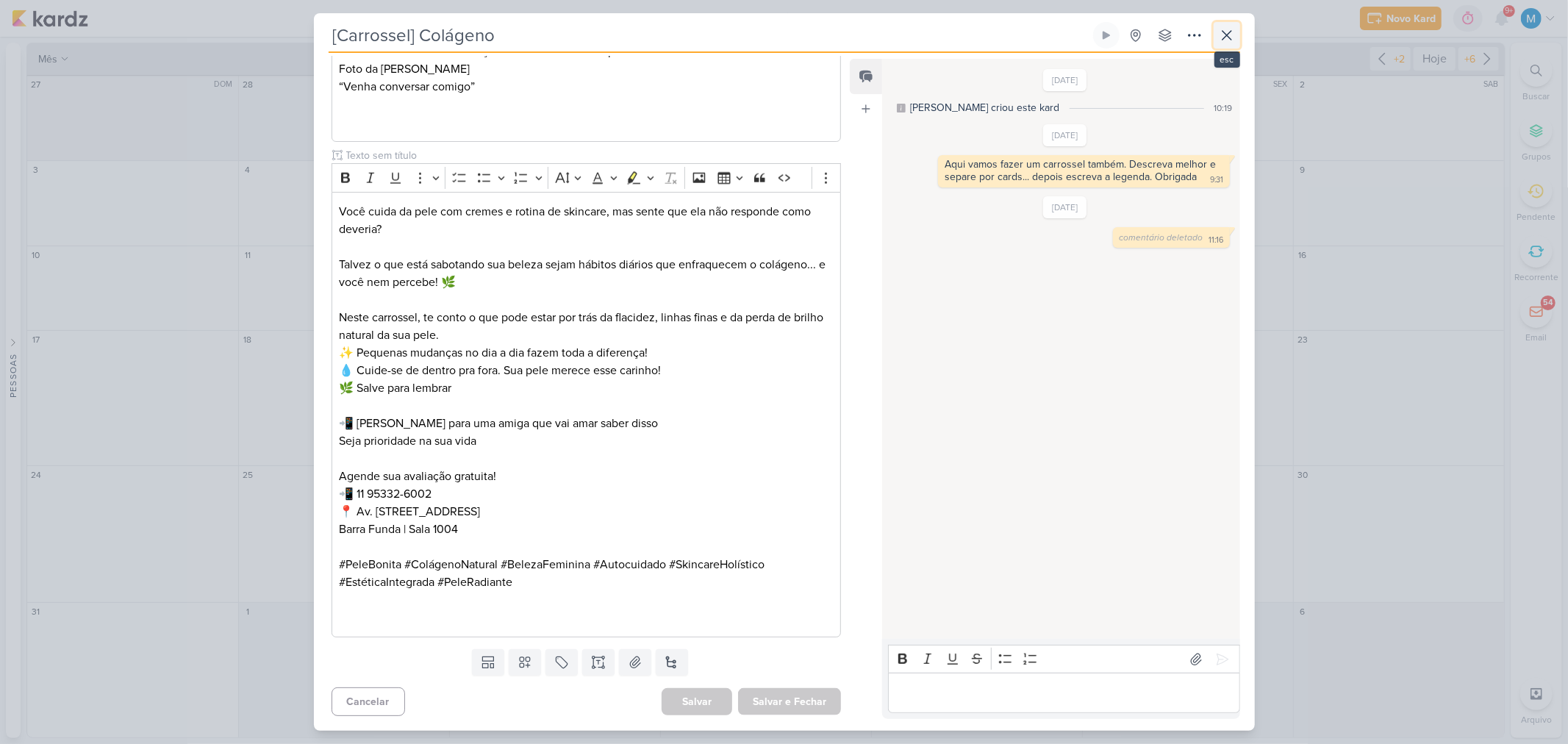
click at [1229, 34] on icon at bounding box center [1227, 35] width 18 height 18
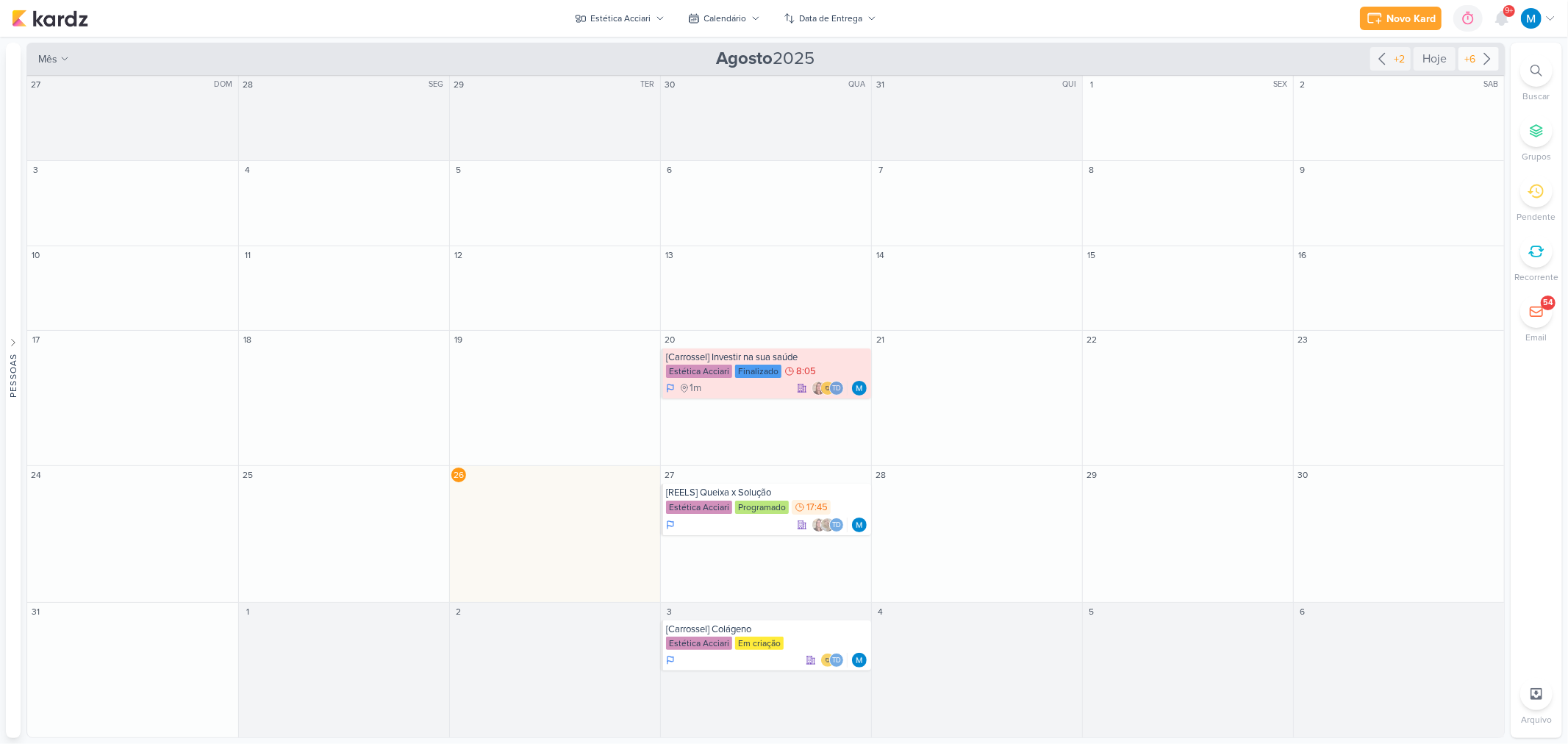
click at [1485, 56] on icon at bounding box center [1487, 59] width 18 height 18
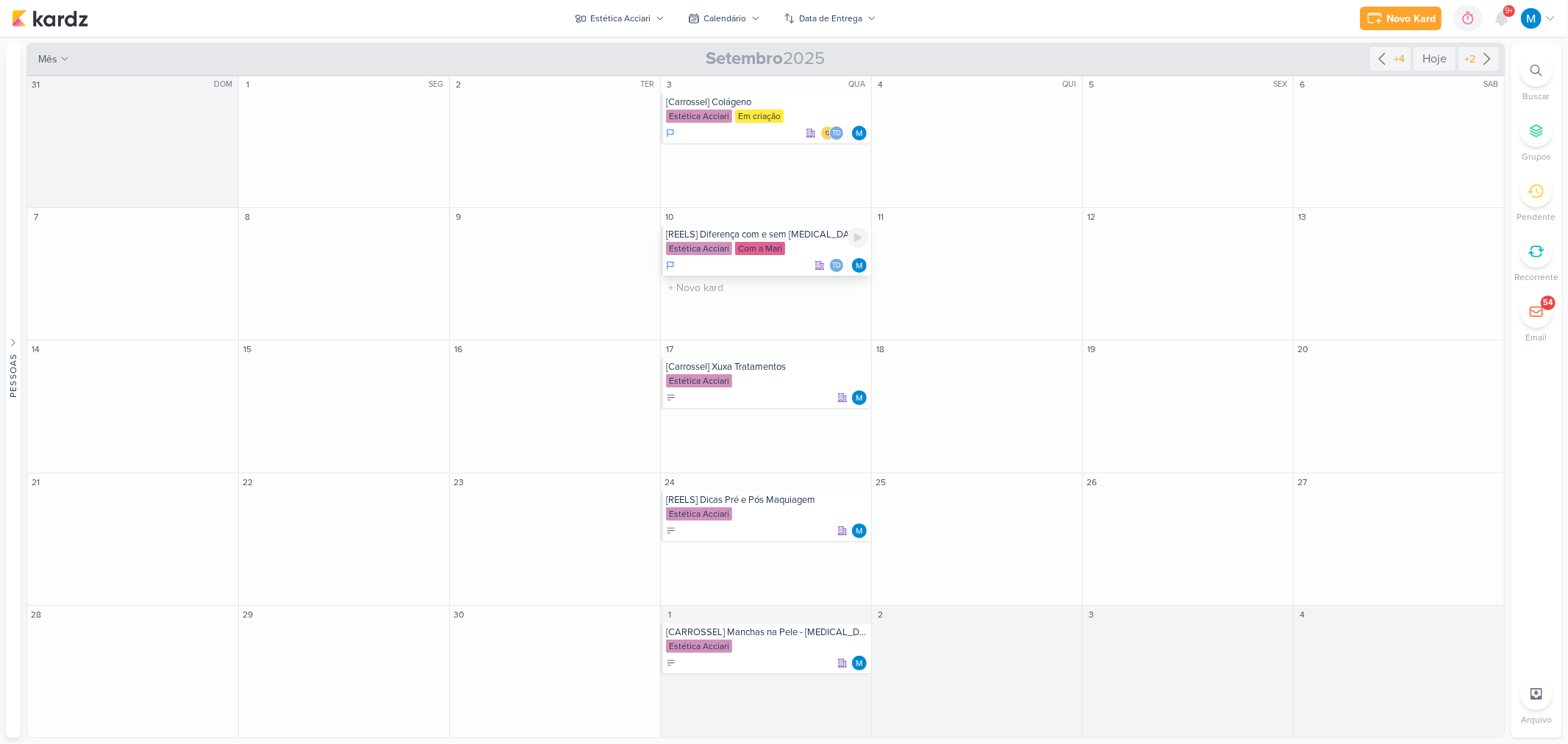
click at [819, 243] on div "Estética Acciari Com a Mari" at bounding box center [767, 249] width 202 height 15
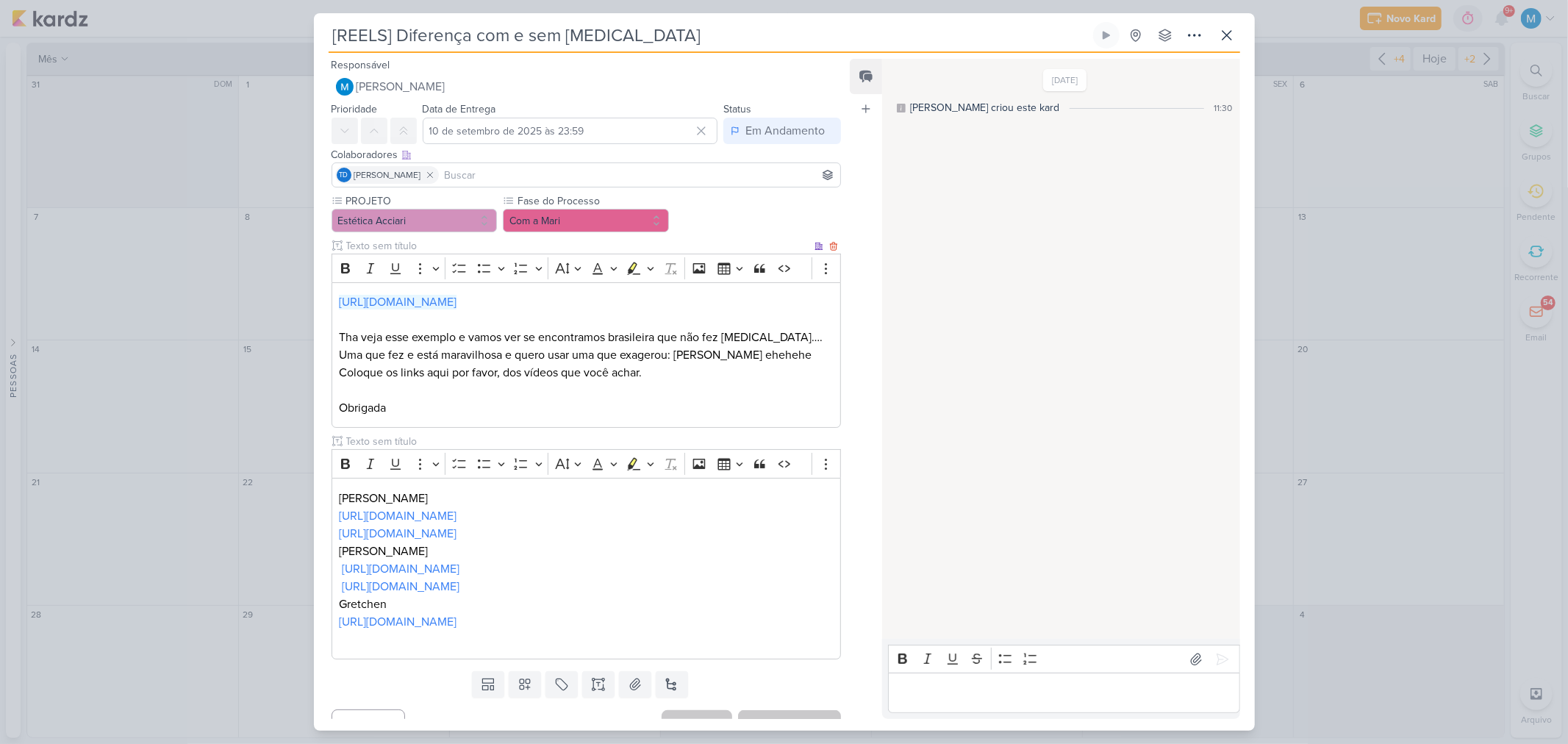
click at [521, 175] on input at bounding box center [640, 175] width 397 height 18
type input "SARA"
click at [508, 193] on button "[PERSON_NAME]" at bounding box center [587, 203] width 509 height 26
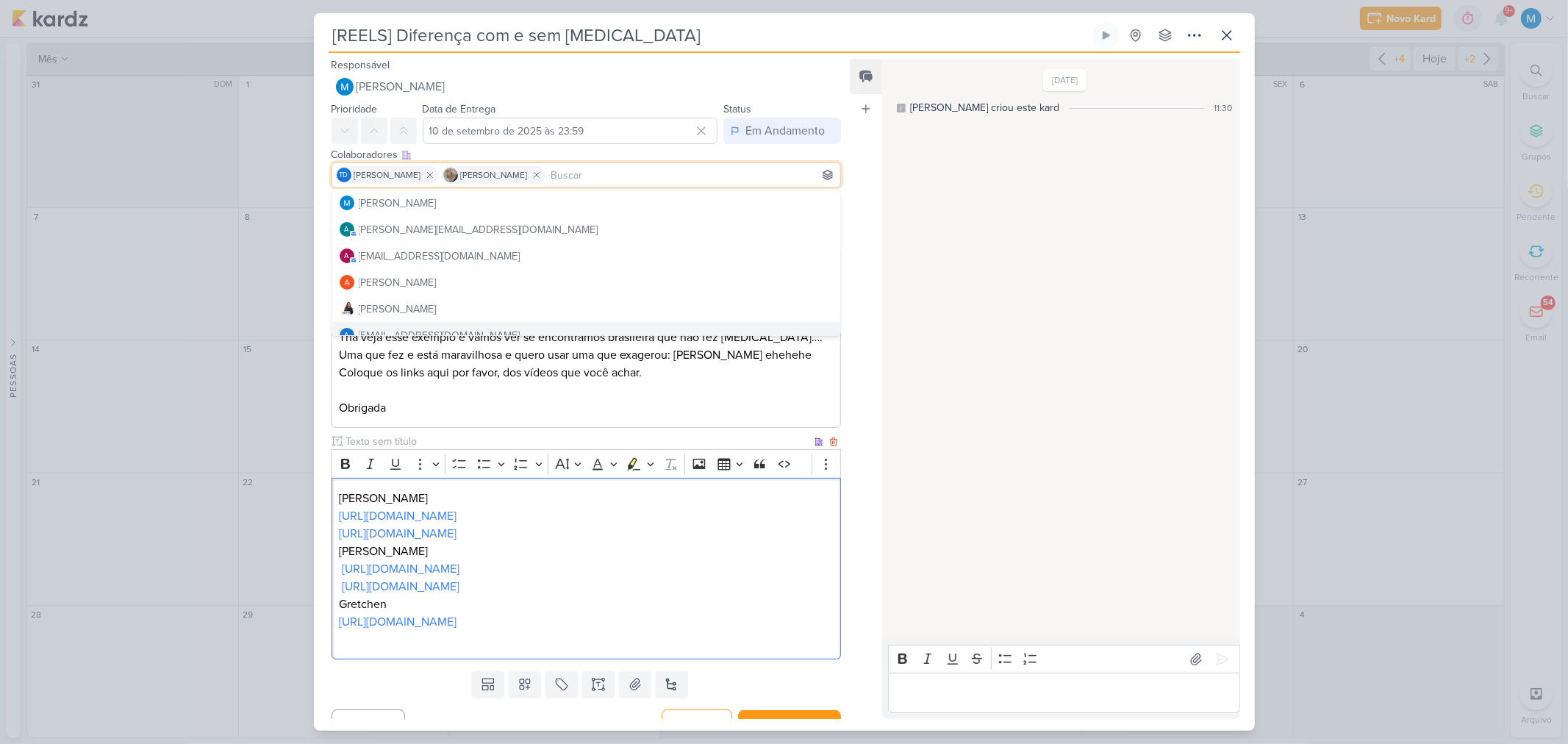
click at [580, 596] on p "Gretchen" at bounding box center [586, 604] width 494 height 18
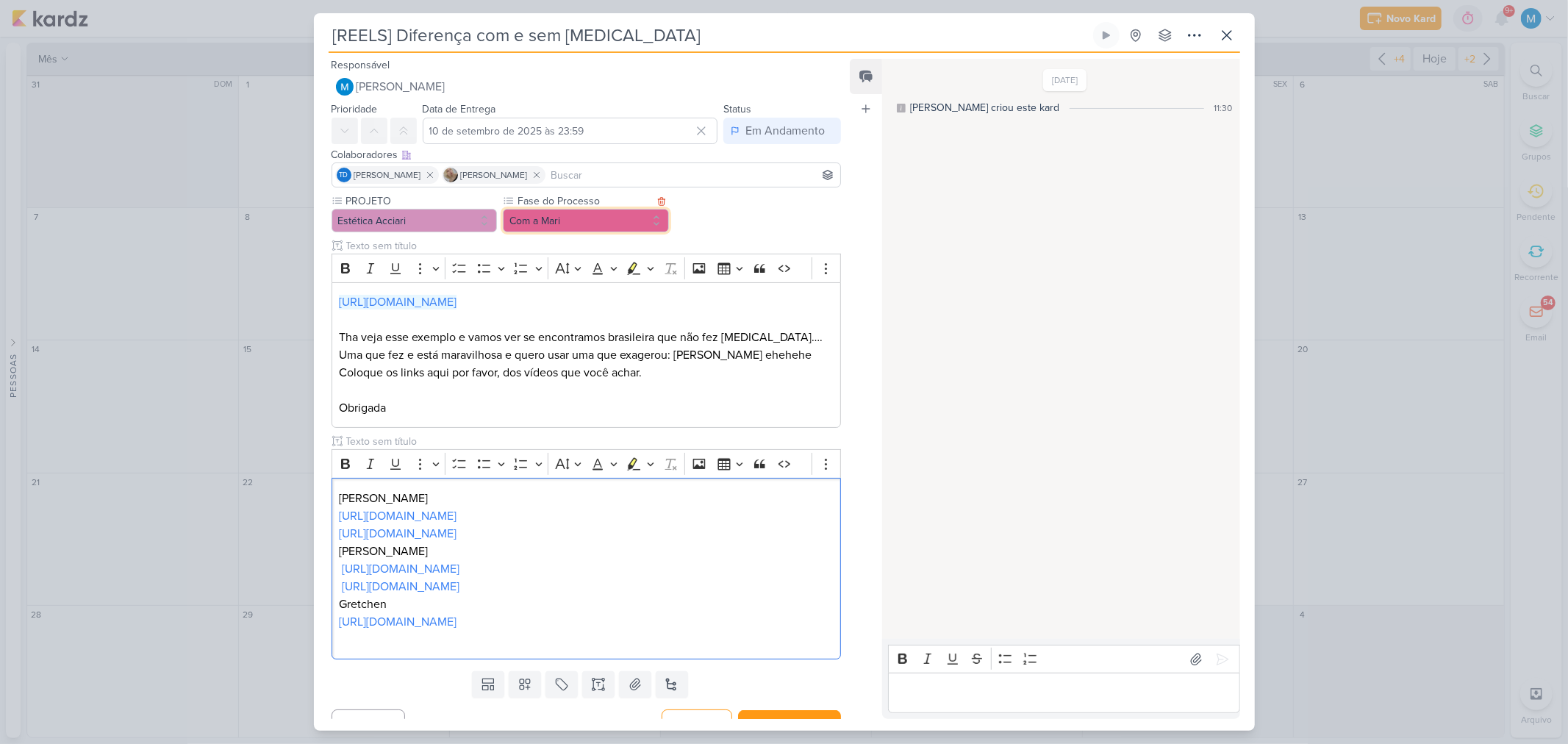
click at [587, 222] on button "Com a Mari" at bounding box center [586, 220] width 166 height 24
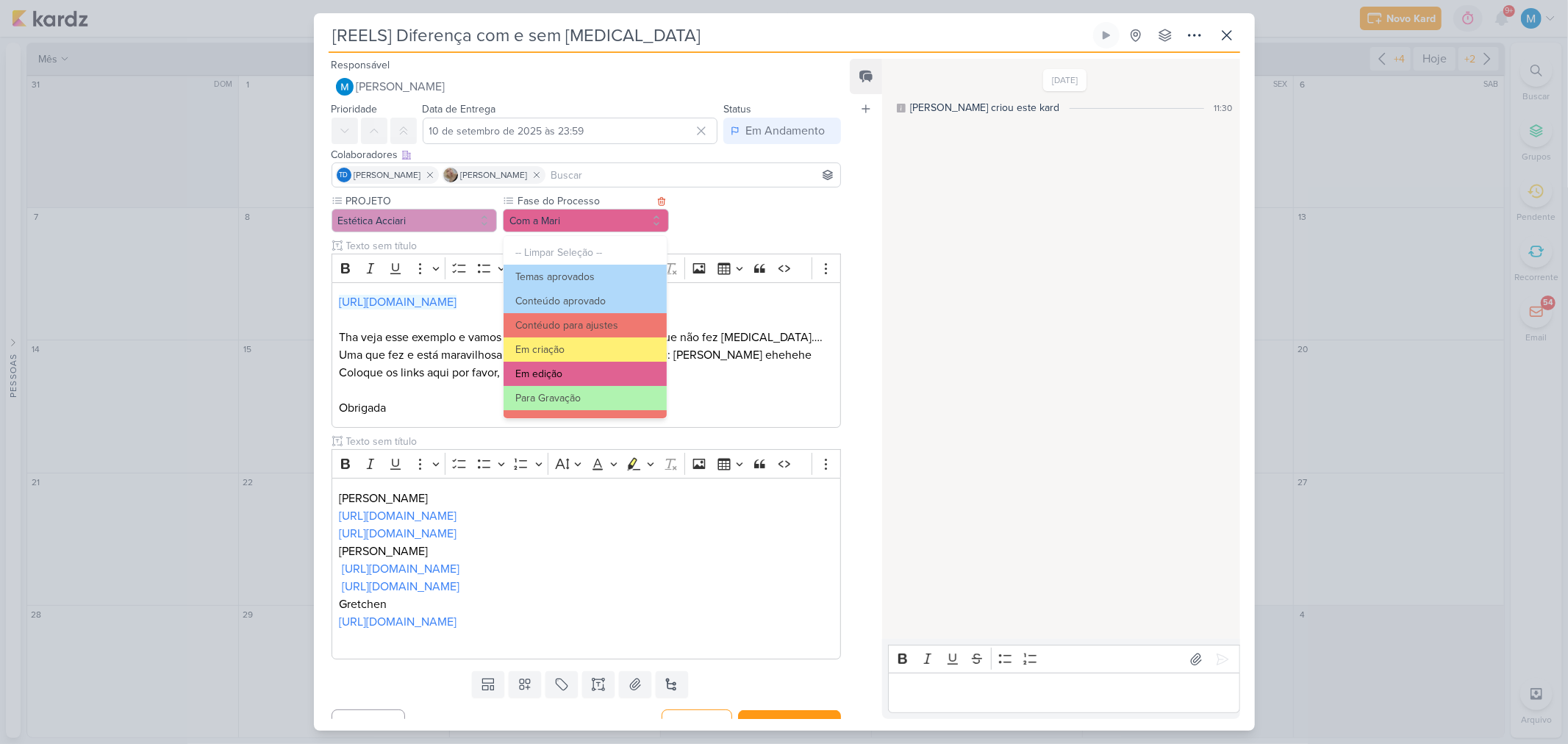
click at [592, 368] on button "Em edição" at bounding box center [585, 374] width 163 height 25
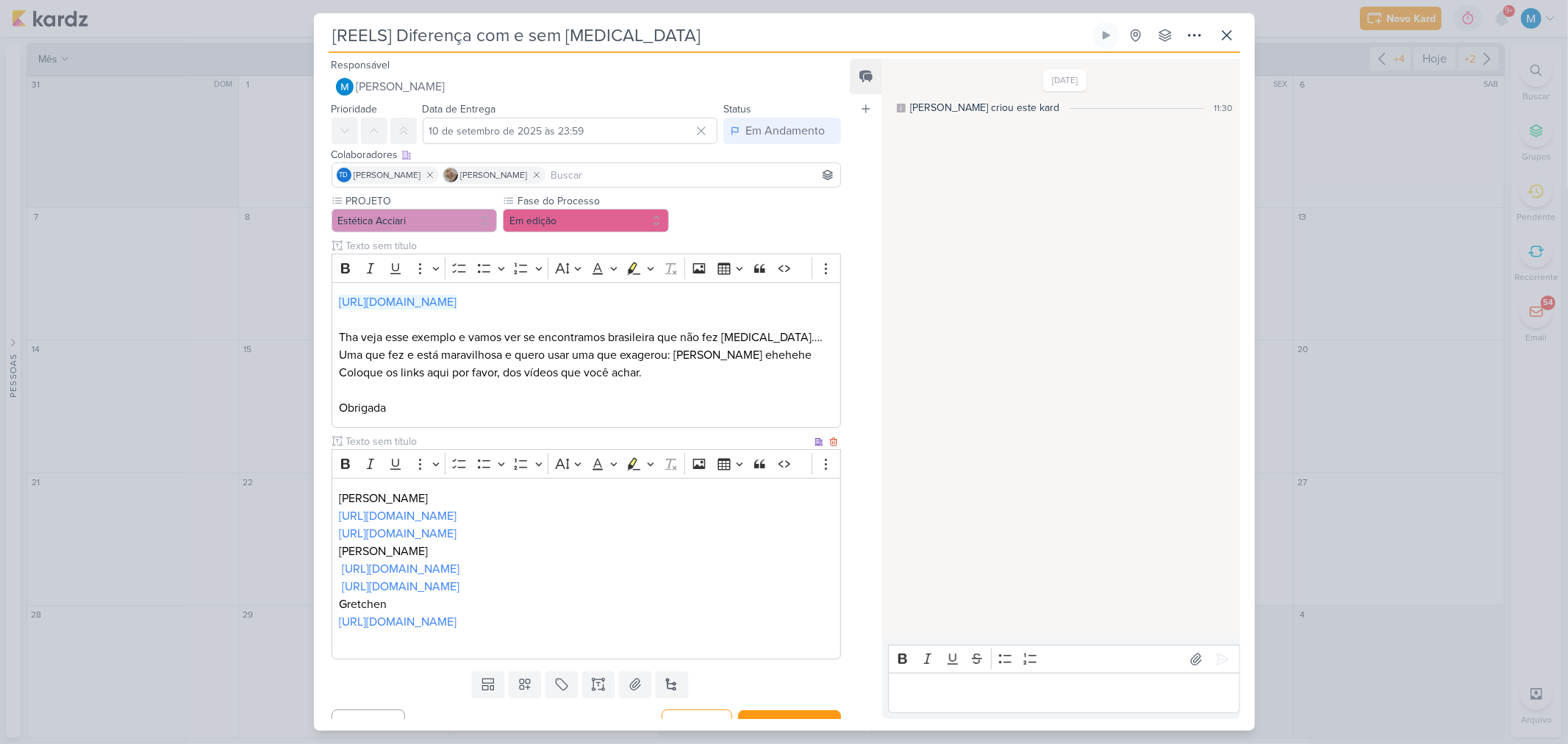
scroll to position [23, 0]
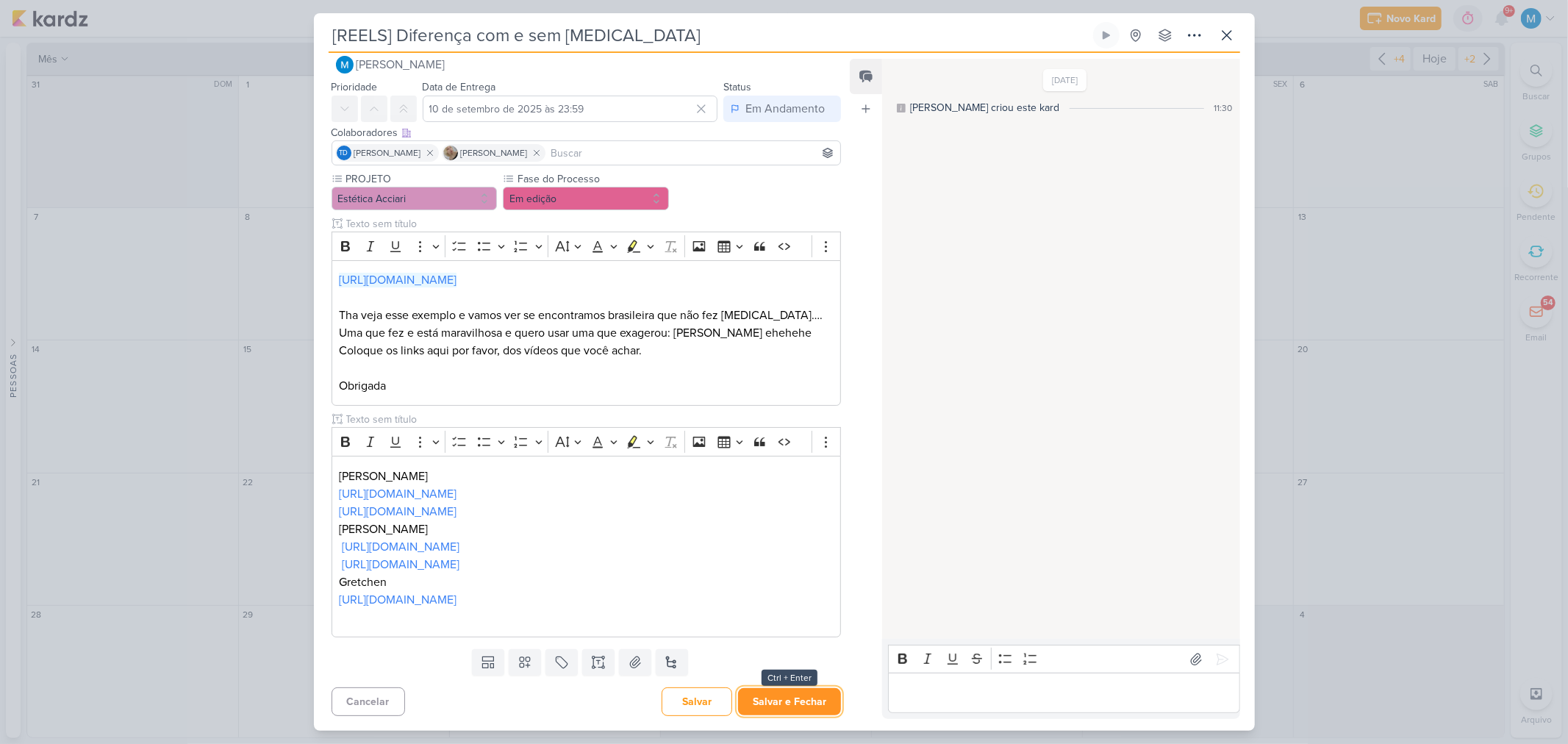
click at [795, 696] on button "Salvar e Fechar" at bounding box center [790, 701] width 103 height 27
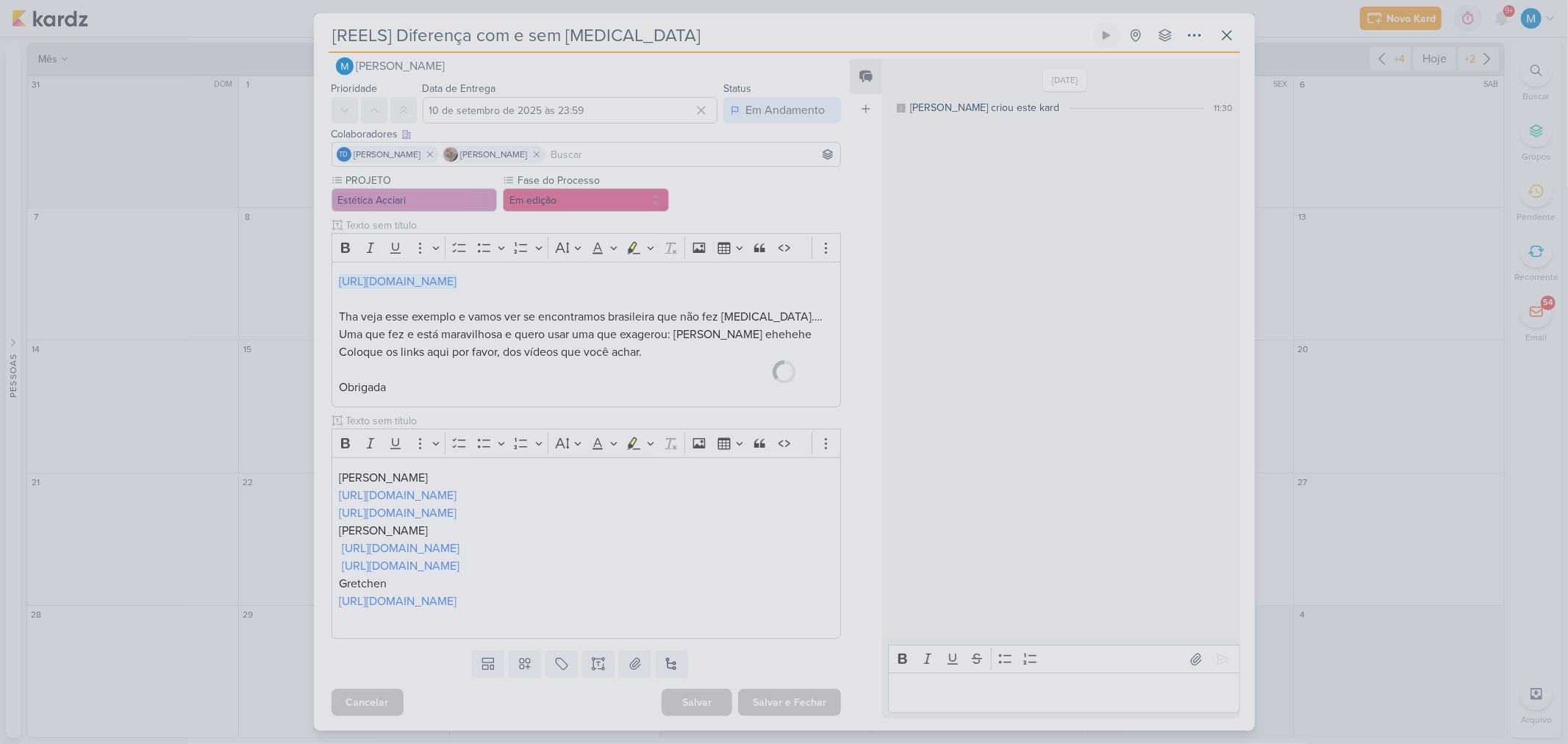
scroll to position [21, 0]
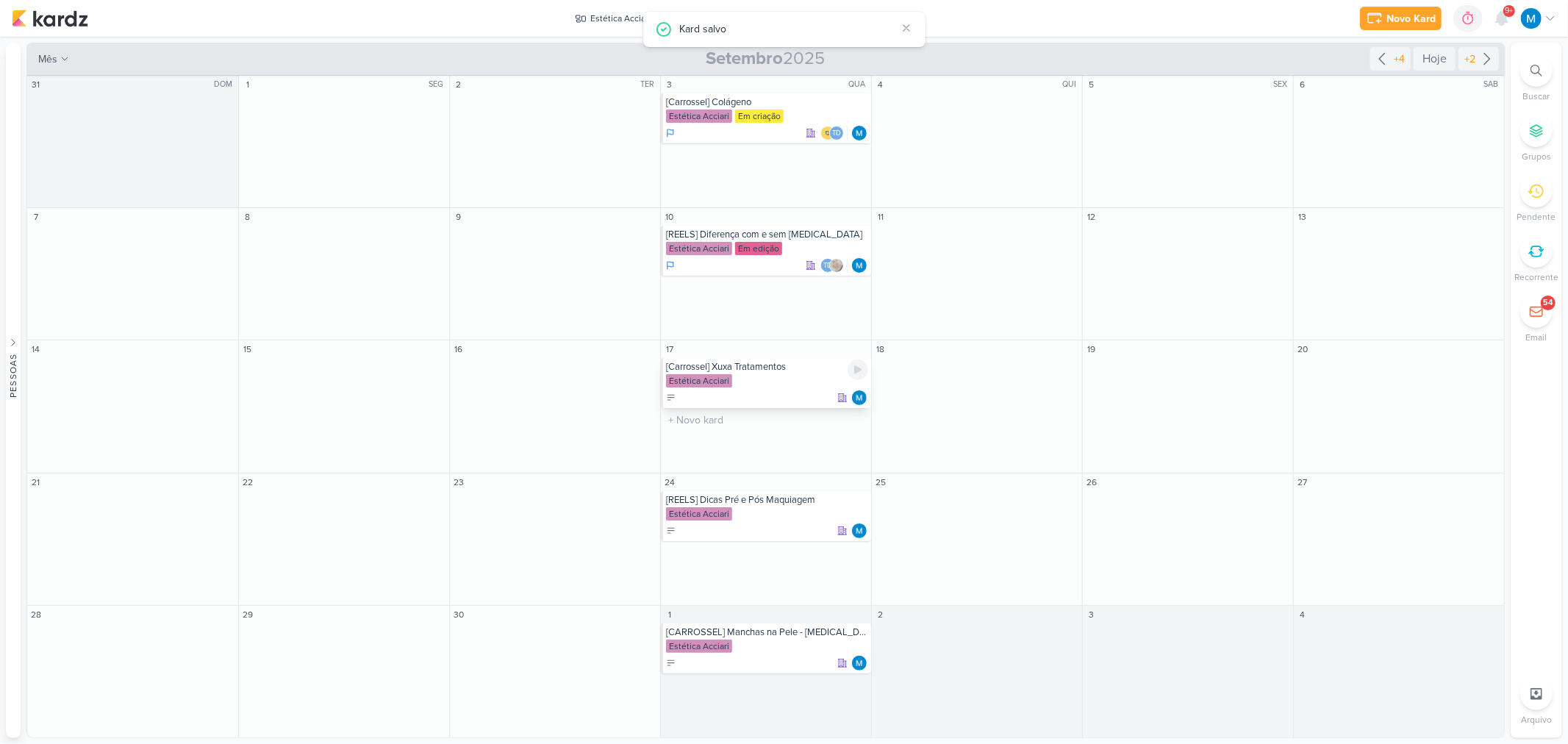
click at [782, 369] on div "[Carrossel] Xuxa Tratamentos" at bounding box center [767, 366] width 202 height 11
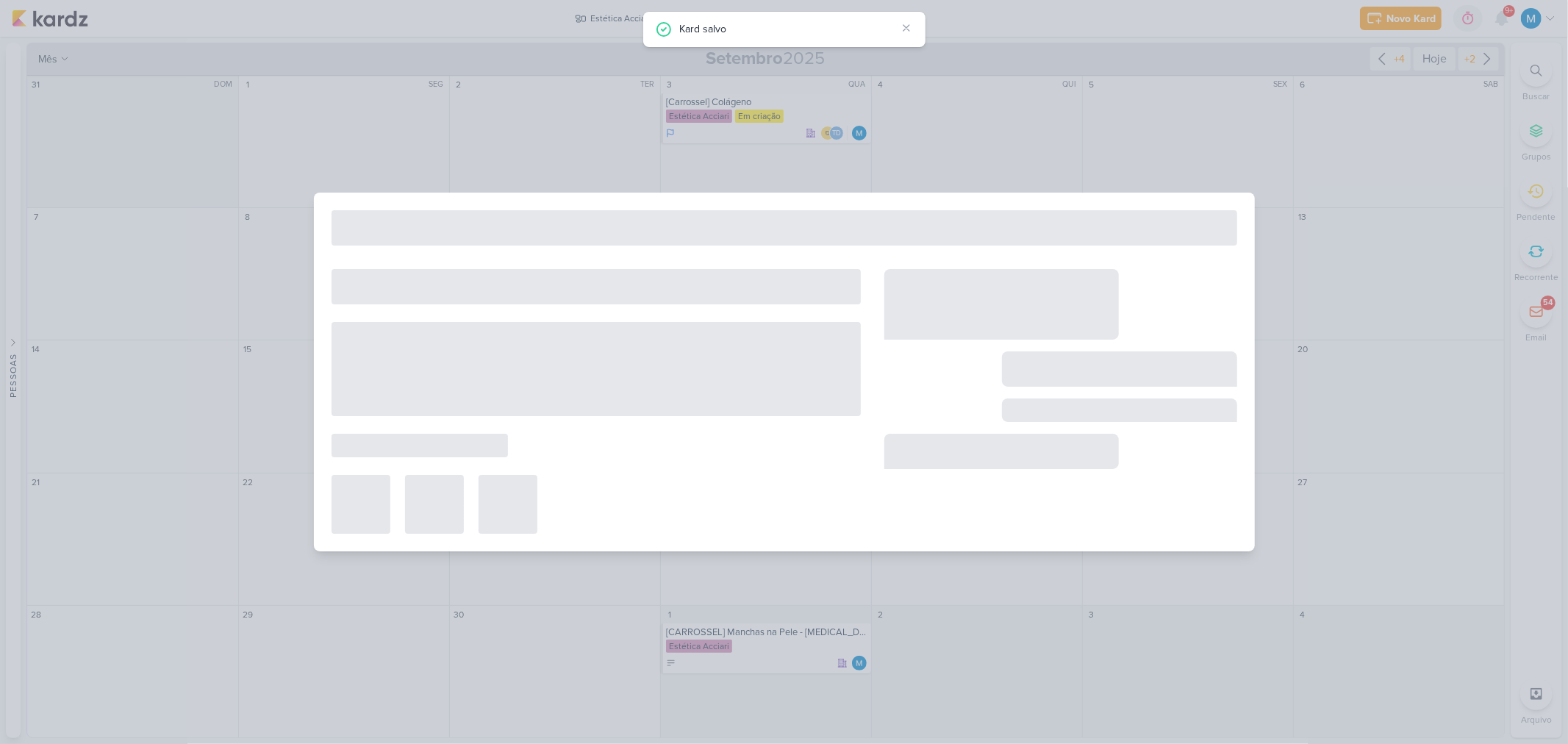
type input "[Carrossel] Xuxa Tratamentos"
type input "17 de setembro de 2025 às 23:59"
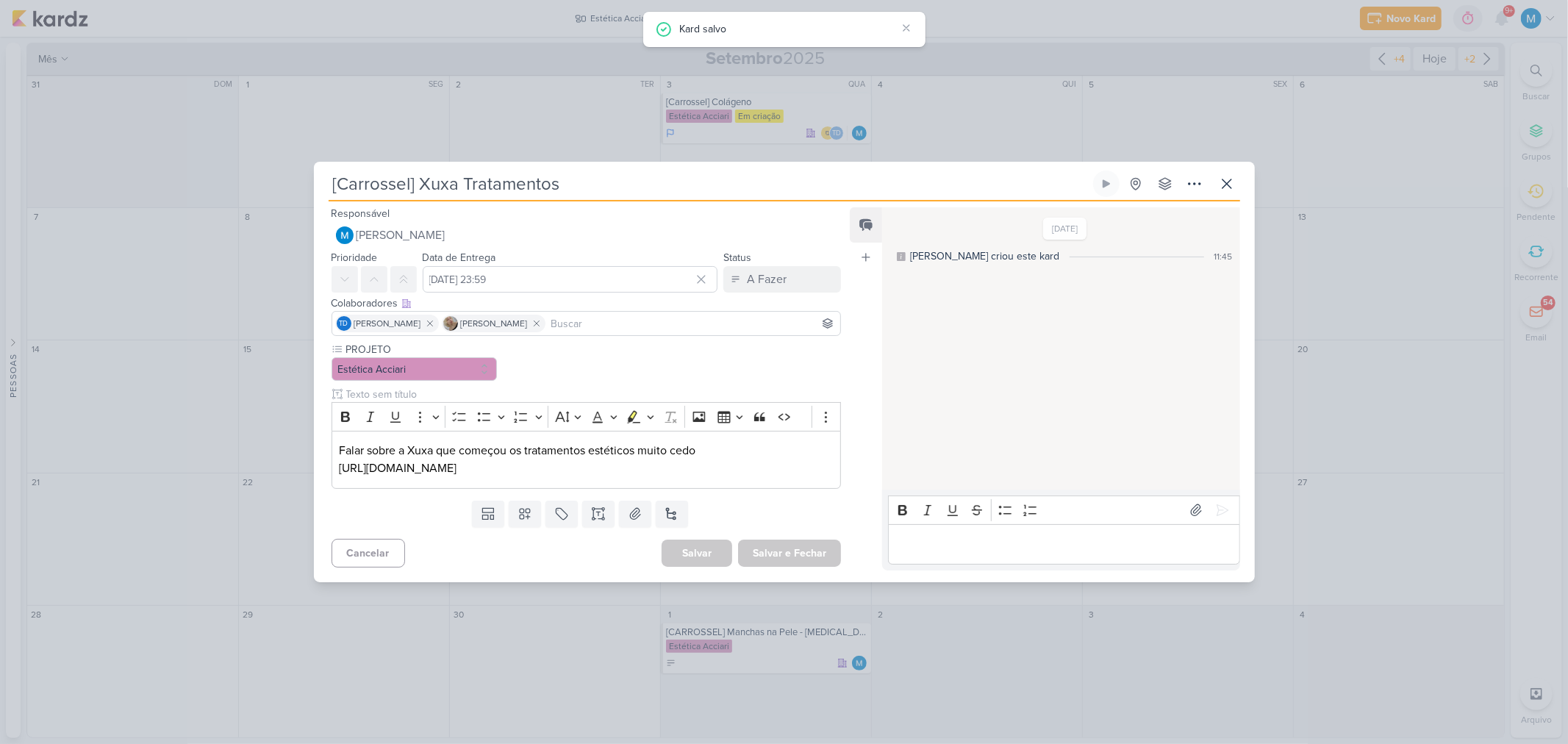
scroll to position [0, 0]
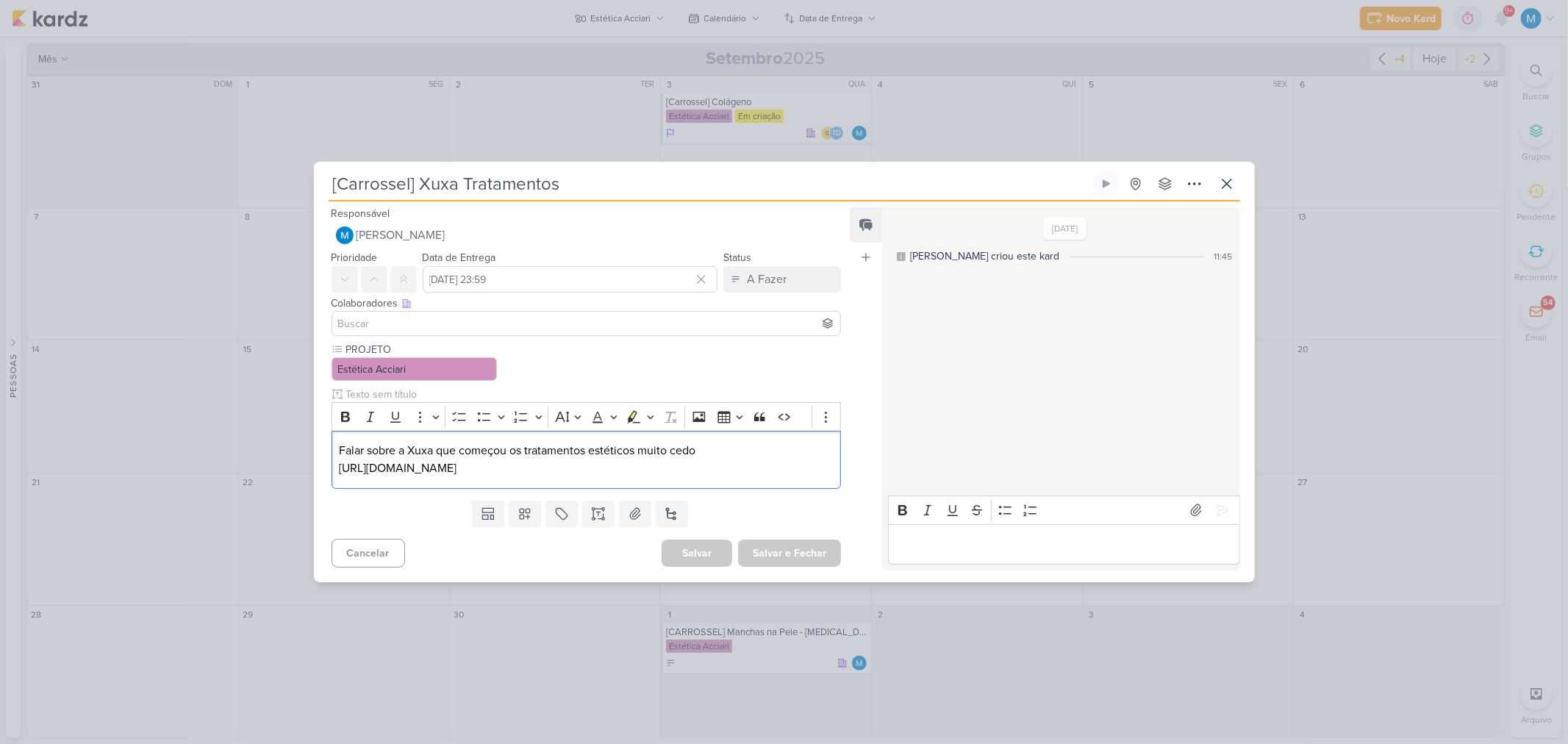
drag, startPoint x: 794, startPoint y: 470, endPoint x: 281, endPoint y: 467, distance: 513.0
click at [280, 467] on div "[Carrossel] Xuxa Tratamentos Criado por mim" at bounding box center [784, 372] width 1568 height 744
copy p "https://www.instagram.com/p/DKu8PgxyHXN/?img_index=5&igsh=ZWNscTVzN2R1amp6"
click at [531, 515] on button at bounding box center [524, 514] width 32 height 26
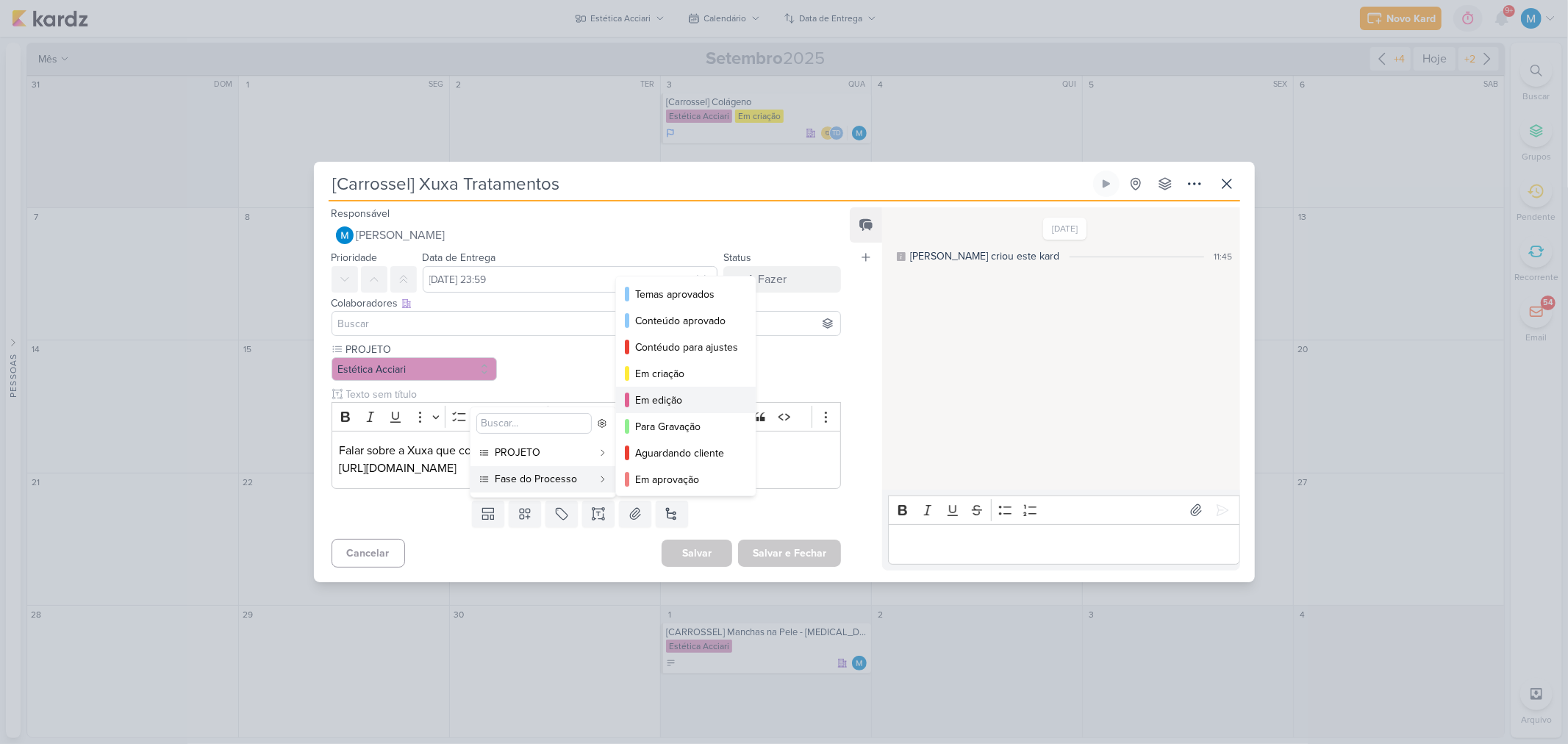
scroll to position [81, 0]
click at [681, 394] on div "Em aprovação" at bounding box center [686, 398] width 103 height 16
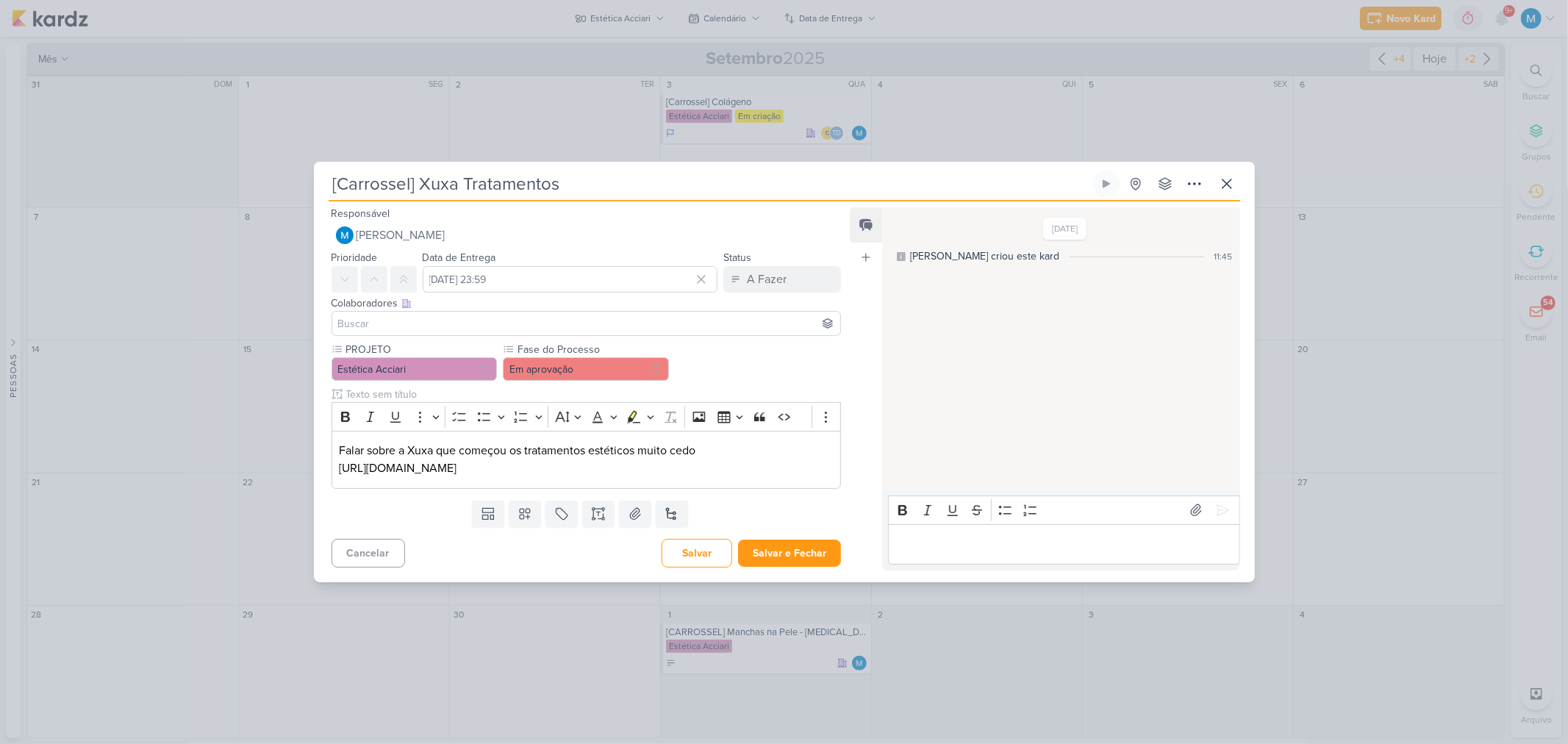
click at [380, 326] on input at bounding box center [587, 323] width 503 height 18
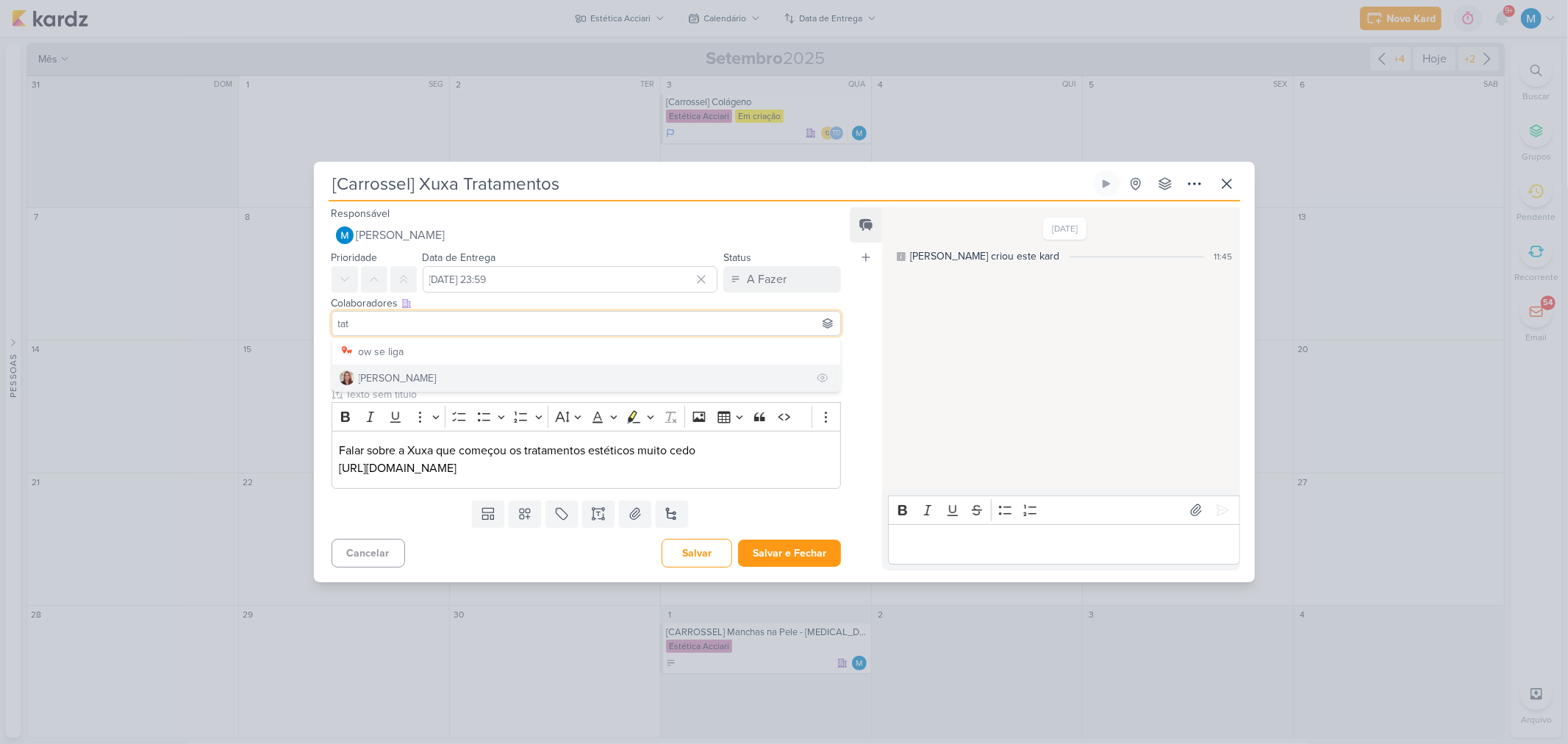
type input "tat"
click at [391, 374] on div "Tatiane Acciari" at bounding box center [397, 378] width 78 height 16
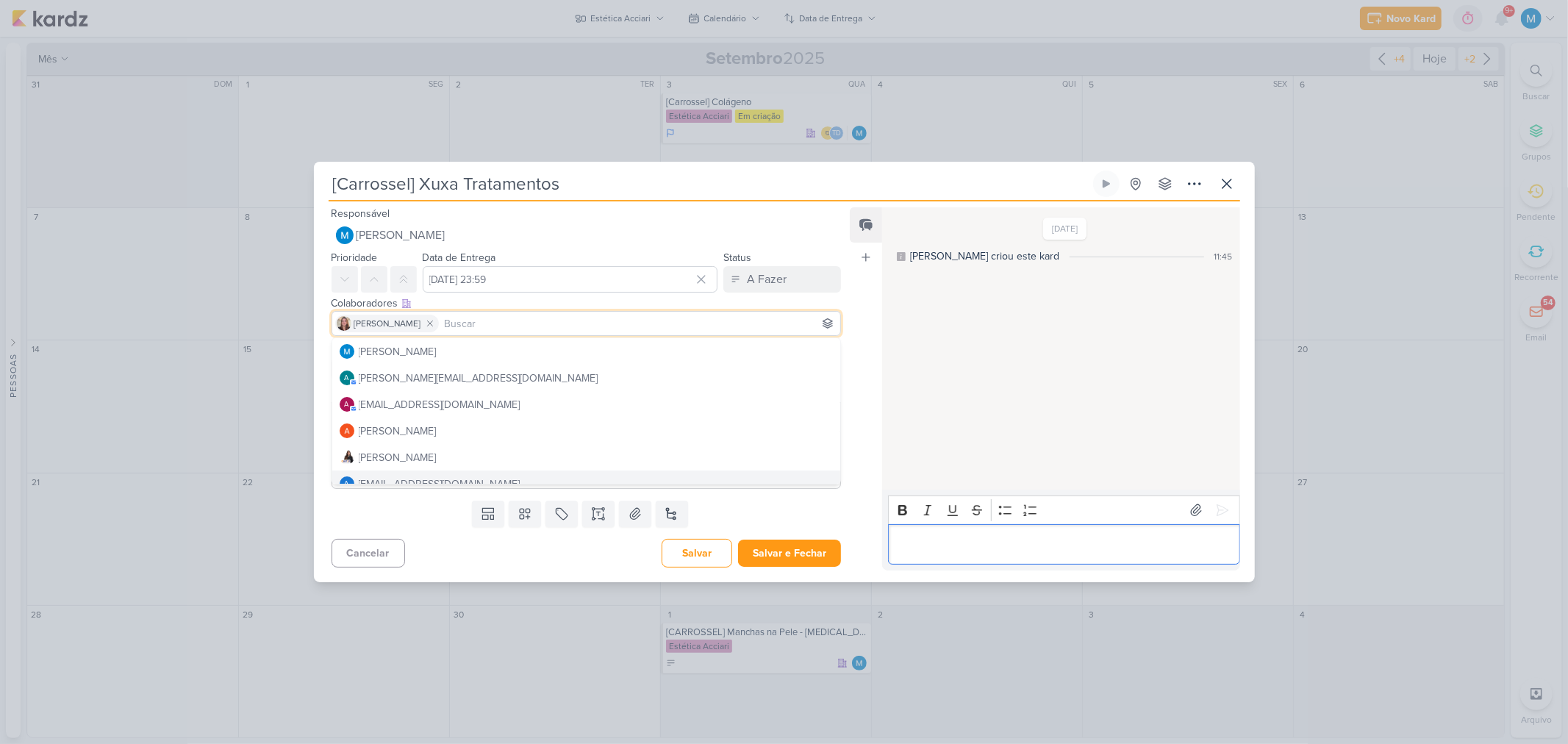
click at [937, 544] on p "Editor editing area: main" at bounding box center [1065, 544] width 336 height 18
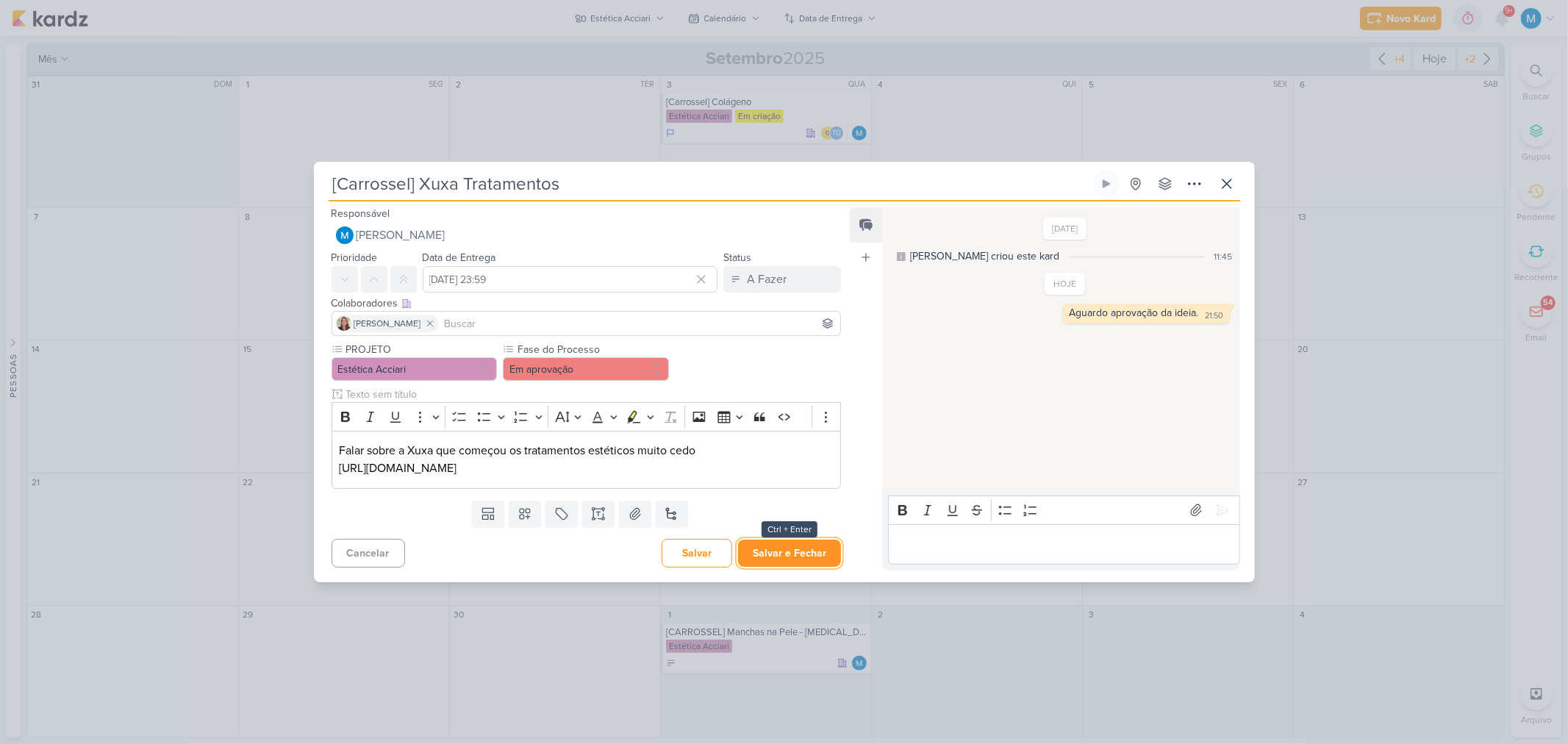
click at [805, 552] on button "Salvar e Fechar" at bounding box center [790, 552] width 103 height 27
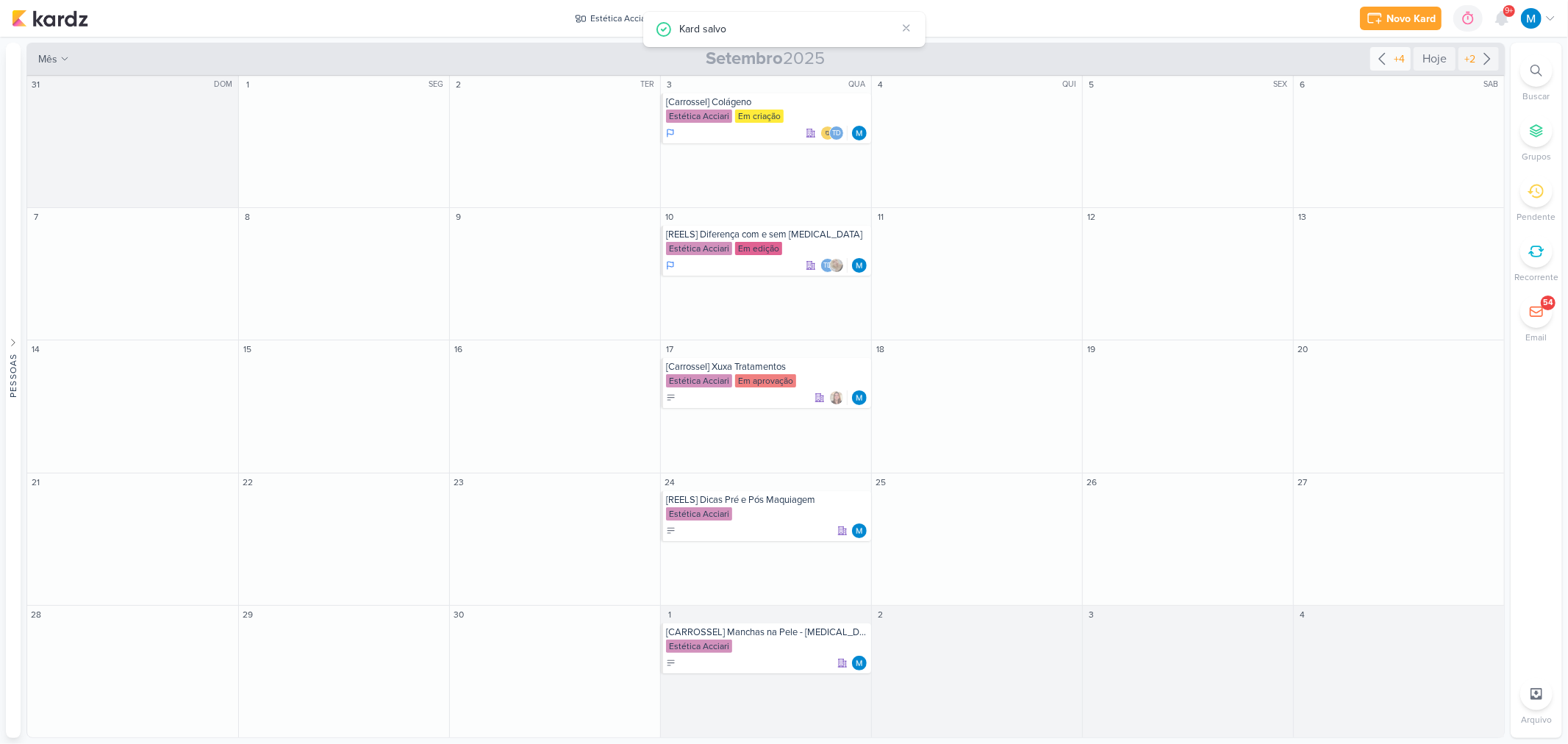
click at [1382, 57] on icon at bounding box center [1382, 59] width 18 height 18
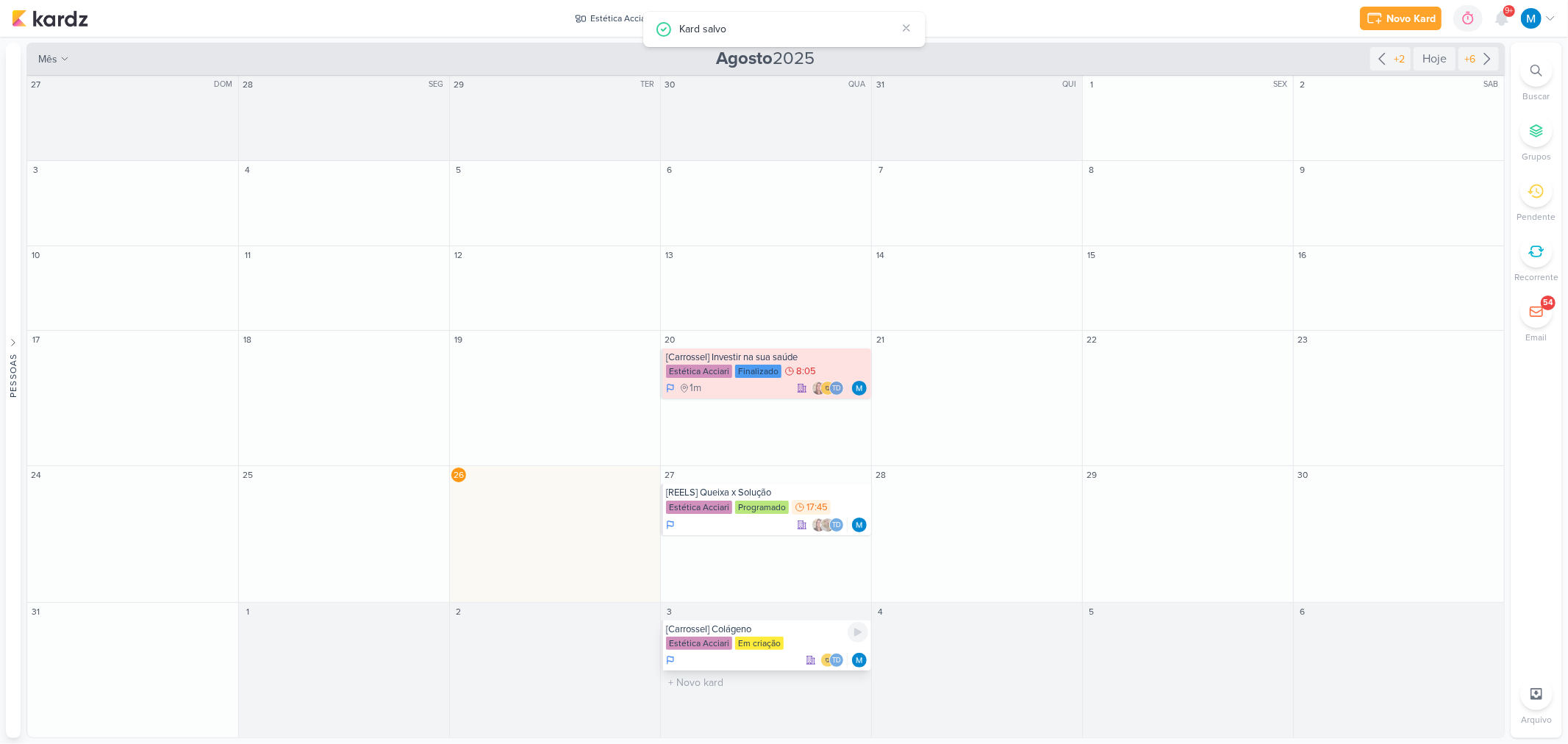
click at [783, 627] on div "[Carrossel] Colágeno" at bounding box center [767, 628] width 202 height 11
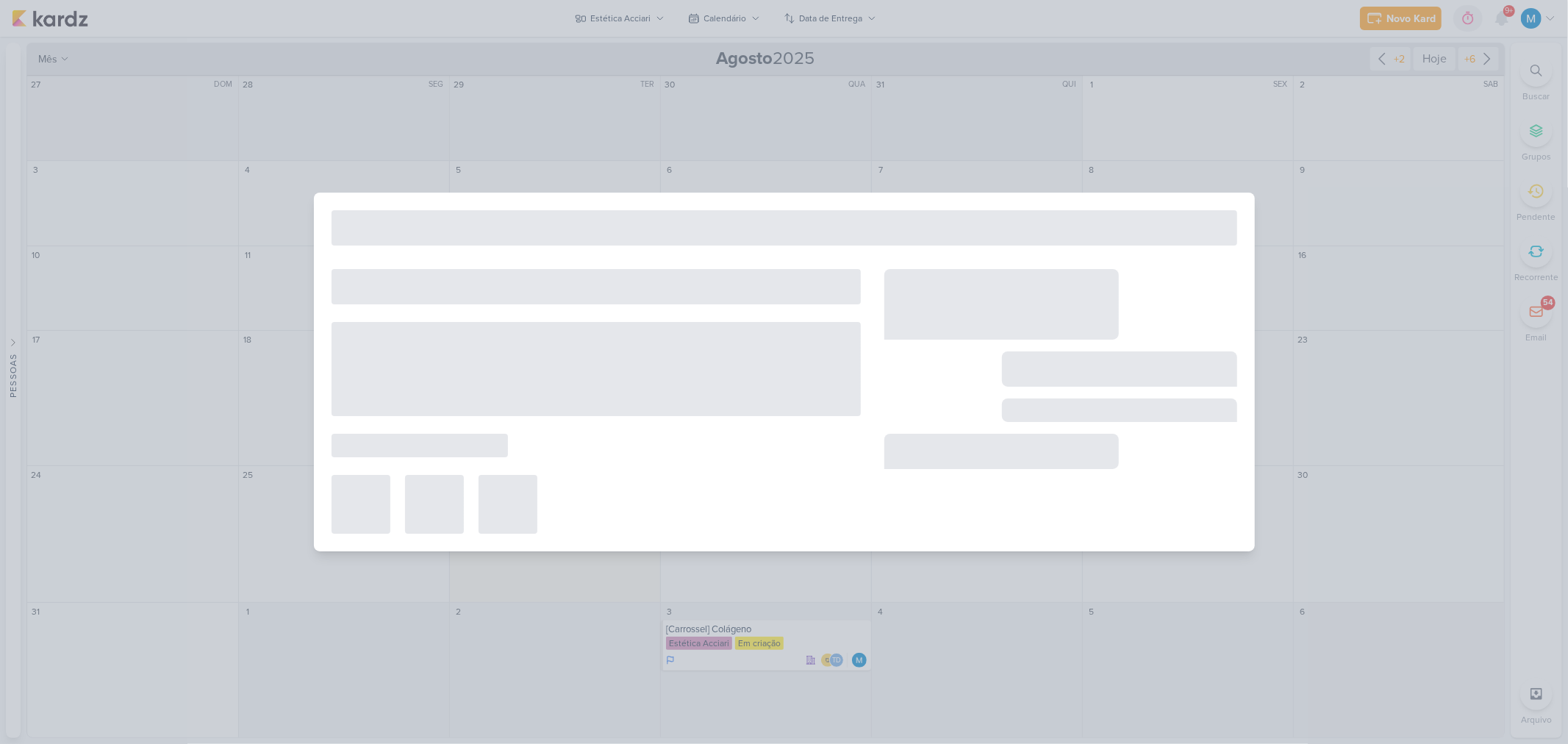
type input "[Carrossel] Colágeno"
type input "3 de setembro de 2025 às 23:59"
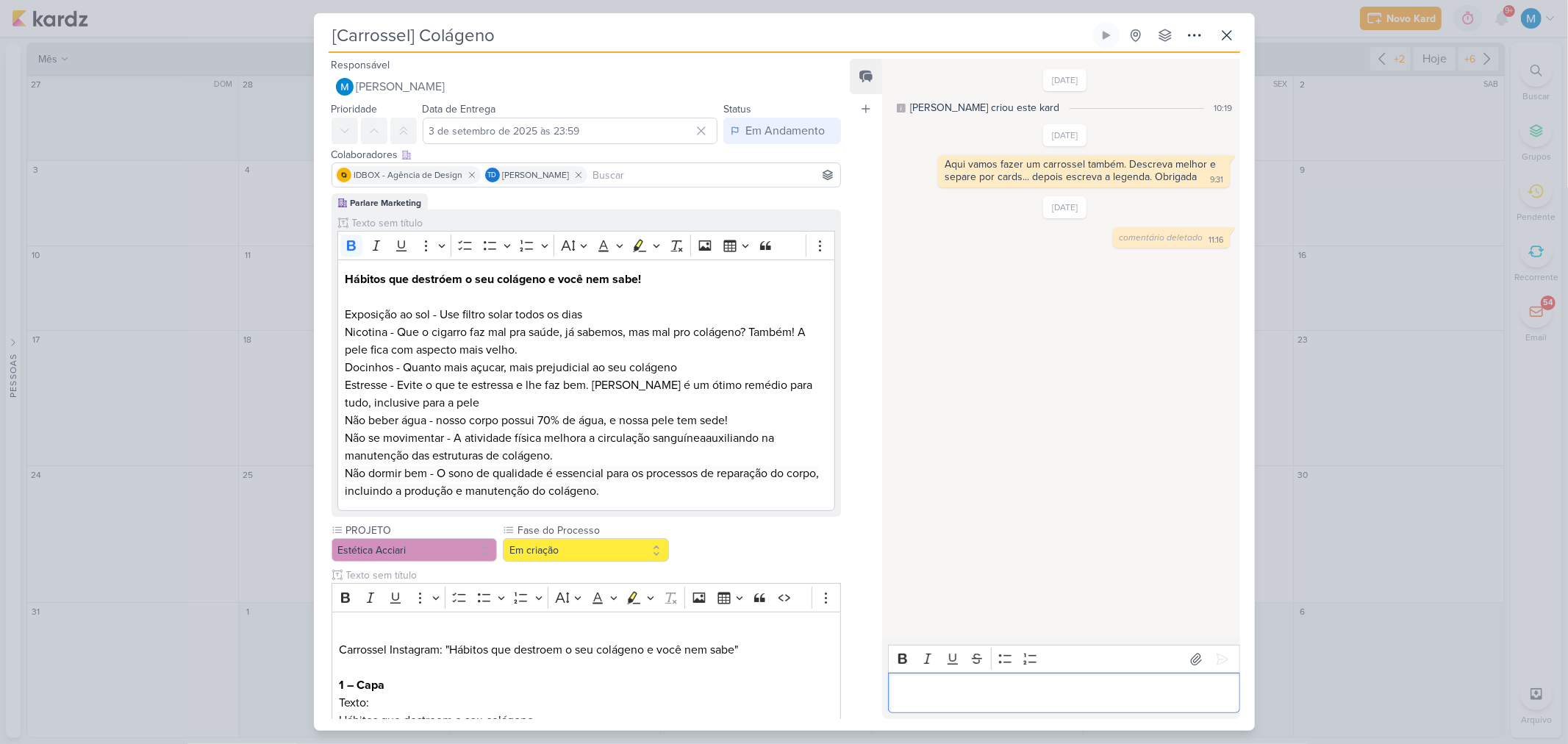
click at [929, 680] on div "Editor editing area: main" at bounding box center [1063, 692] width 351 height 40
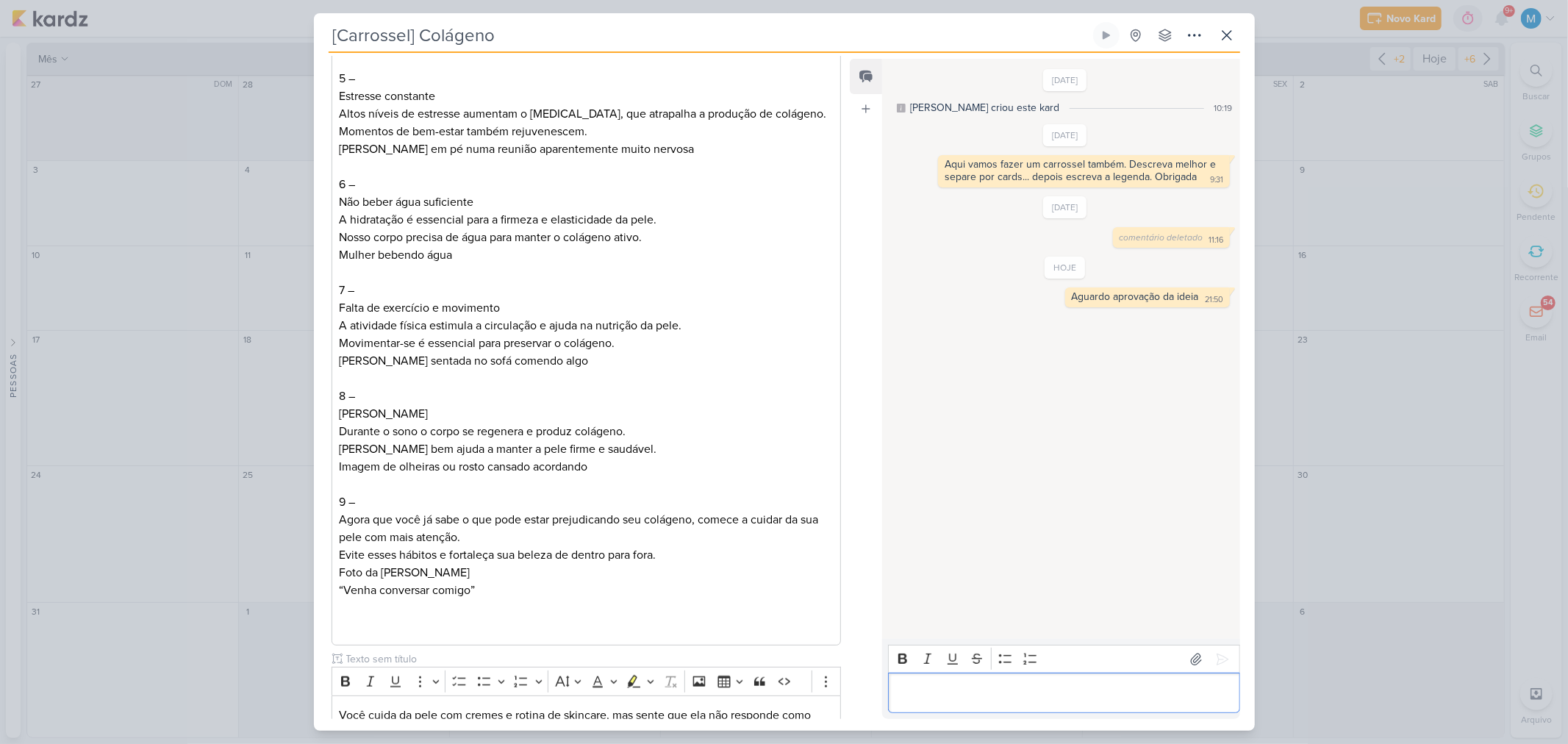
scroll to position [1143, 0]
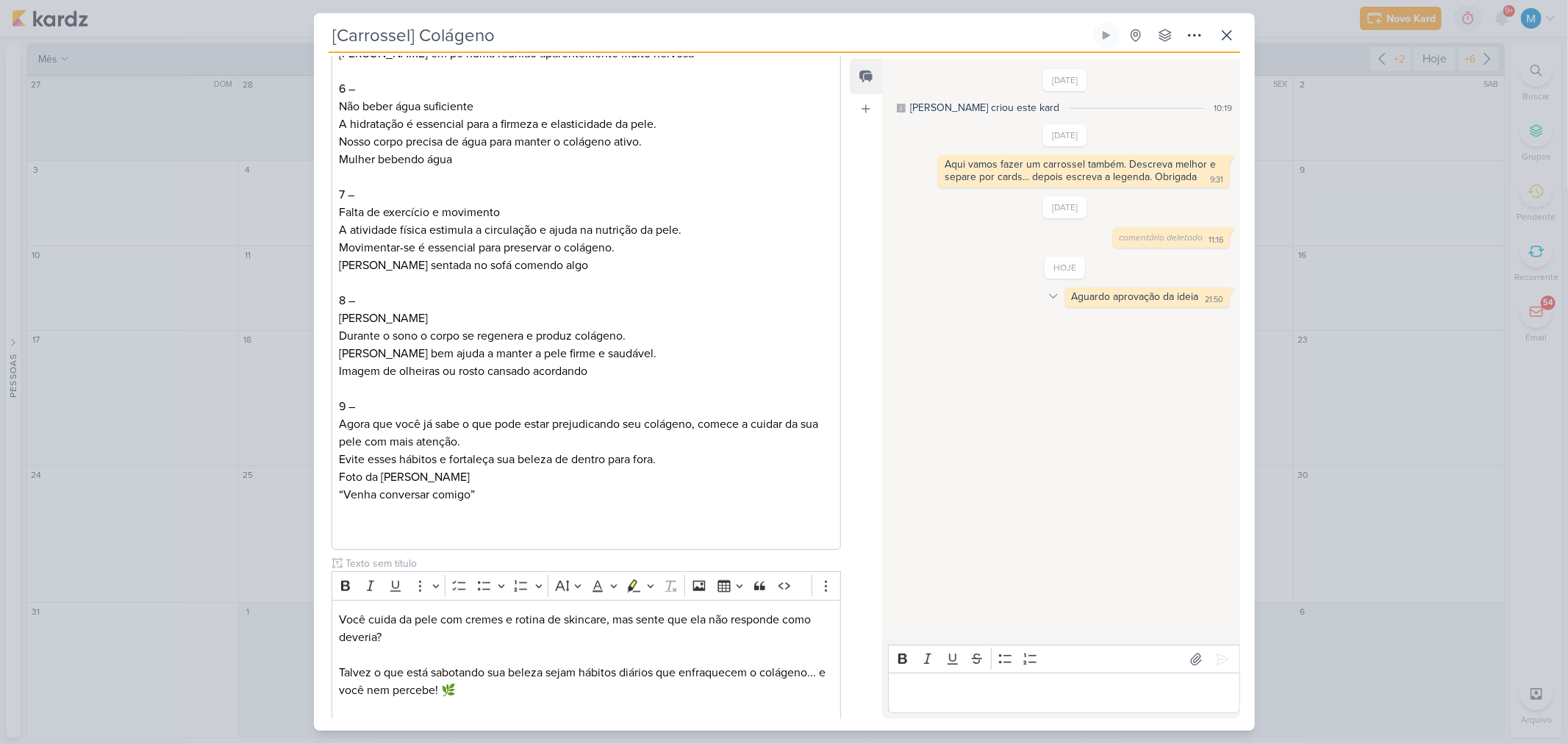
click at [1051, 299] on icon at bounding box center [1053, 296] width 11 height 11
click at [1062, 319] on icon at bounding box center [1062, 322] width 11 height 11
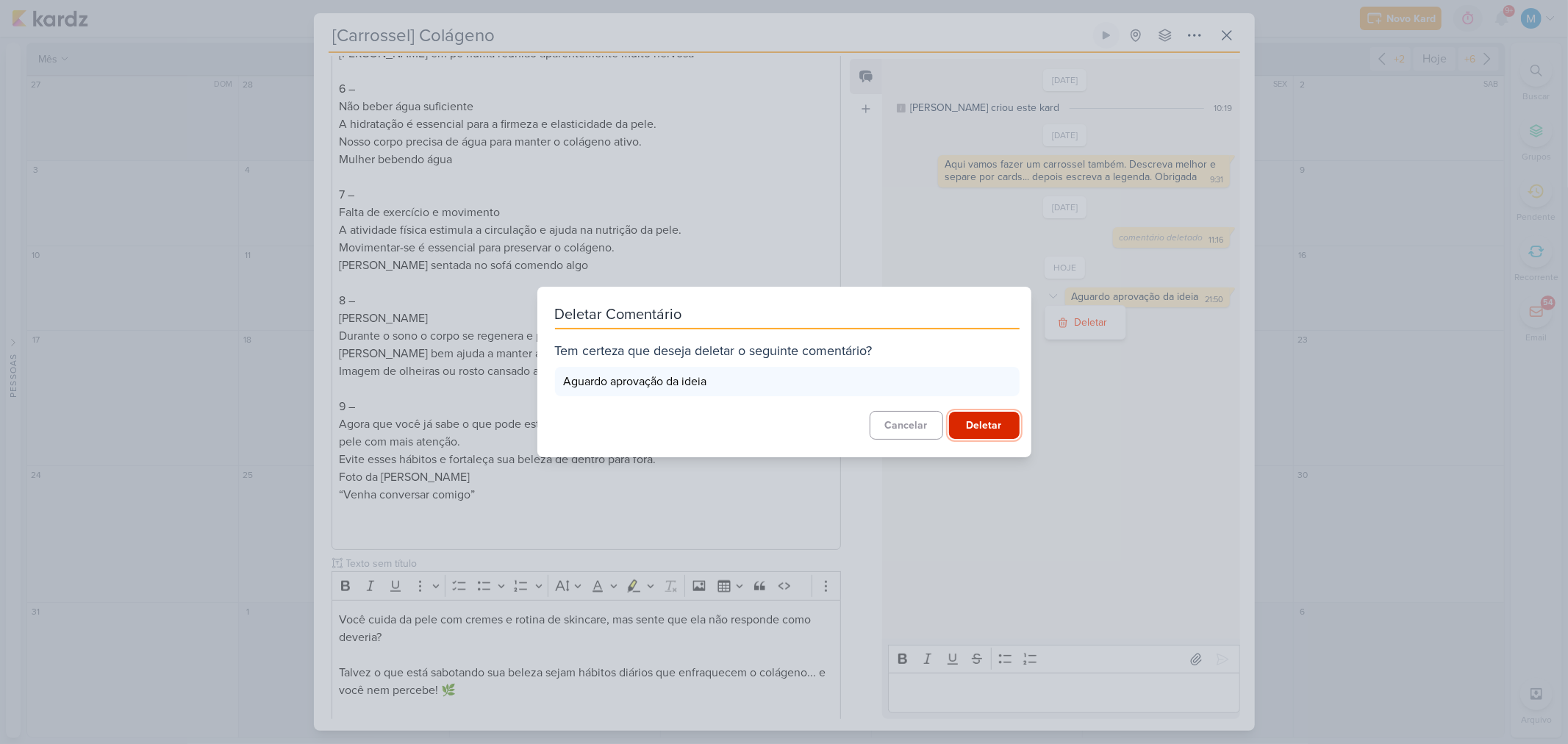
drag, startPoint x: 994, startPoint y: 421, endPoint x: 1055, endPoint y: 380, distance: 73.5
click at [995, 419] on button "Deletar" at bounding box center [984, 425] width 71 height 27
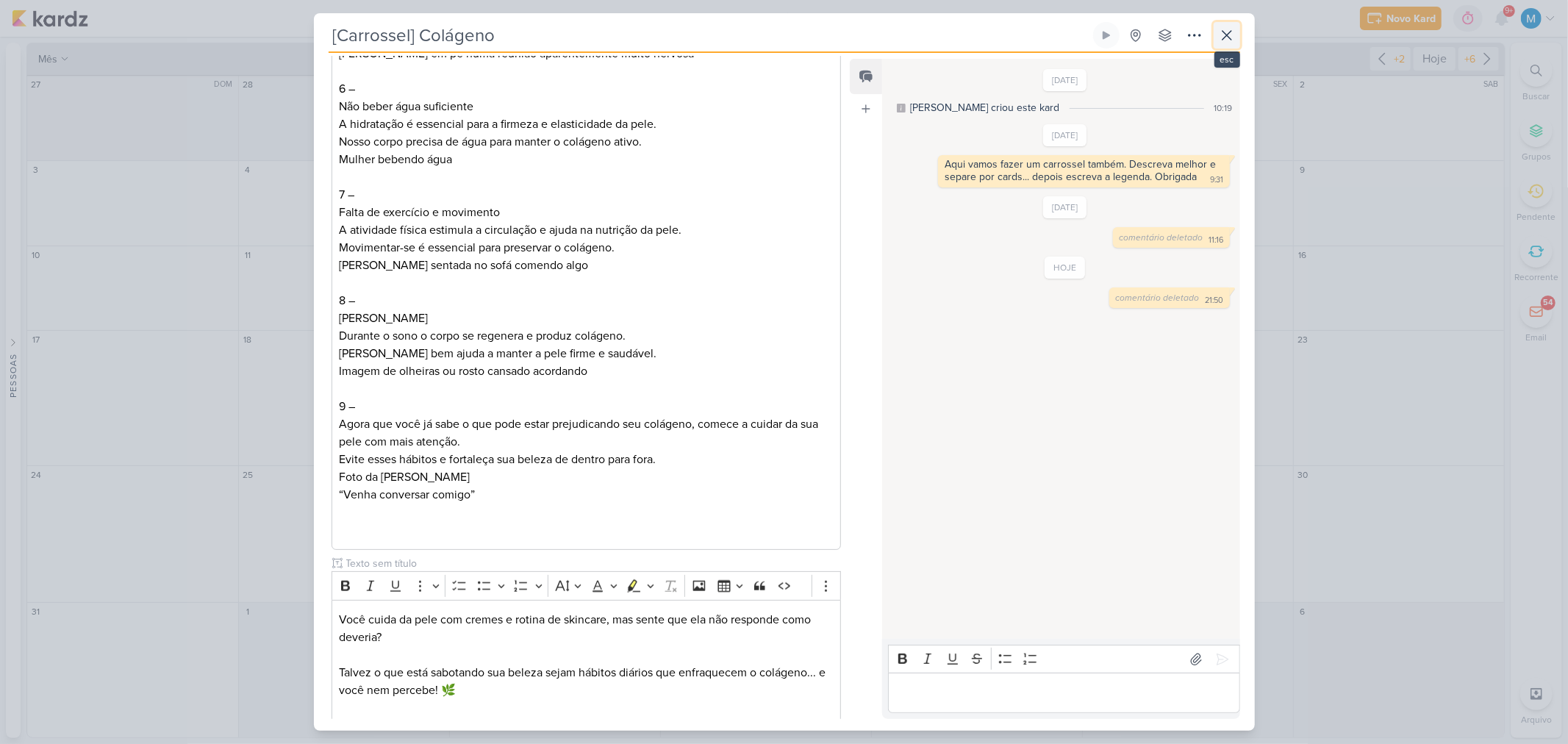
click at [1224, 34] on icon at bounding box center [1227, 35] width 18 height 18
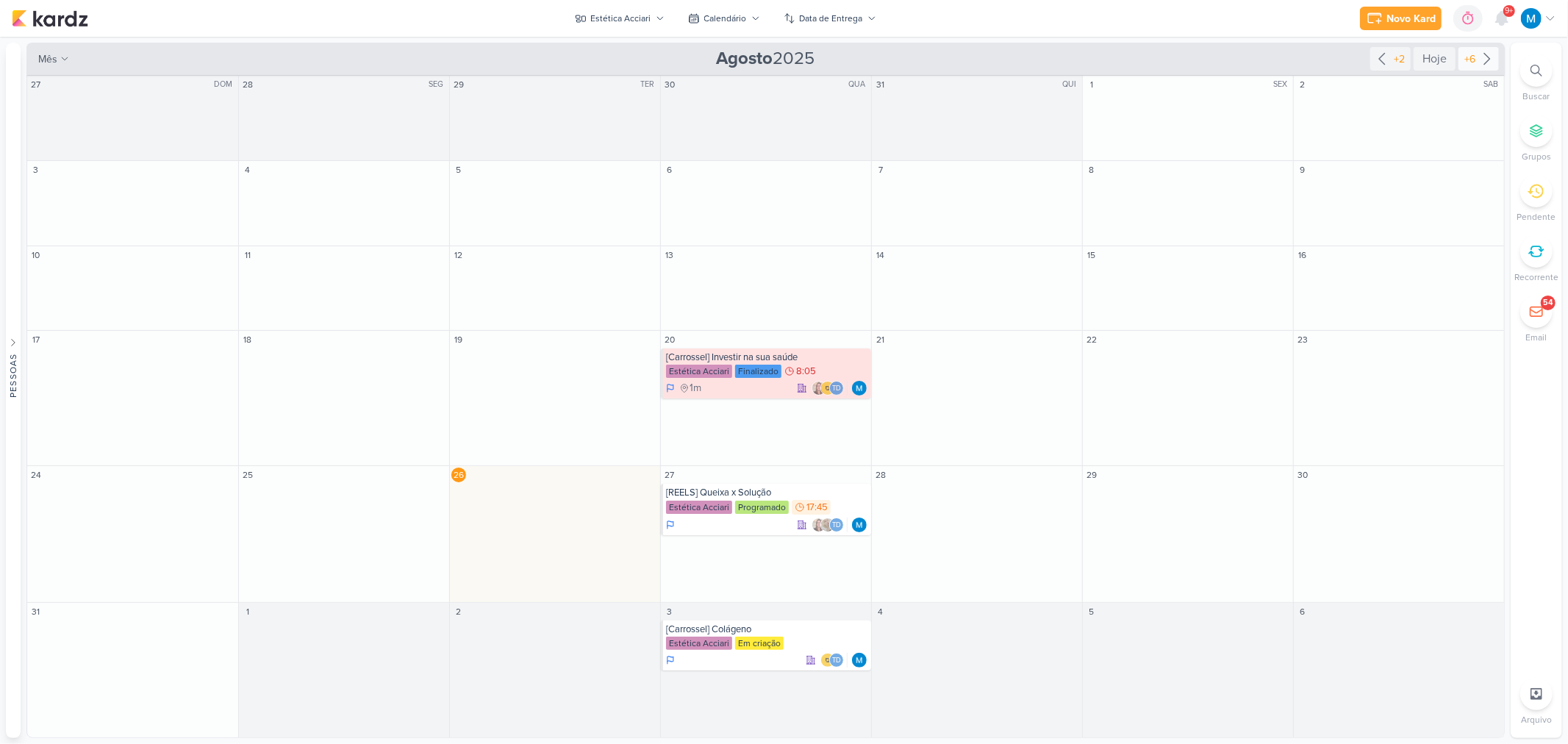
click at [1488, 61] on icon at bounding box center [1487, 59] width 18 height 18
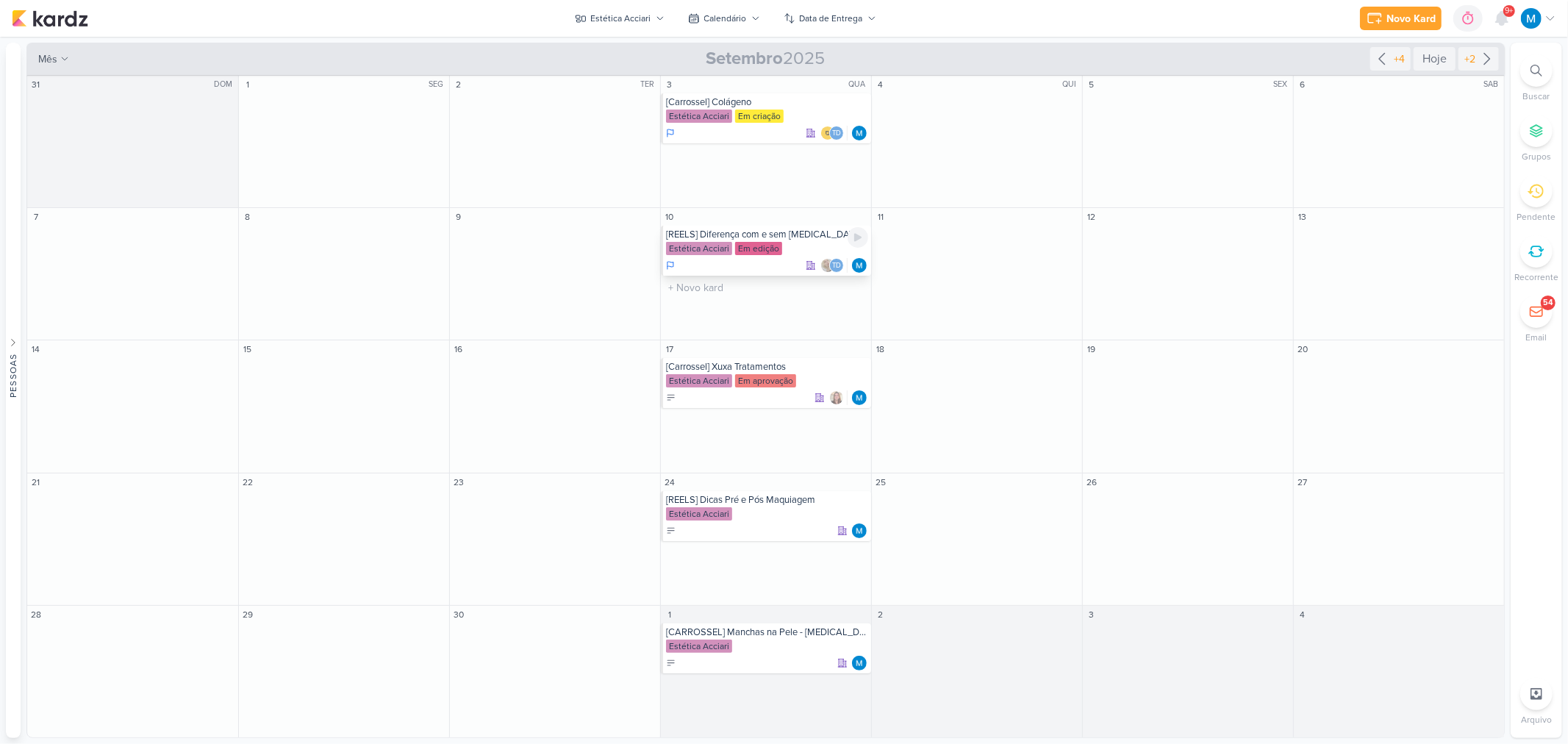
click at [794, 237] on div "[REELS] Diferença com e sem Botox" at bounding box center [767, 234] width 202 height 11
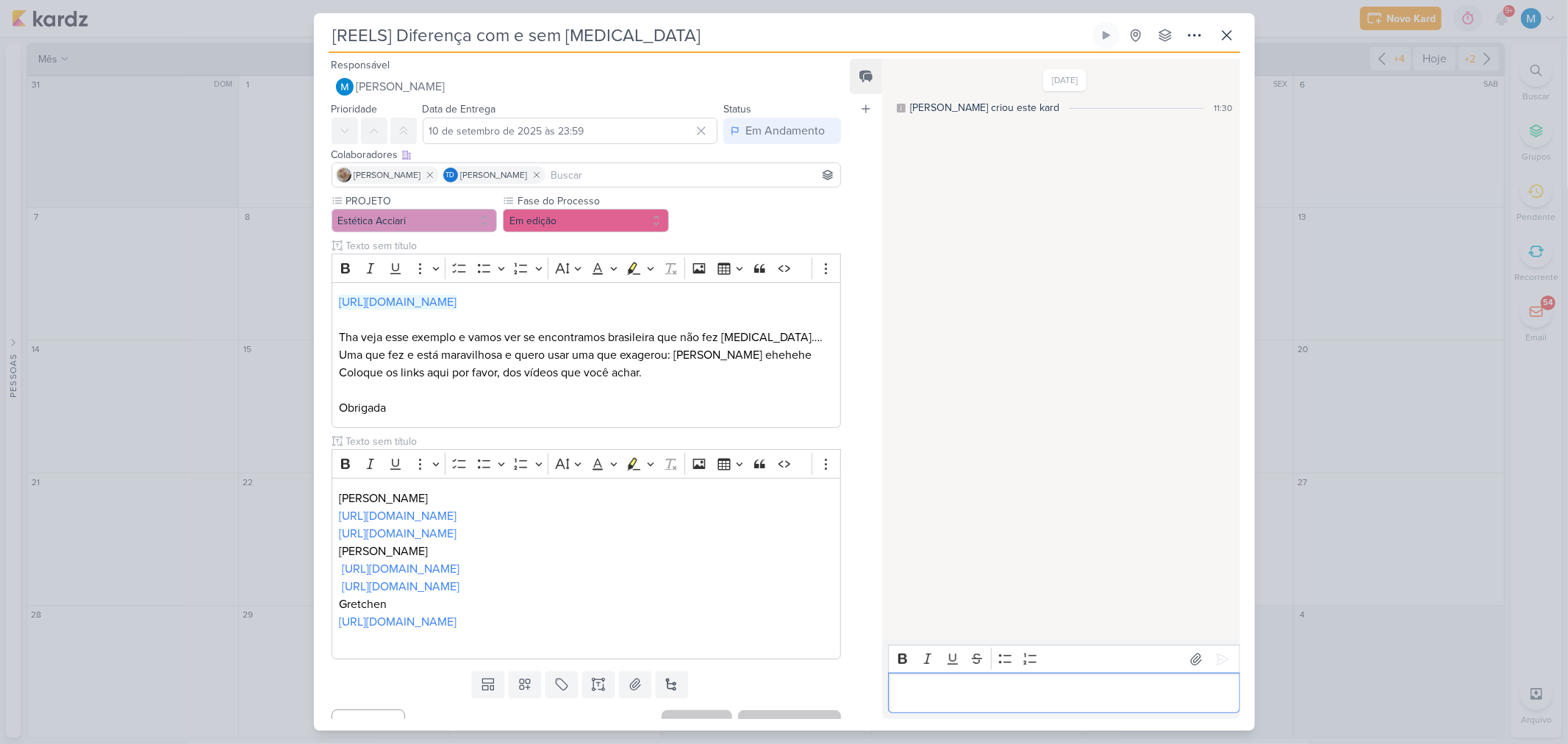
drag, startPoint x: 997, startPoint y: 693, endPoint x: 1037, endPoint y: 681, distance: 41.8
click at [998, 692] on p "Editor editing area: main" at bounding box center [1065, 693] width 336 height 18
click at [594, 163] on div "Sarah Violante Td Thais de carvalho" at bounding box center [587, 175] width 510 height 25
click at [596, 174] on input at bounding box center [693, 175] width 290 height 18
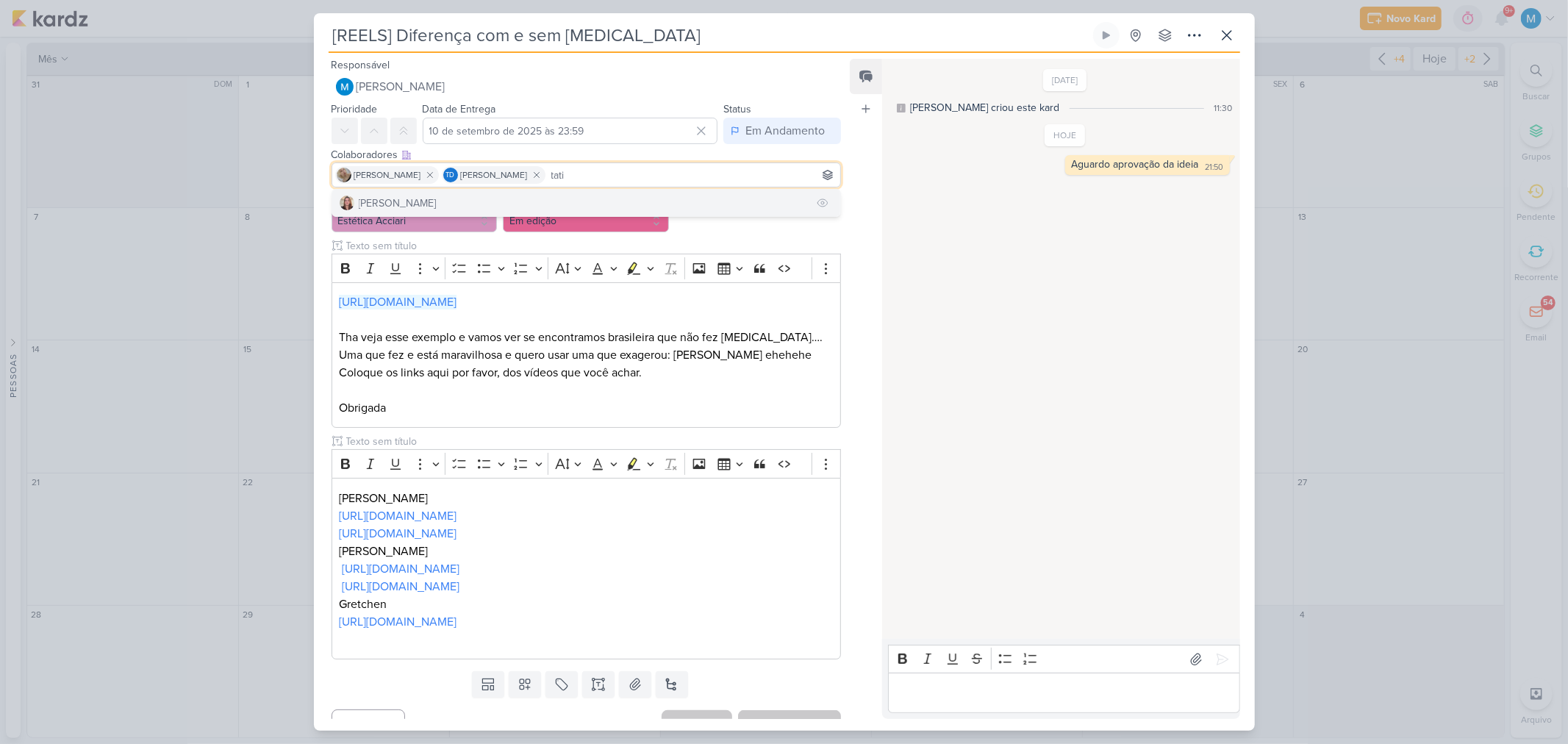
type input "tati"
click at [571, 202] on button "Tatiane Acciari" at bounding box center [587, 203] width 509 height 26
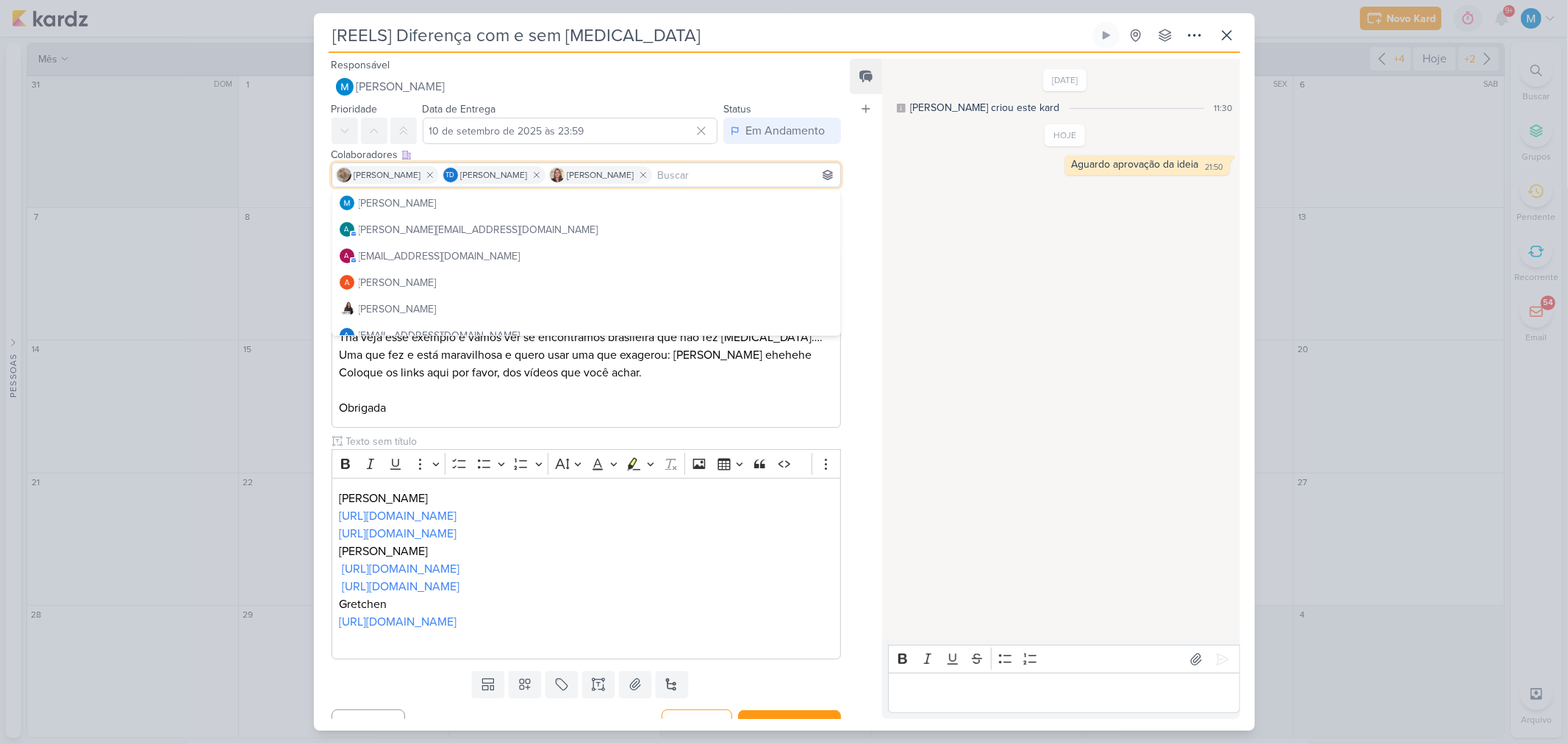
click at [864, 182] on div "Feed Atrelar email Solte o email para atrelar ao kard" at bounding box center [866, 389] width 32 height 660
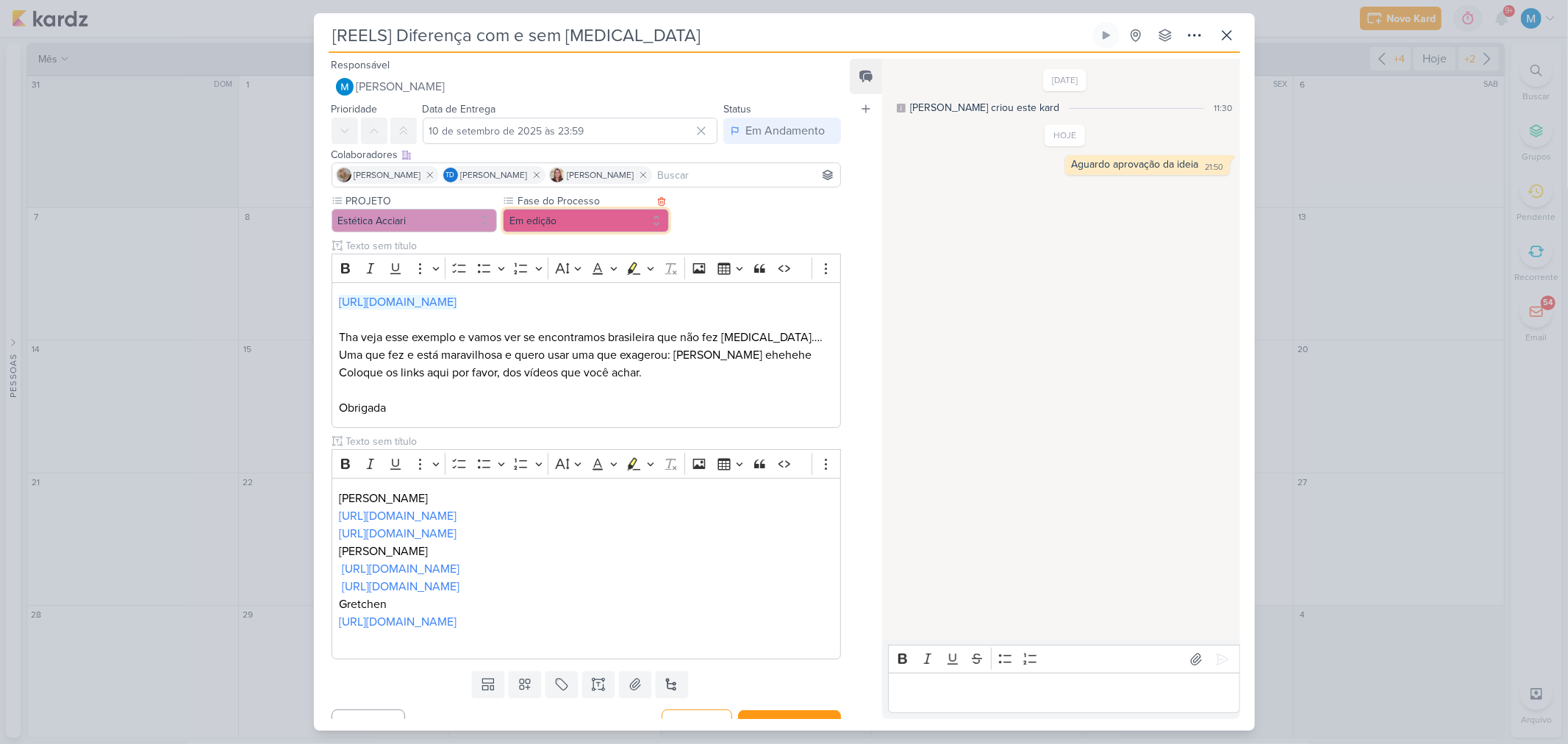
click at [544, 230] on button "Em edição" at bounding box center [586, 220] width 166 height 24
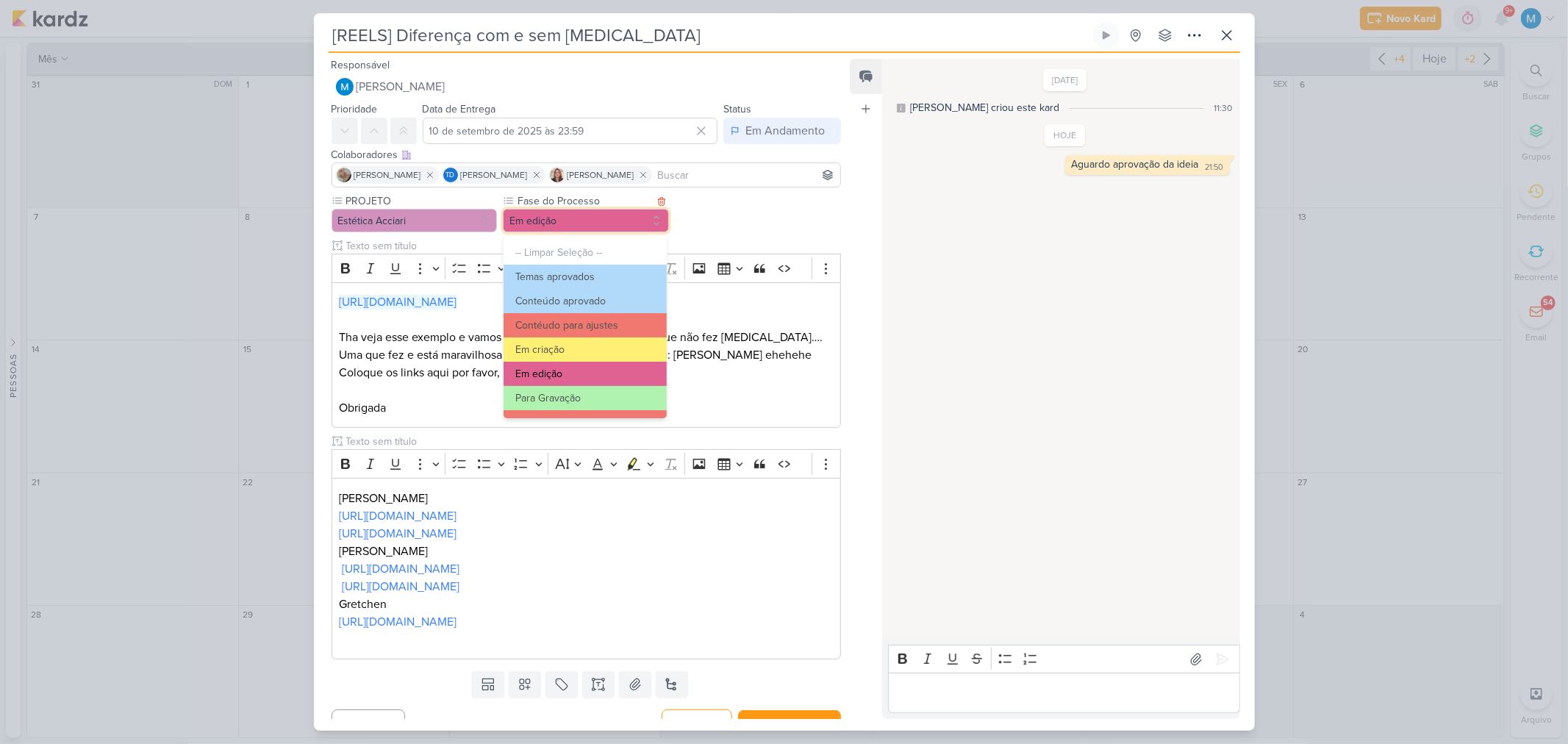
scroll to position [81, 0]
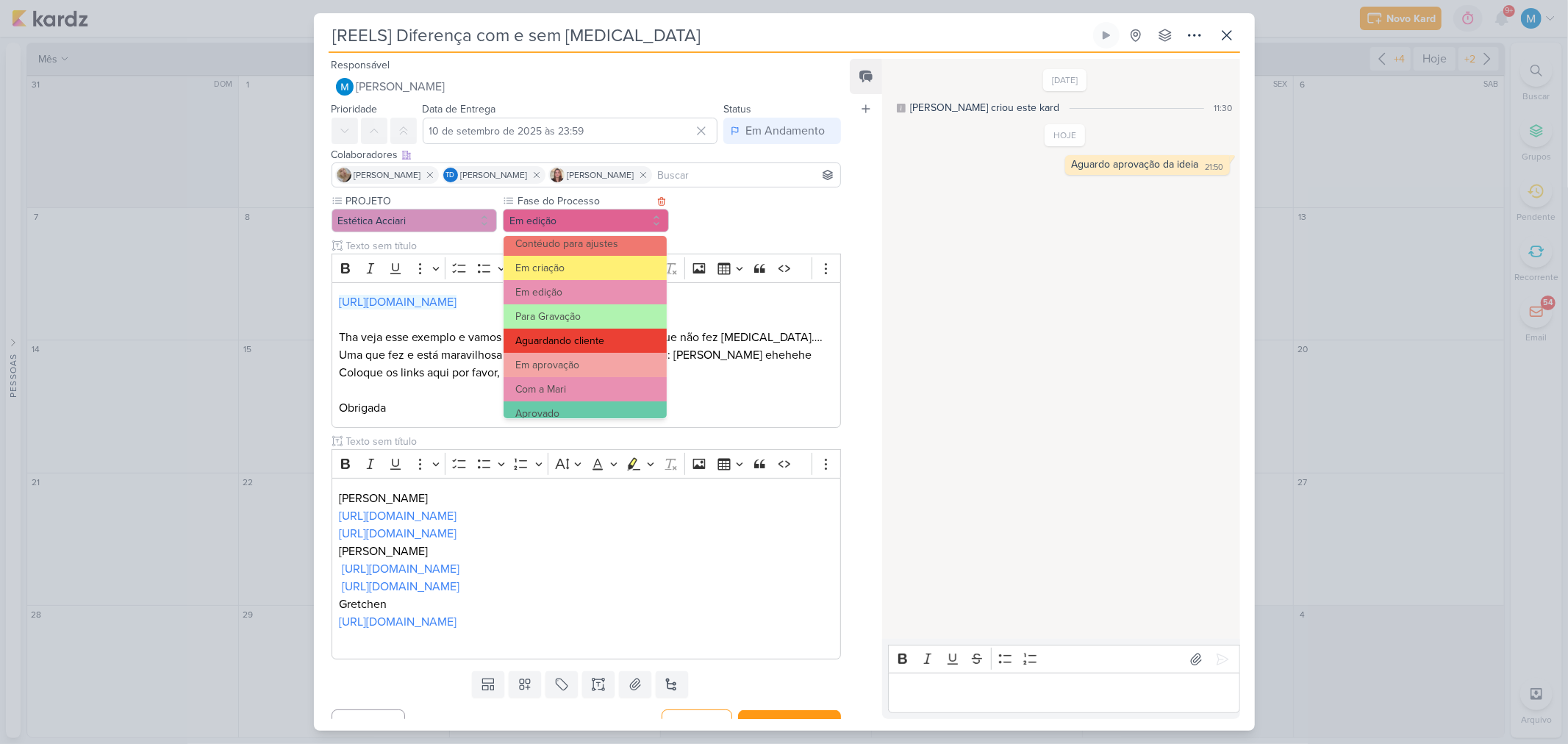
click at [601, 348] on button "Aguardando cliente" at bounding box center [585, 340] width 163 height 25
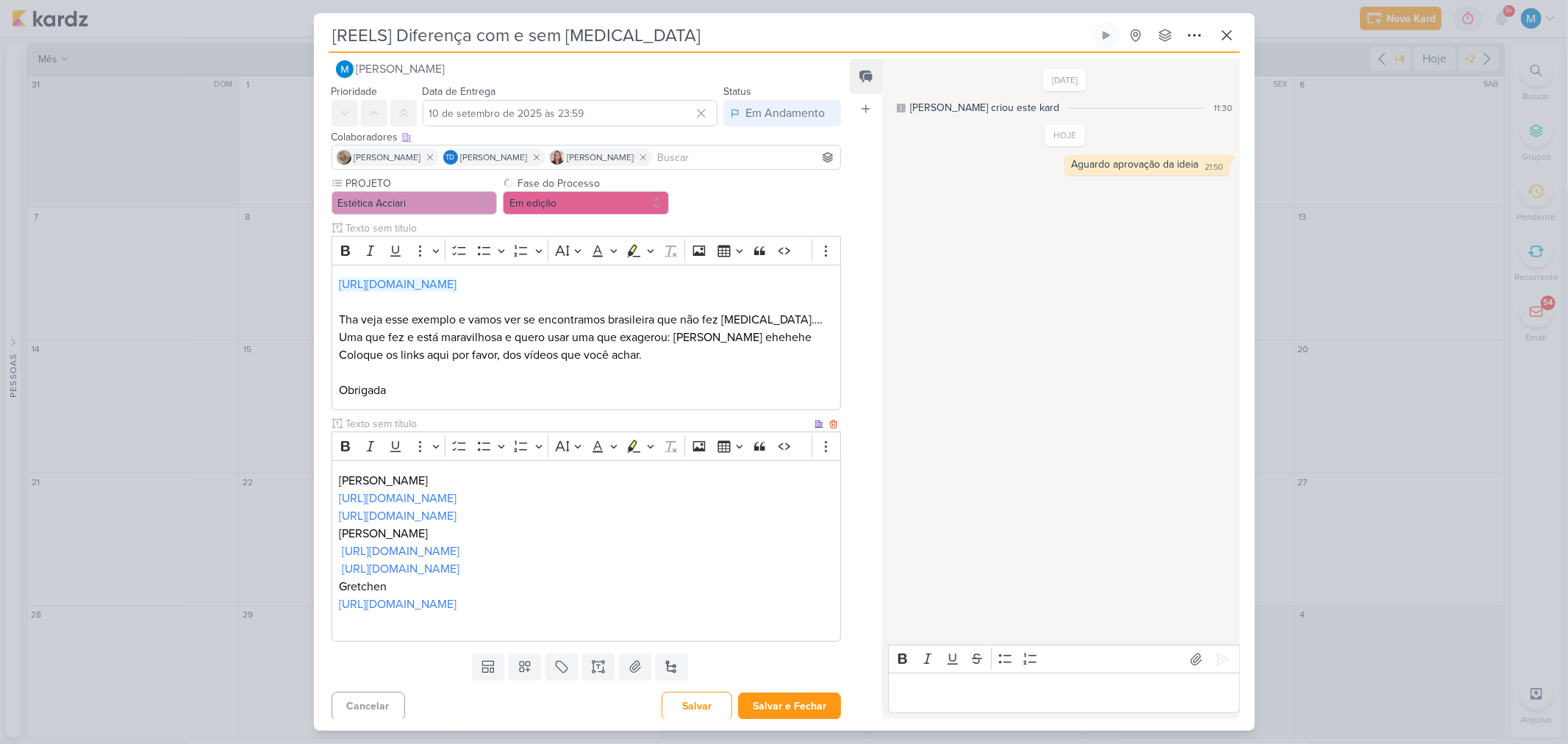
scroll to position [23, 0]
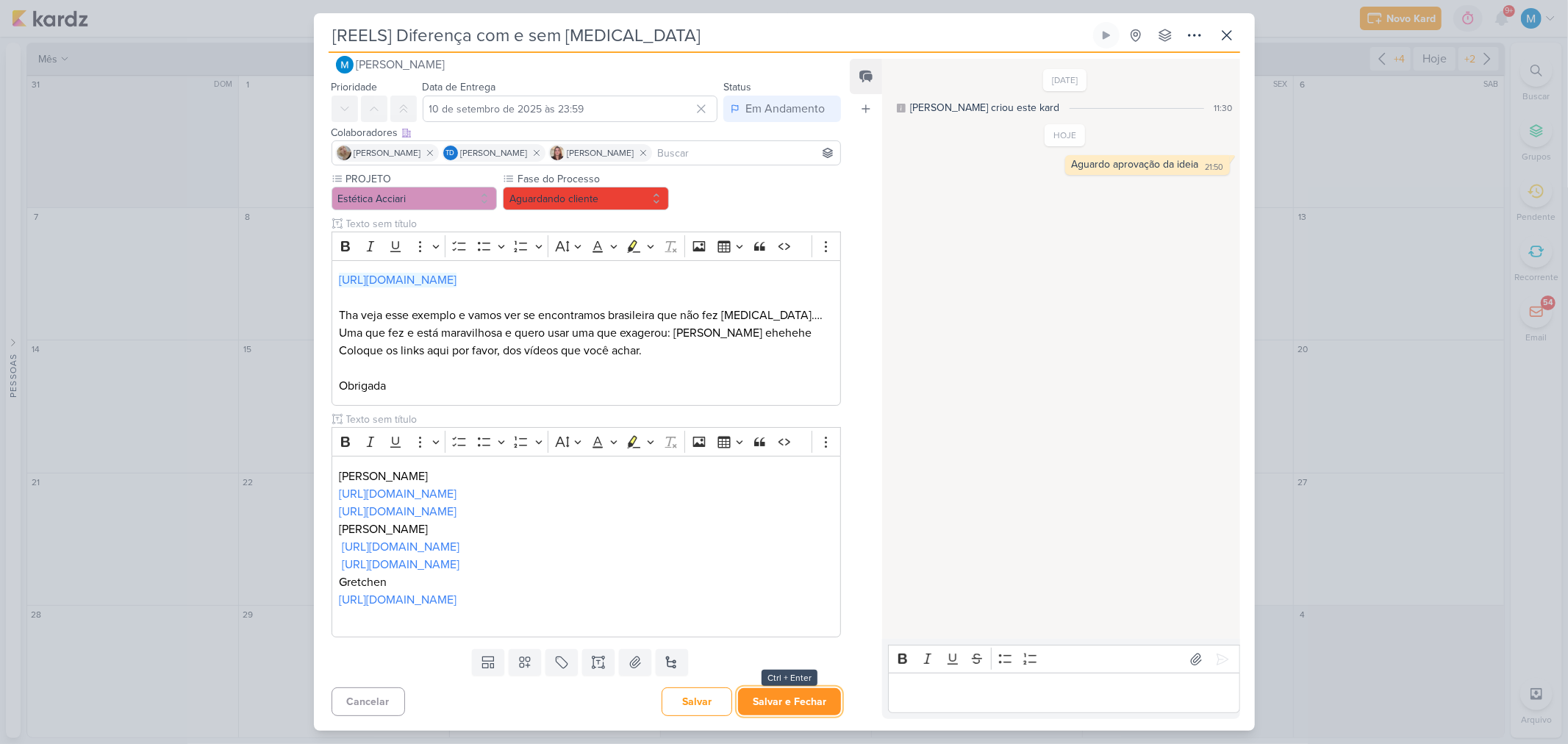
click at [809, 692] on button "Salvar e Fechar" at bounding box center [790, 701] width 103 height 27
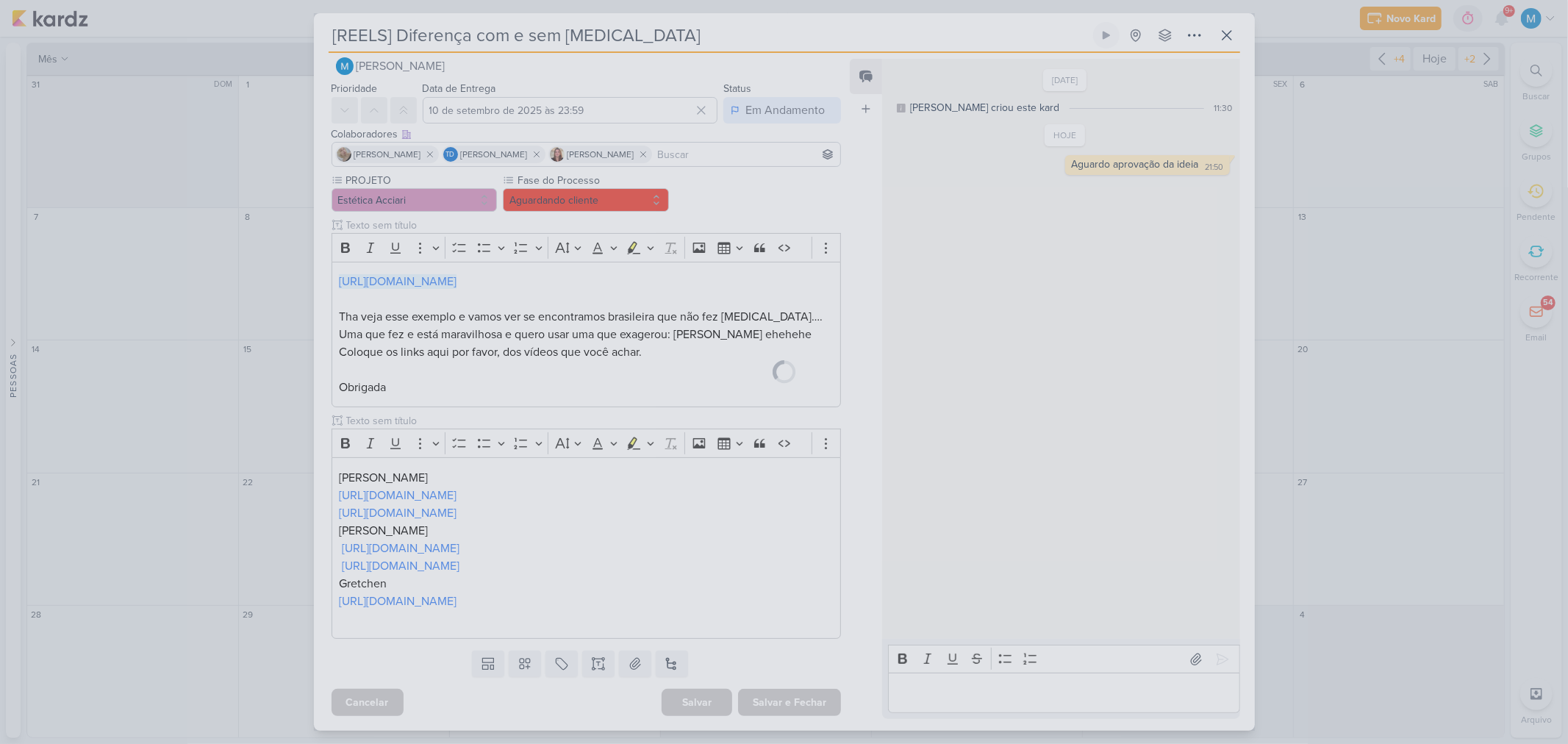
scroll to position [21, 0]
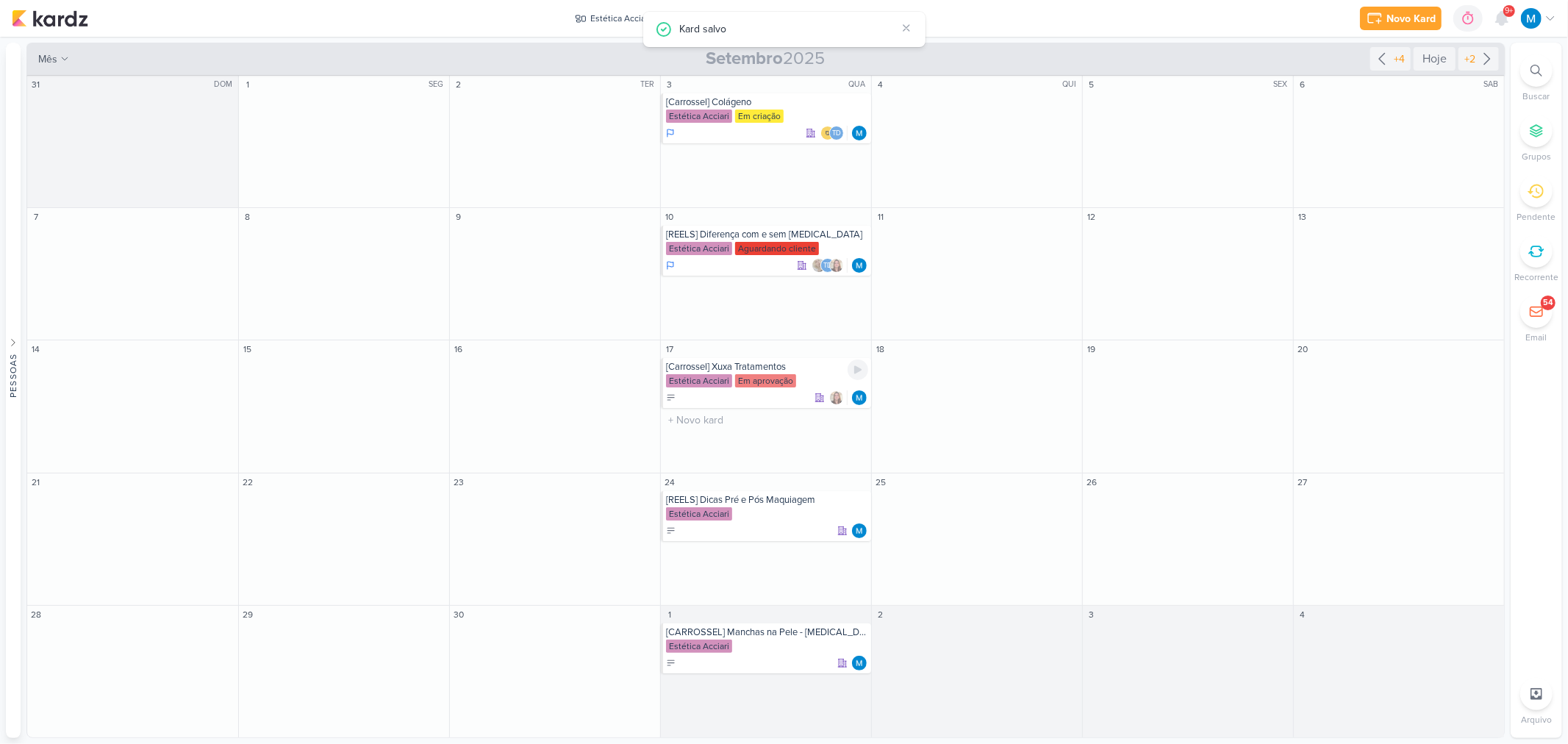
click at [782, 375] on div "Em aprovação" at bounding box center [766, 380] width 61 height 13
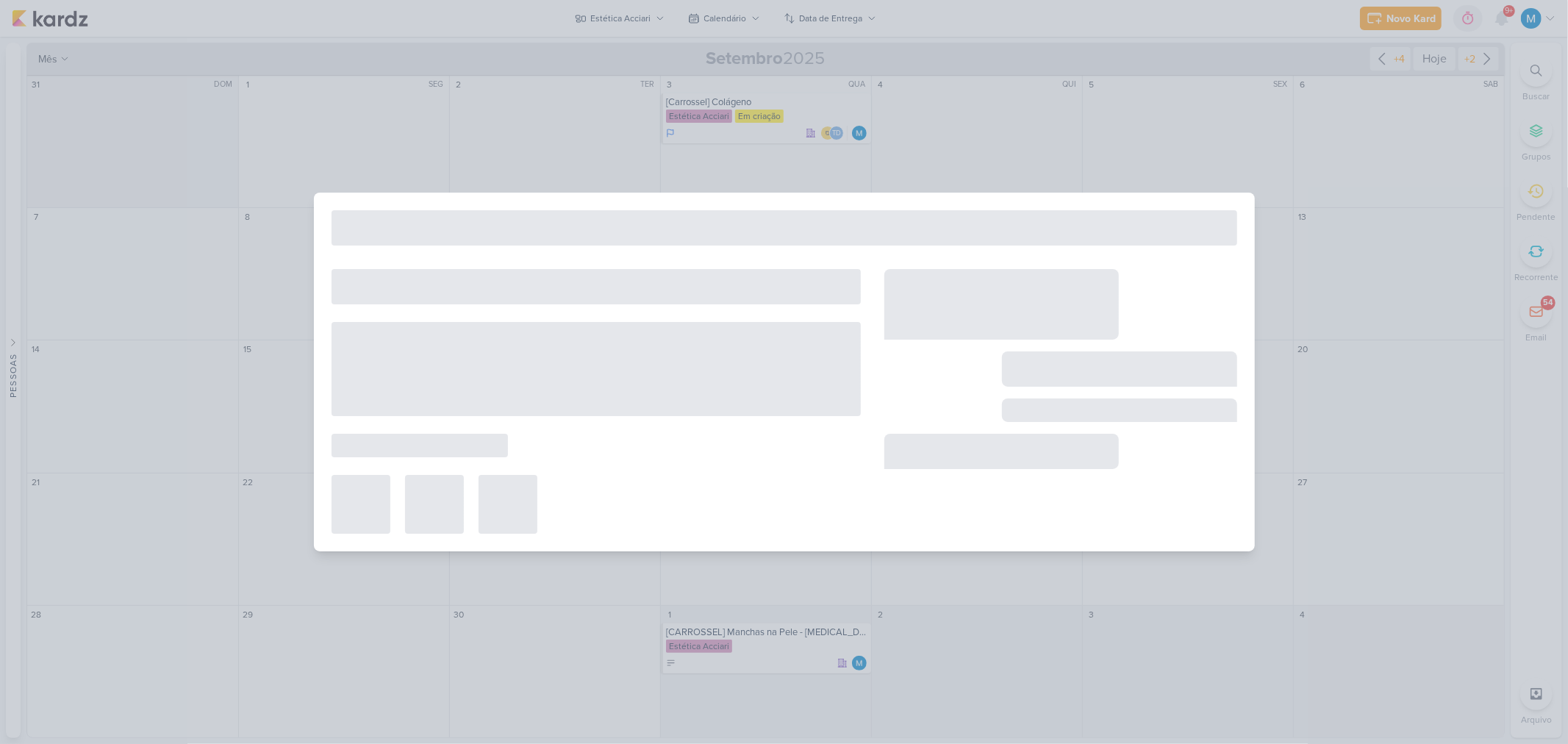
type input "[Carrossel] Xuxa Tratamentos"
type input "17 de setembro de 2025 às 23:59"
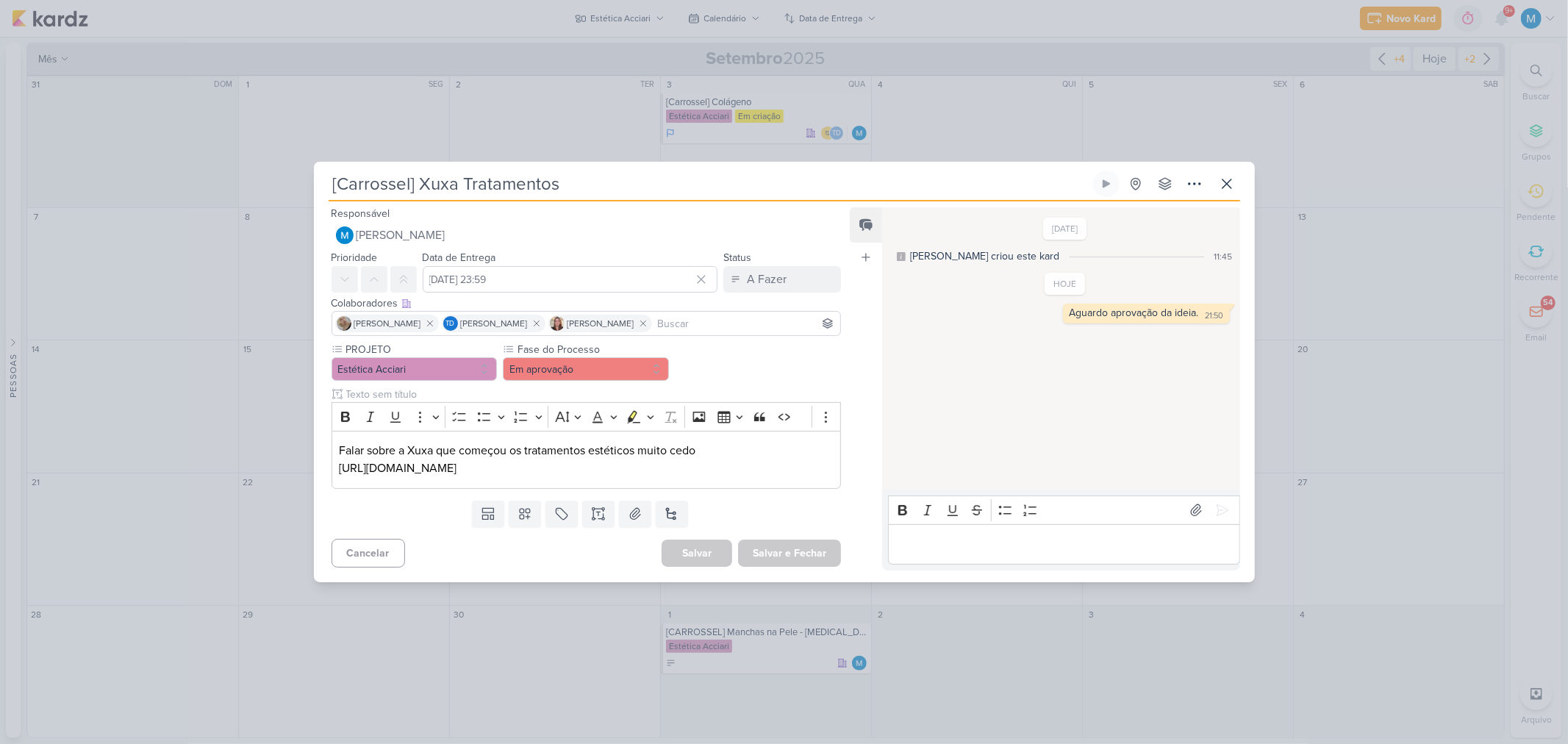
scroll to position [0, 0]
click at [615, 370] on button "Em aprovação" at bounding box center [586, 368] width 166 height 24
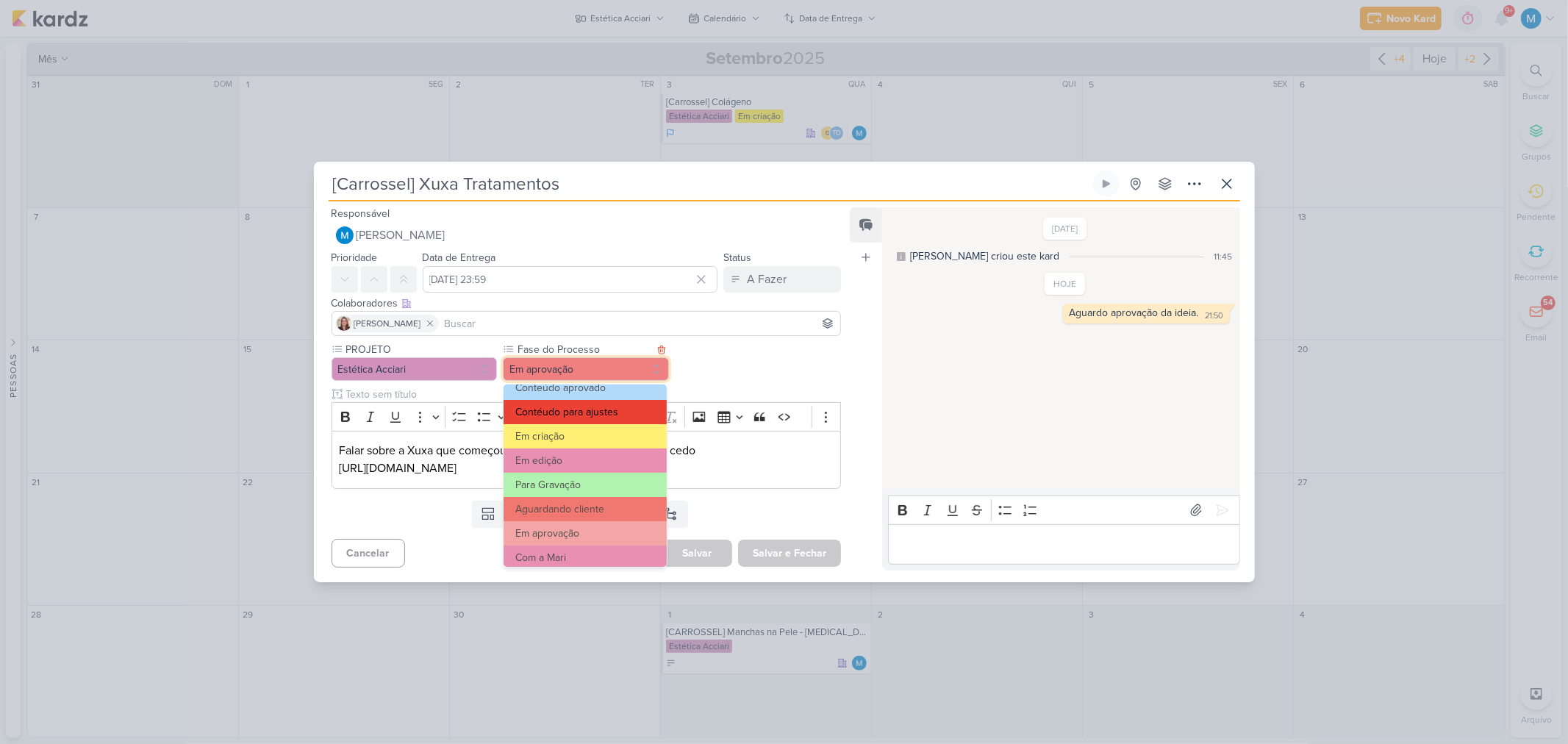
scroll to position [141, 0]
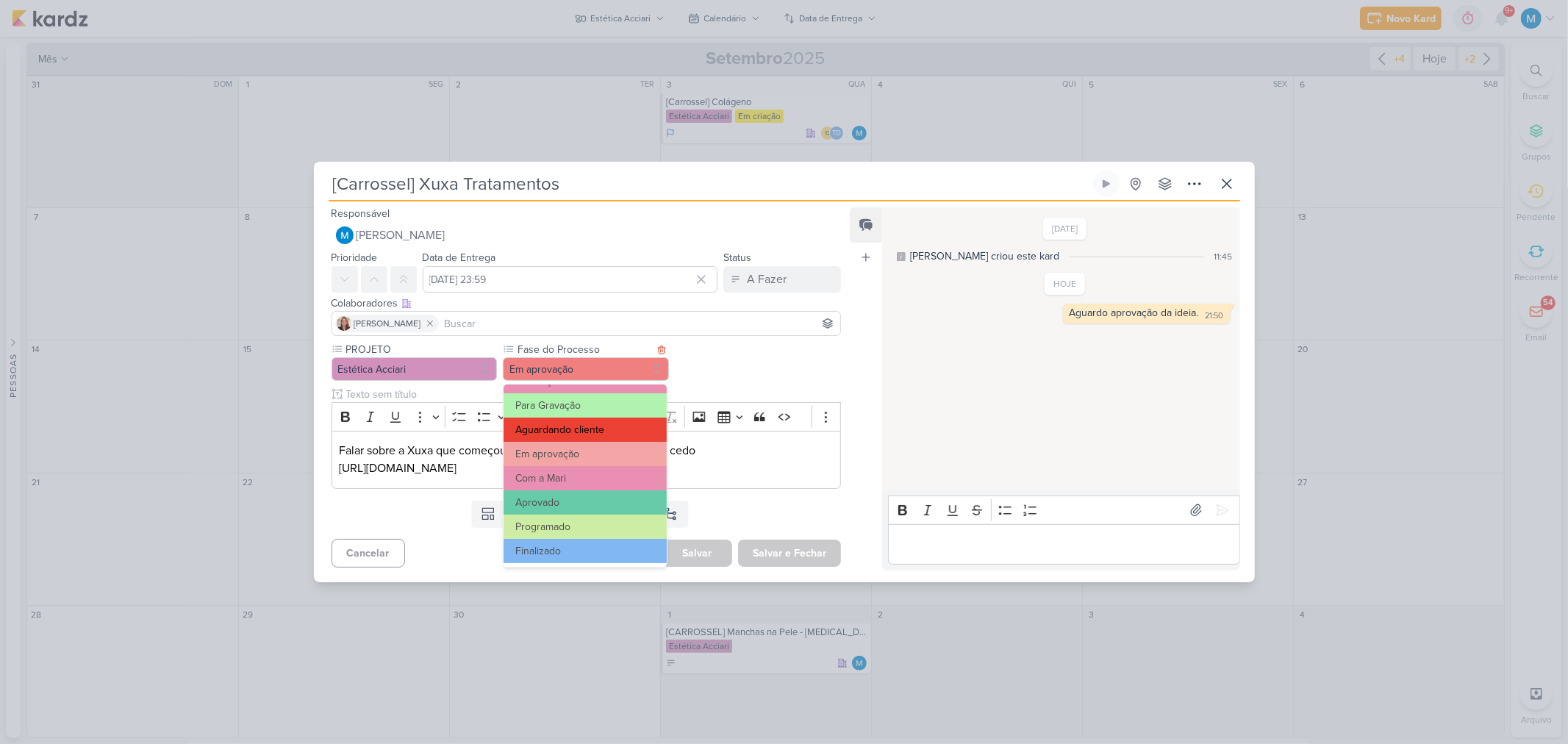
click at [604, 432] on button "Aguardando cliente" at bounding box center [585, 430] width 163 height 25
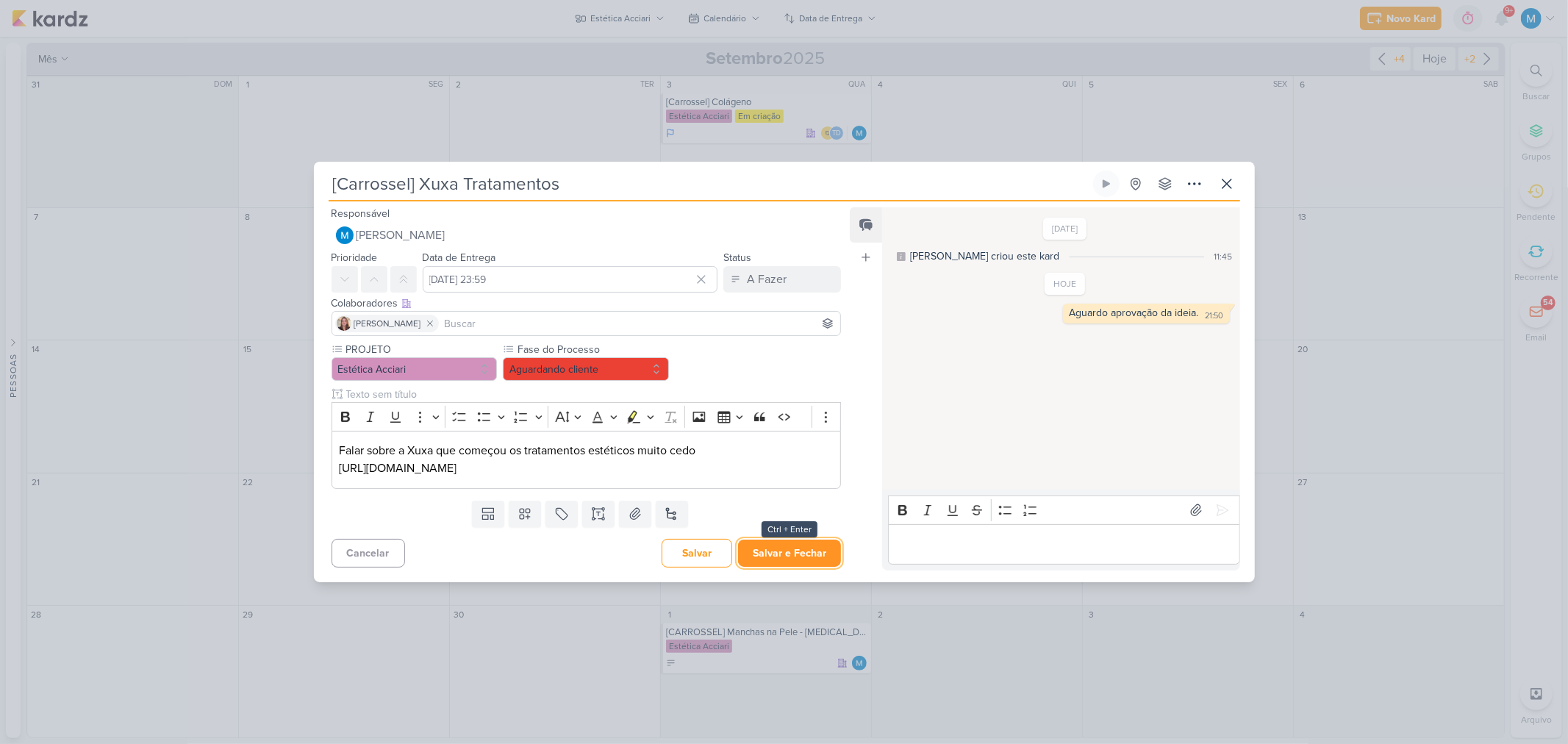
click at [812, 557] on button "Salvar e Fechar" at bounding box center [790, 552] width 103 height 27
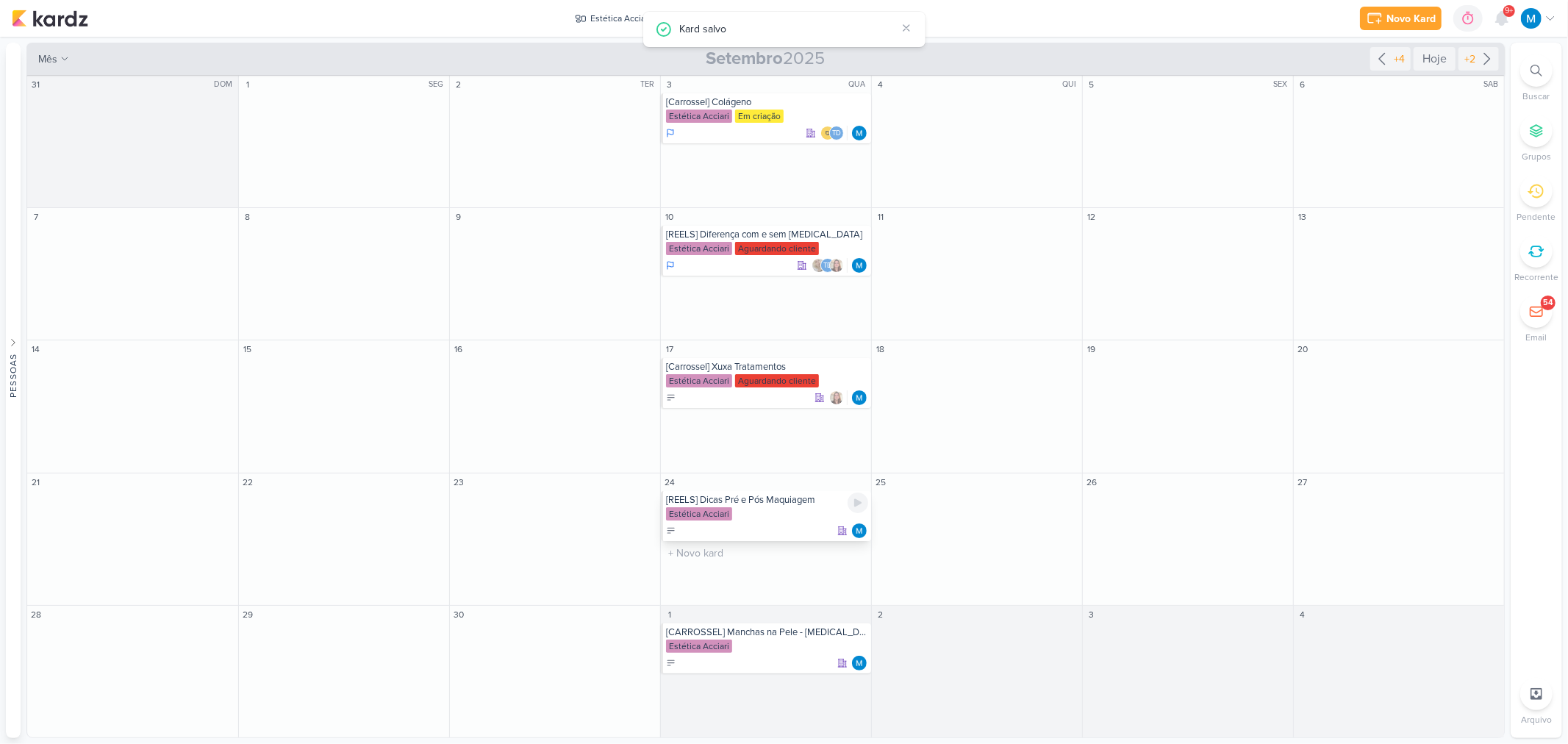
click at [798, 502] on div "[REELS] Dicas Pré e Pós Maquiagem" at bounding box center [767, 499] width 202 height 11
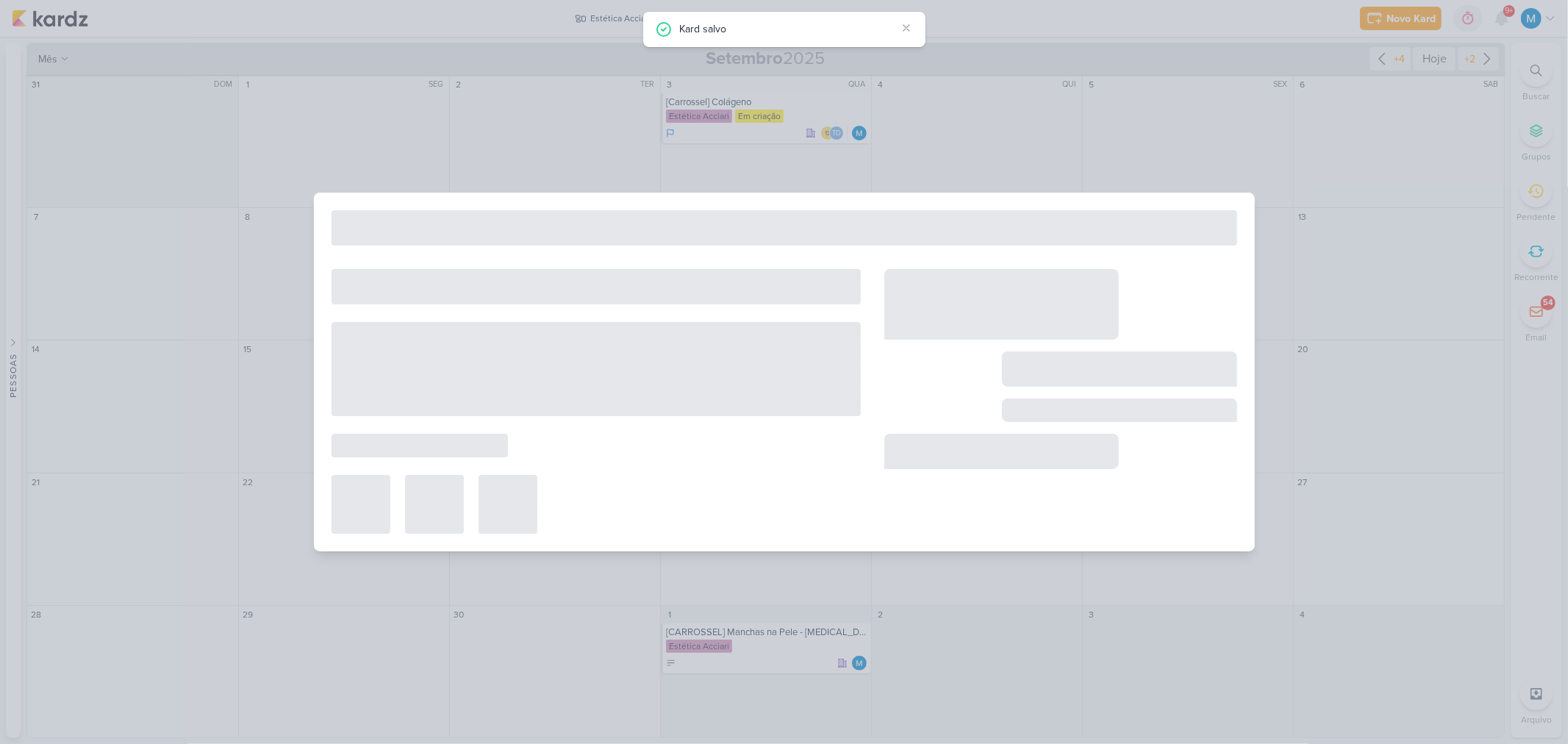
type input "[REELS] Dicas Pré e Pós Maquiagem"
type input "24 de setembro de 2025 às 23:59"
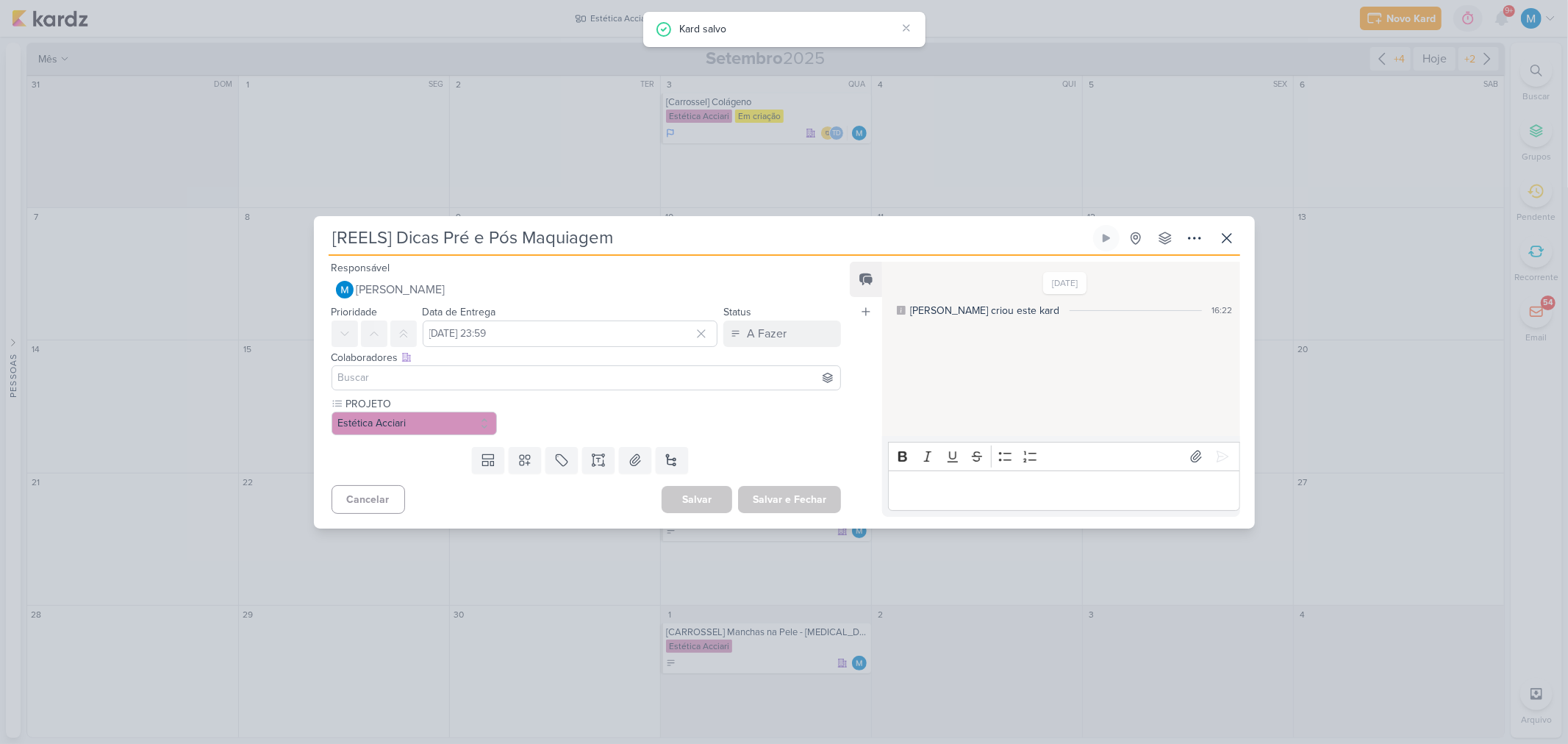
click at [601, 372] on input at bounding box center [587, 378] width 503 height 18
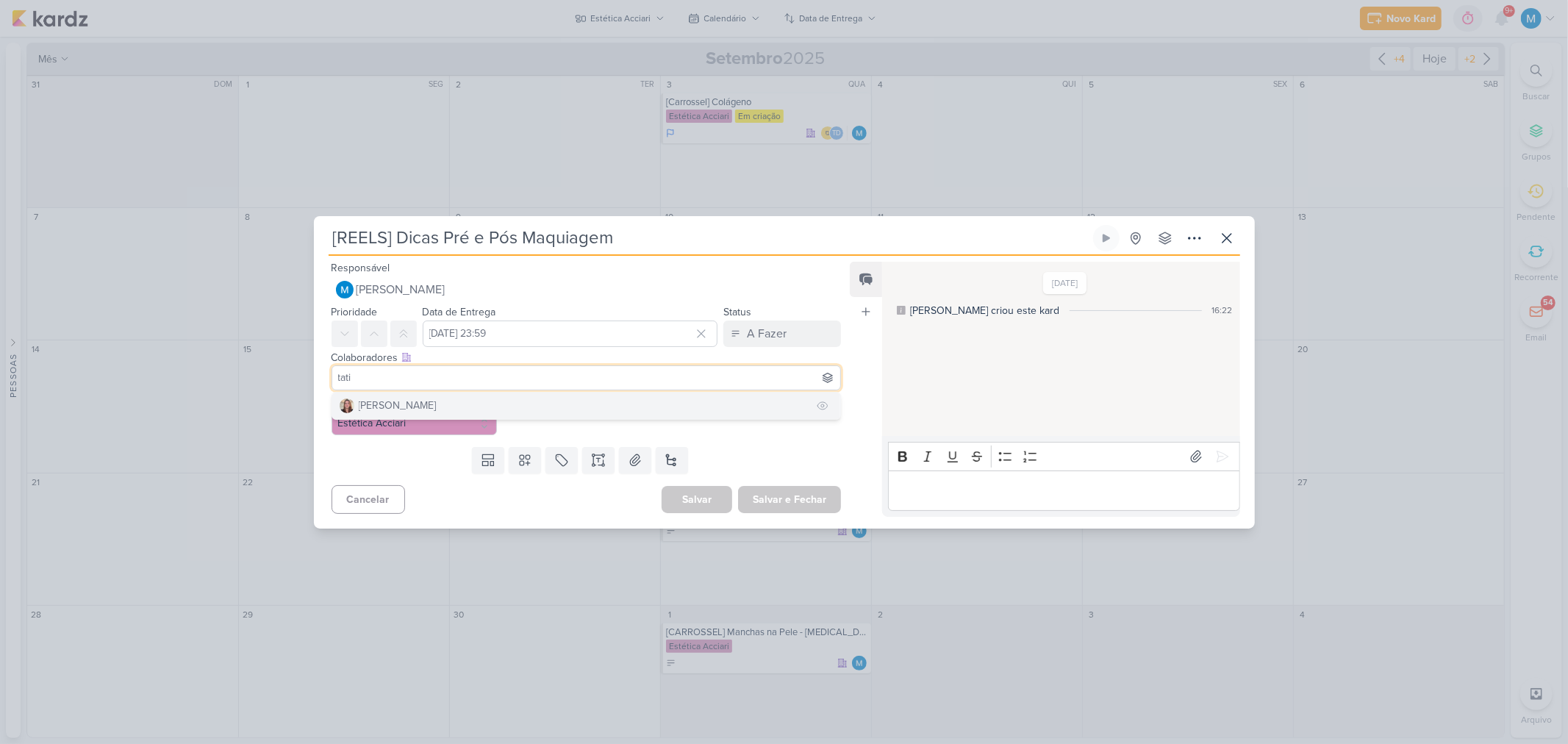
type input "tati"
click at [406, 404] on div "Tatiane Acciari" at bounding box center [397, 405] width 78 height 16
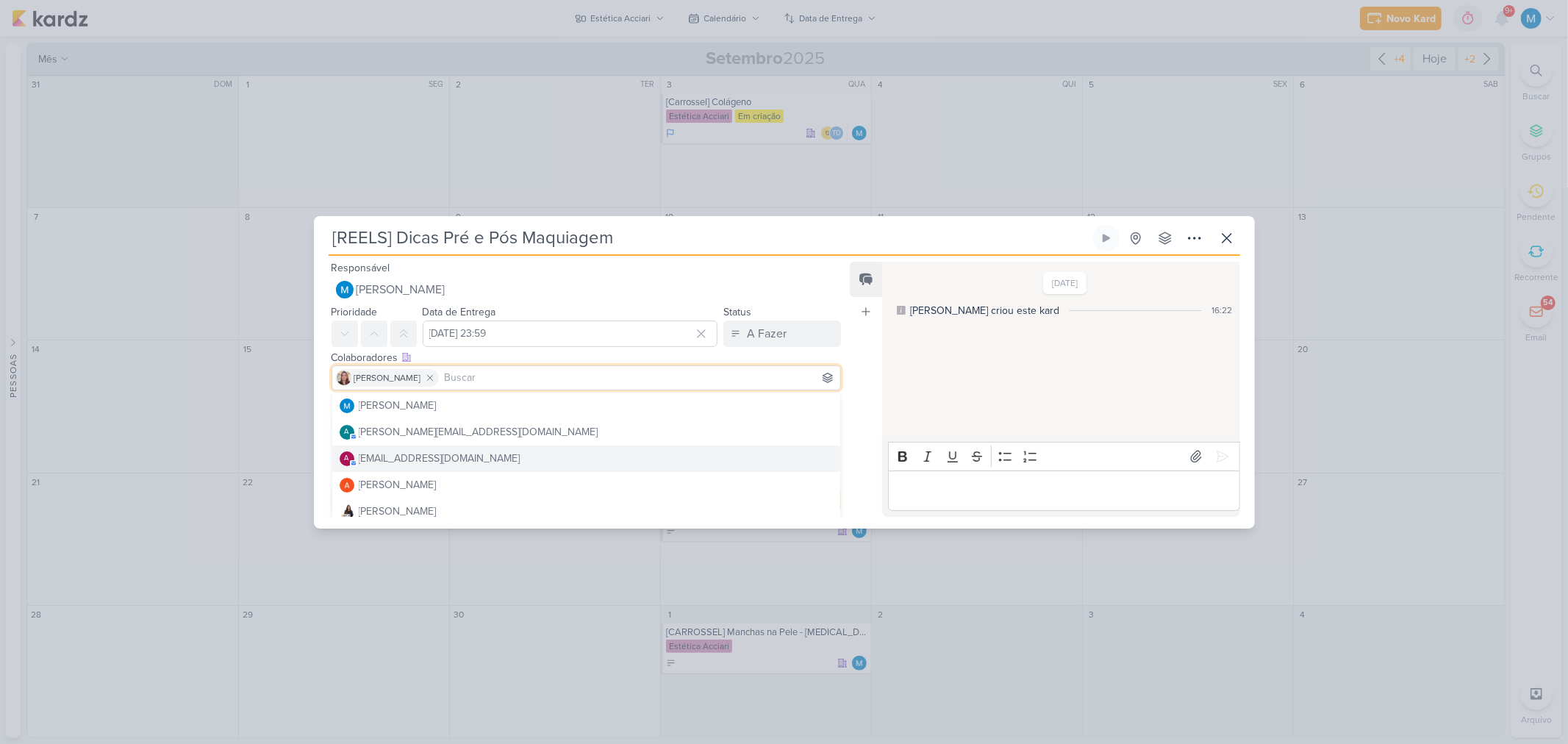
click at [871, 364] on div "Feed Atrelar email Solte o email para atrelar ao kard" at bounding box center [866, 389] width 32 height 255
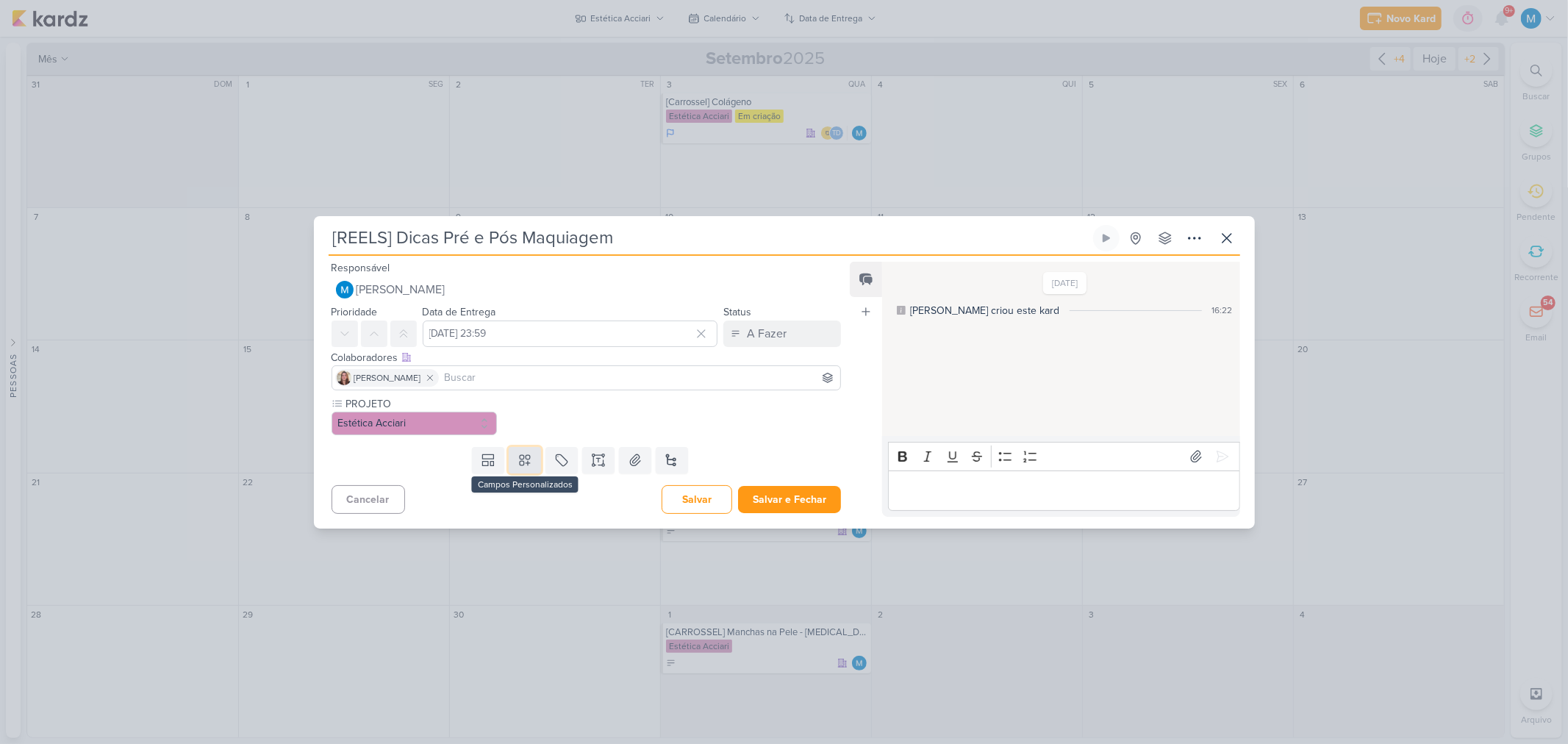
click at [530, 456] on icon at bounding box center [524, 460] width 15 height 15
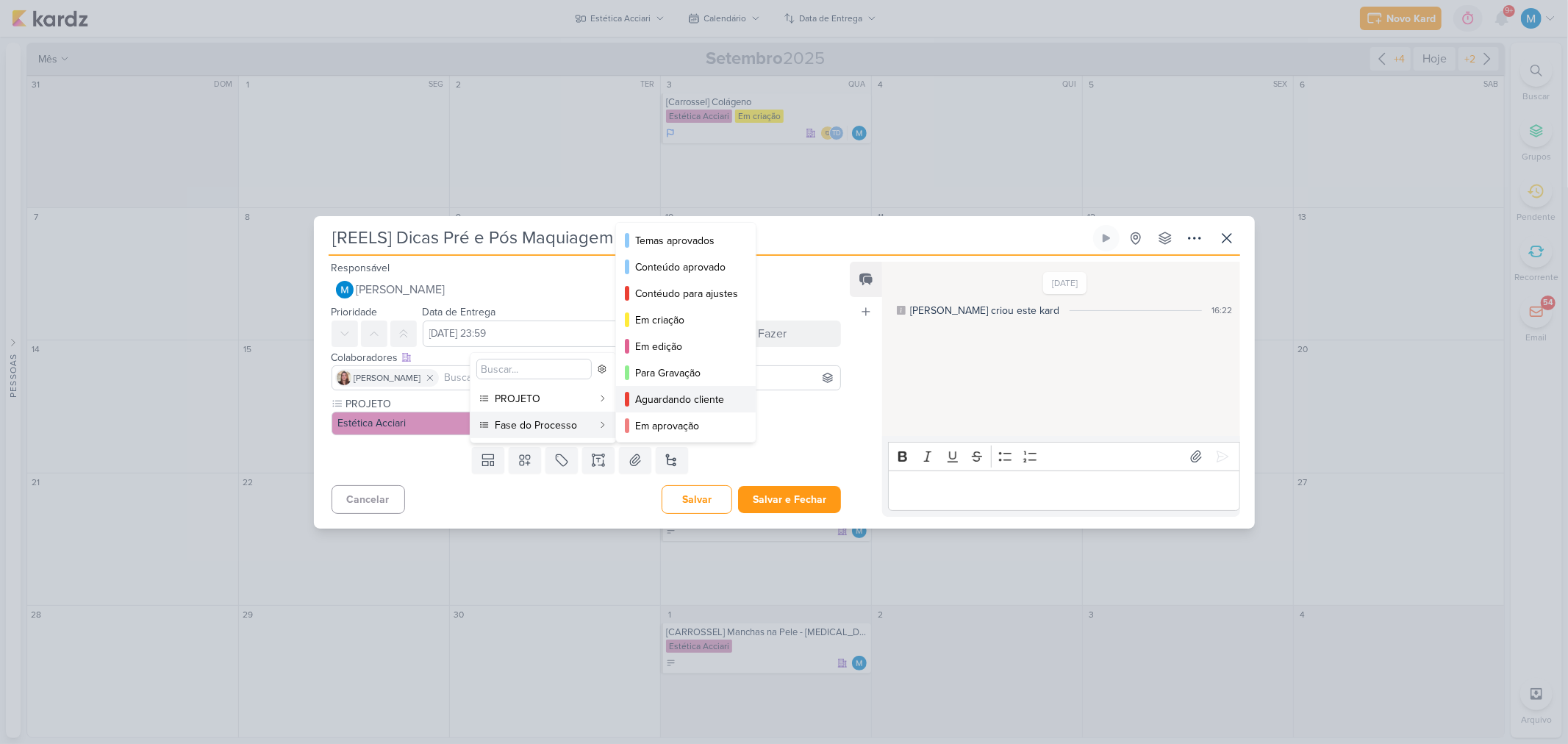
click at [681, 399] on div "Aguardando cliente" at bounding box center [686, 400] width 103 height 16
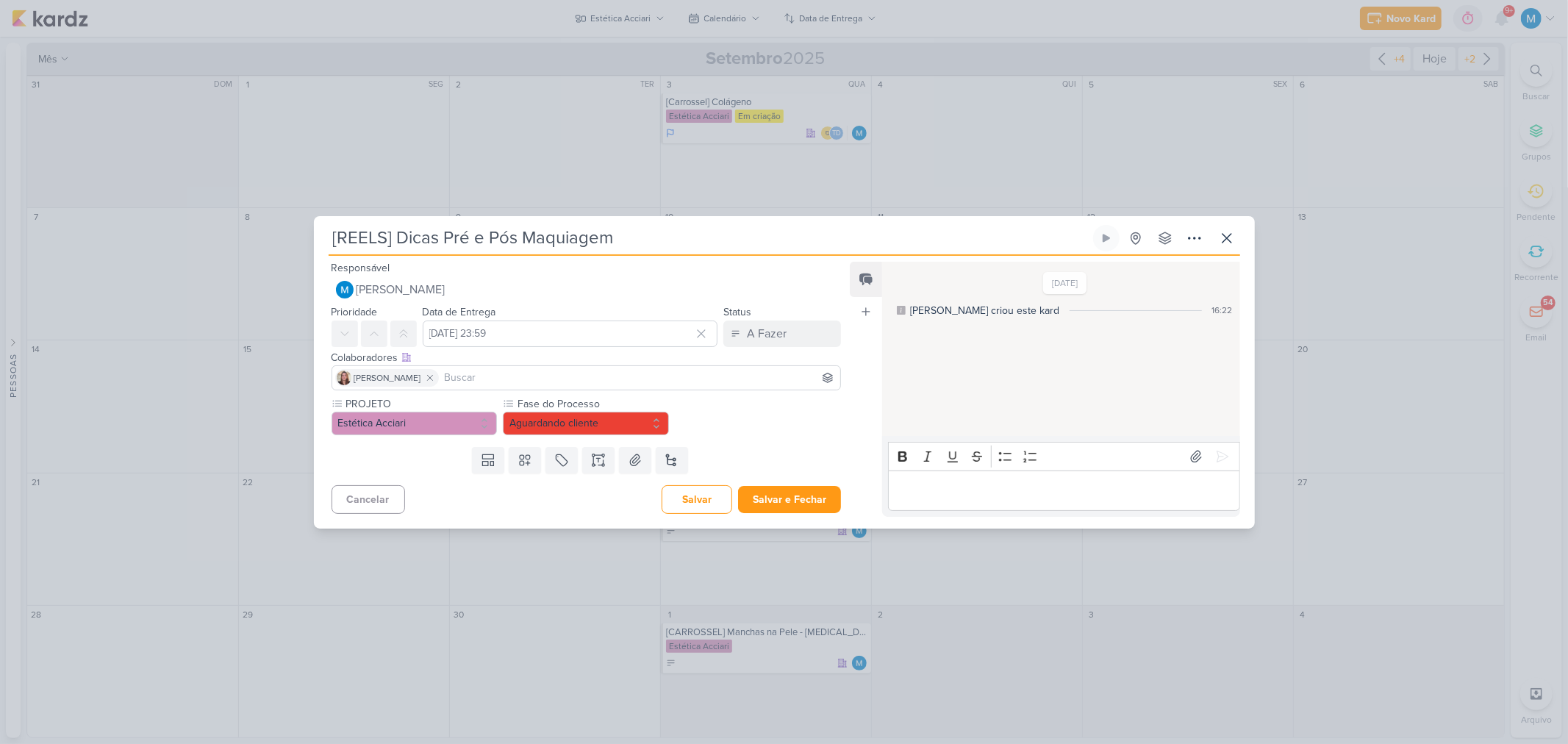
click at [953, 488] on p "Editor editing area: main" at bounding box center [1065, 490] width 336 height 18
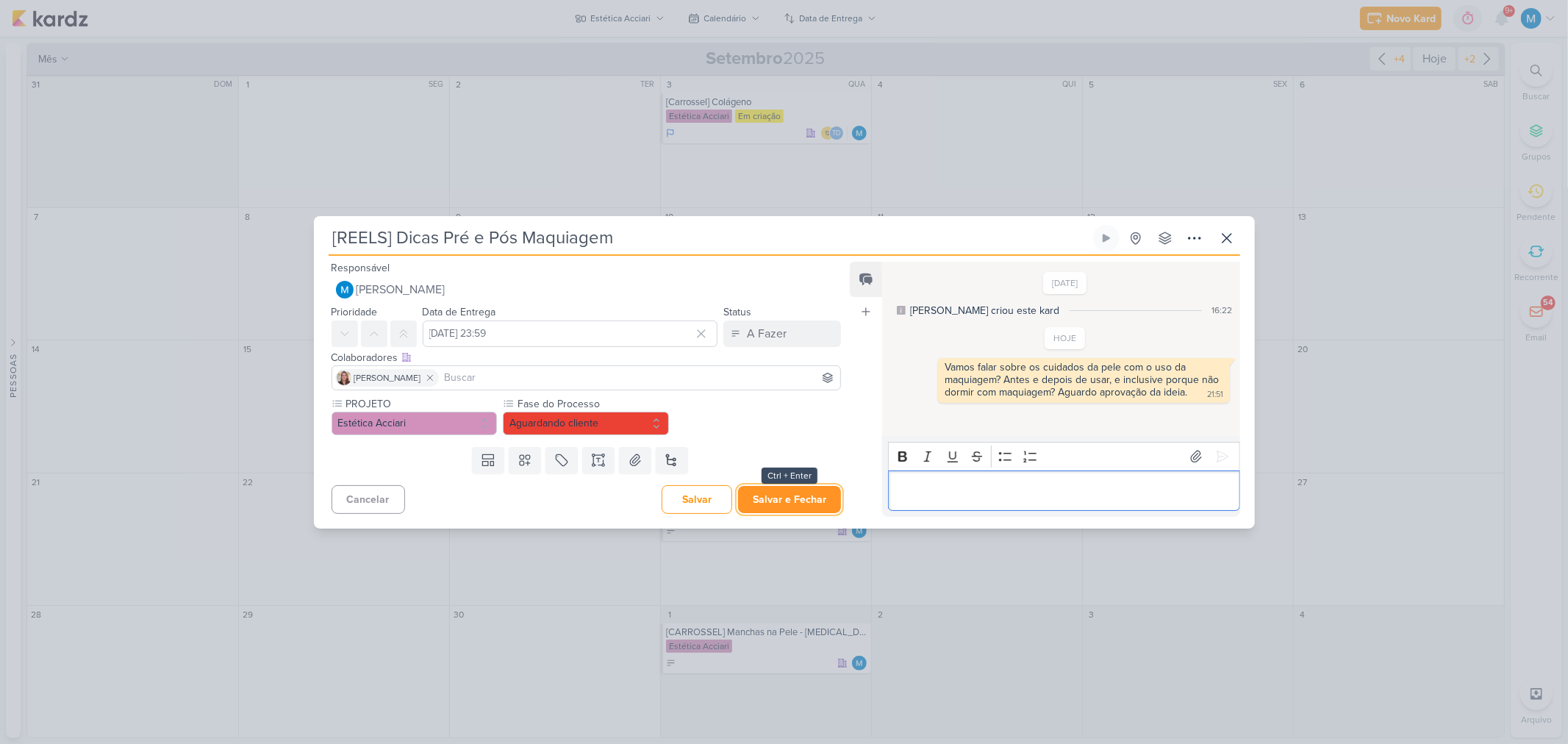
click at [819, 493] on button "Salvar e Fechar" at bounding box center [790, 499] width 103 height 27
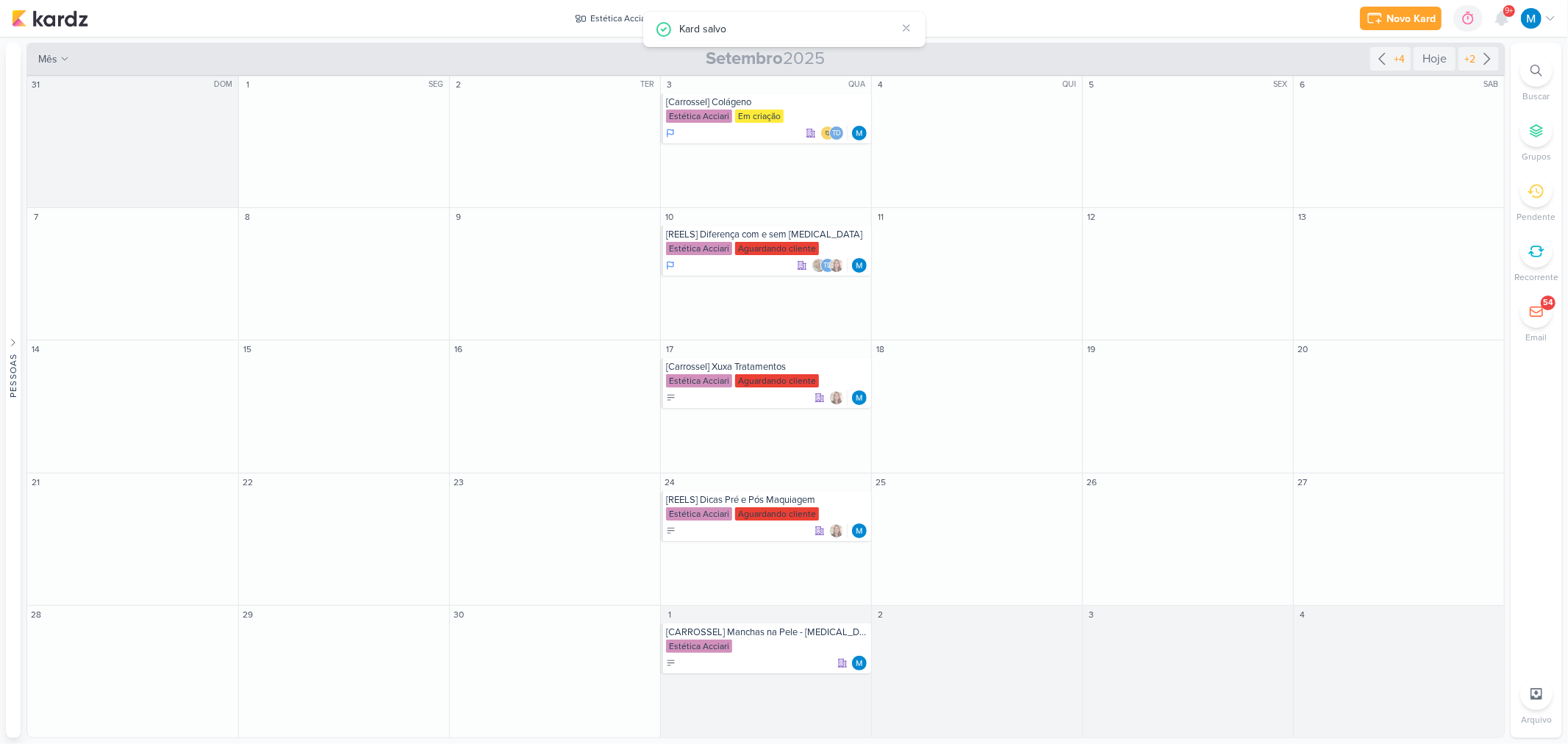
click at [903, 35] on div "Kard salvo" at bounding box center [797, 30] width 234 height 18
click at [907, 26] on icon at bounding box center [906, 28] width 6 height 6
click at [805, 635] on div "[CARROSSEL] Manchas na Pele - Melasma" at bounding box center [767, 631] width 202 height 11
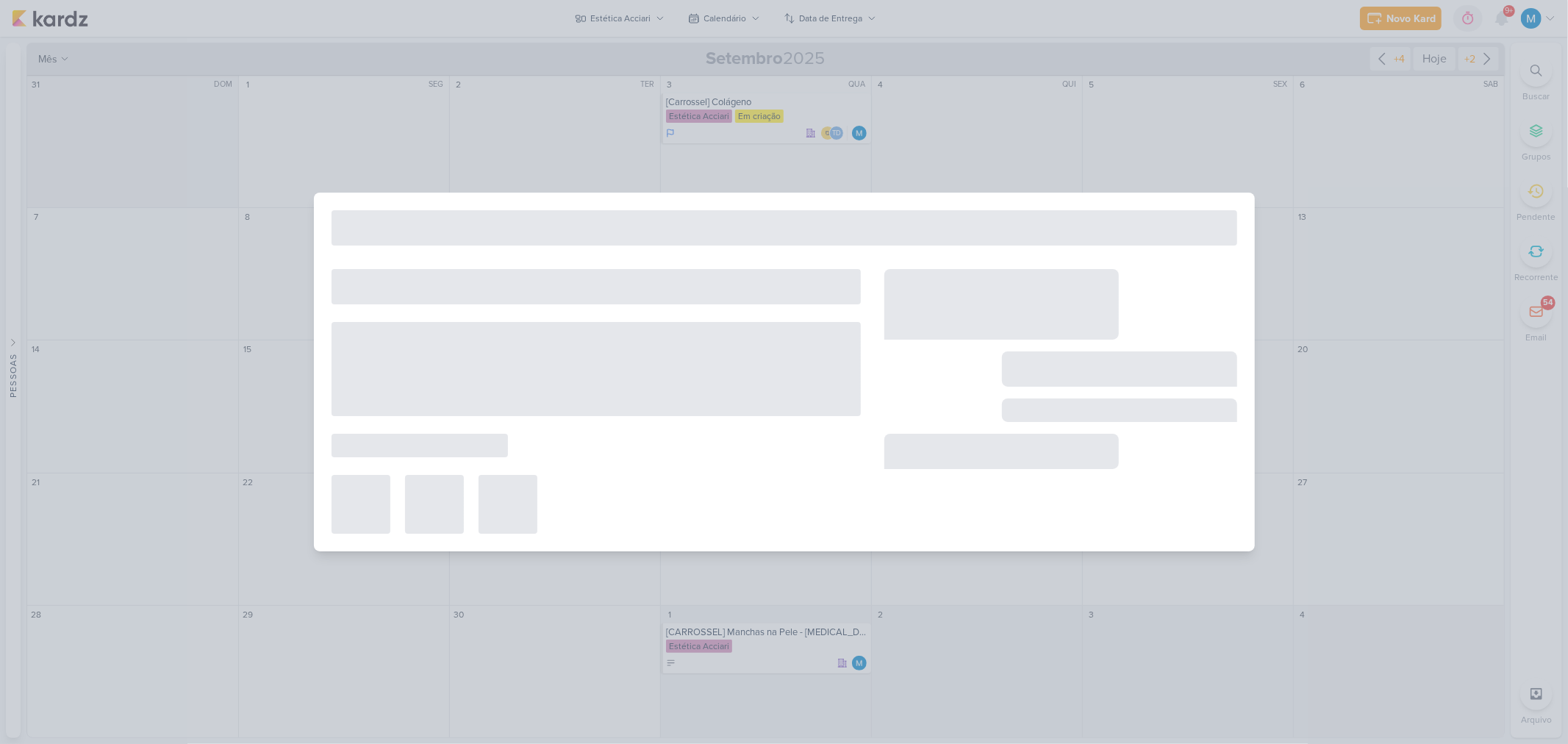
type input "[CARROSSEL] Manchas na Pele - Melasma"
type input "1 de outubro de 2025 às 23:59"
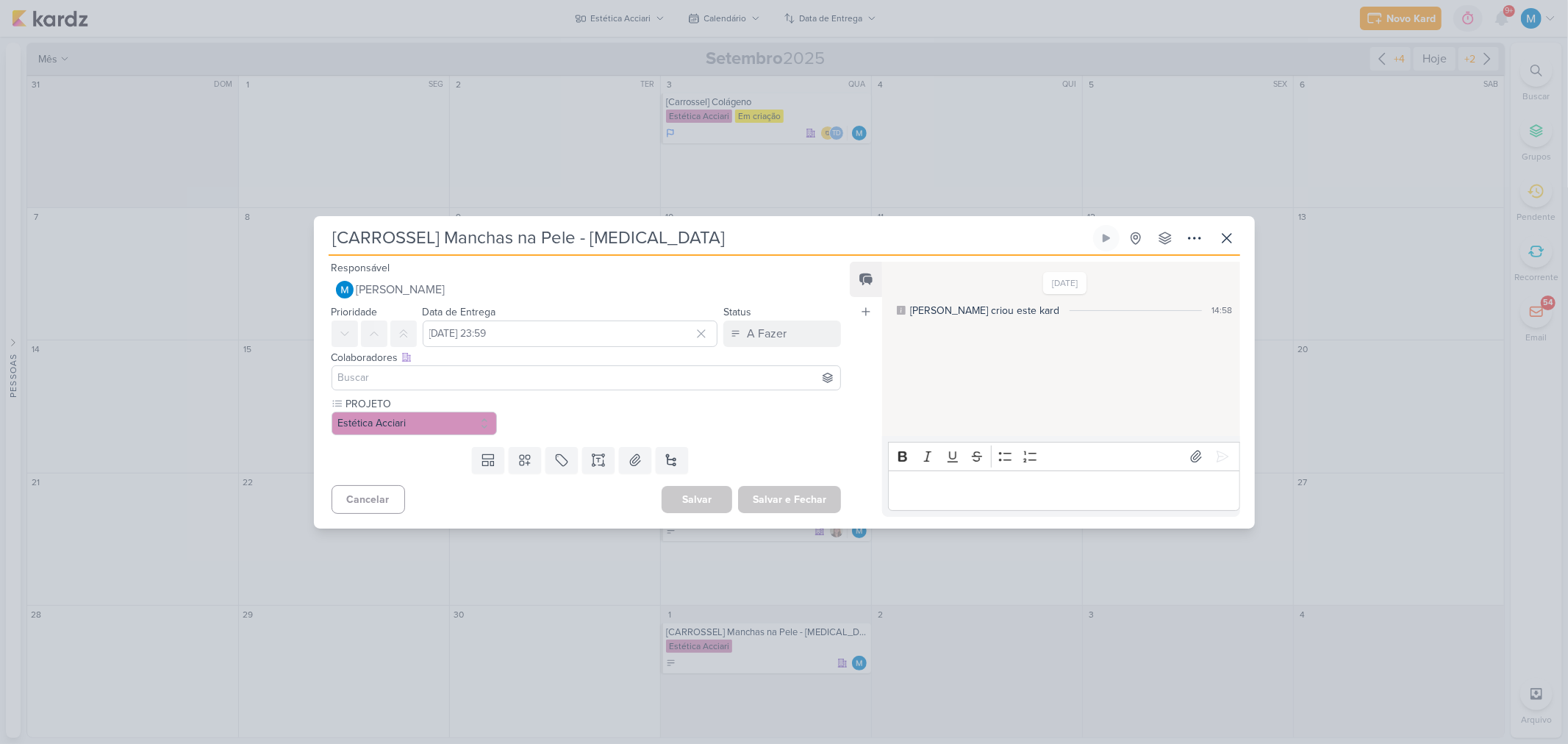
click at [944, 480] on div "Editor editing area: main" at bounding box center [1063, 490] width 351 height 40
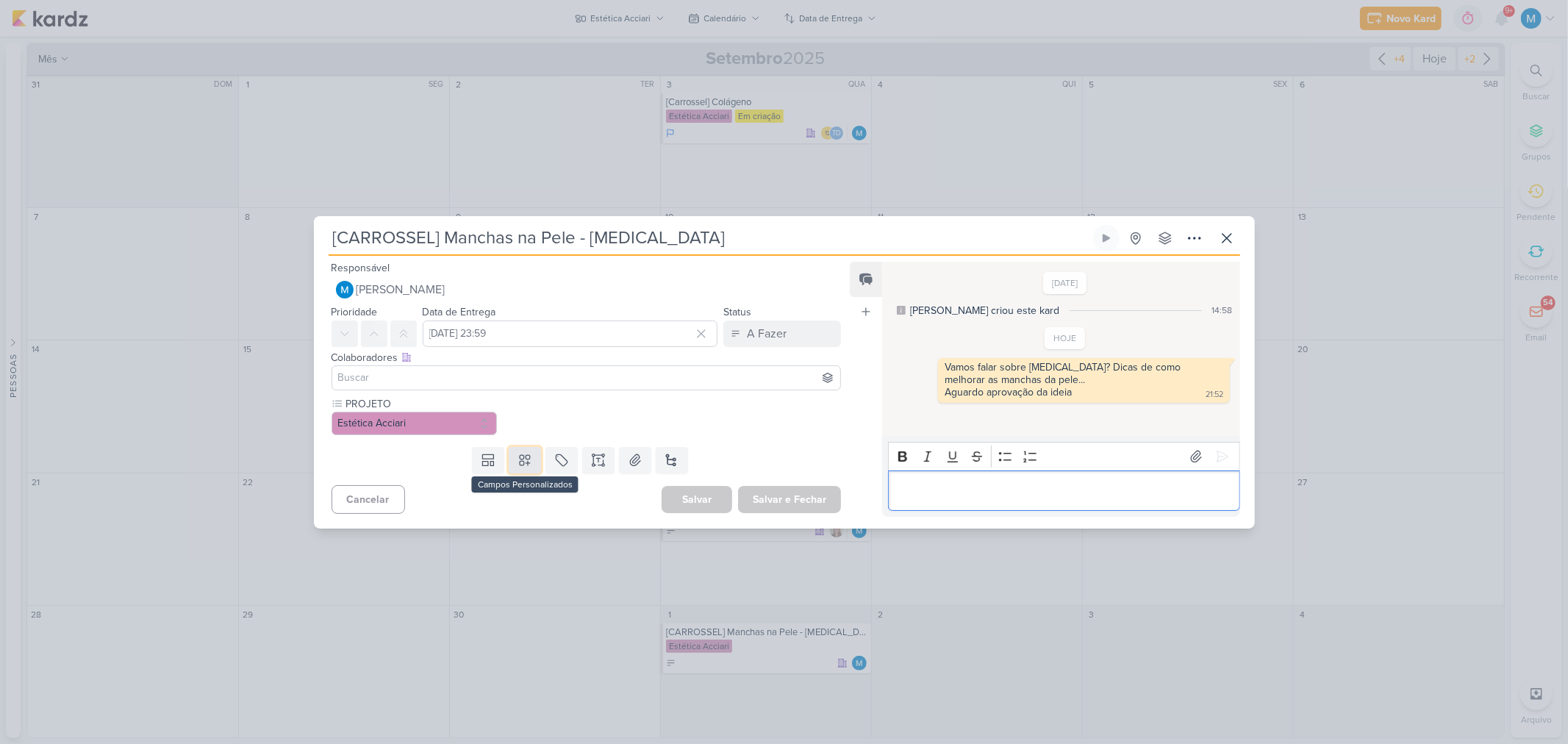
click at [512, 452] on button at bounding box center [524, 460] width 32 height 26
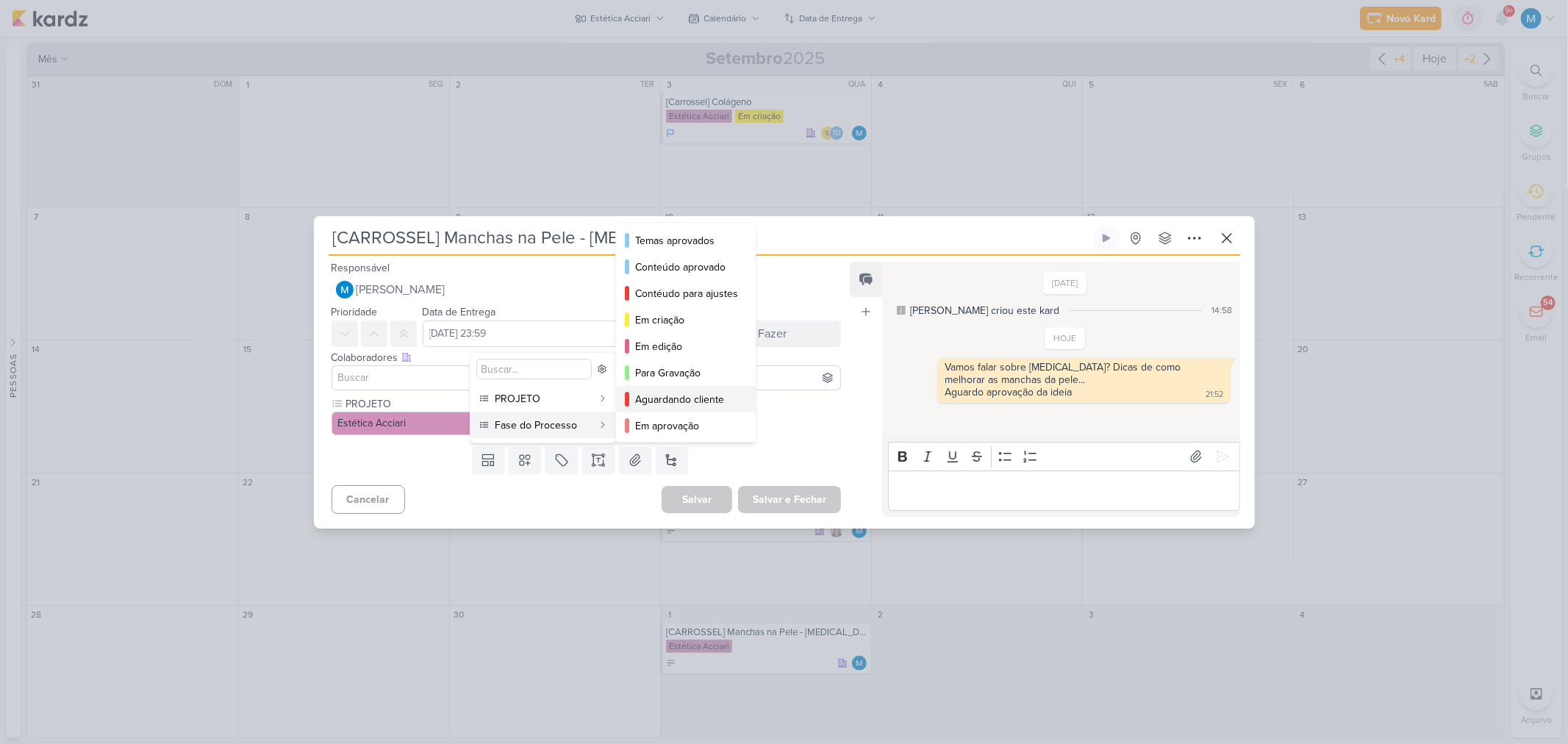
click at [673, 386] on button "Aguardando cliente" at bounding box center [686, 399] width 140 height 26
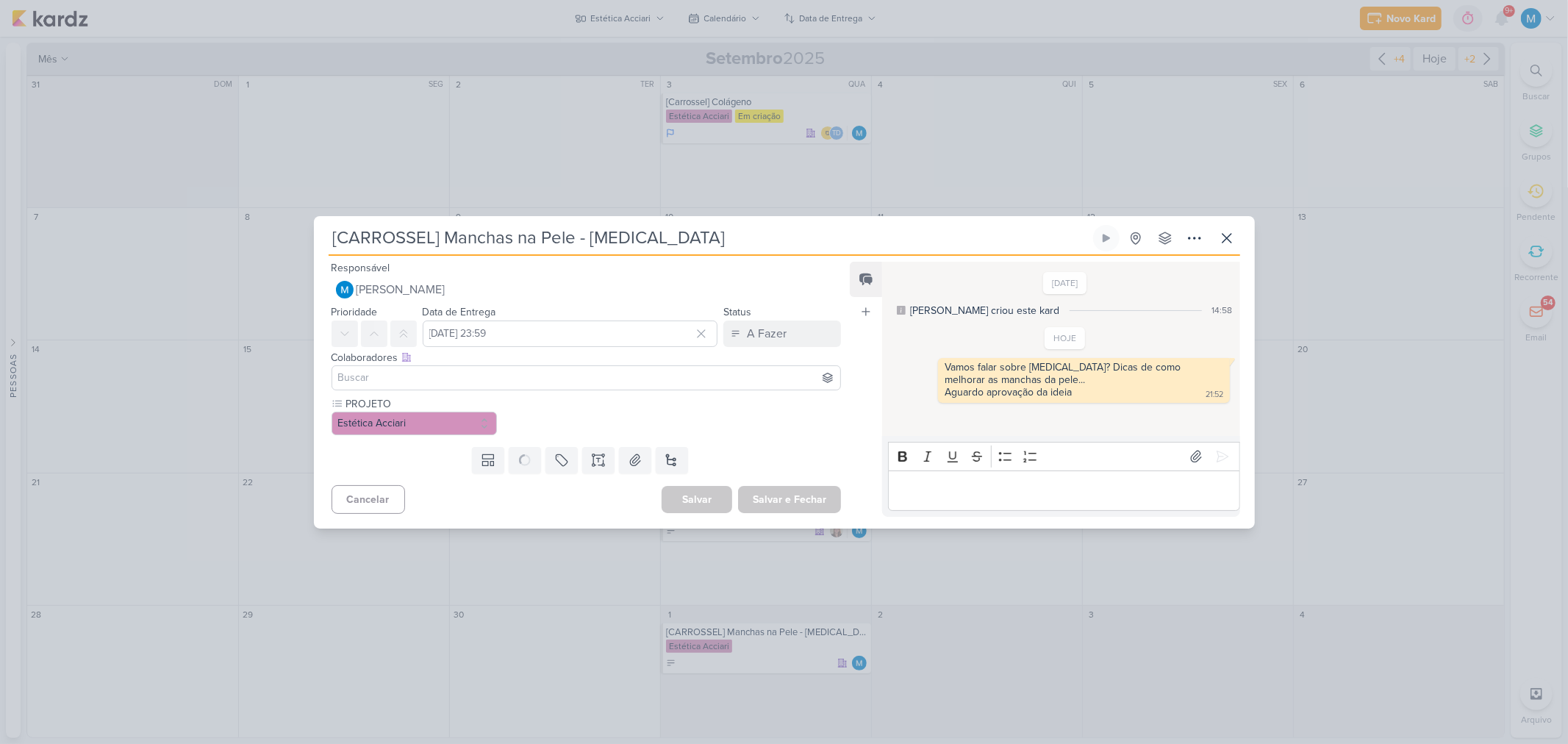
click at [458, 370] on input at bounding box center [587, 378] width 503 height 18
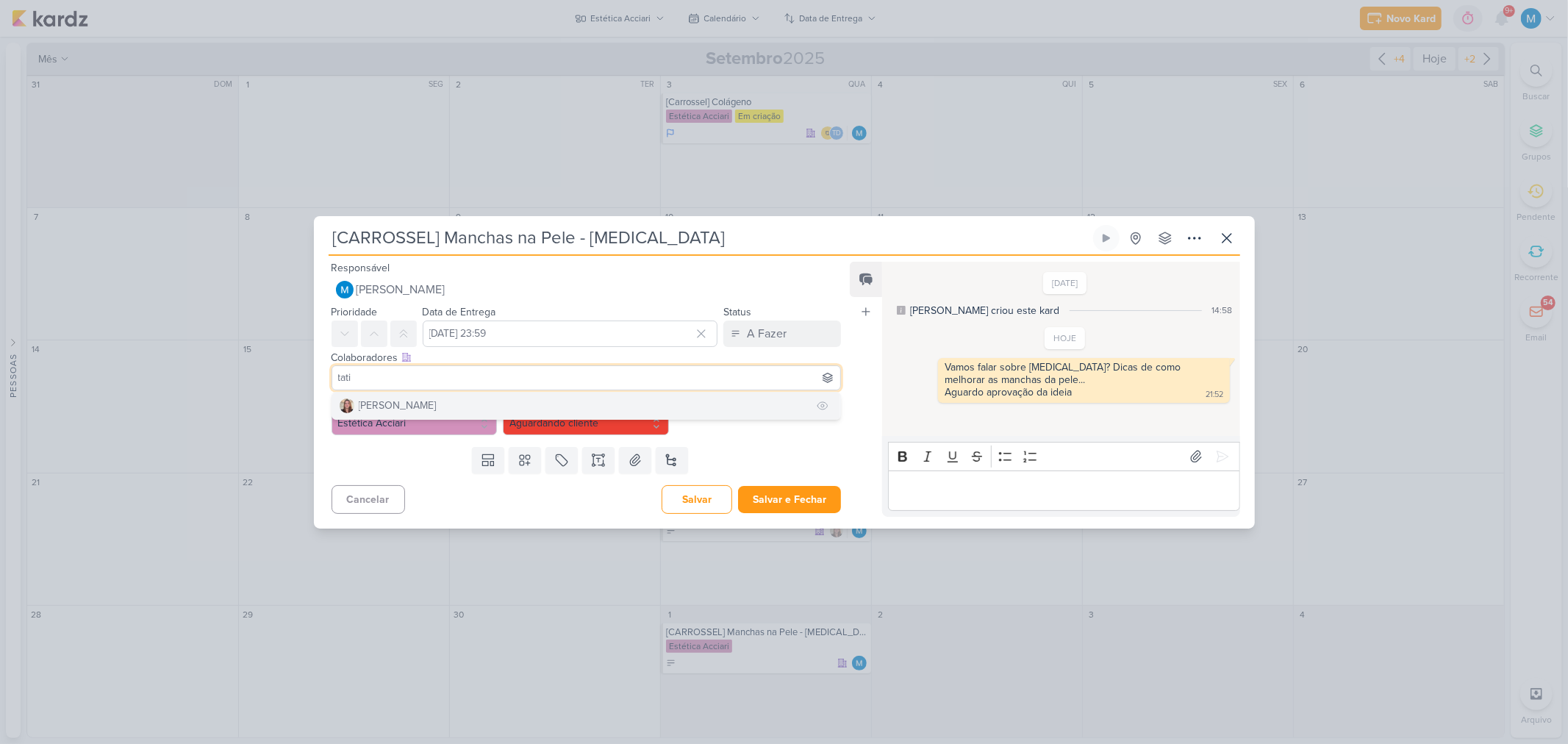
type input "tati"
drag, startPoint x: 450, startPoint y: 402, endPoint x: 662, endPoint y: 376, distance: 213.6
click at [449, 403] on button "Tatiane Acciari" at bounding box center [587, 405] width 509 height 26
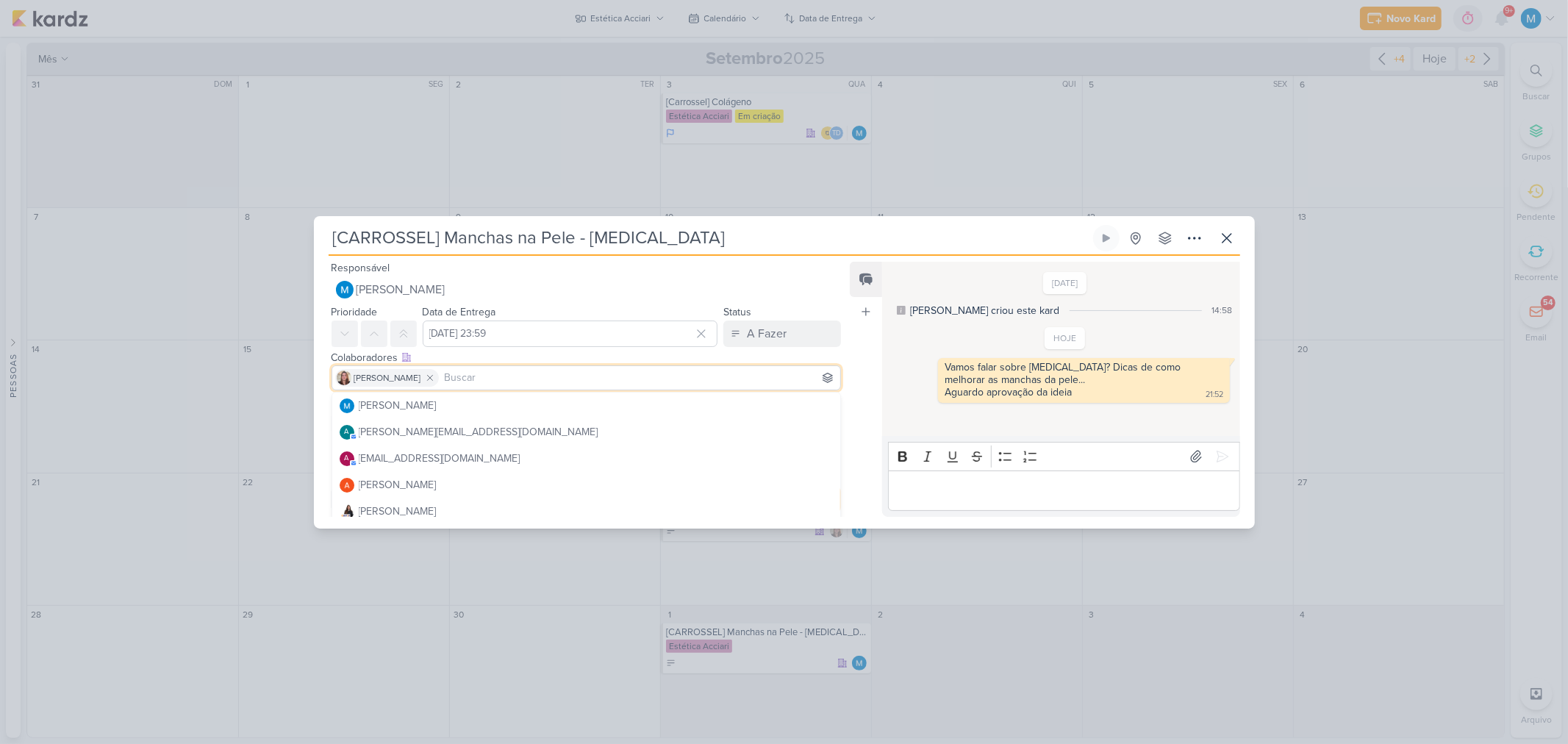
click at [853, 378] on div "Feed Atrelar email Solte o email para atrelar ao kard" at bounding box center [866, 389] width 32 height 255
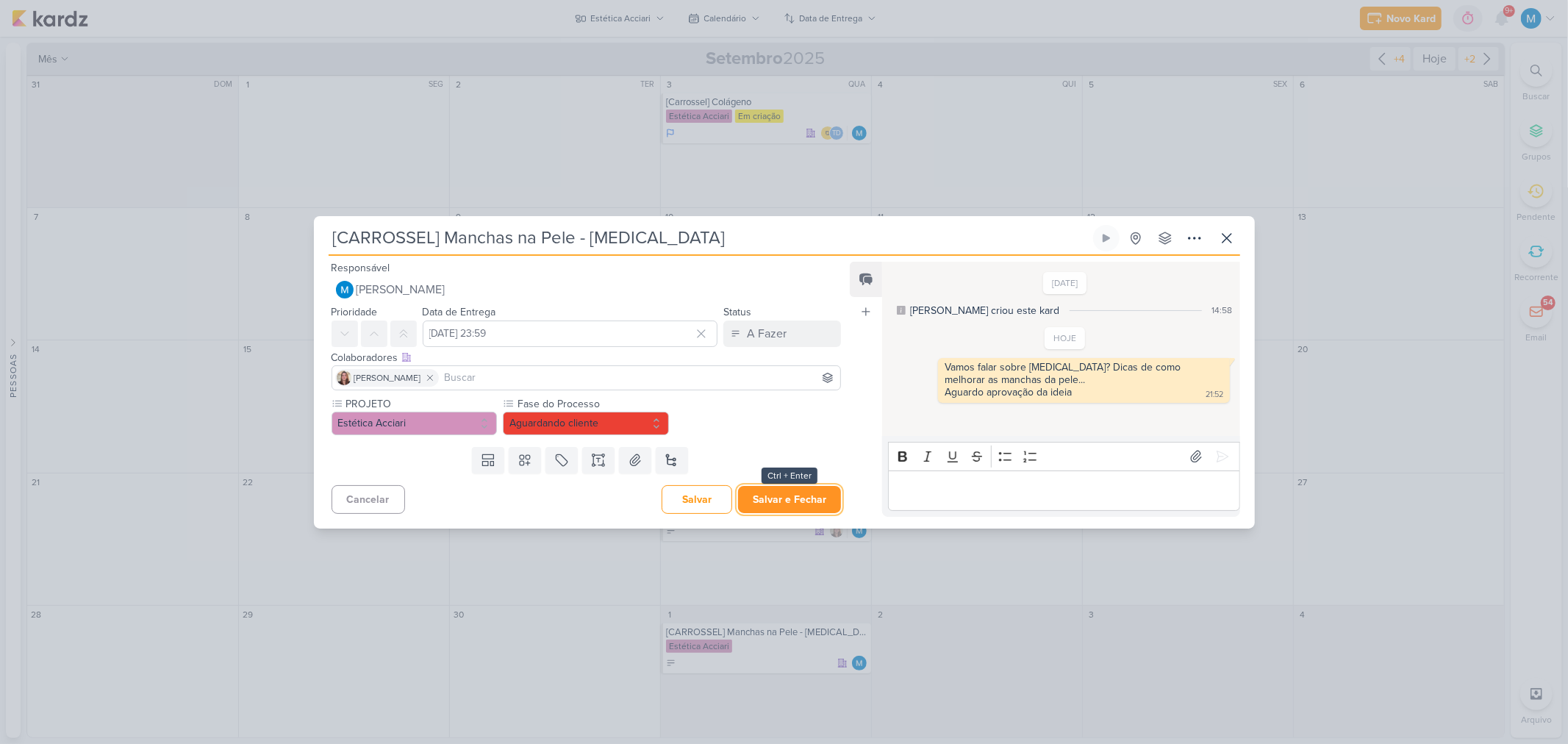
click at [774, 497] on button "Salvar e Fechar" at bounding box center [790, 499] width 103 height 27
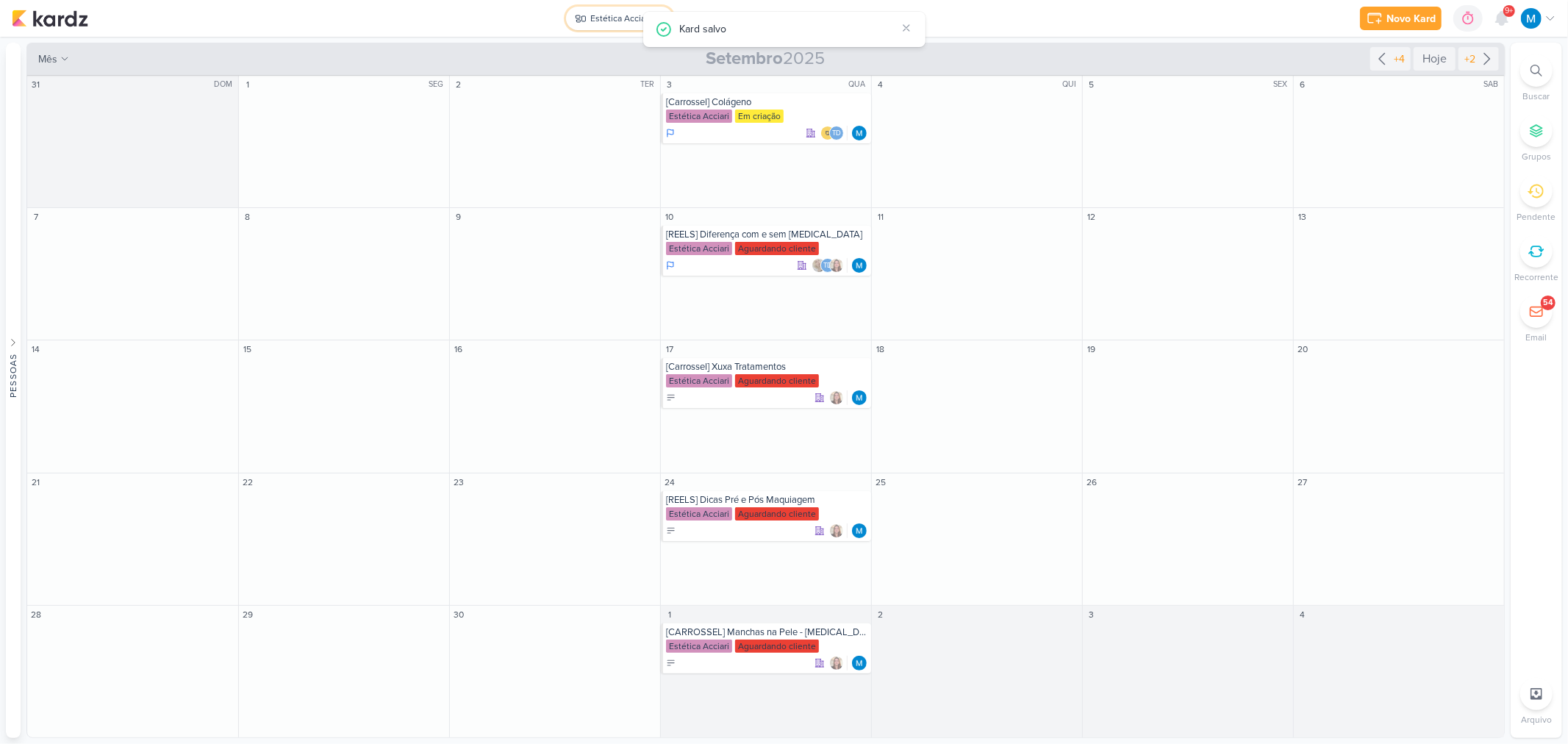
click at [615, 16] on div "Estética Acciari" at bounding box center [621, 18] width 60 height 13
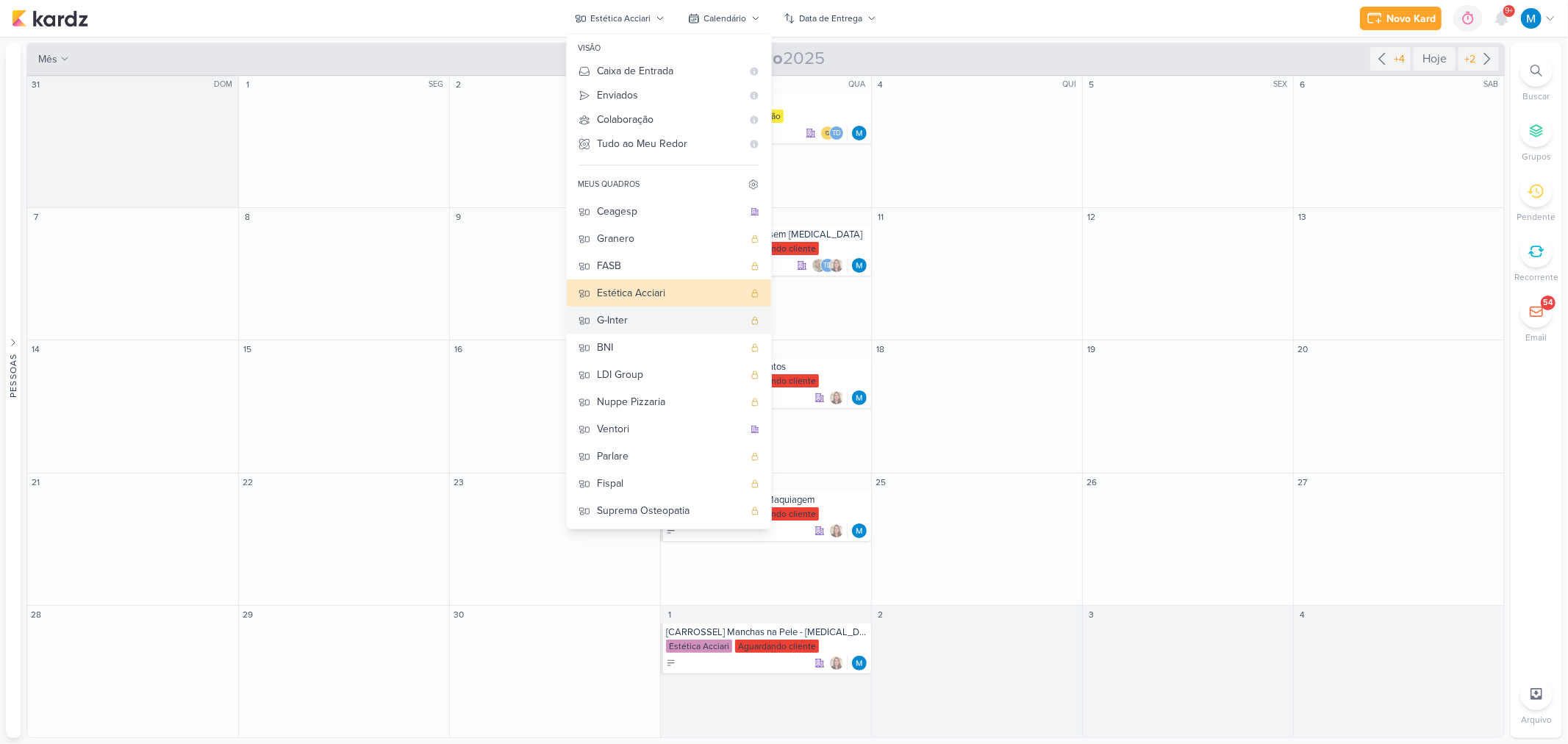
click at [666, 322] on div "G-Inter" at bounding box center [671, 320] width 145 height 16
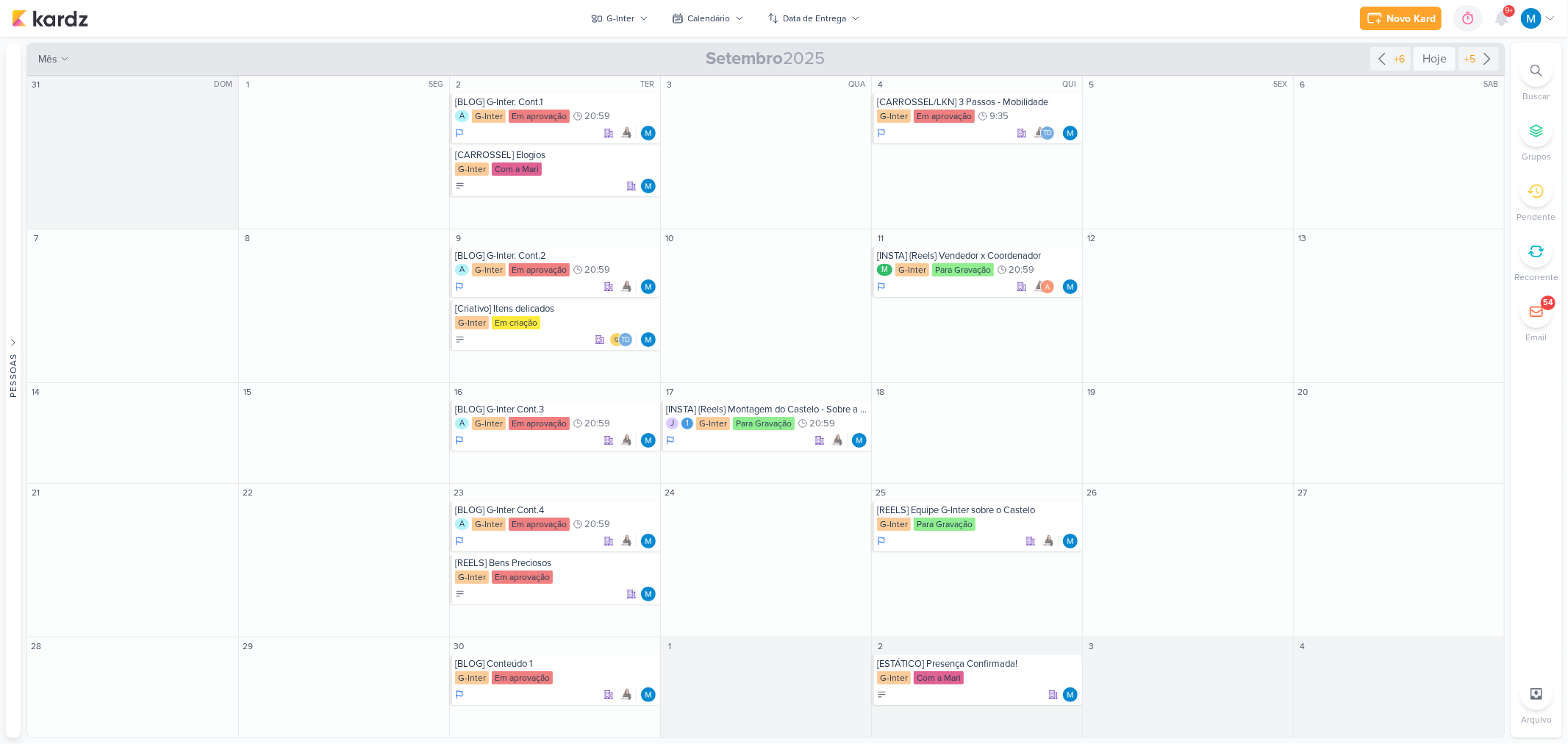
click at [1430, 67] on div "Hoje" at bounding box center [1435, 59] width 42 height 24
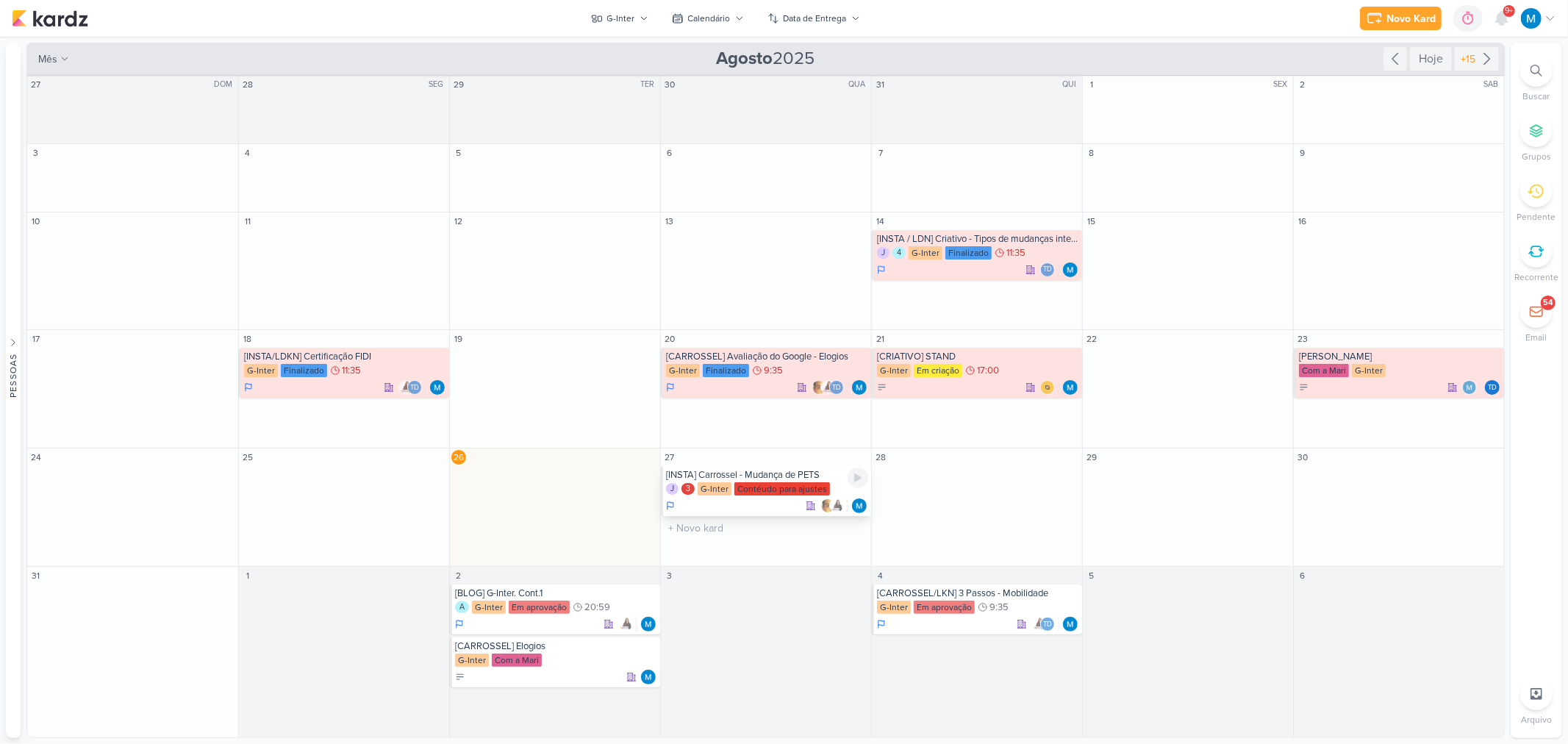
click at [792, 478] on div "[INSTA] Carrossel - Mudança de PETS" at bounding box center [767, 474] width 202 height 11
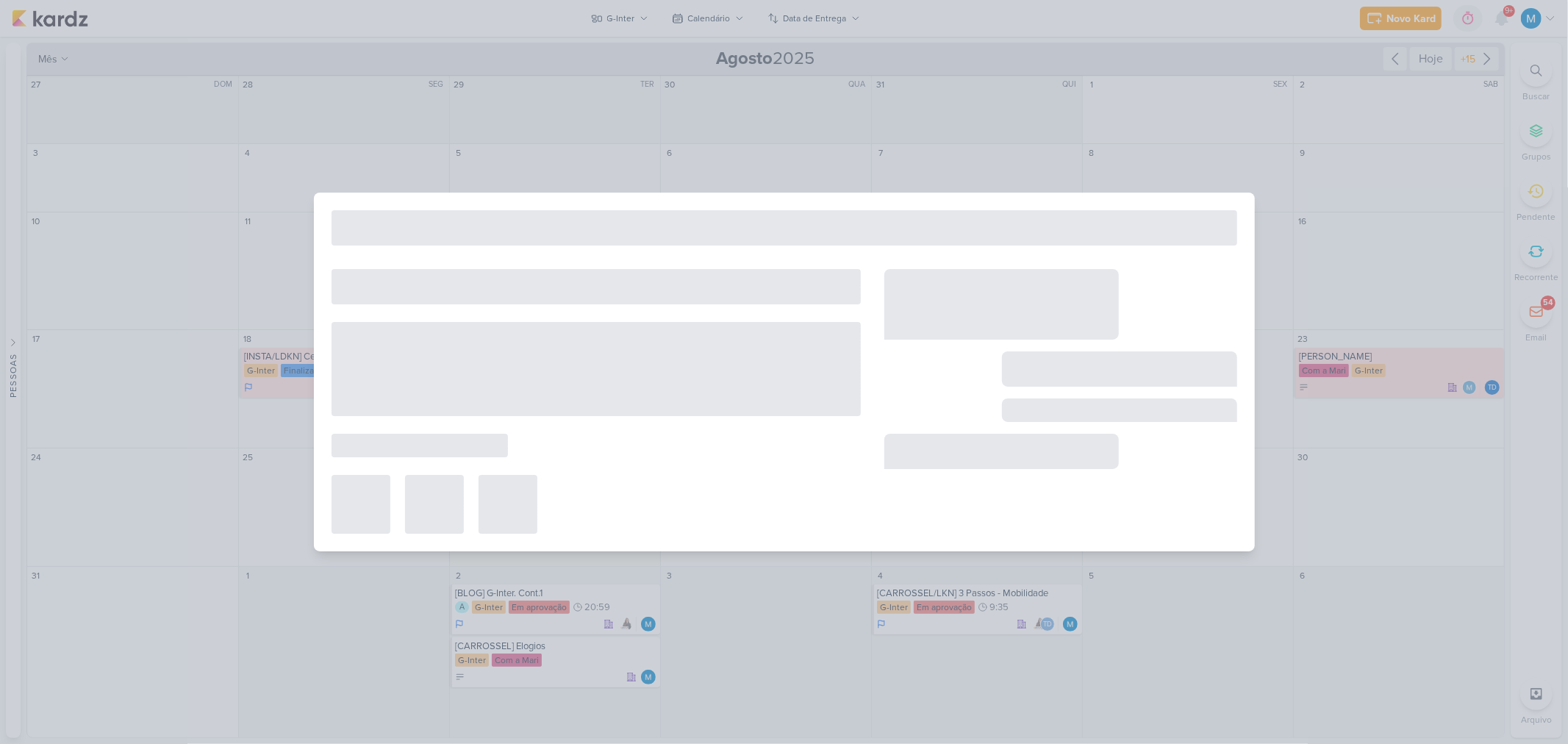
type input "[INSTA] Carrossel - Mudança de PETS"
type input "27 de agosto de 2025 às 23:59"
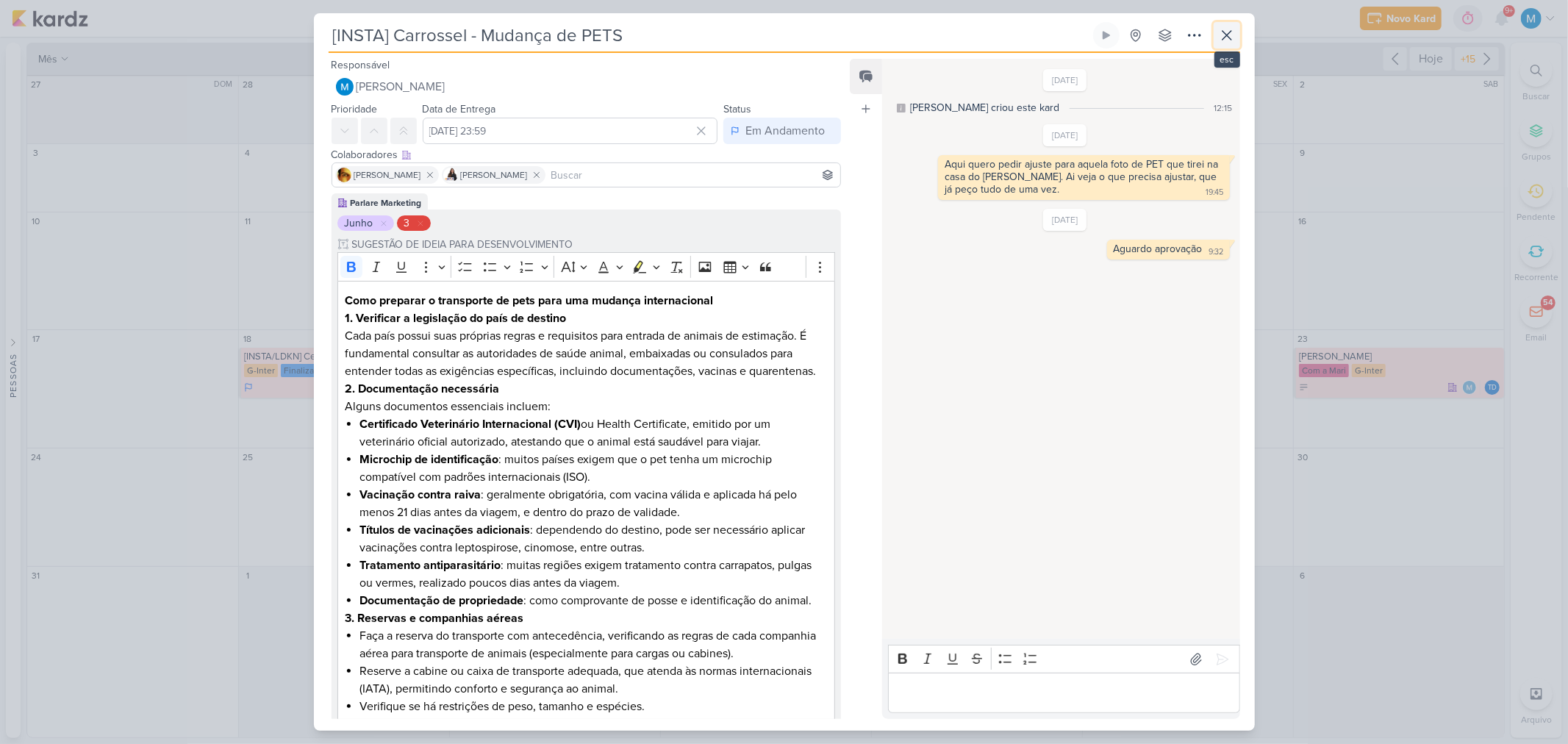
click at [1228, 32] on icon at bounding box center [1227, 35] width 18 height 18
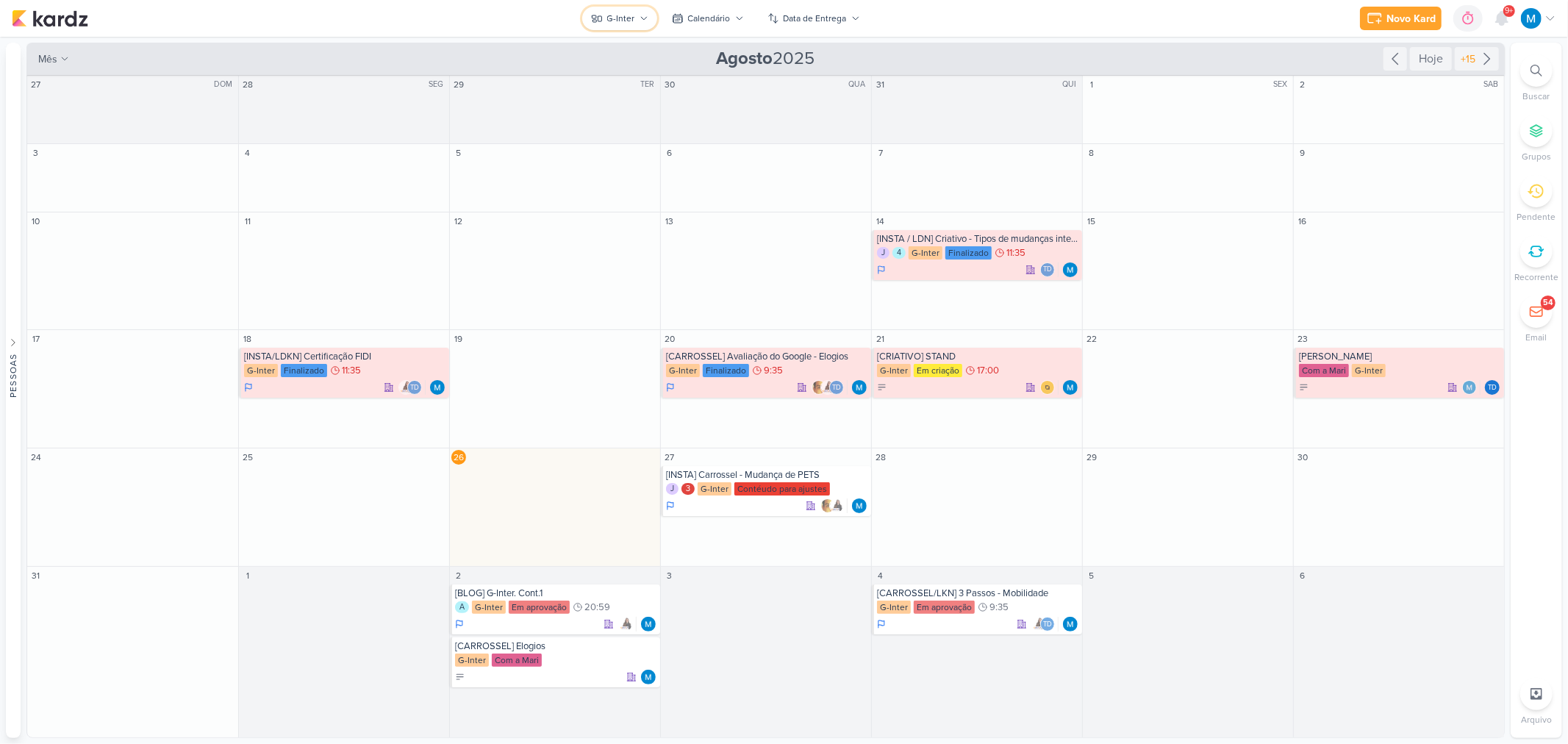
click at [634, 23] on div "G-Inter" at bounding box center [622, 18] width 28 height 13
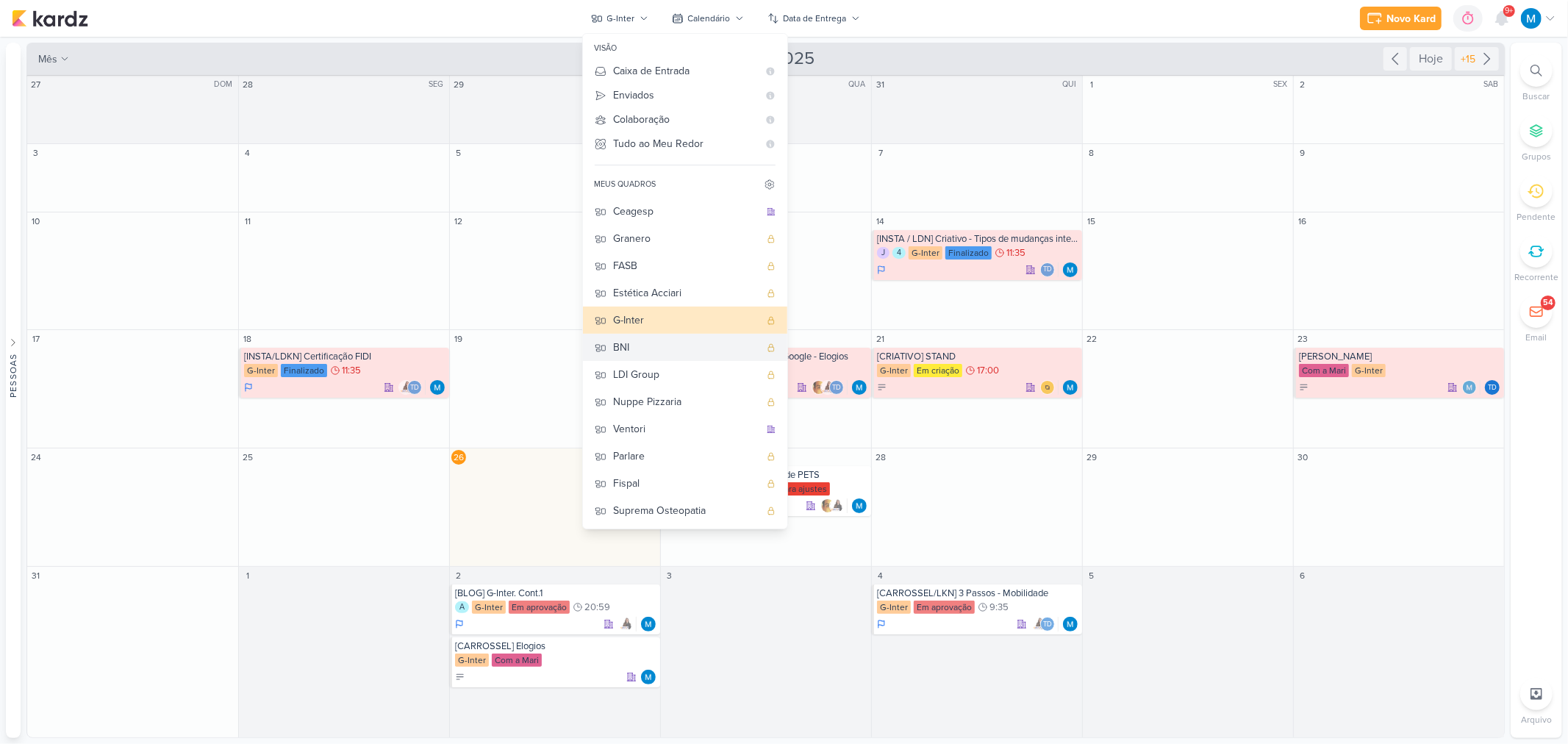
click at [669, 350] on div "BNI" at bounding box center [686, 347] width 145 height 16
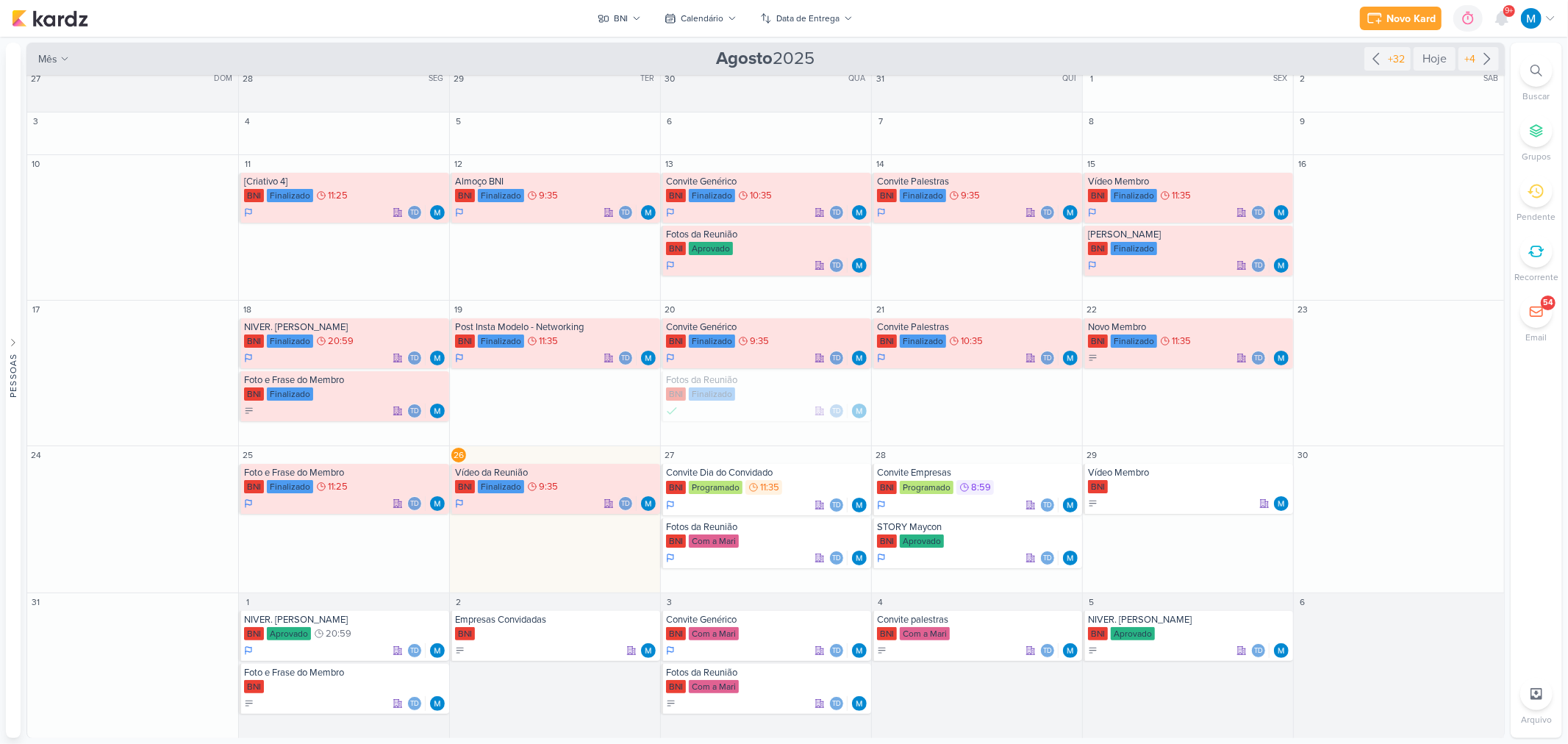
scroll to position [7, 0]
click at [711, 528] on div "Fotos da Reunião" at bounding box center [767, 526] width 202 height 11
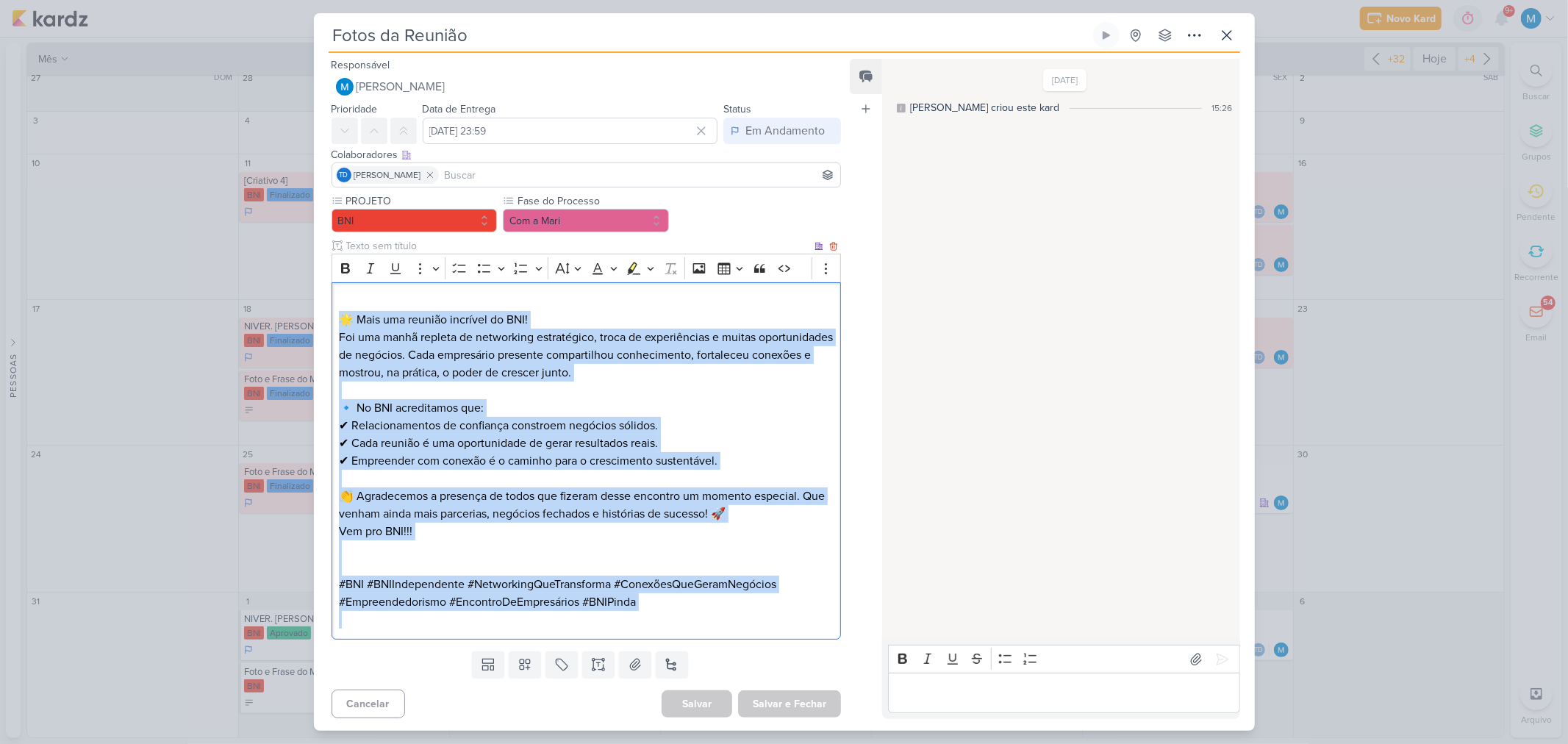
drag, startPoint x: 341, startPoint y: 316, endPoint x: 704, endPoint y: 627, distance: 478.0
click at [704, 627] on div "⁠⁠⁠⁠⁠⁠⁠ 🌟 Mais uma reunião incrível do BNI! Foi uma manhã repleta de networking…" at bounding box center [587, 460] width 510 height 358
copy div "🌟 Mais uma reunião incrível do BNI! Foi uma manhã repleta de networking estraté…"
click at [614, 225] on button "Com a Mari" at bounding box center [586, 220] width 166 height 24
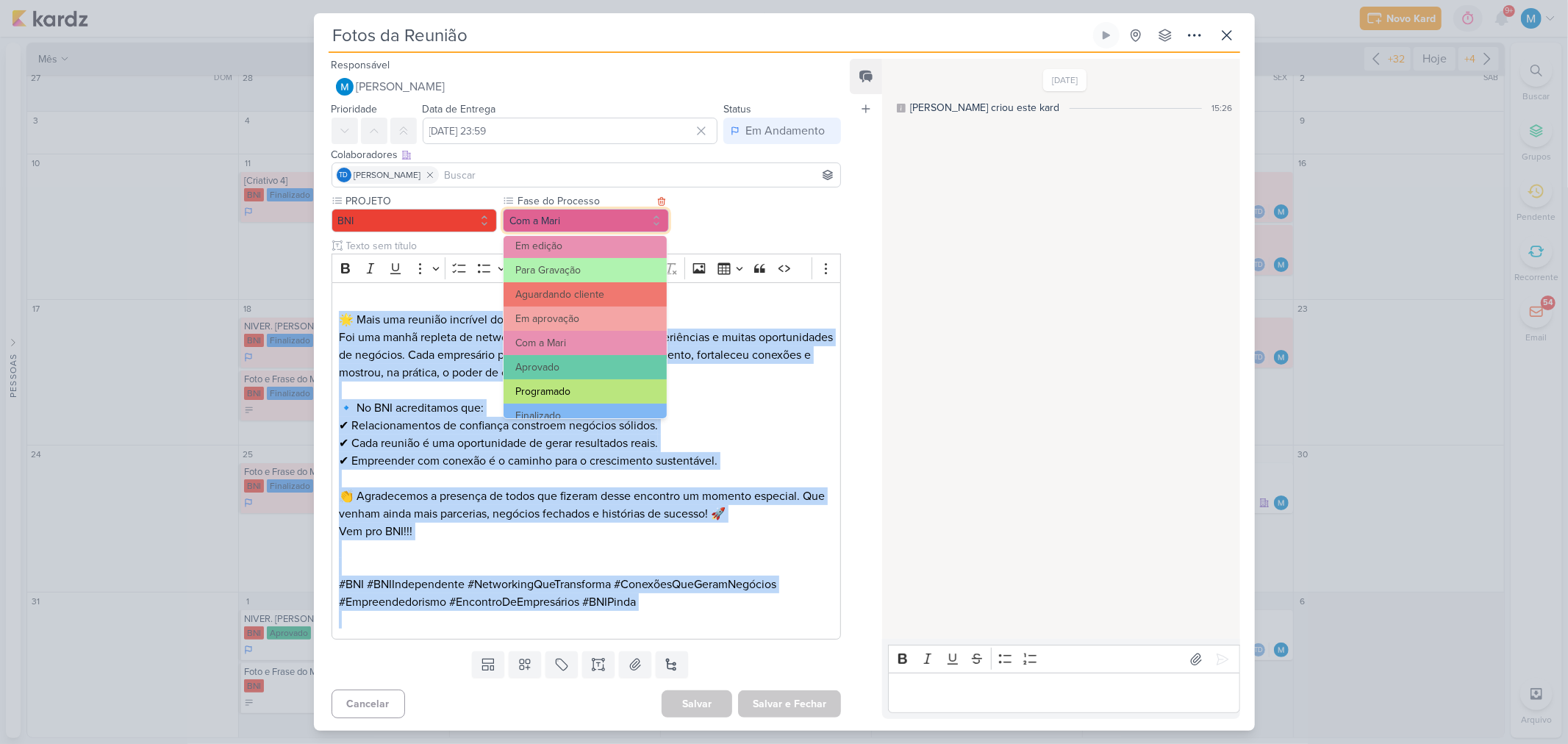
scroll to position [141, 0]
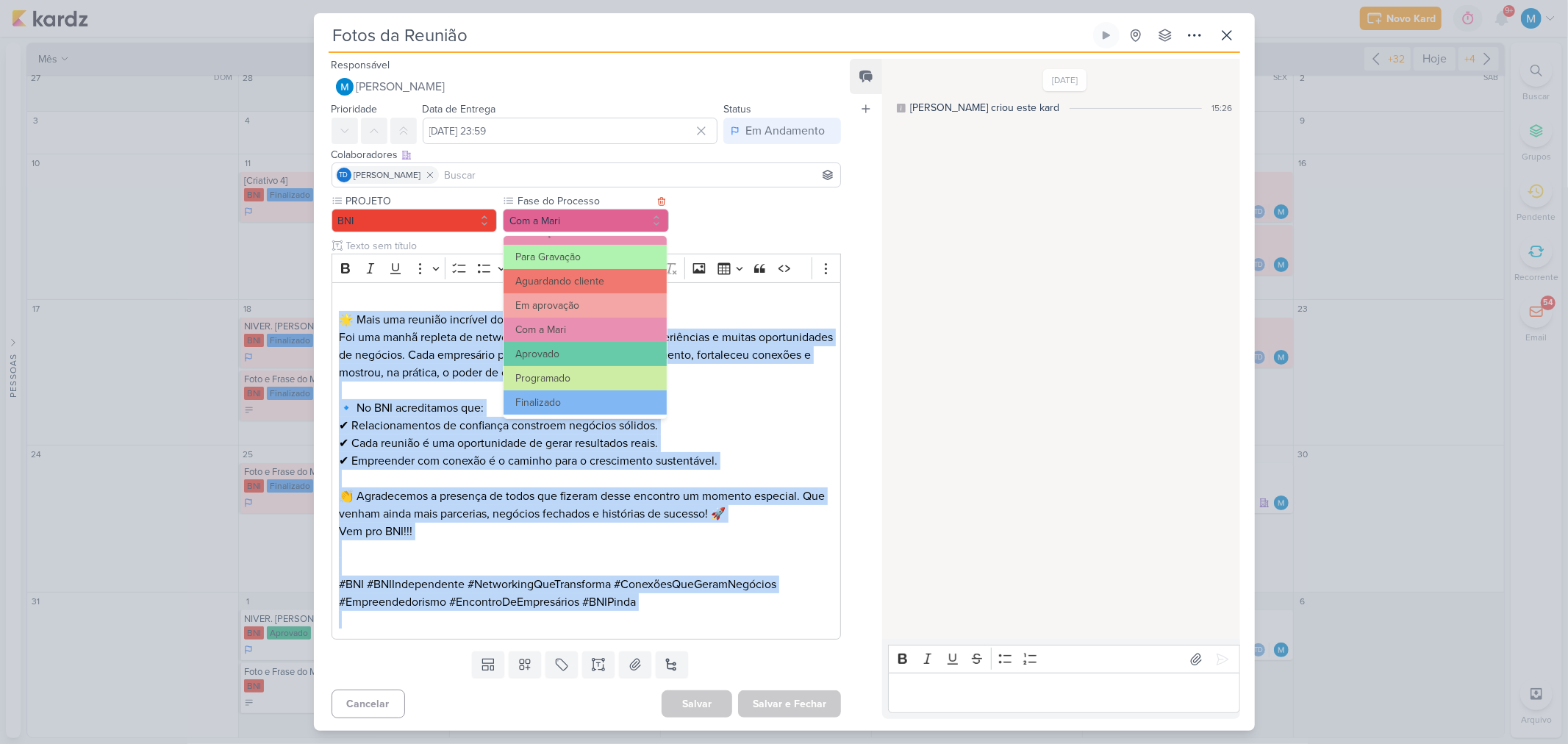
drag, startPoint x: 562, startPoint y: 350, endPoint x: 575, endPoint y: 368, distance: 22.2
click at [562, 349] on button "Aprovado" at bounding box center [585, 354] width 163 height 25
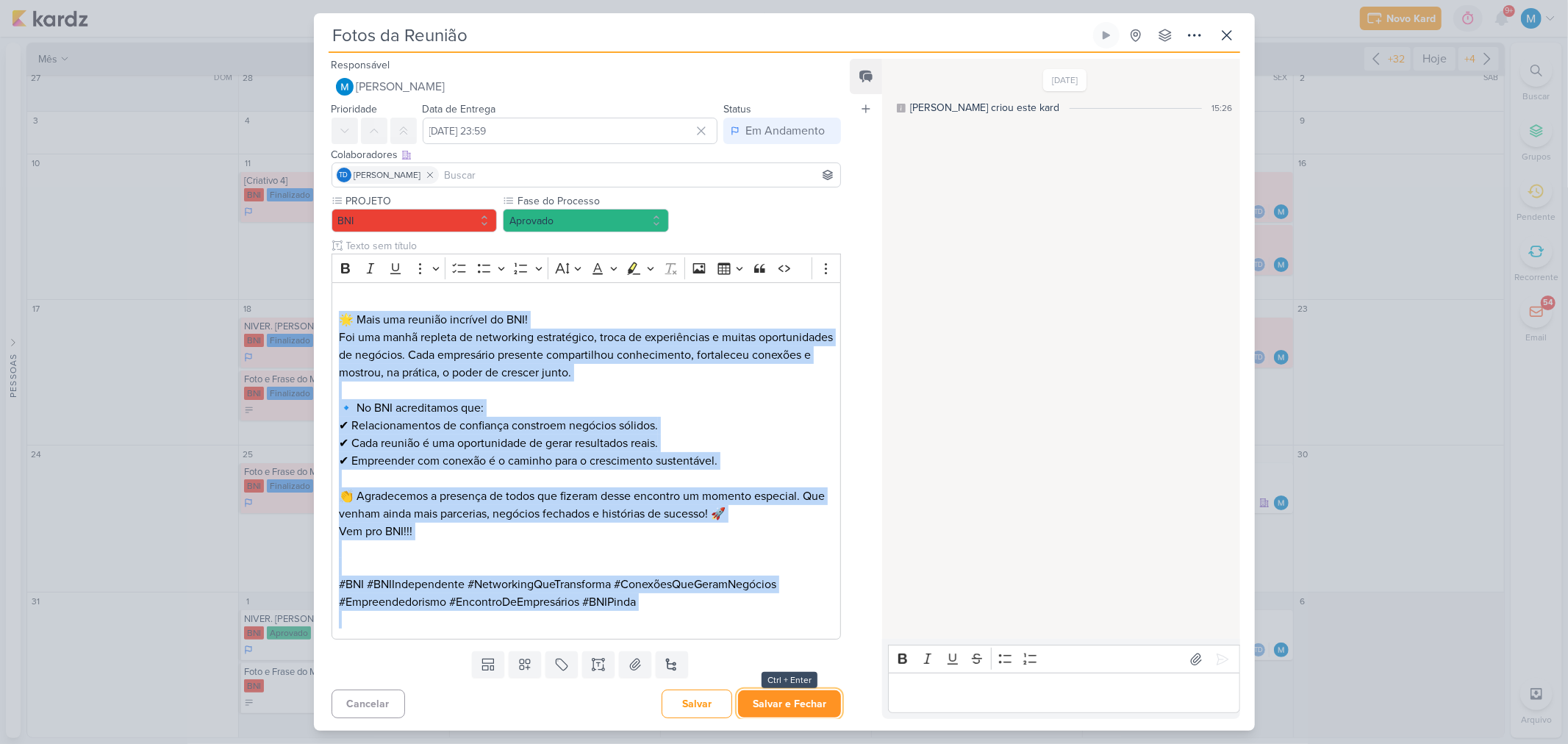
click at [795, 698] on button "Salvar e Fechar" at bounding box center [790, 703] width 103 height 27
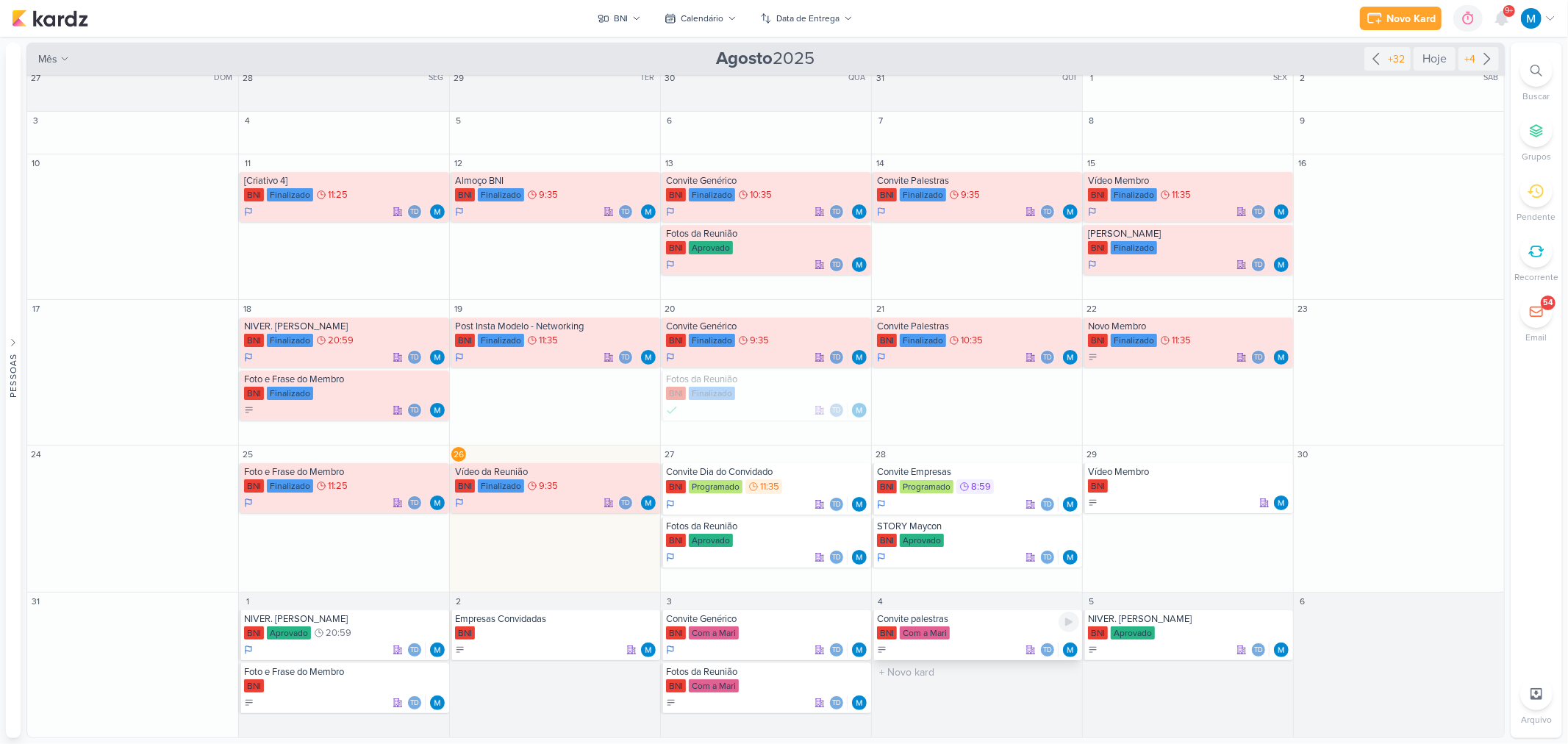
click at [953, 621] on div "Convite palestras" at bounding box center [978, 618] width 202 height 11
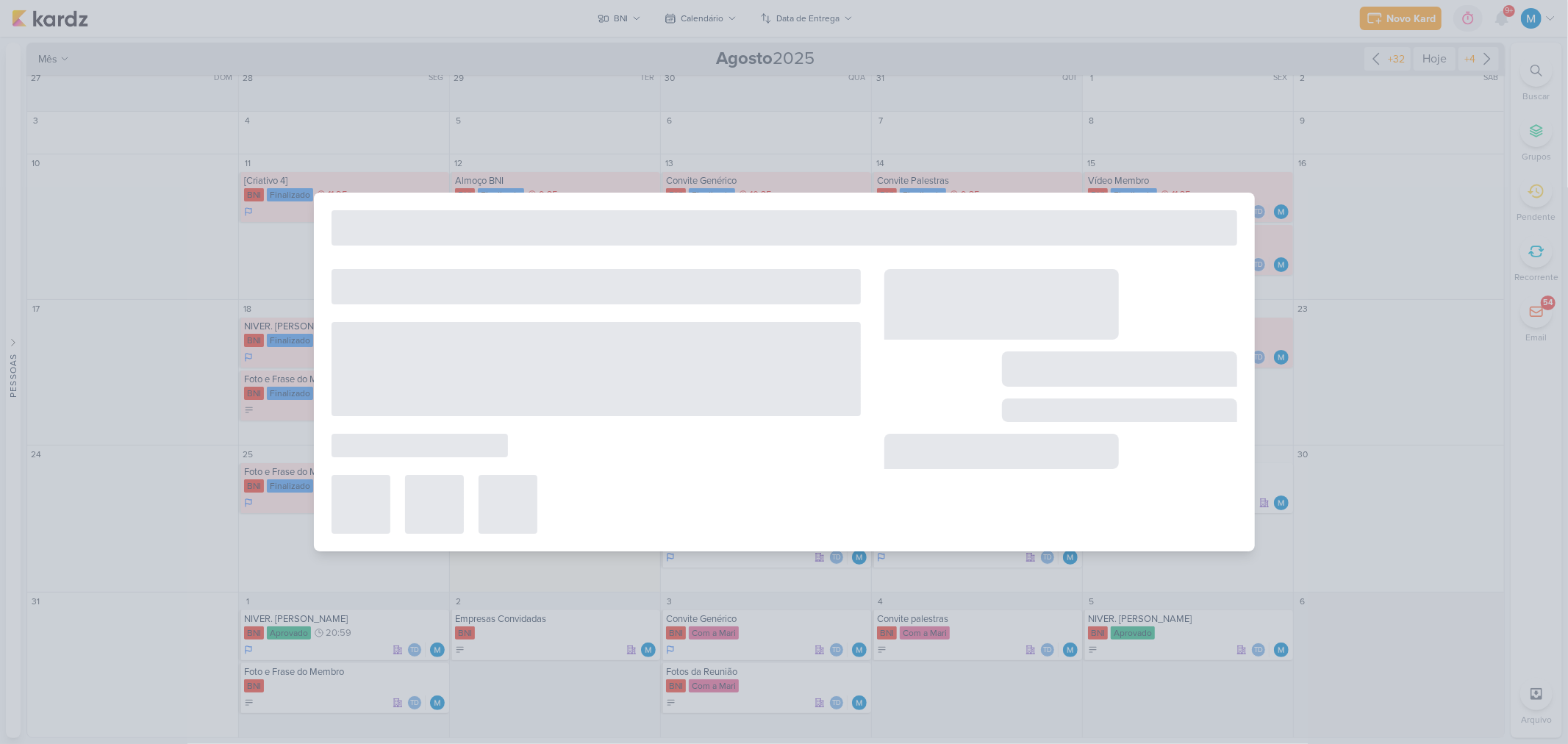
type input "Convite palestras"
type input "4 de setembro de 2025 às 23:59"
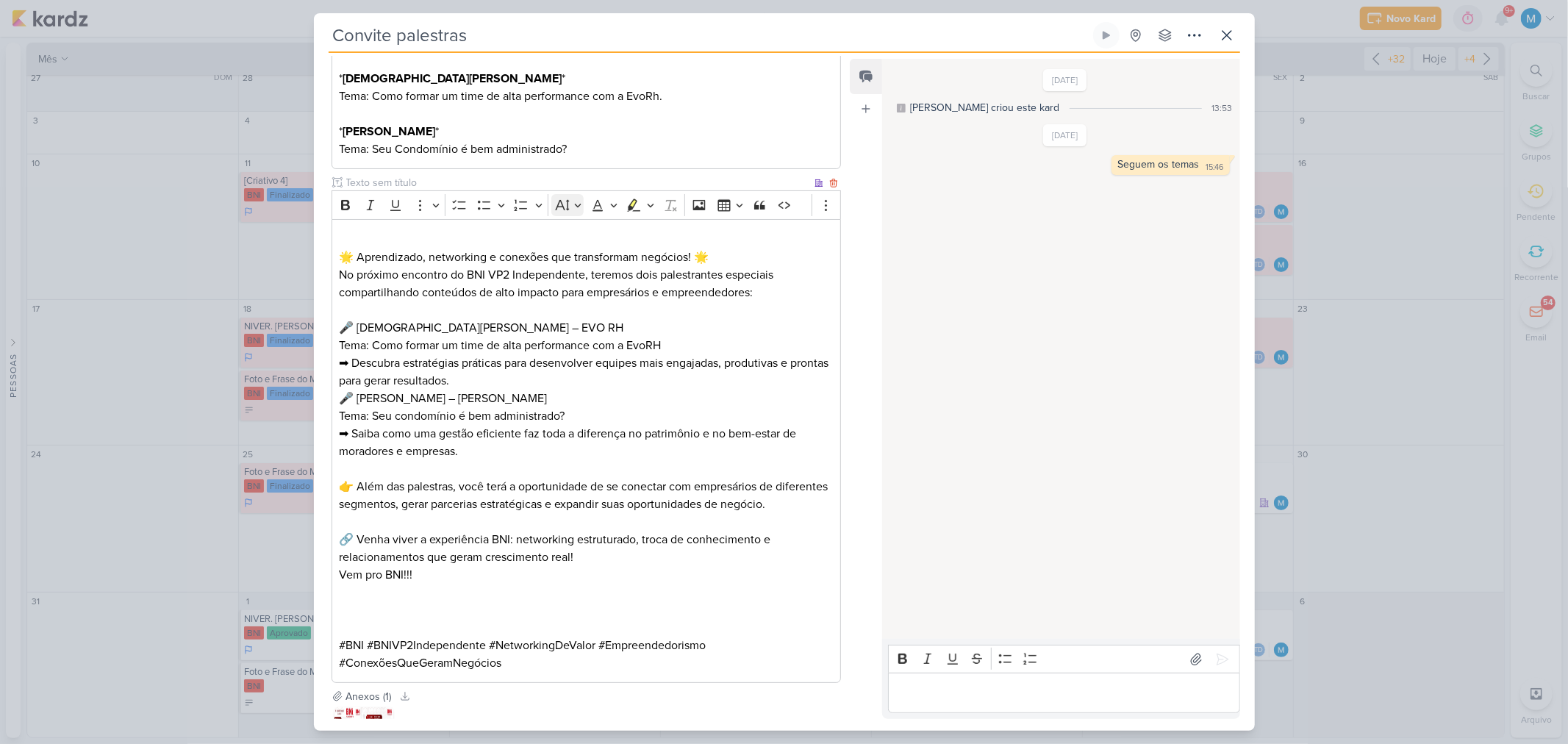
scroll to position [426, 0]
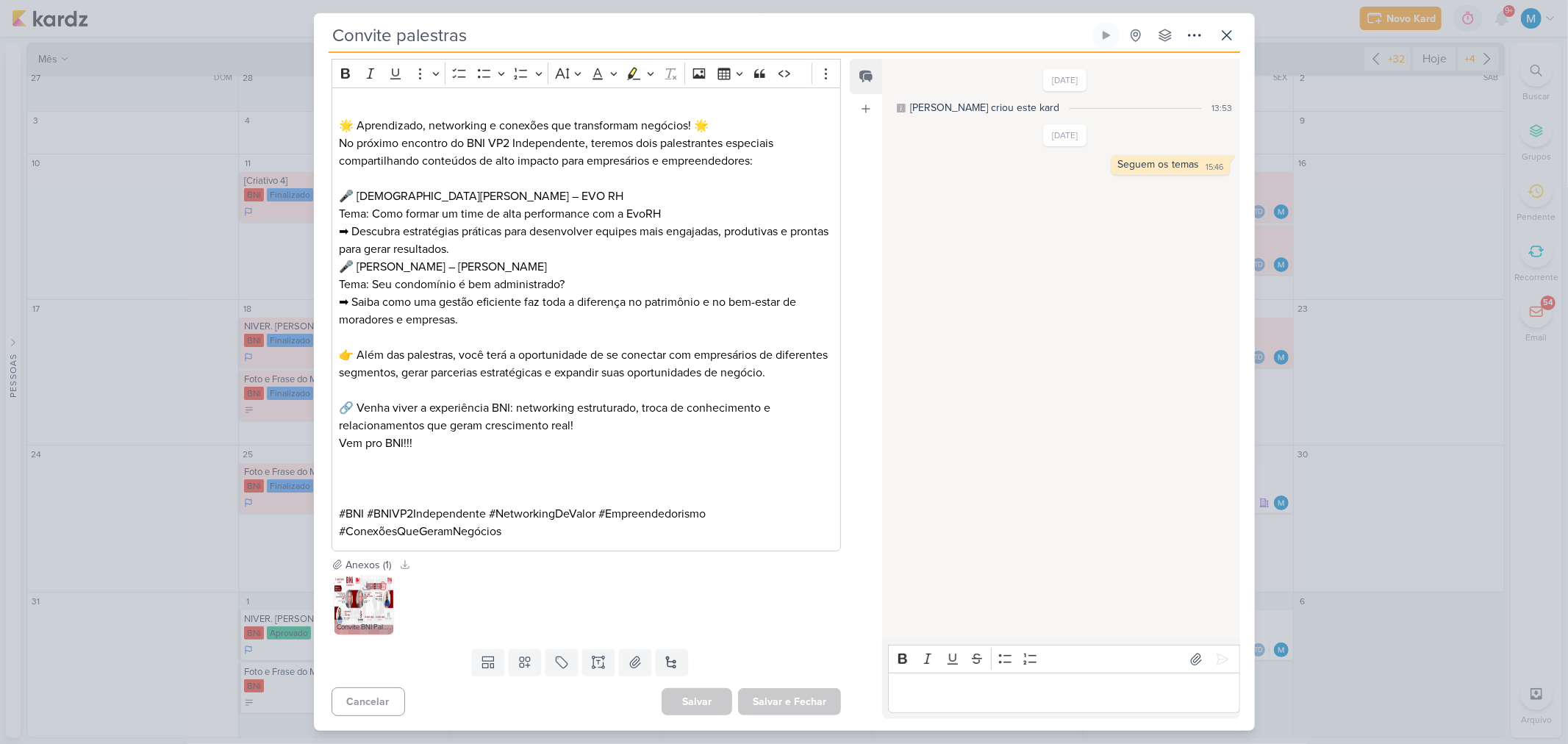
click at [355, 608] on img at bounding box center [363, 604] width 59 height 59
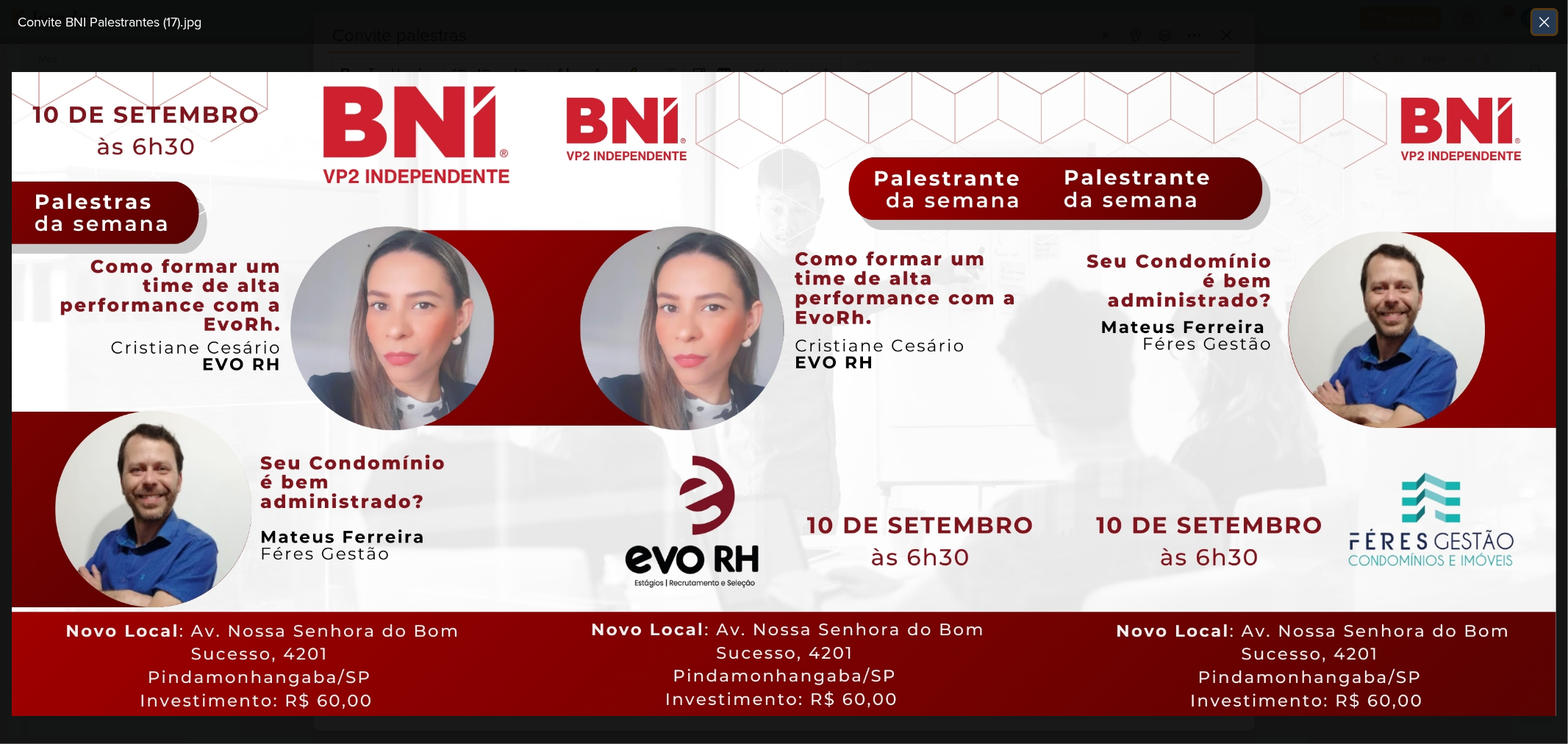
click at [1546, 23] on icon at bounding box center [1544, 22] width 9 height 9
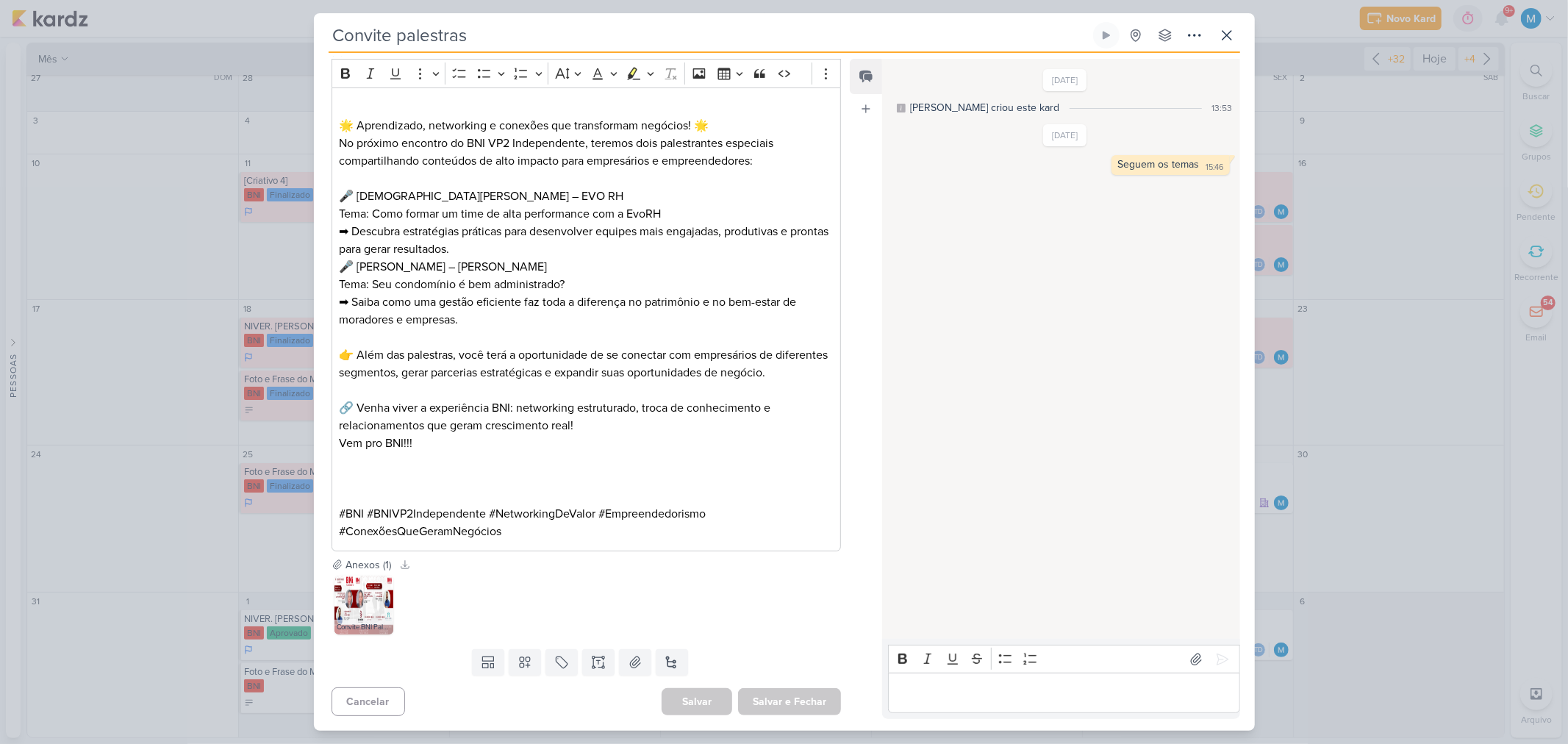
scroll to position [0, 0]
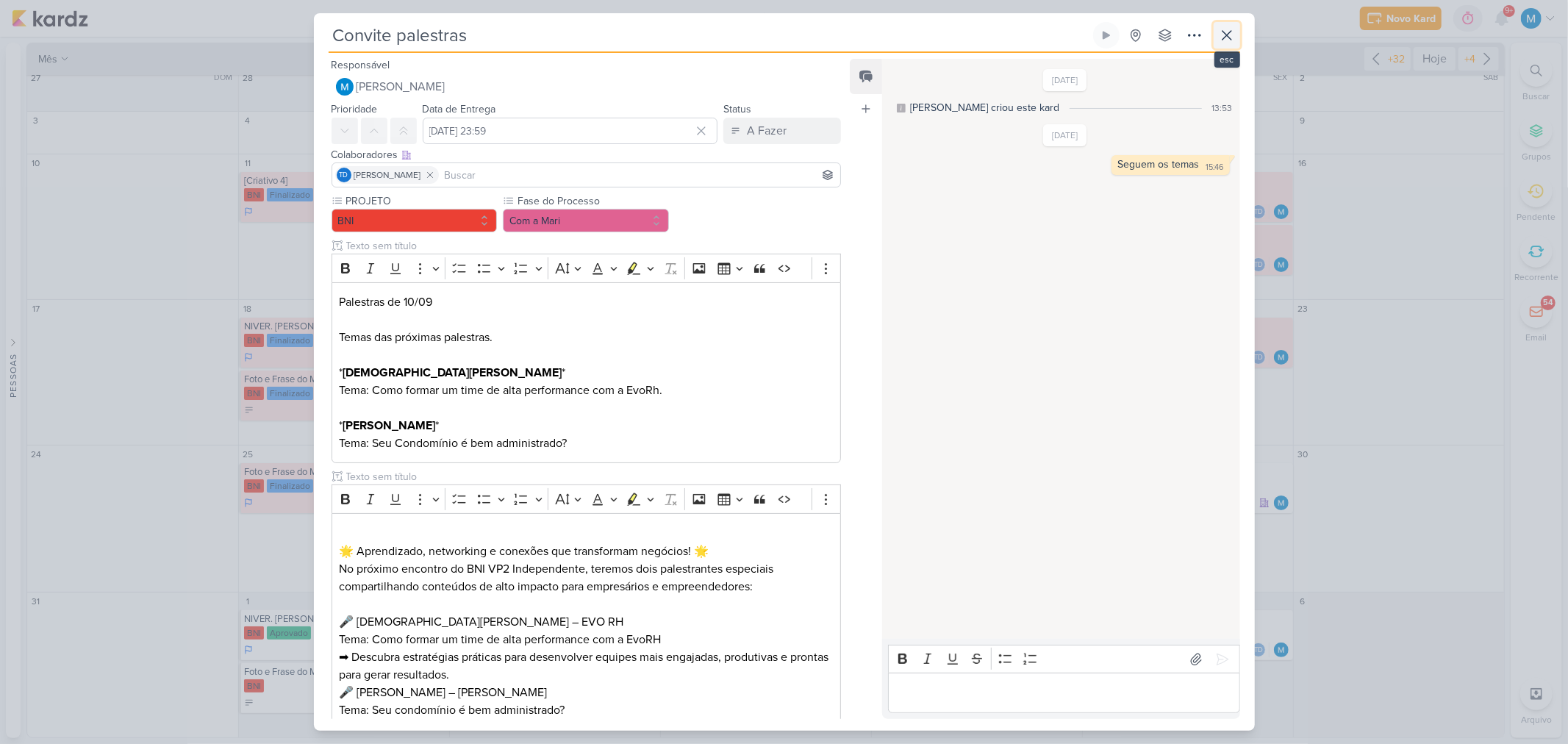
click at [1226, 39] on icon at bounding box center [1227, 35] width 18 height 18
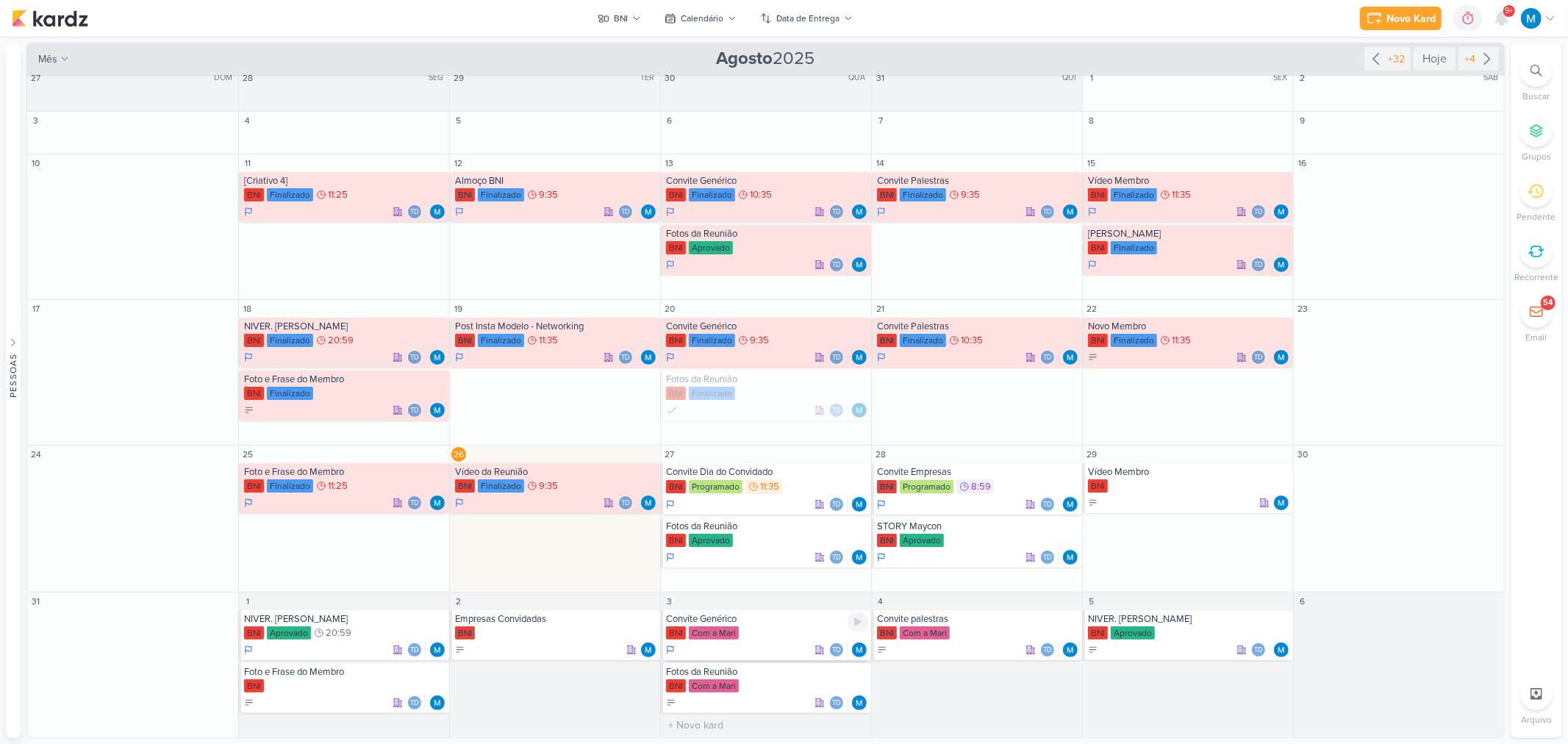
click at [750, 625] on div "Convite Genérico" at bounding box center [767, 618] width 202 height 11
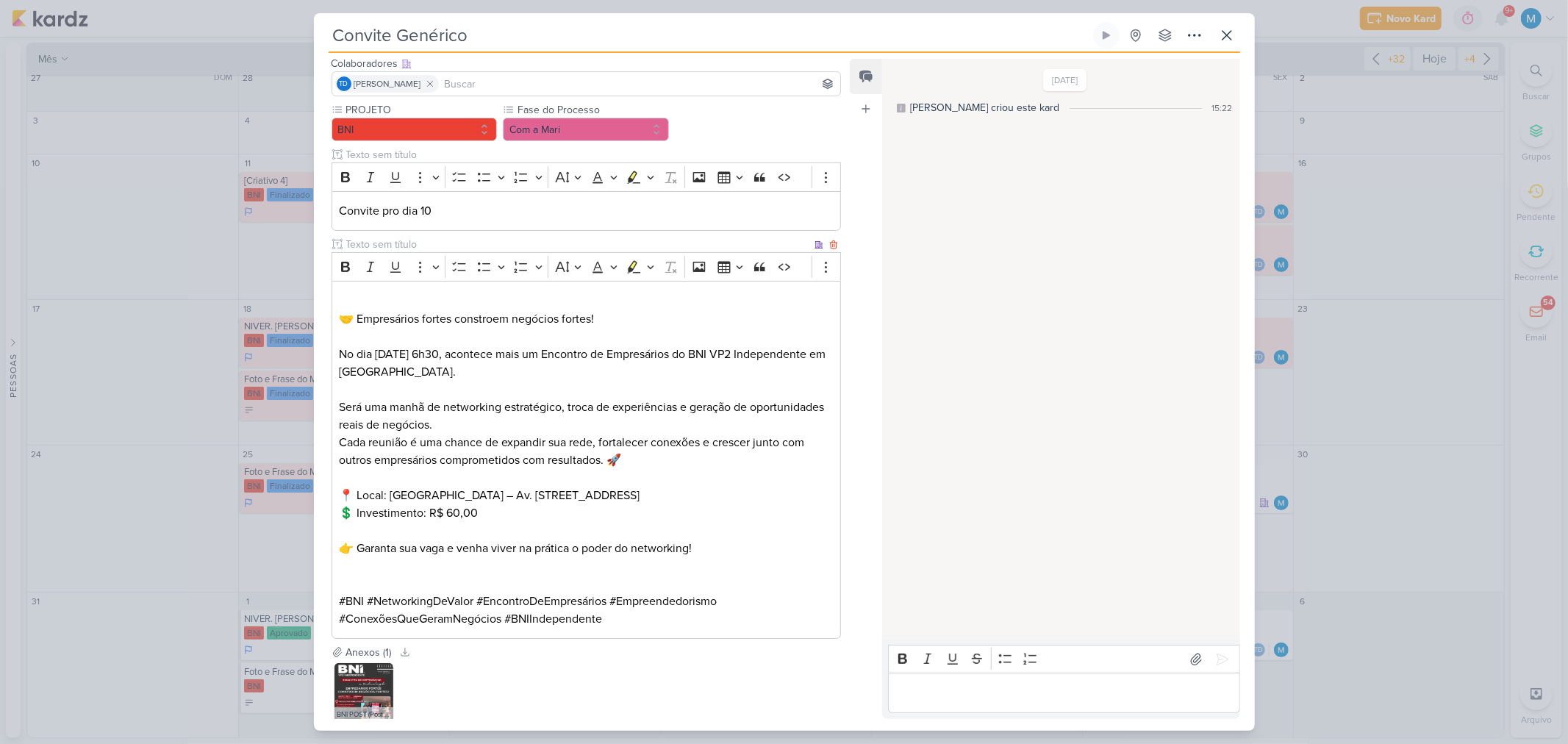
scroll to position [179, 0]
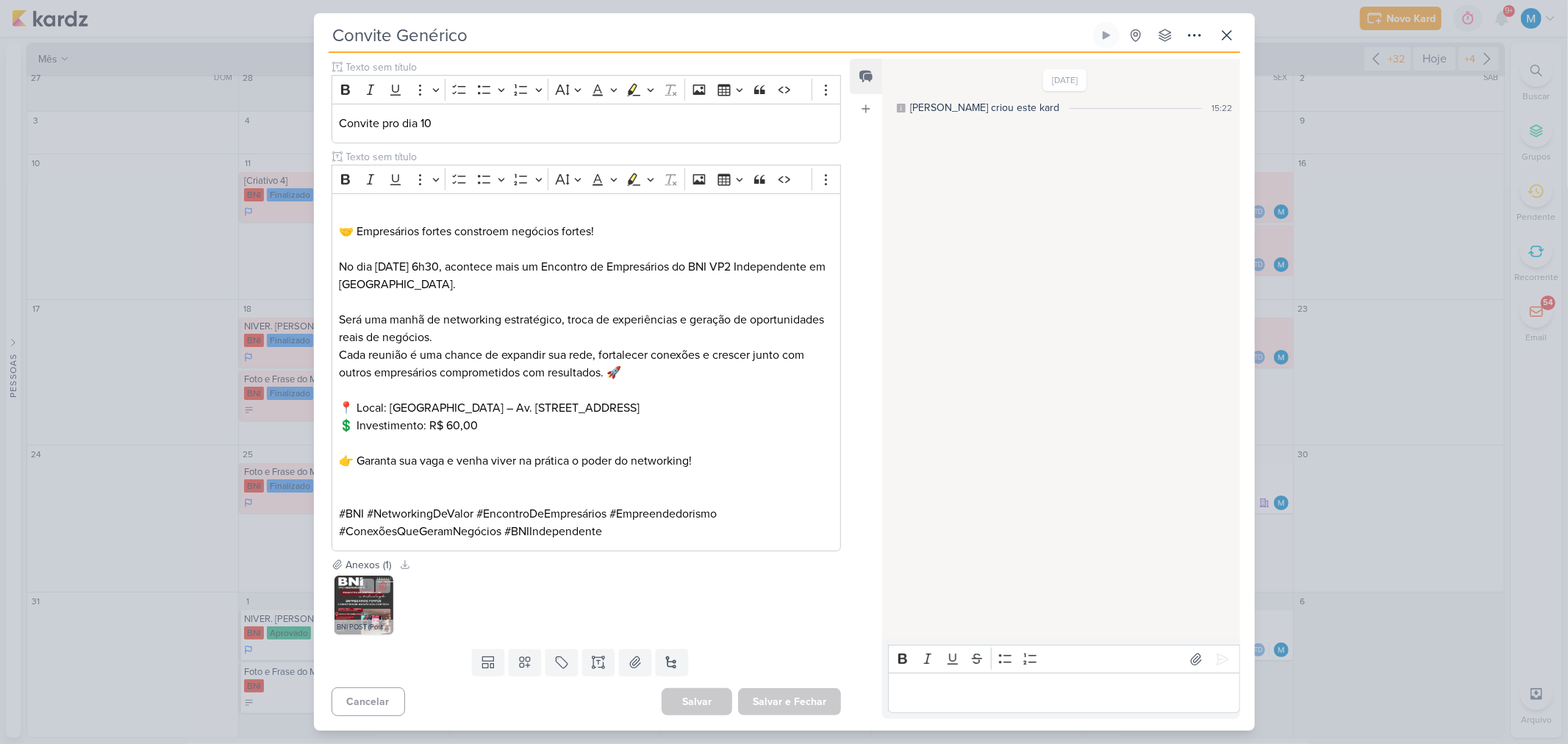
click at [368, 621] on div "BNI POST (Post para Instagram (45)) (19).jpg" at bounding box center [363, 627] width 59 height 15
click at [359, 607] on img at bounding box center [363, 604] width 59 height 59
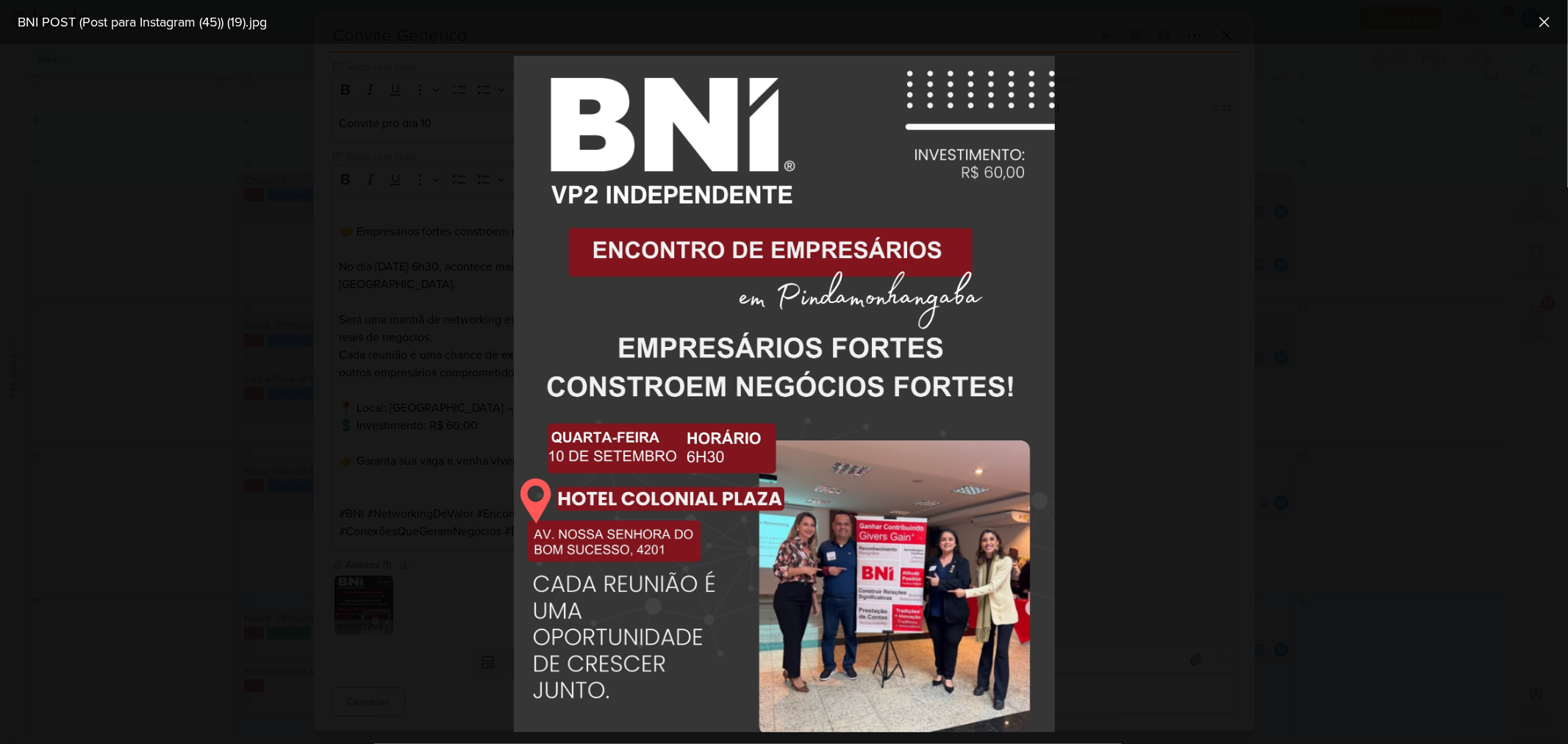
click at [1294, 441] on div at bounding box center [784, 393] width 1568 height 699
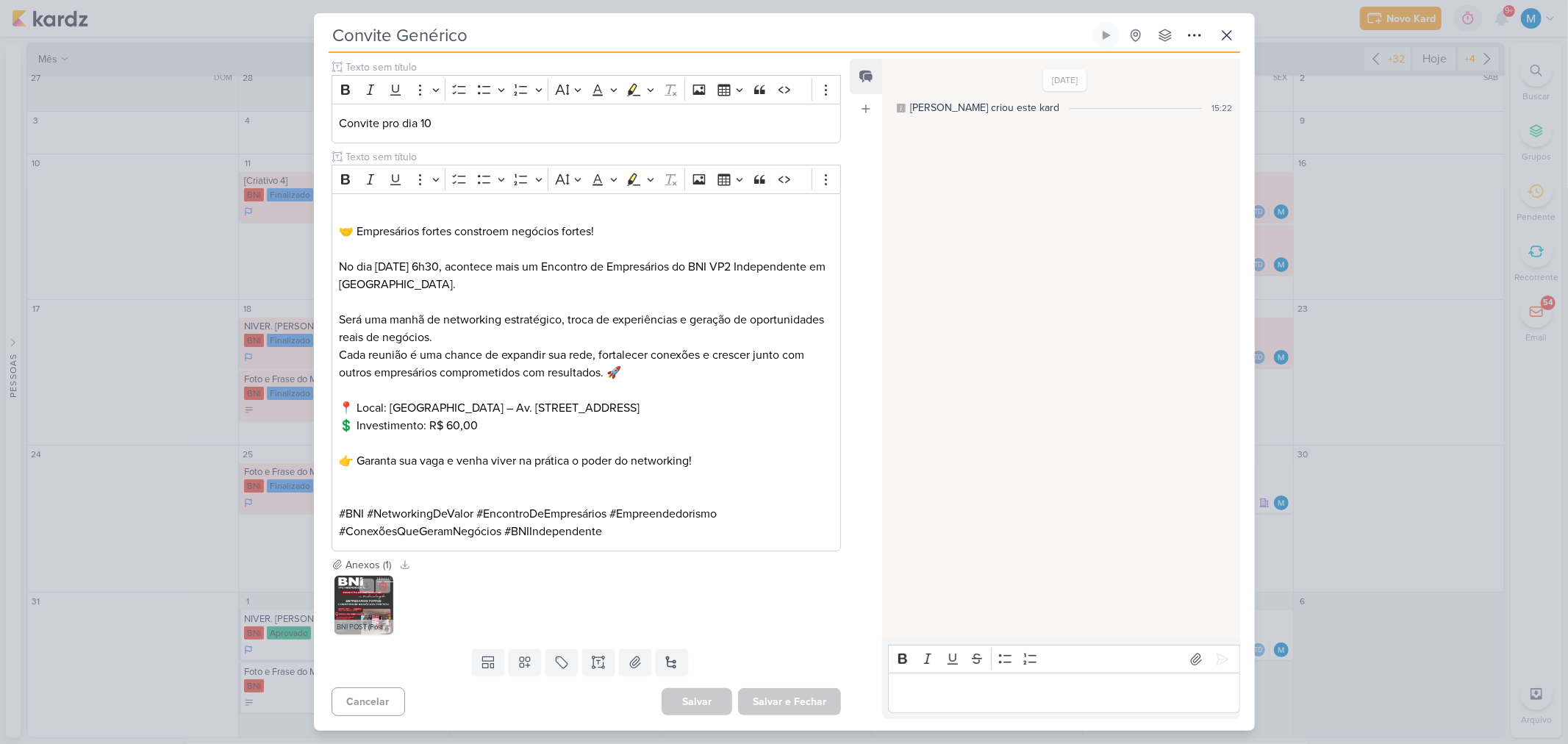
click at [372, 599] on img at bounding box center [363, 604] width 59 height 59
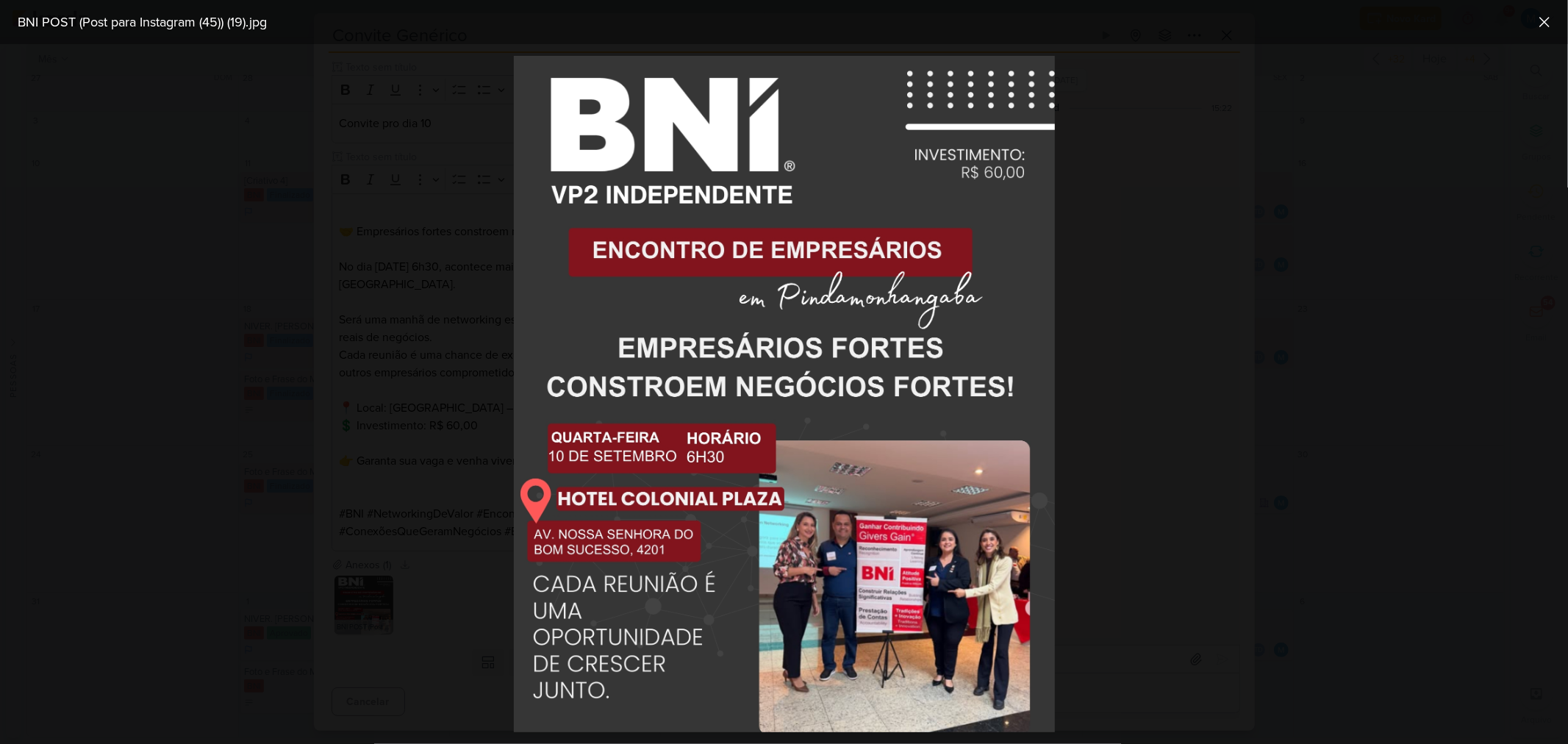
click at [1235, 567] on div at bounding box center [784, 393] width 1568 height 699
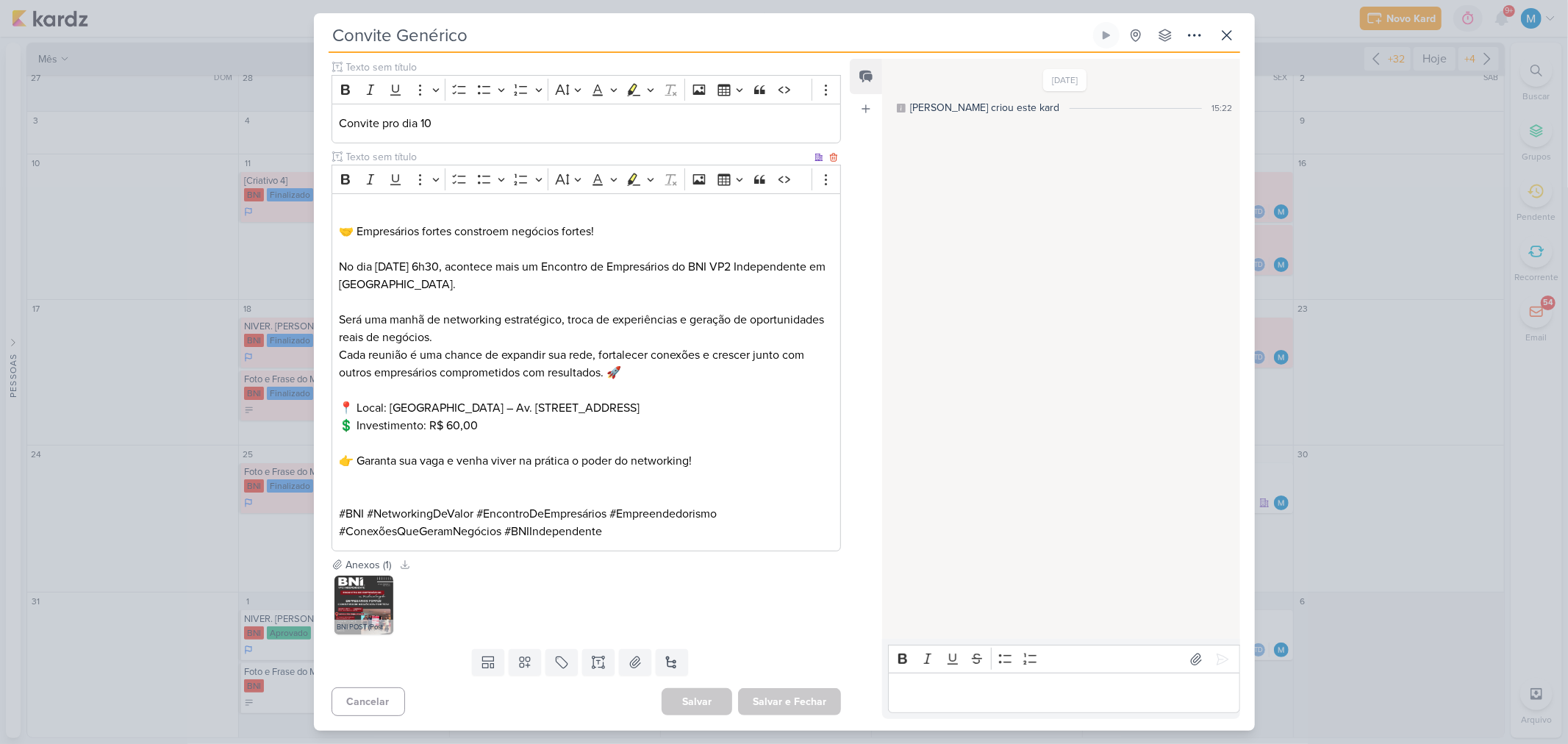
scroll to position [16, 0]
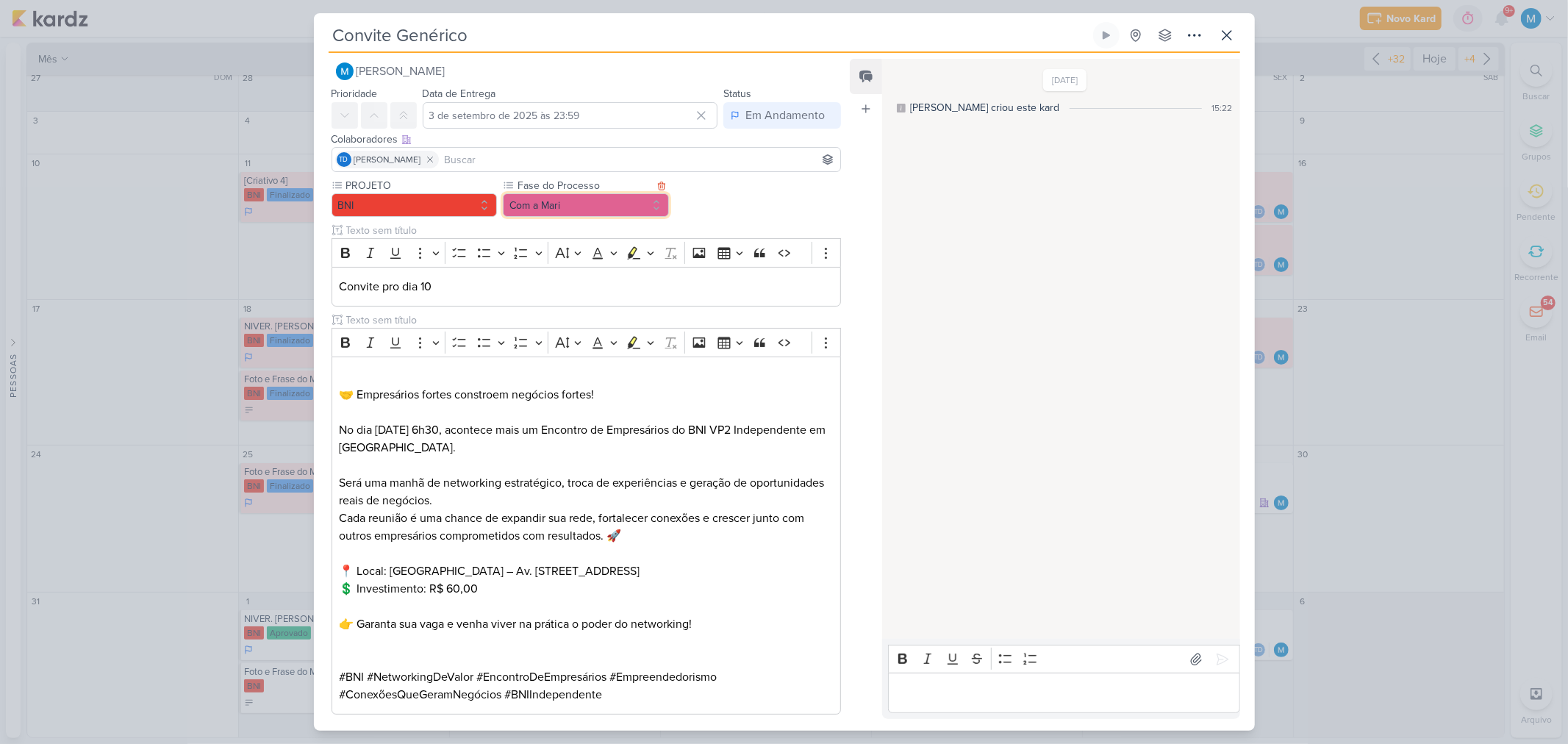
click at [559, 199] on button "Com a Mari" at bounding box center [586, 205] width 166 height 24
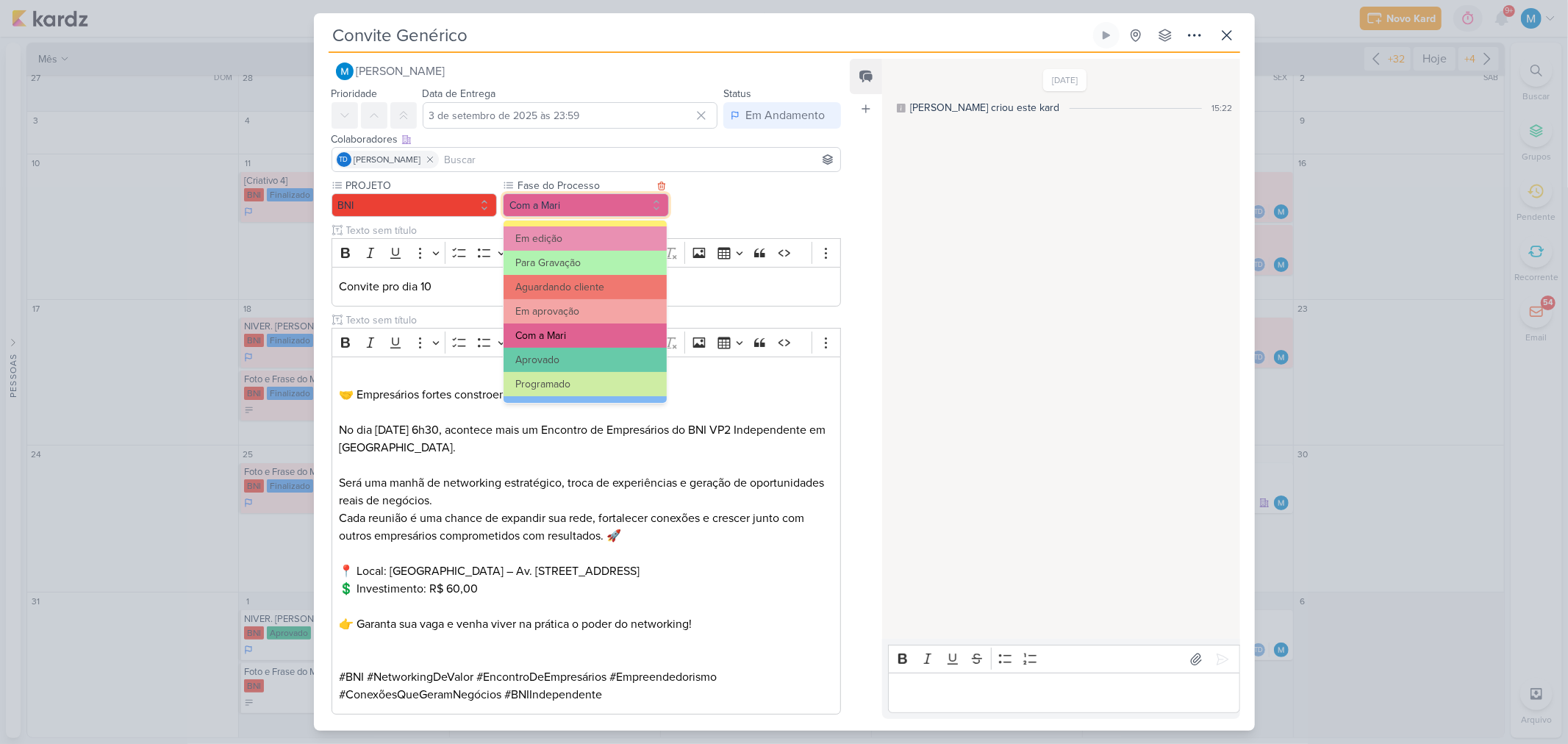
scroll to position [141, 0]
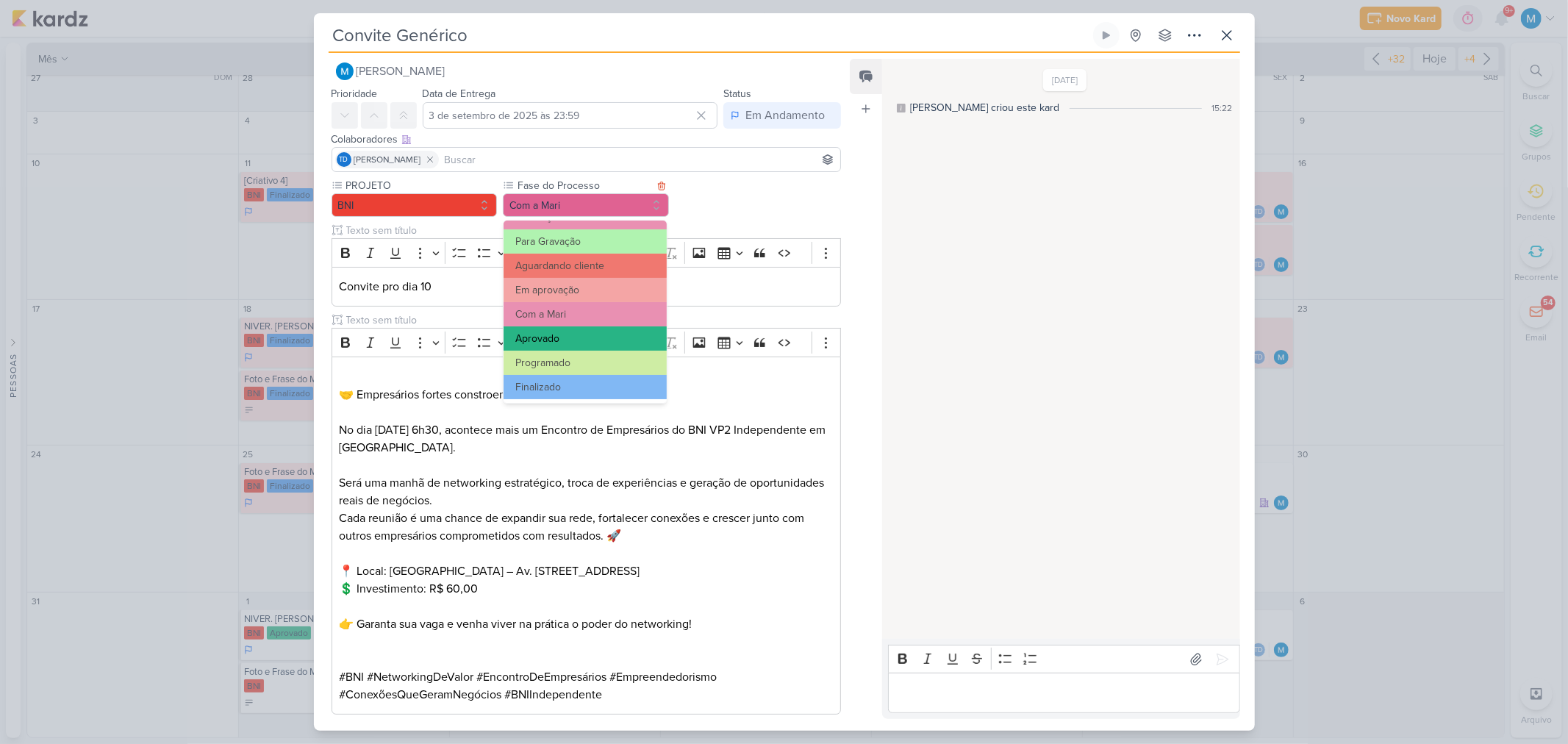
click at [549, 341] on button "Aprovado" at bounding box center [585, 339] width 163 height 25
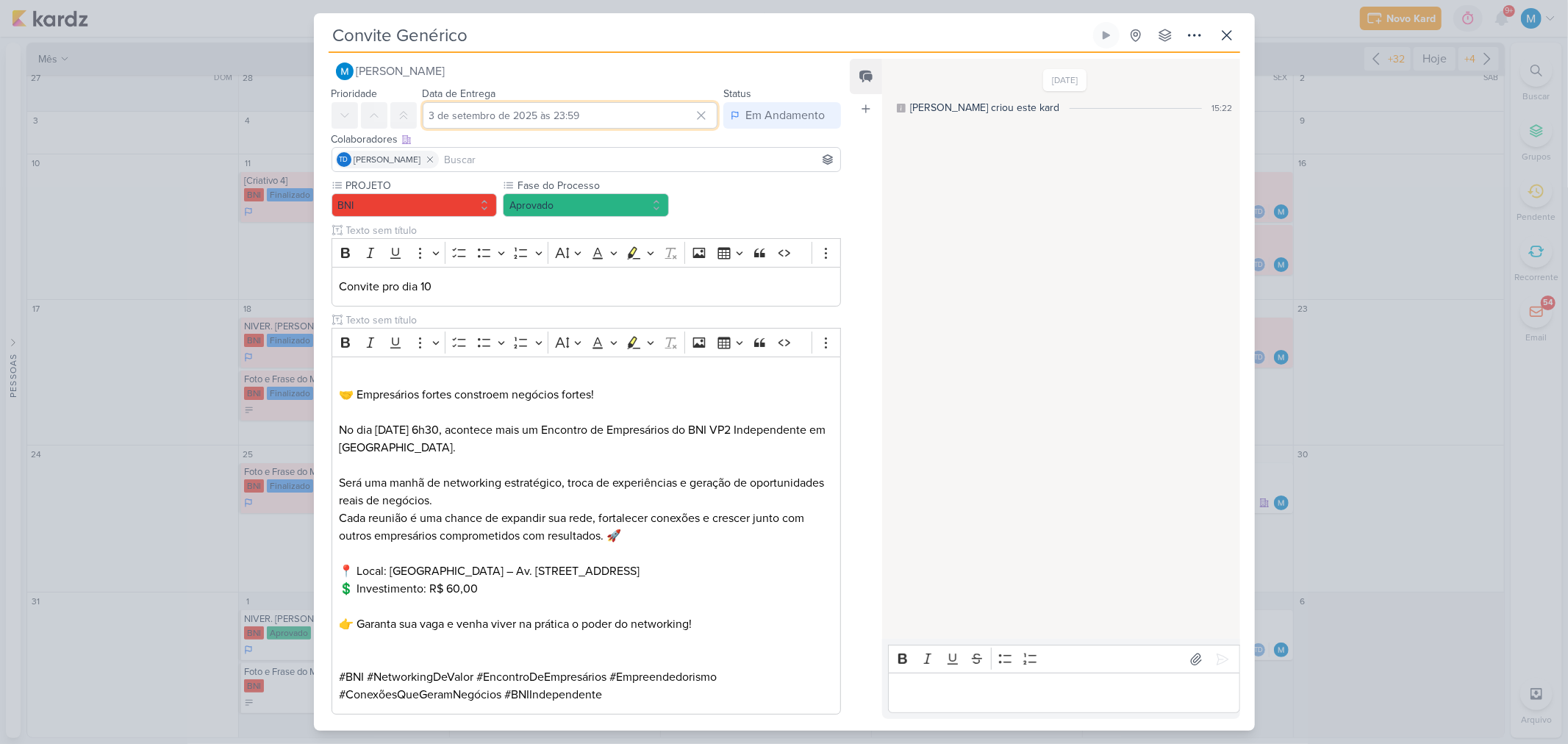
click at [564, 117] on input "3 de setembro de 2025 às 23:59" at bounding box center [571, 116] width 296 height 26
click at [581, 303] on select "00 01 02 03 04 05 06 07 08 09 10 11 12 13 14 15 16 17 18 19 20 21 22 23" at bounding box center [585, 300] width 21 height 18
select select "9"
click at [574, 291] on select "00 01 02 03 04 05 06 07 08 09 10 11 12 13 14 15 16 17 18 19 20 21 22 23" at bounding box center [585, 300] width 21 height 18
type input "3 de setembro de 2025 às 09:59"
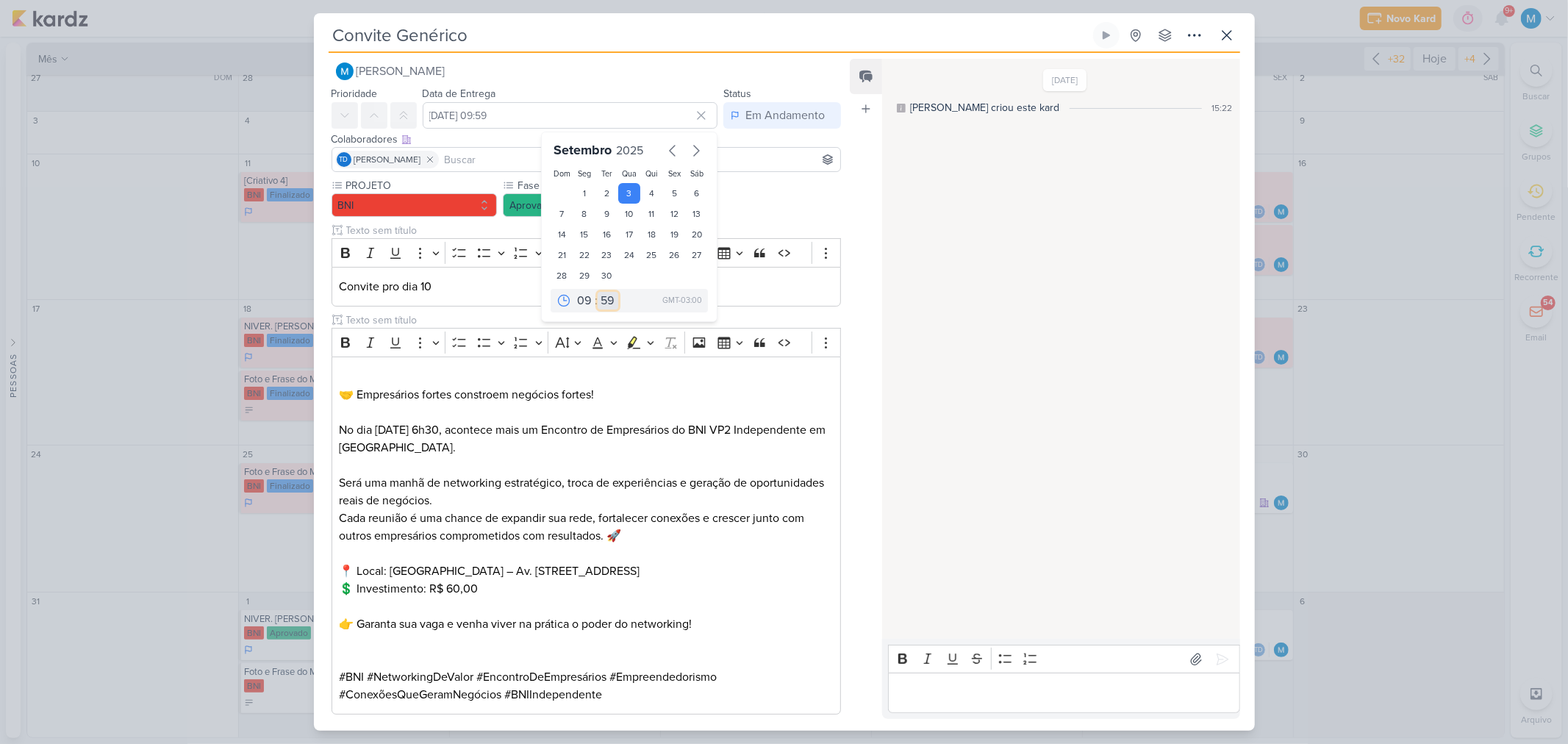
click at [599, 298] on select "00 05 10 15 20 25 30 35 40 45 50 55 59" at bounding box center [608, 300] width 21 height 18
select select "35"
click at [598, 291] on select "00 05 10 15 20 25 30 35 40 45 50 55 59" at bounding box center [608, 300] width 21 height 18
type input "3 de setembro de 2025 às 09:35"
click at [673, 466] on p "Editor editing area: main" at bounding box center [586, 465] width 494 height 18
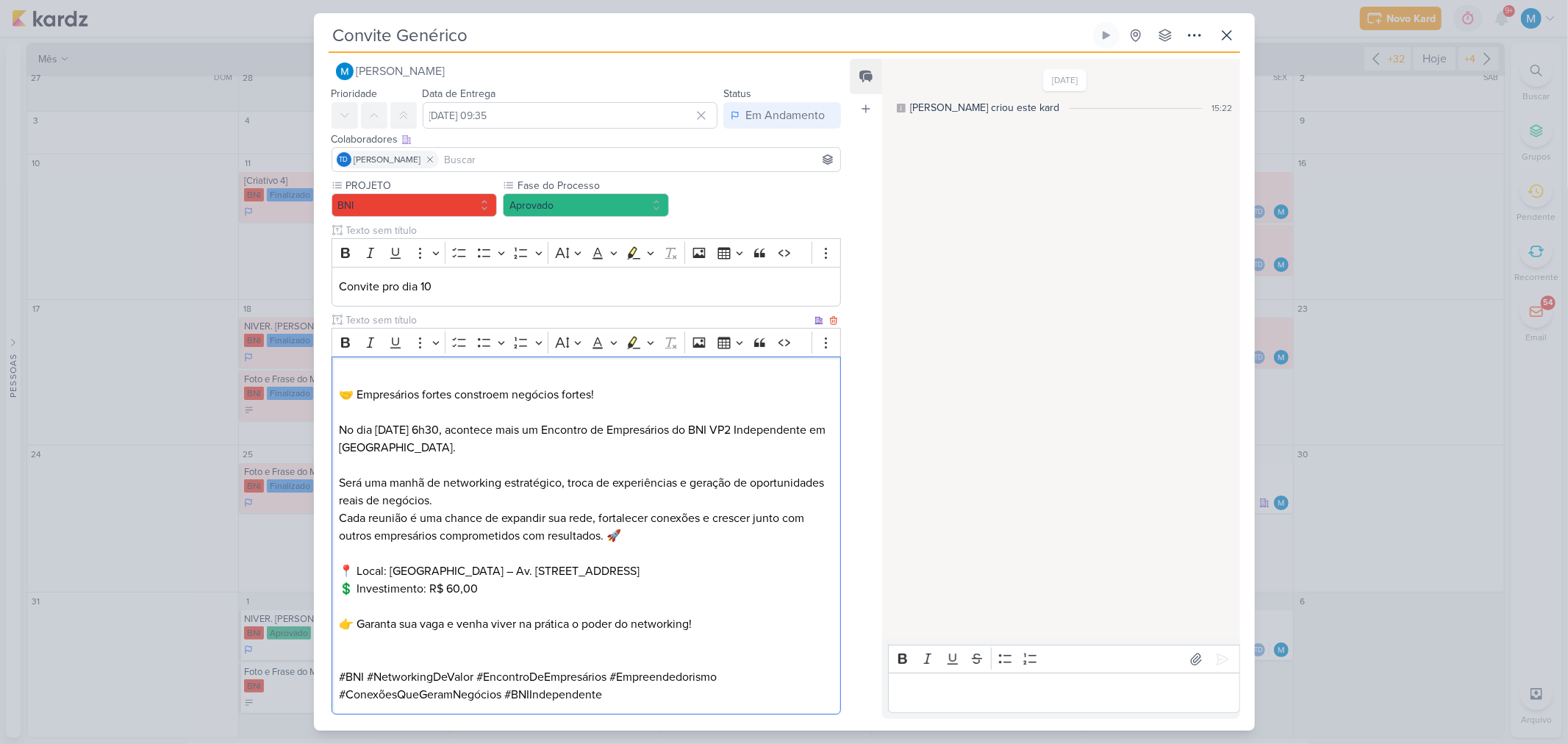
scroll to position [179, 0]
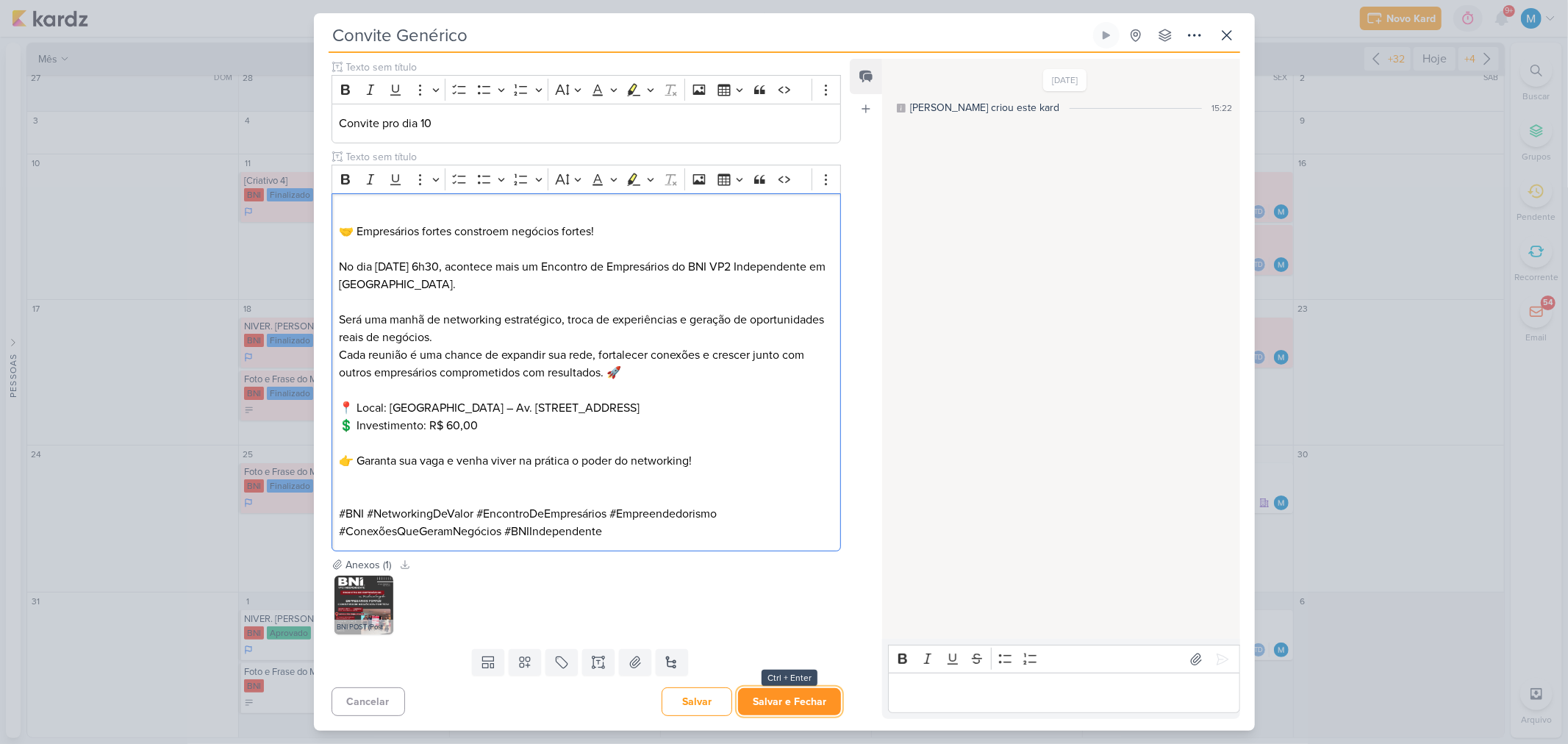
click at [810, 708] on button "Salvar e Fechar" at bounding box center [790, 701] width 103 height 27
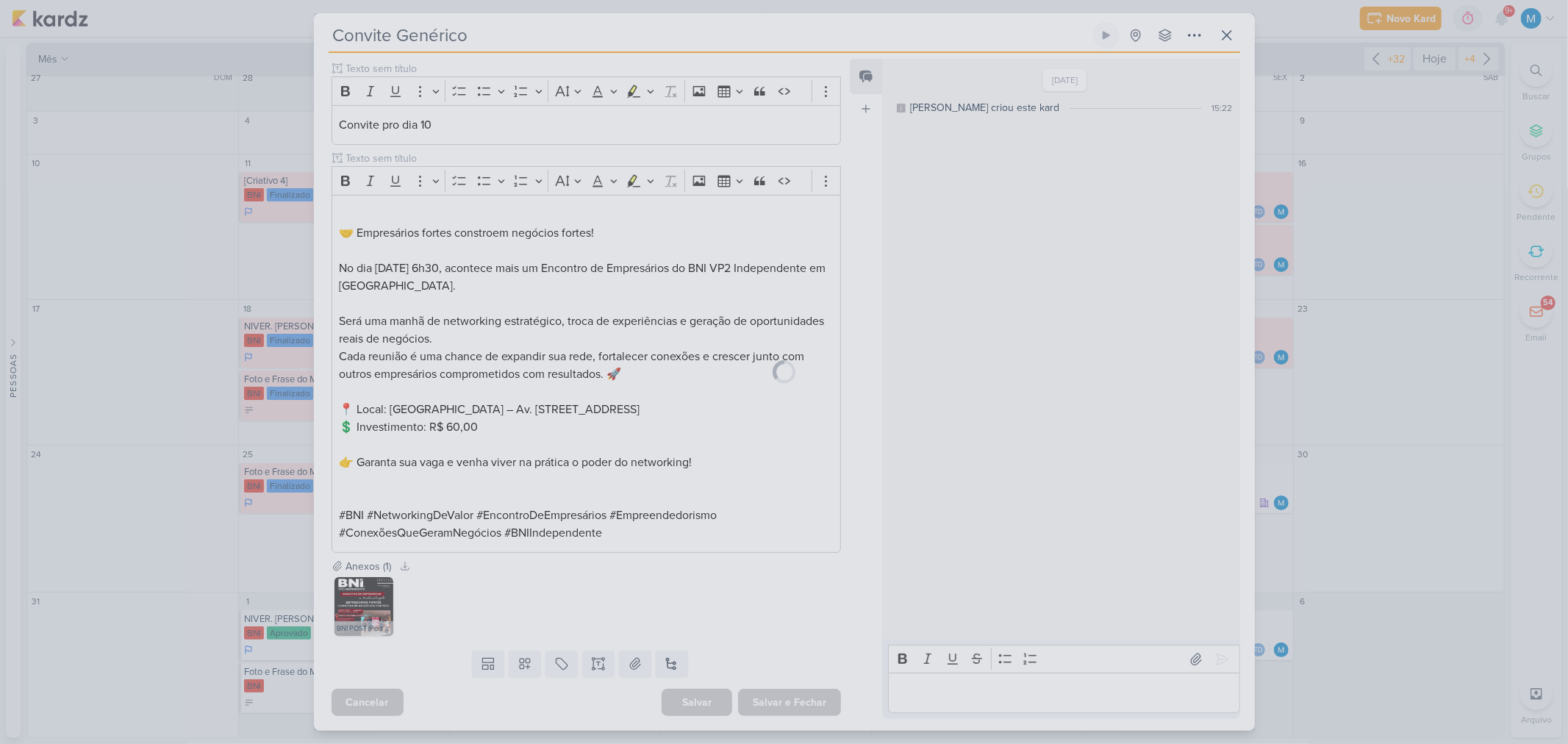
scroll to position [177, 0]
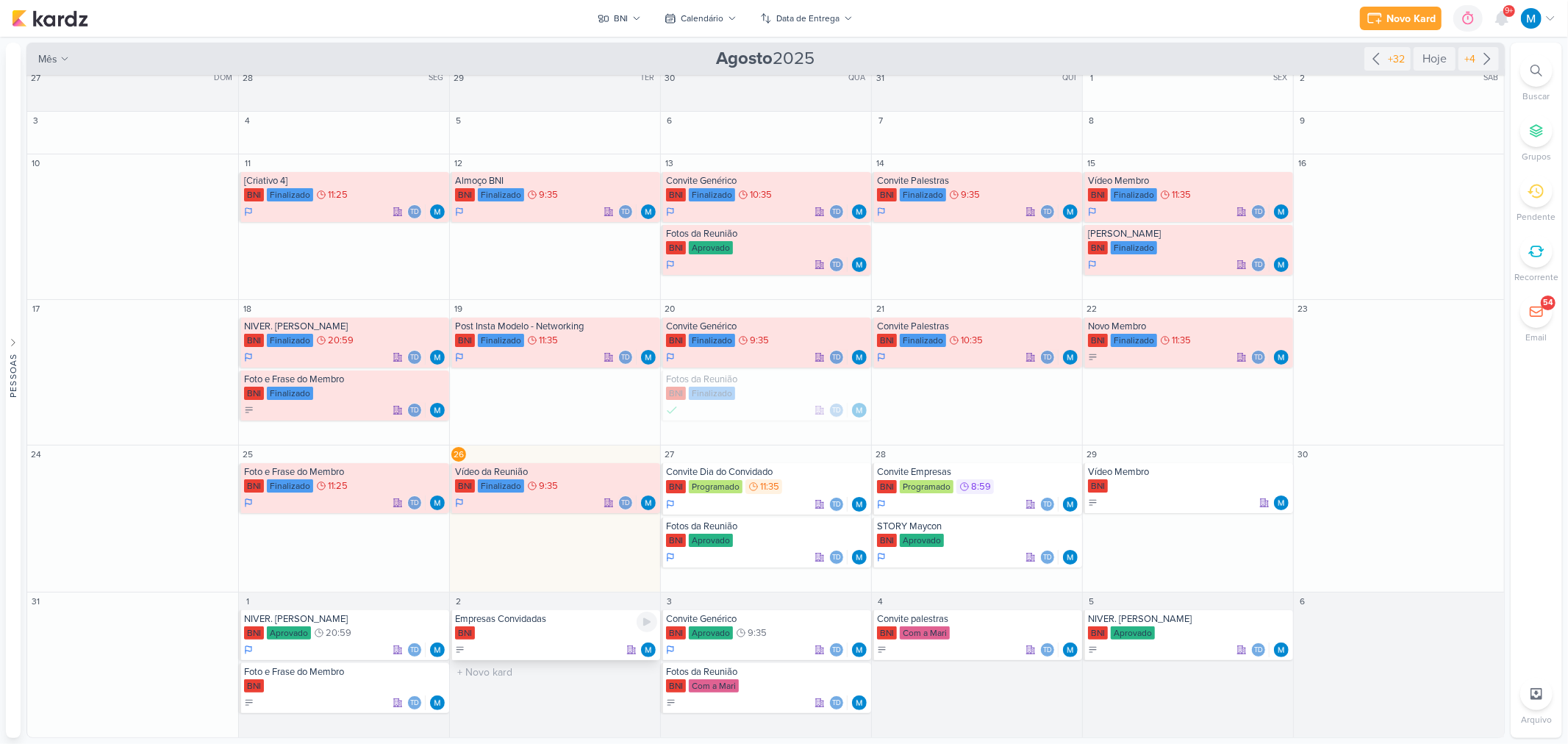
click at [518, 621] on div "Empresas Convidadas" at bounding box center [556, 618] width 202 height 11
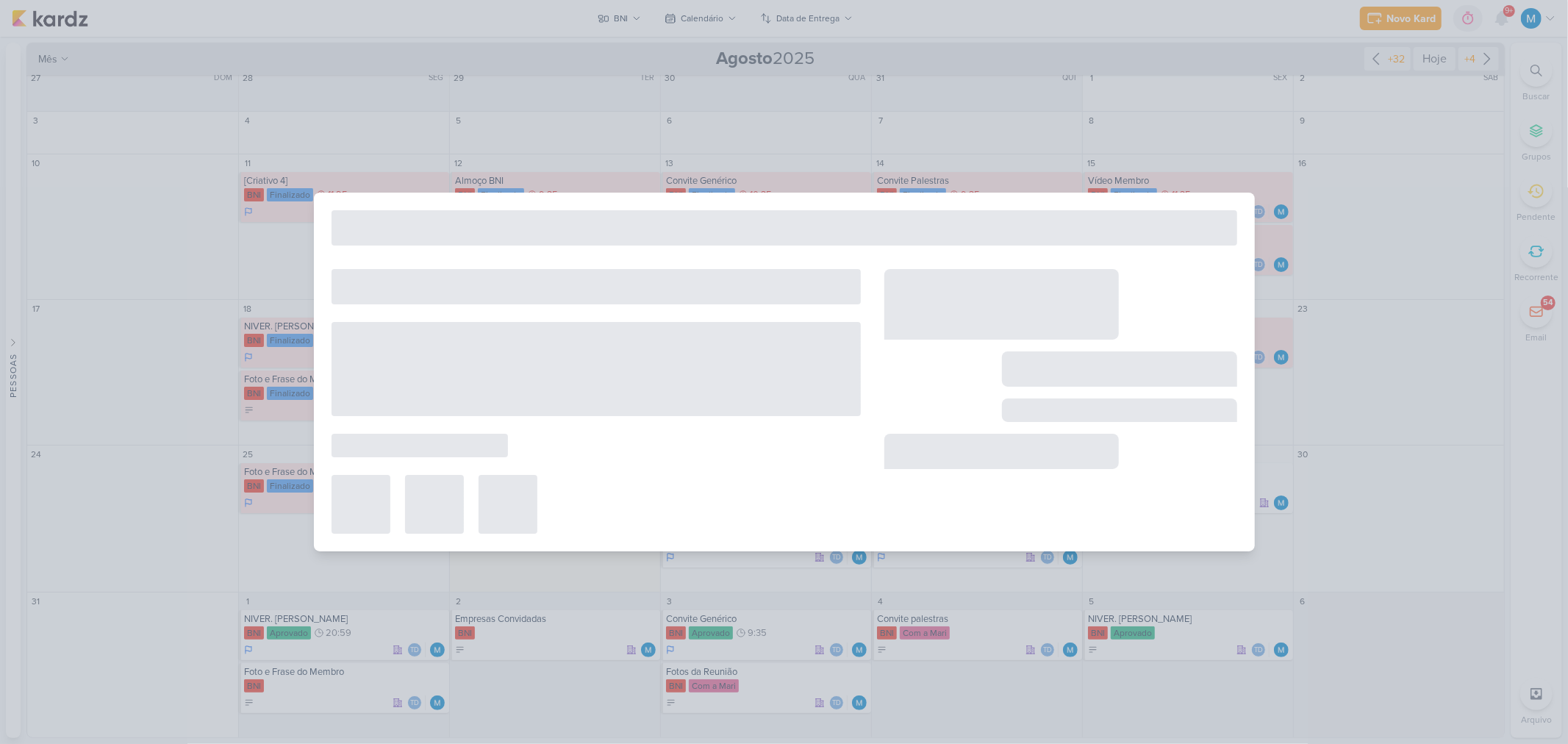
type input "Empresas Convidadas"
type input "2 de setembro de 2025 às 23:59"
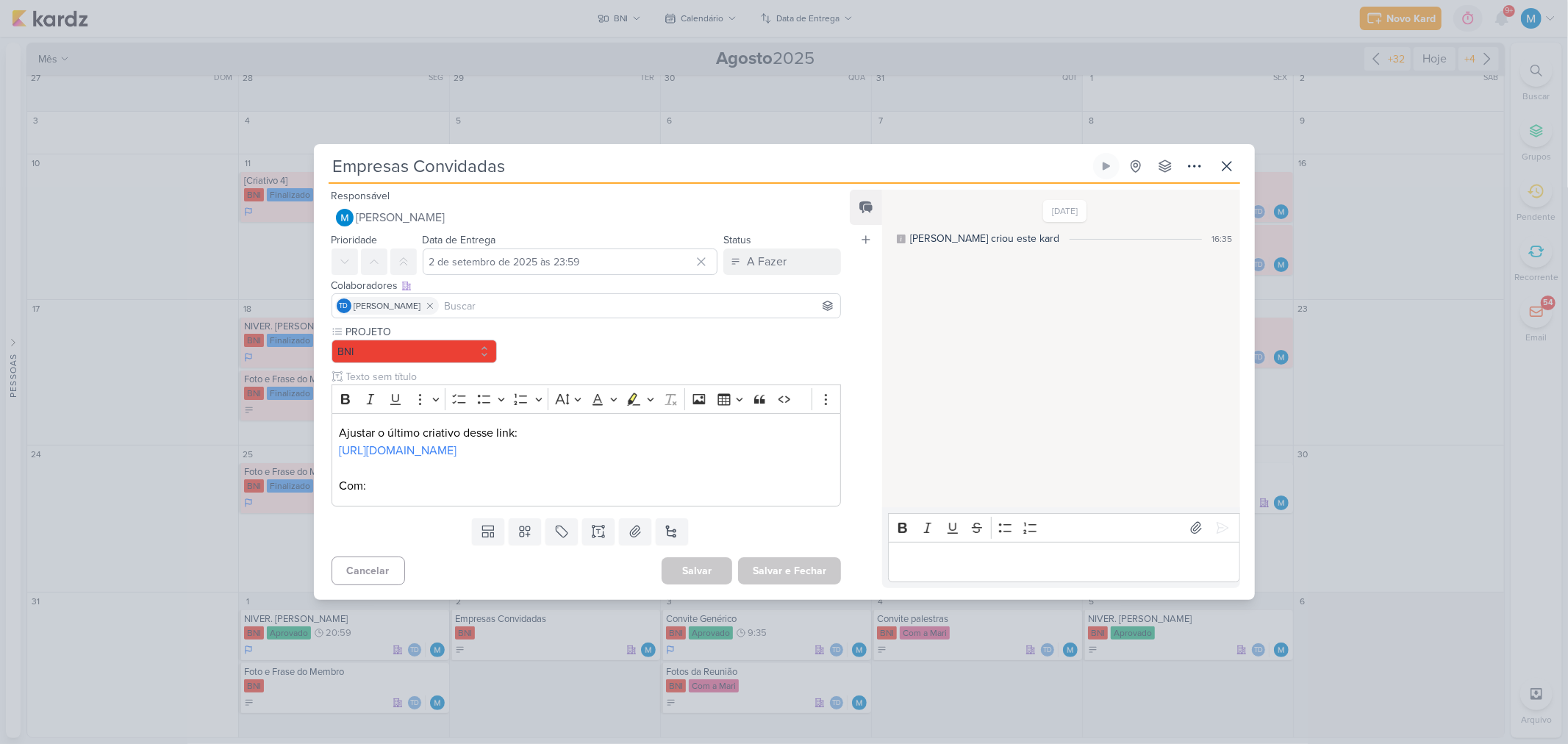
scroll to position [0, 0]
click at [1222, 158] on icon at bounding box center [1227, 166] width 18 height 18
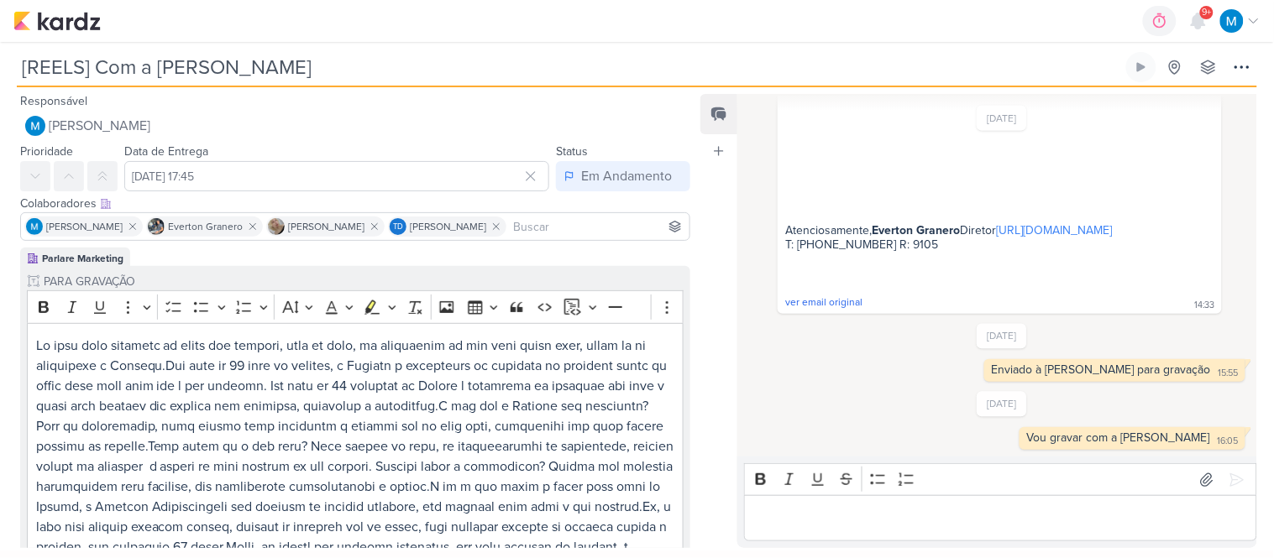
drag, startPoint x: 155, startPoint y: 65, endPoint x: 254, endPoint y: 81, distance: 100.4
click at [254, 81] on input "[REELS] Com a [PERSON_NAME]" at bounding box center [570, 67] width 1106 height 30
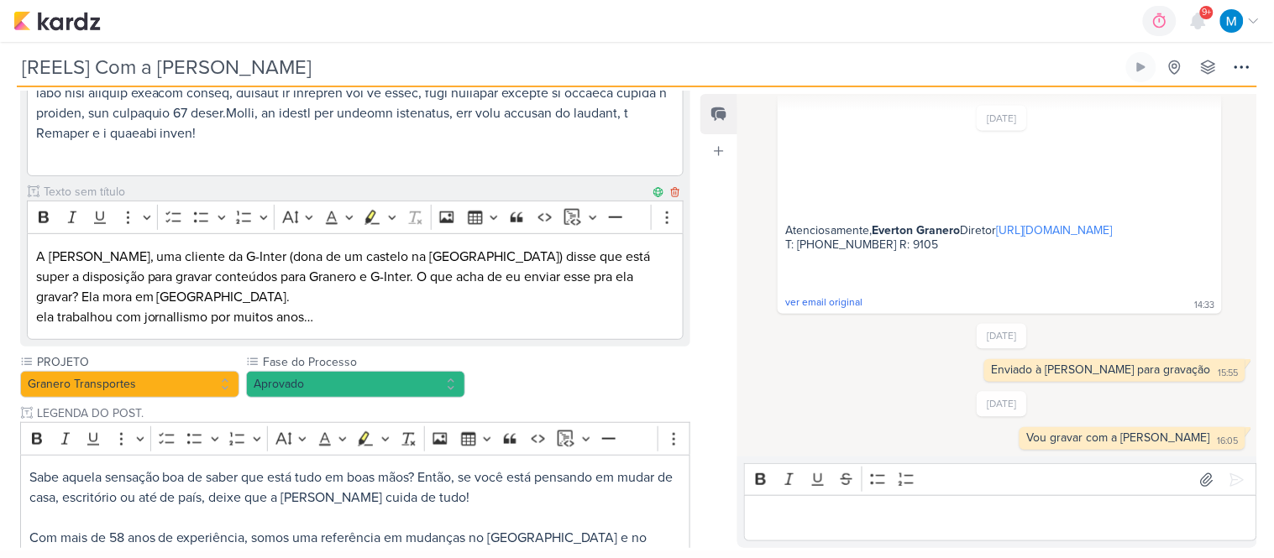
scroll to position [466, 0]
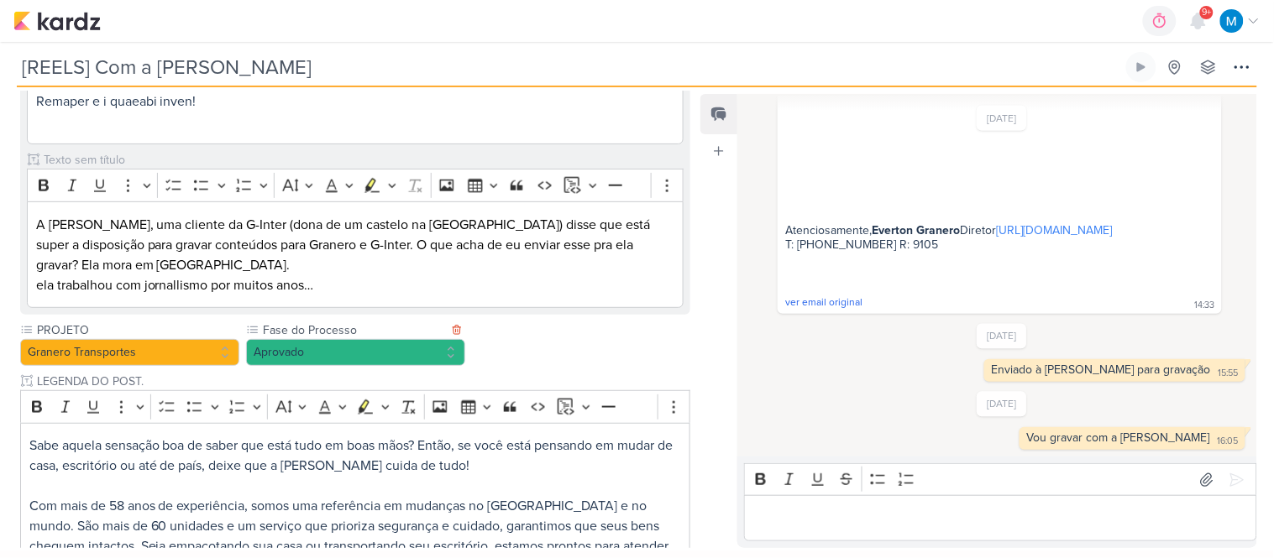
click at [328, 322] on label "Fase do Processo" at bounding box center [354, 331] width 186 height 18
drag, startPoint x: 338, startPoint y: 333, endPoint x: 330, endPoint y: 334, distance: 8.4
click at [338, 339] on button "Aprovado" at bounding box center [355, 352] width 219 height 27
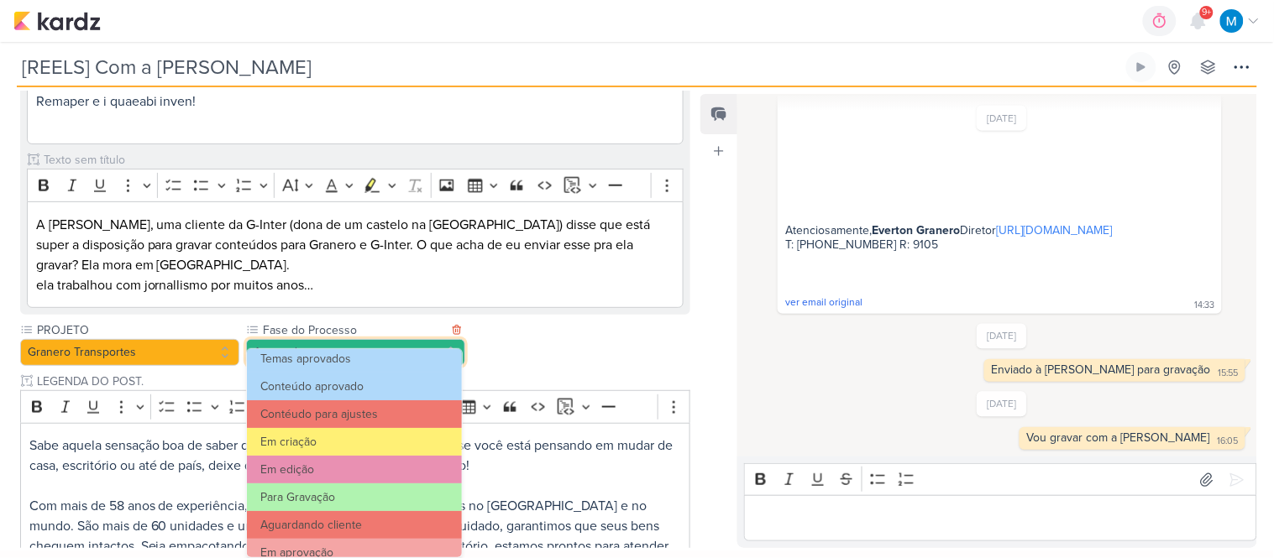
scroll to position [161, 0]
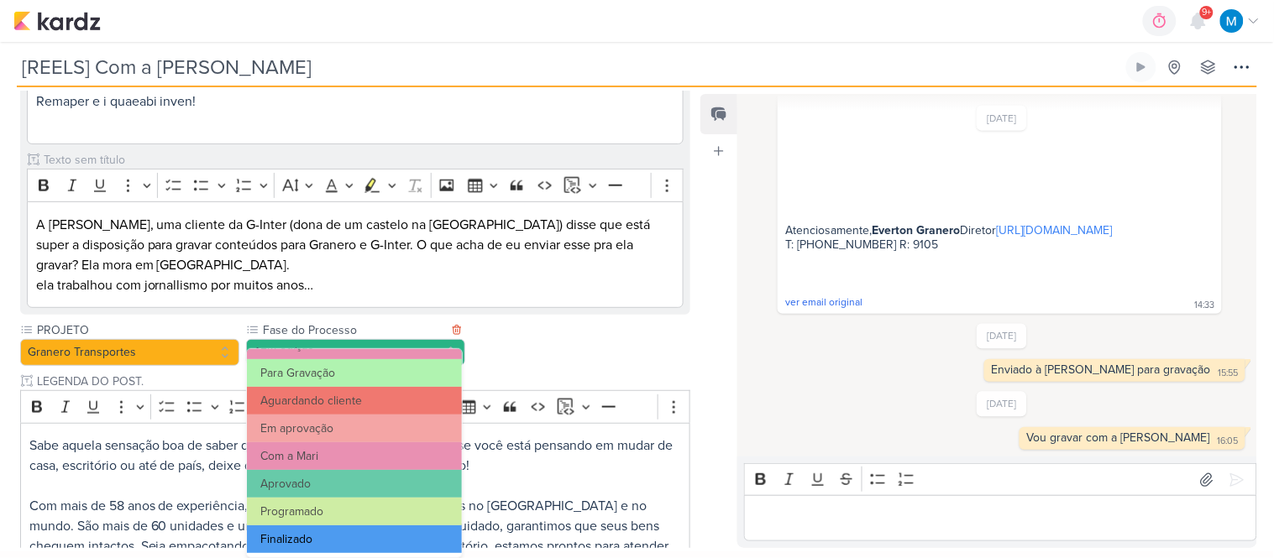
click at [348, 533] on button "Finalizado" at bounding box center [354, 540] width 215 height 28
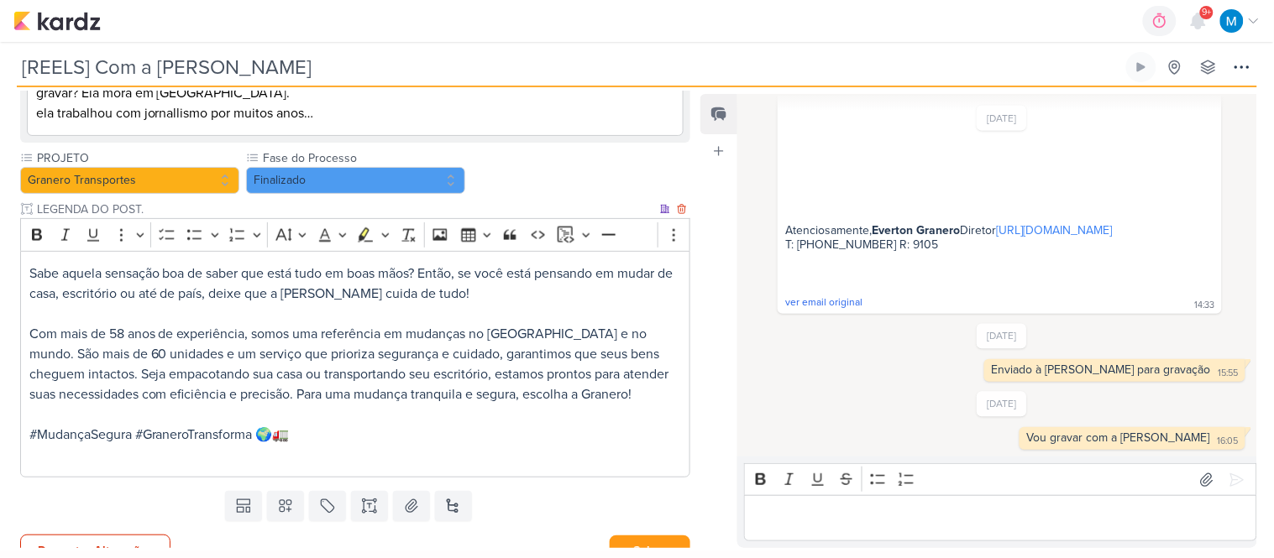
scroll to position [642, 0]
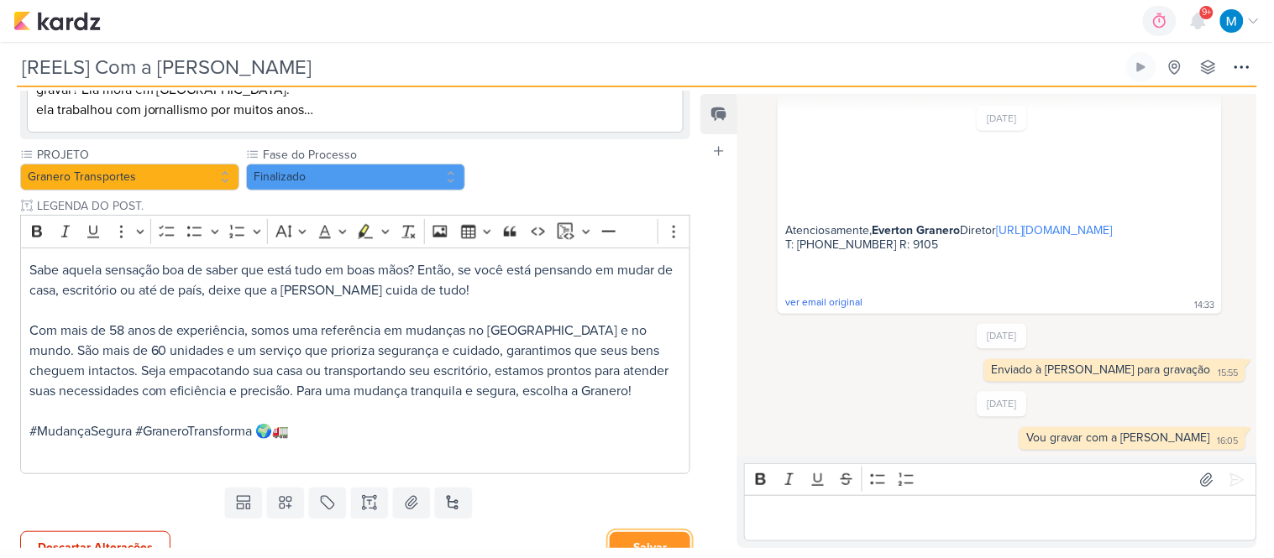
click at [660, 532] on button "Salvar" at bounding box center [650, 547] width 81 height 31
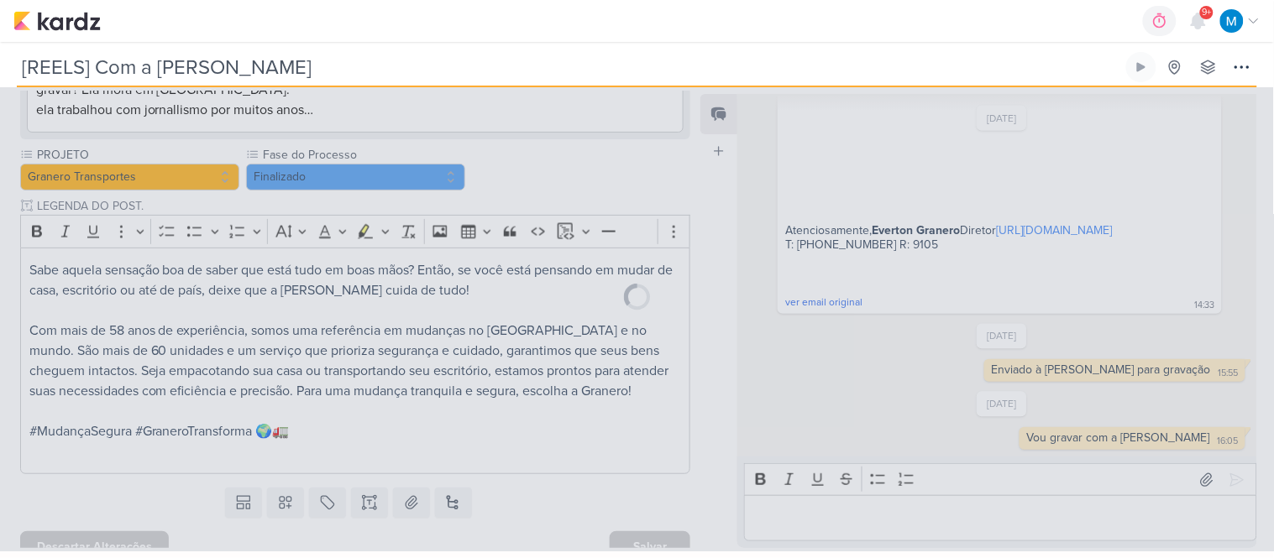
scroll to position [640, 0]
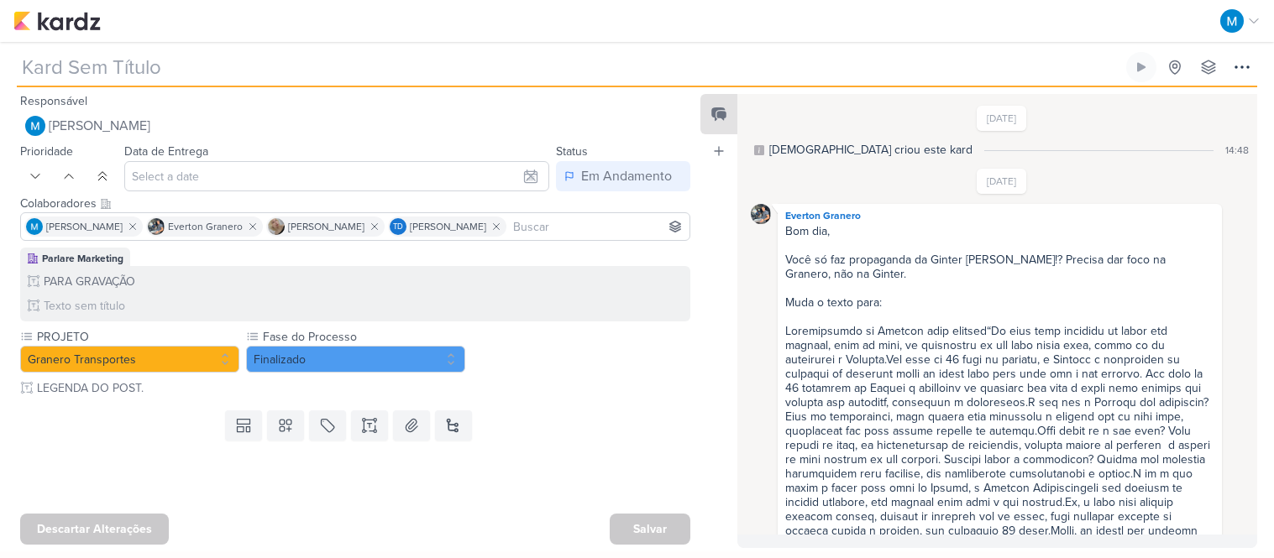
type input "[REELS] Com a Sylvia"
type input "22 de agosto de 2025 às 17:45"
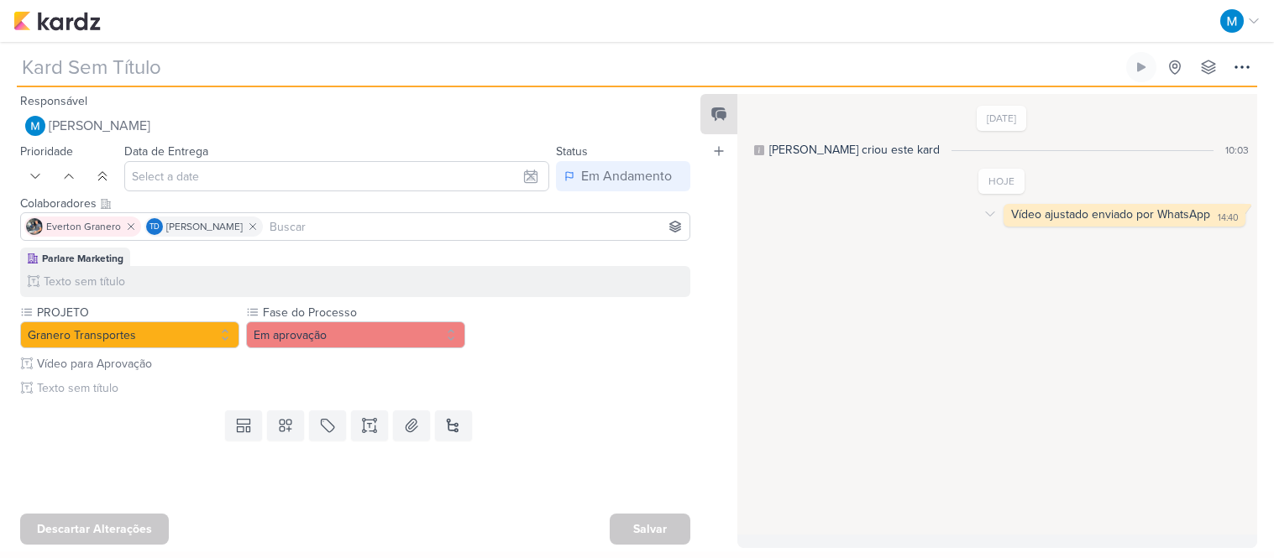
type input "[REELS] Vídeo com início viral"
type input "[DATE] 23:59"
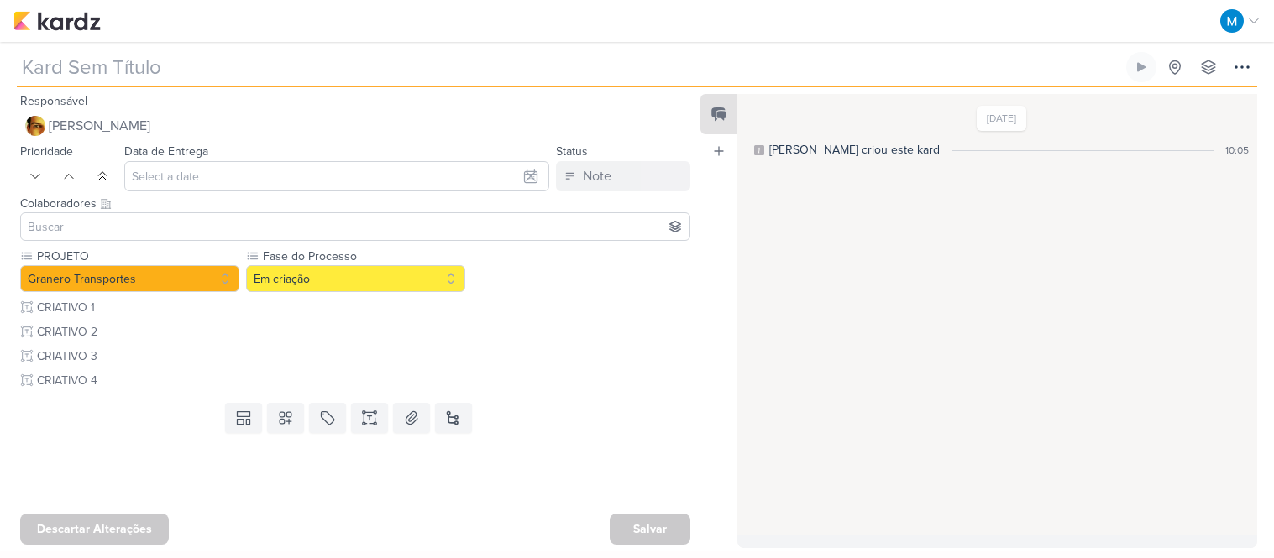
type input "#CRIATIVOS"
type input "[DATE] 23:59"
